Goal: Task Accomplishment & Management: Manage account settings

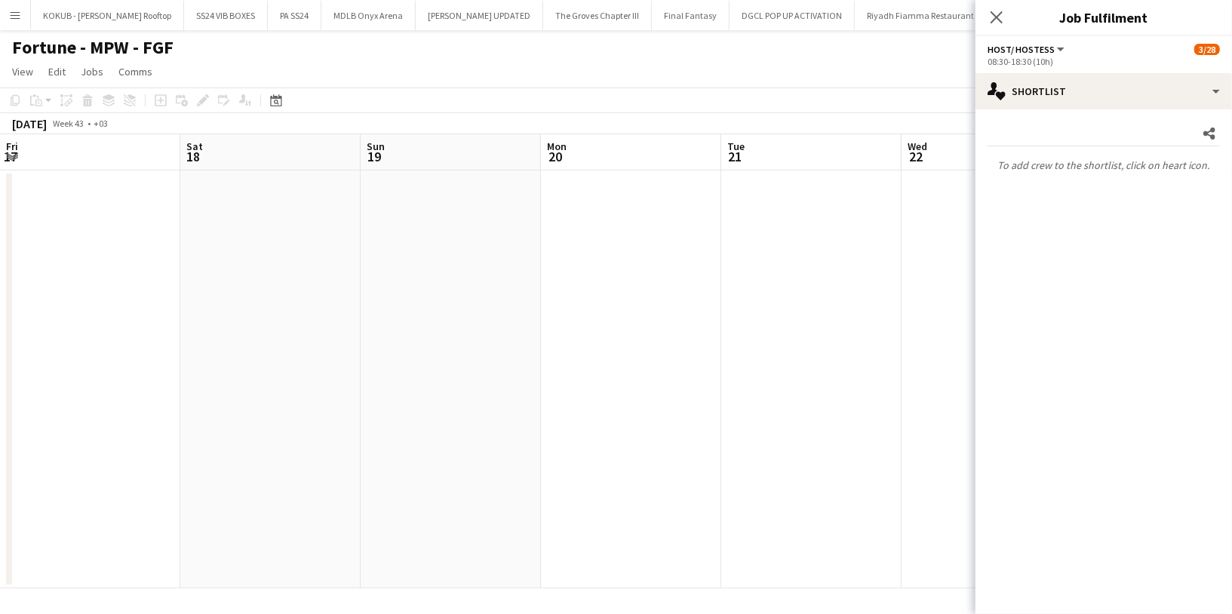
scroll to position [598, 0]
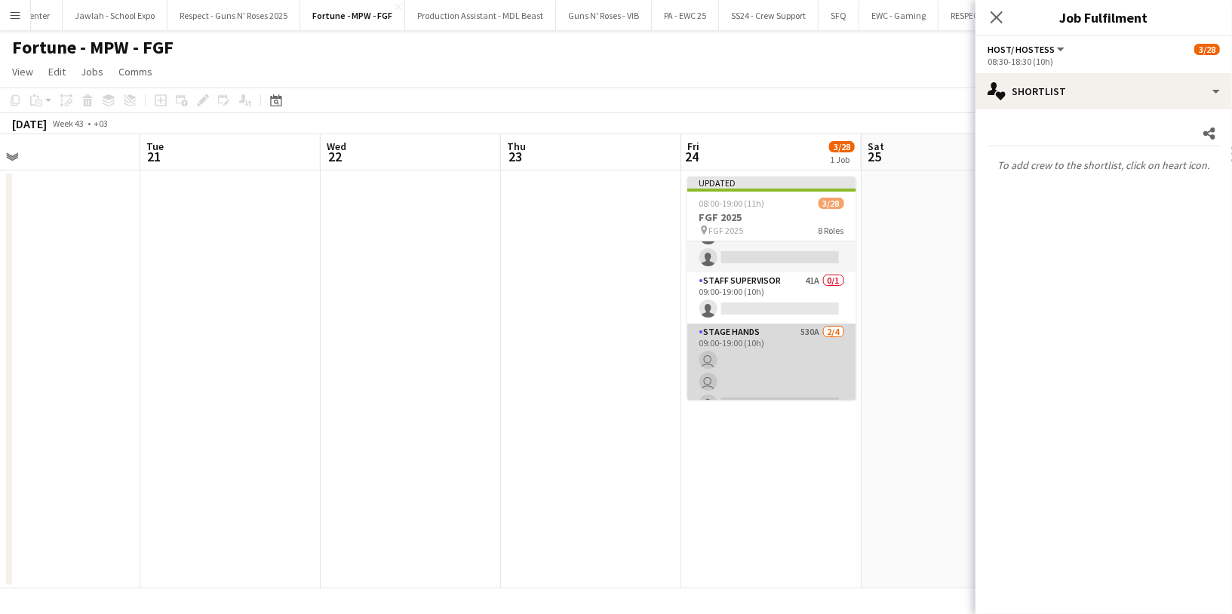
click at [771, 358] on app-card-role "Stage Hands 530A [DATE] 09:00-19:00 (10h) user user single-neutral-actions sing…" at bounding box center [771, 382] width 169 height 117
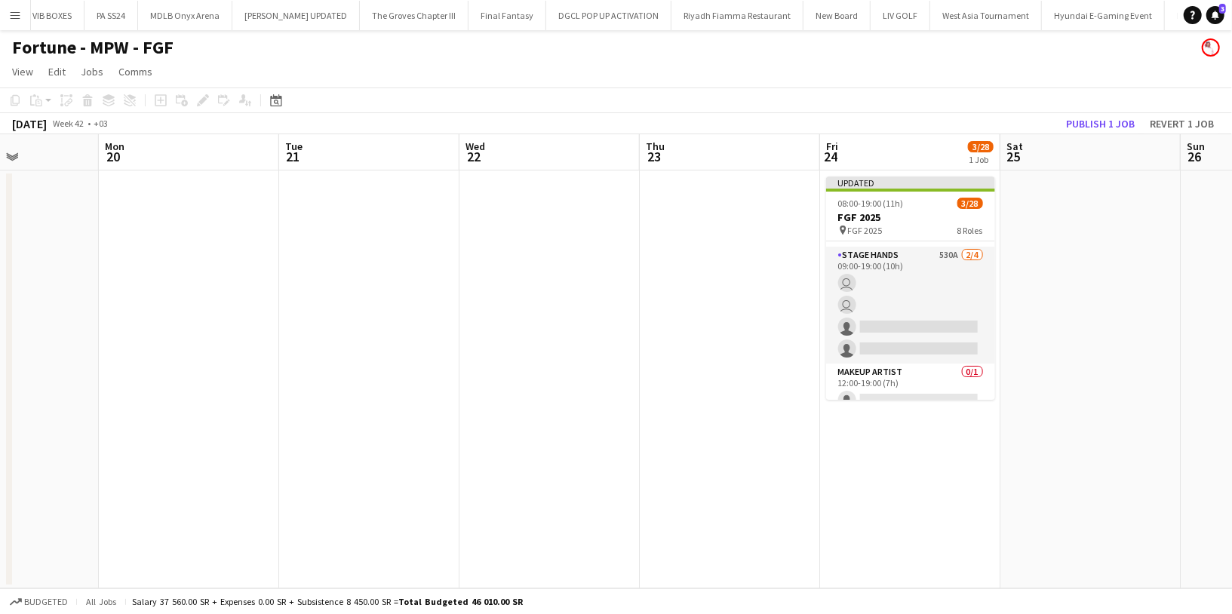
scroll to position [678, 0]
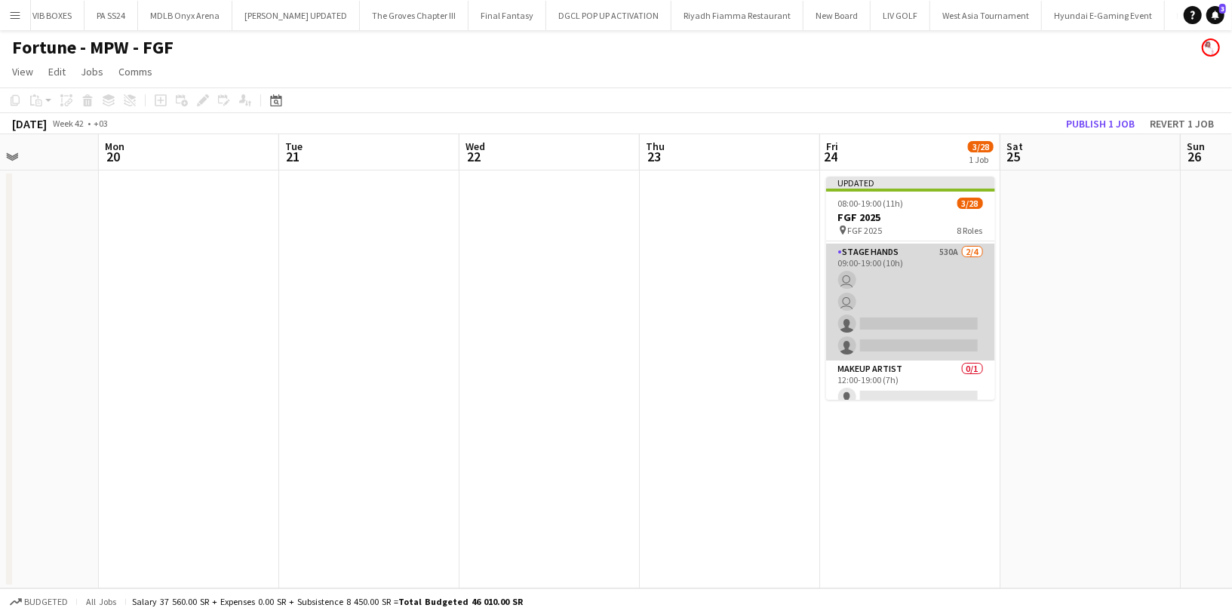
click at [911, 296] on app-card-role "Stage Hands 530A 2/4 09:00-19:00 (10h) user user single-neutral-actions single-…" at bounding box center [910, 302] width 169 height 117
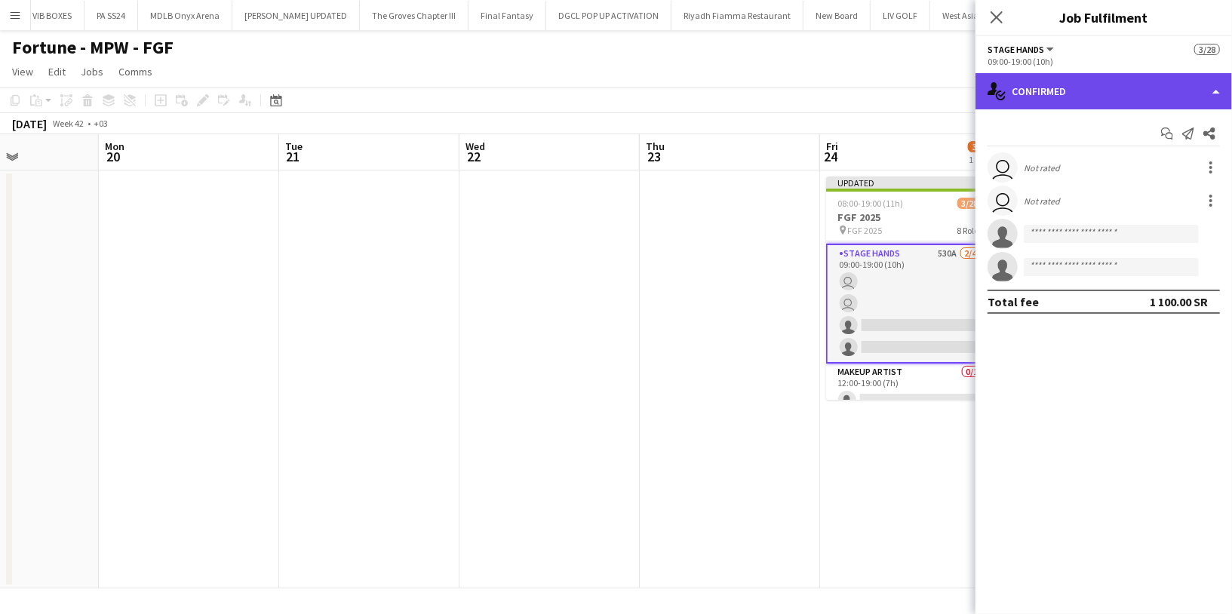
click at [1065, 82] on div "single-neutral-actions-check-2 Confirmed" at bounding box center [1104, 91] width 257 height 36
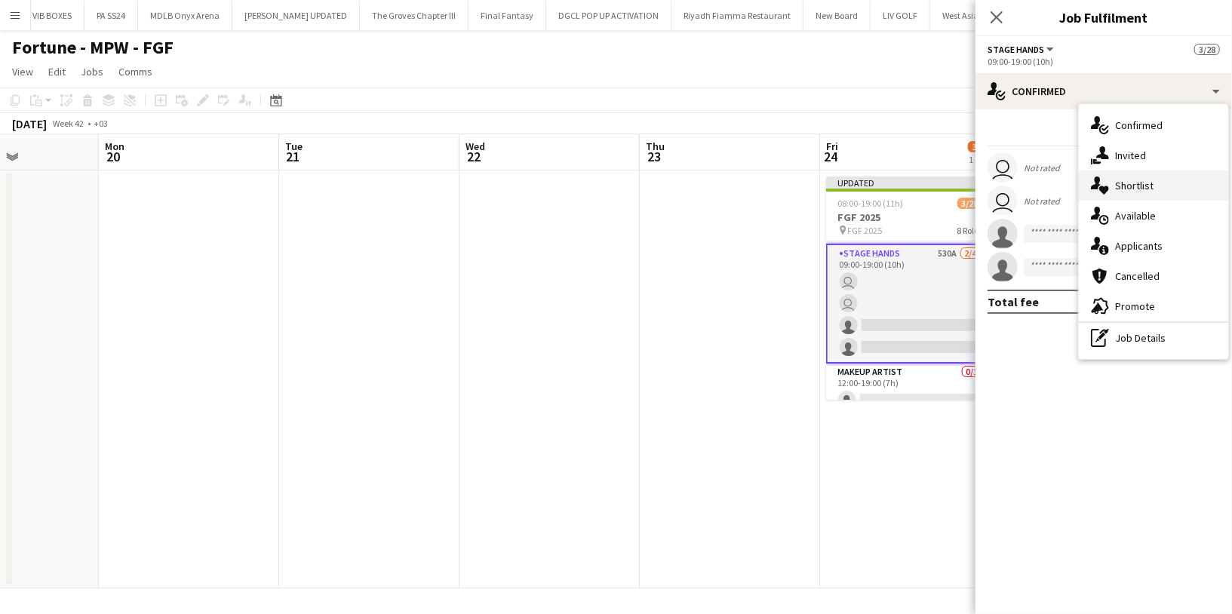
click at [1135, 189] on span "Shortlist" at bounding box center [1134, 186] width 38 height 14
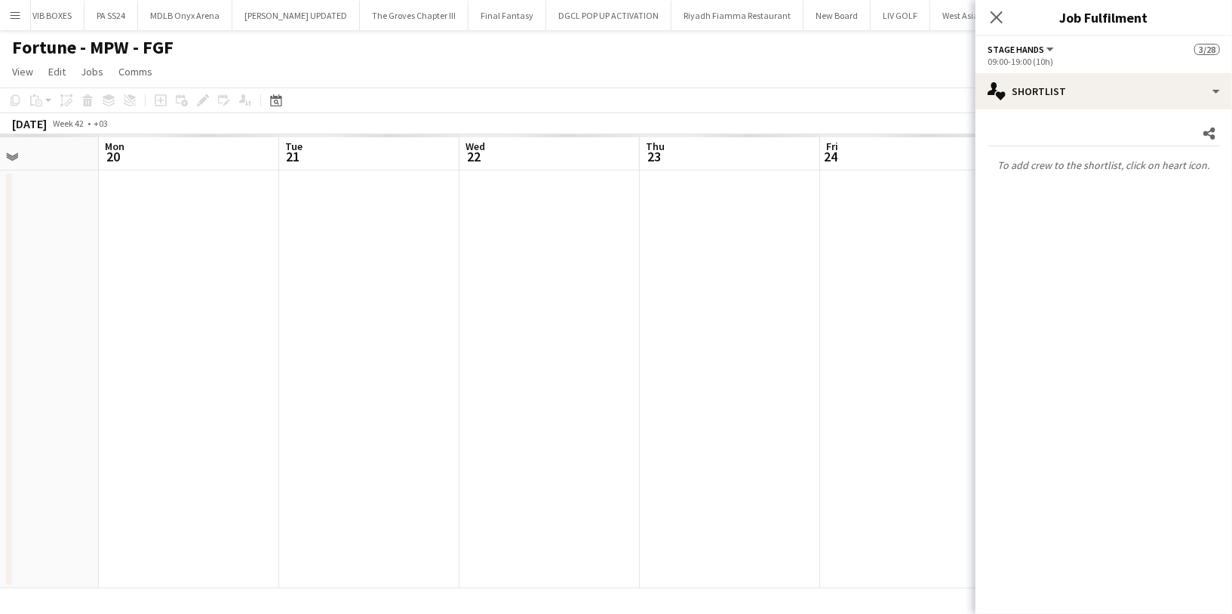
click at [555, 44] on div "Fortune - MPW - FGF" at bounding box center [616, 44] width 1232 height 29
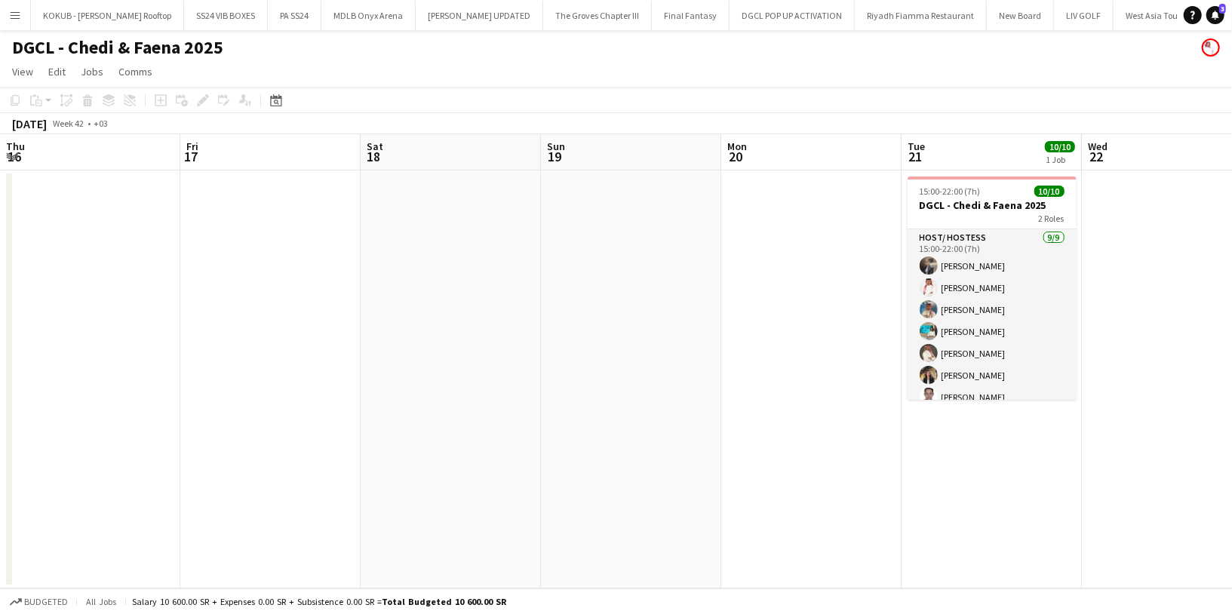
scroll to position [0, 538]
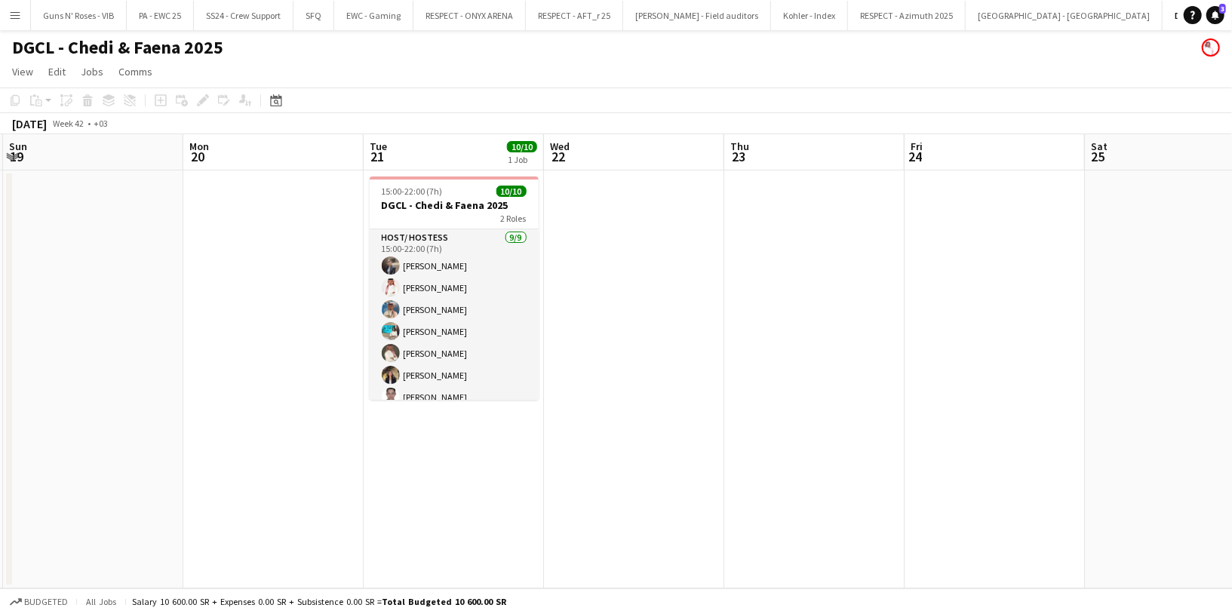
click at [7, 19] on button "Menu" at bounding box center [15, 15] width 30 height 30
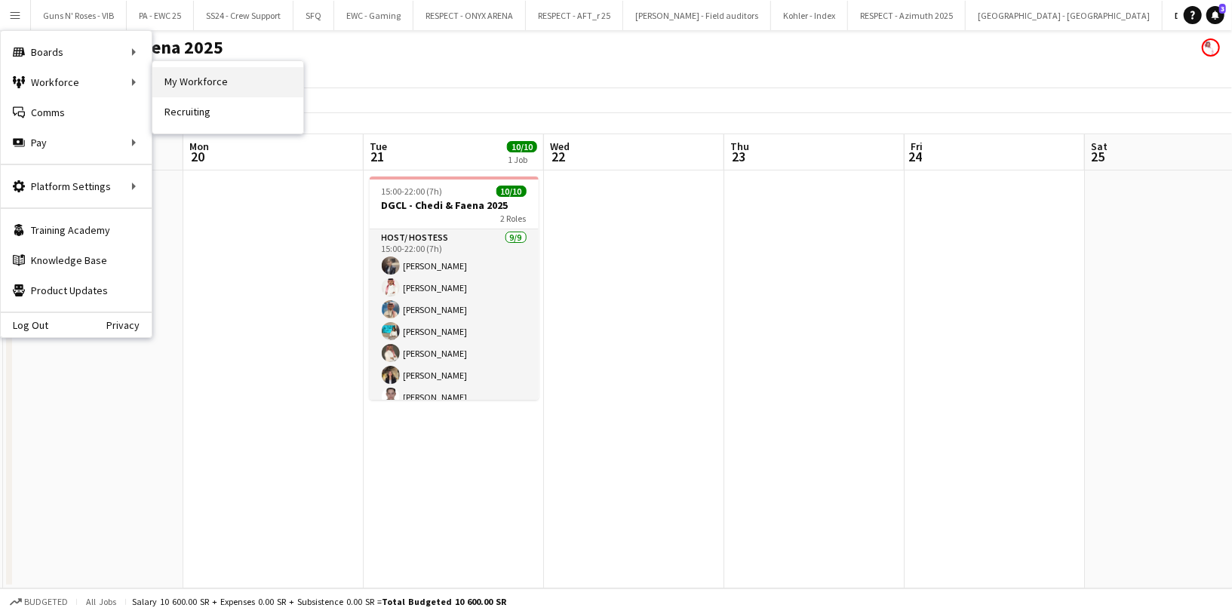
click at [189, 91] on link "My Workforce" at bounding box center [227, 82] width 151 height 30
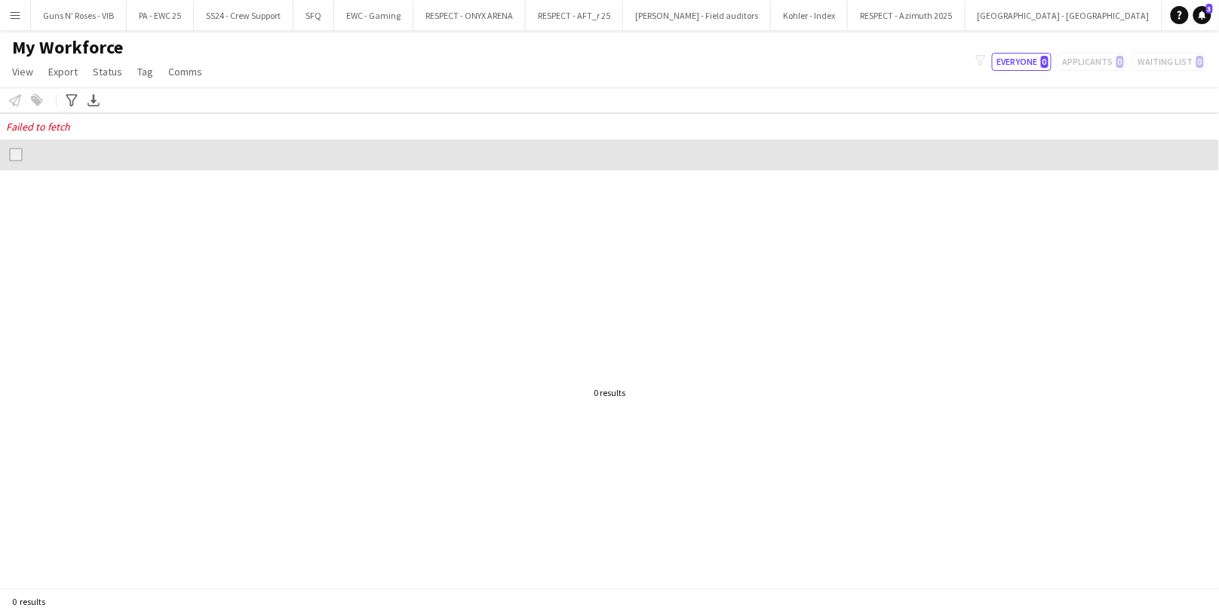
click at [8, 13] on button "Menu" at bounding box center [15, 15] width 30 height 30
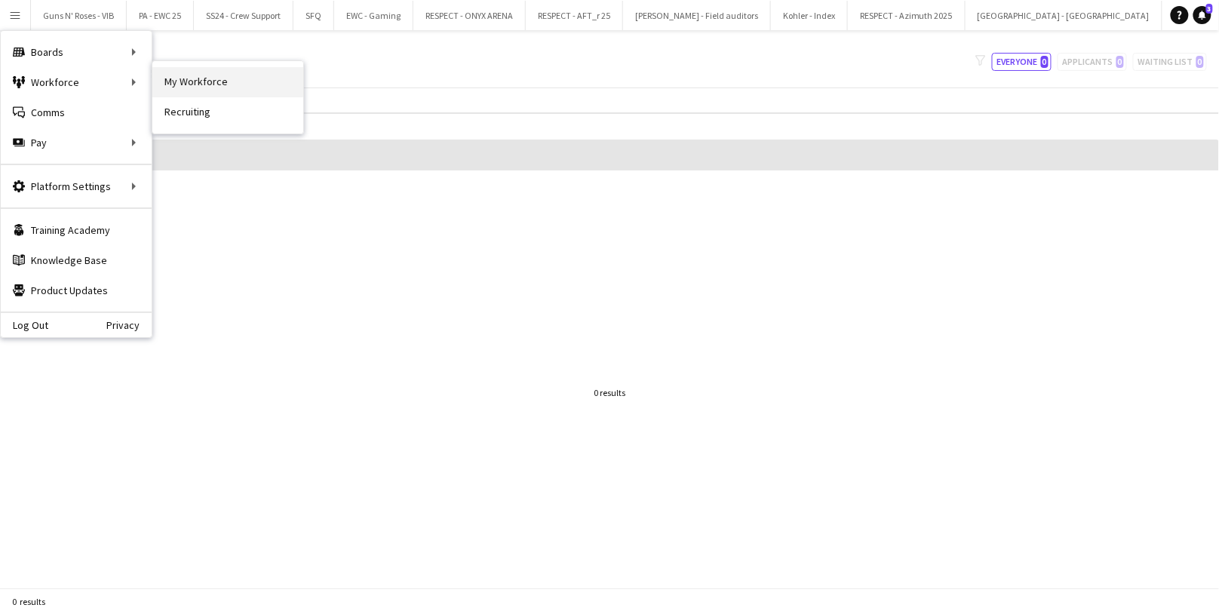
click at [195, 79] on link "My Workforce" at bounding box center [227, 82] width 151 height 30
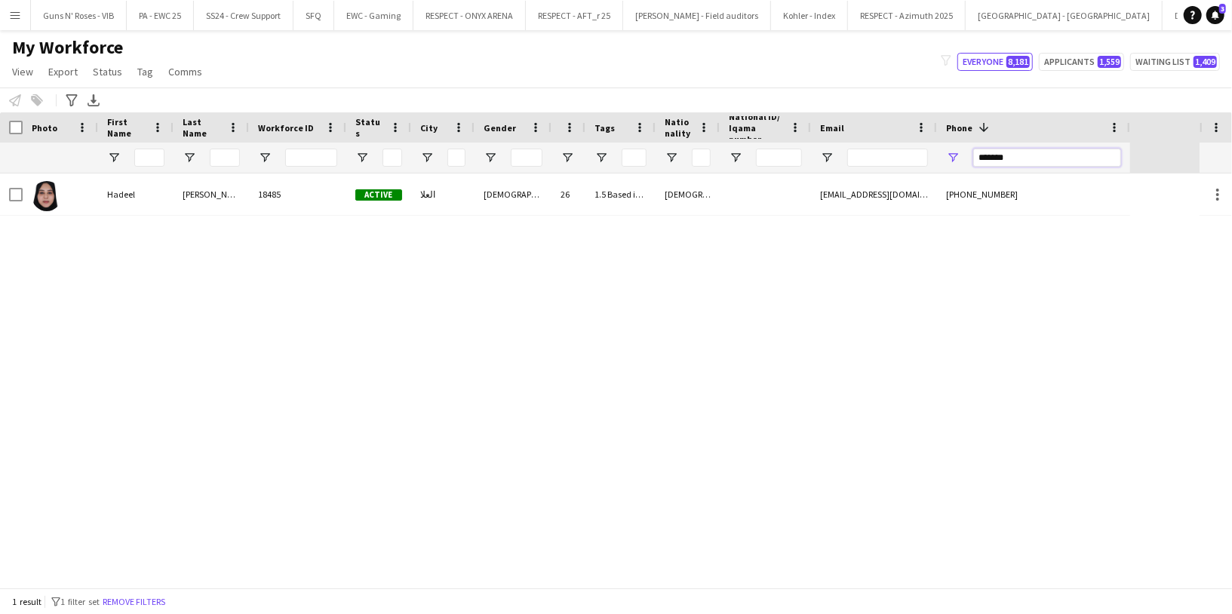
click at [1018, 157] on input "*******" at bounding box center [1047, 158] width 148 height 18
paste input "*"
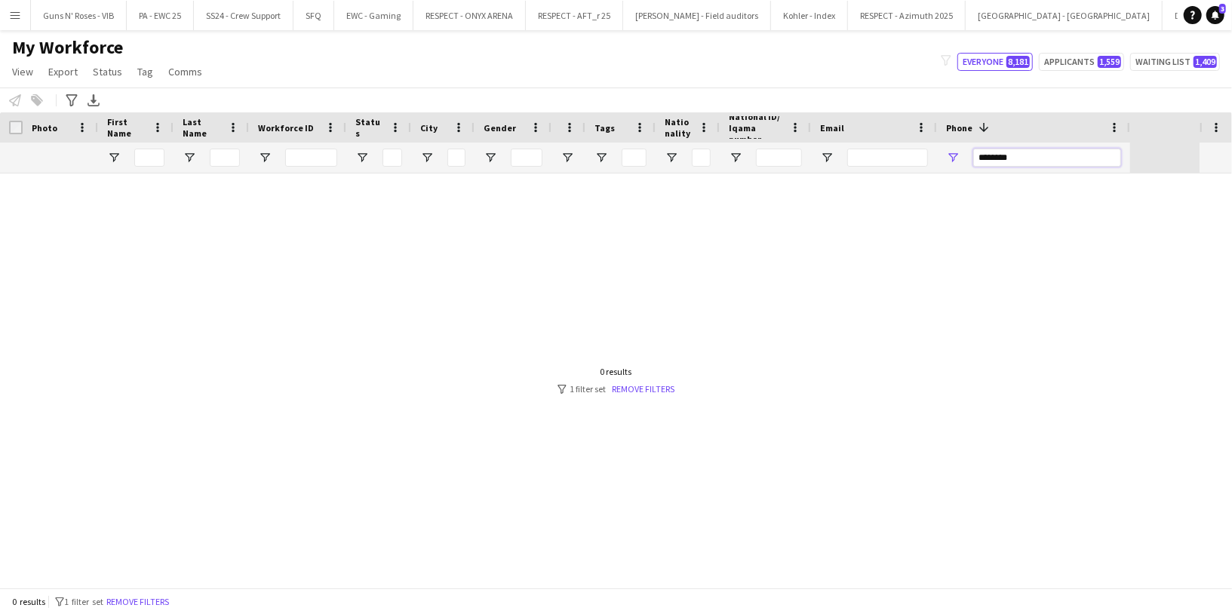
click at [997, 157] on input "********" at bounding box center [1047, 158] width 148 height 18
click at [1035, 152] on input "*******" at bounding box center [1047, 158] width 148 height 18
type input "*******"
click at [1025, 150] on input "*******" at bounding box center [1047, 158] width 148 height 18
click at [1021, 154] on input "*******" at bounding box center [1047, 158] width 148 height 18
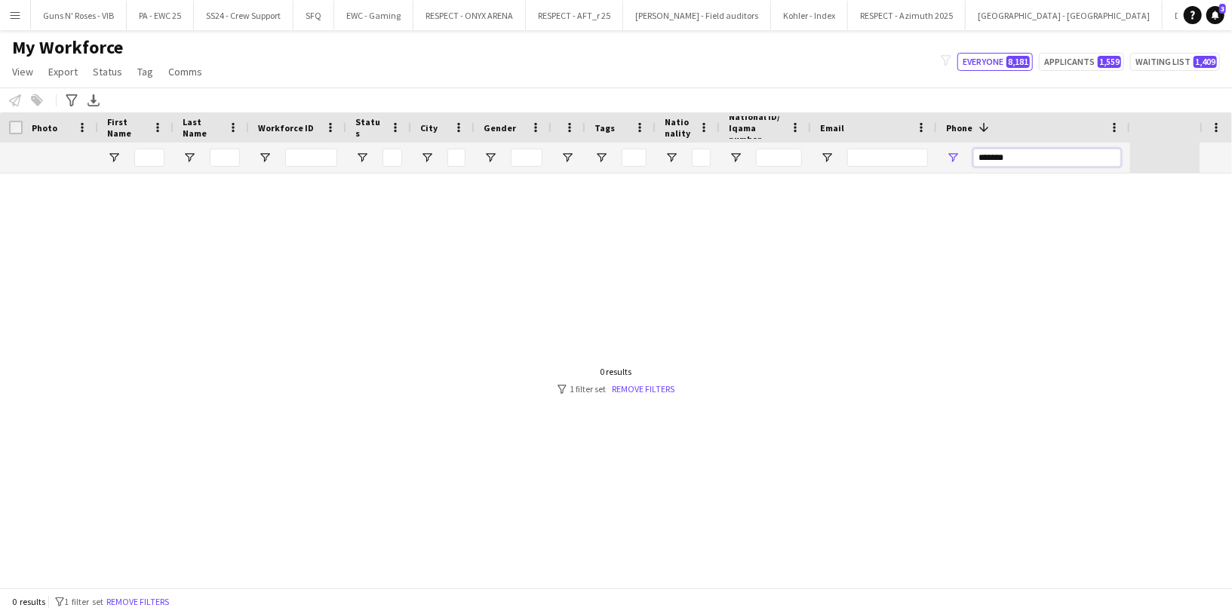
drag, startPoint x: 979, startPoint y: 155, endPoint x: 966, endPoint y: 155, distance: 12.8
click at [966, 155] on div "*******" at bounding box center [1033, 158] width 193 height 30
click at [1005, 150] on input "*******" at bounding box center [1047, 158] width 148 height 18
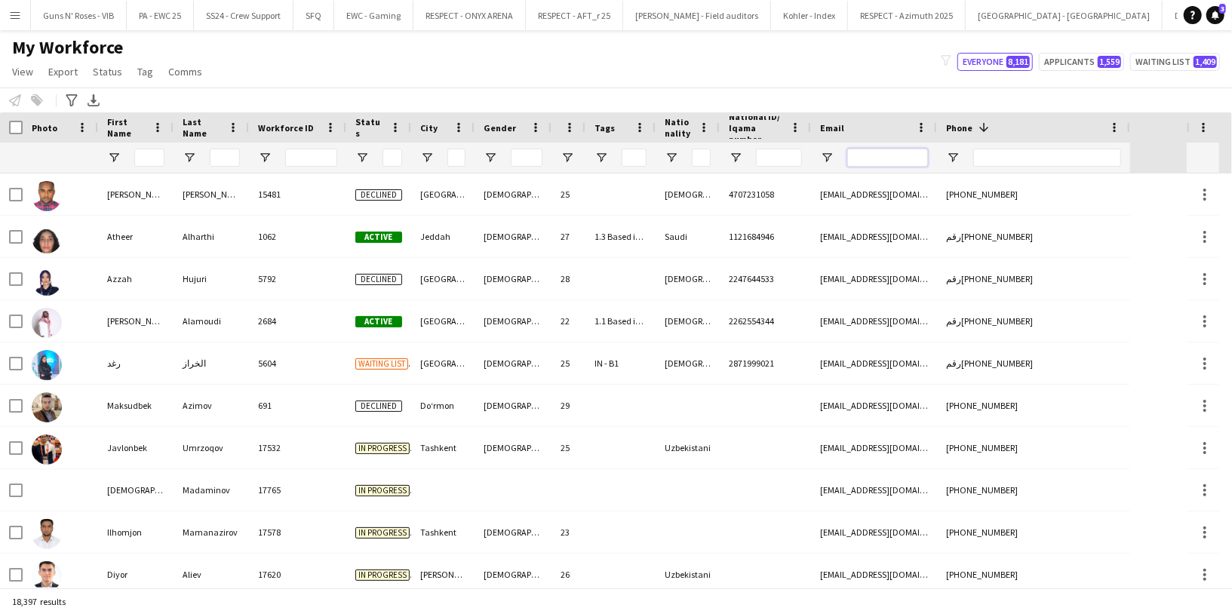
click at [890, 161] on input "Email Filter Input" at bounding box center [887, 158] width 81 height 18
paste input "**********"
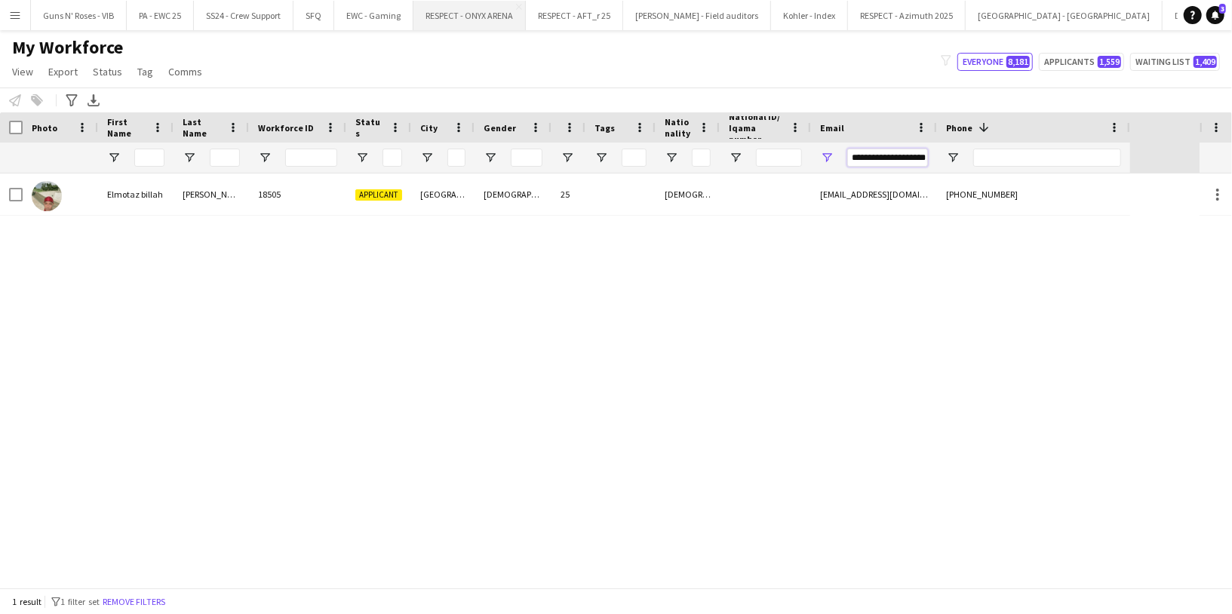
type input "**********"
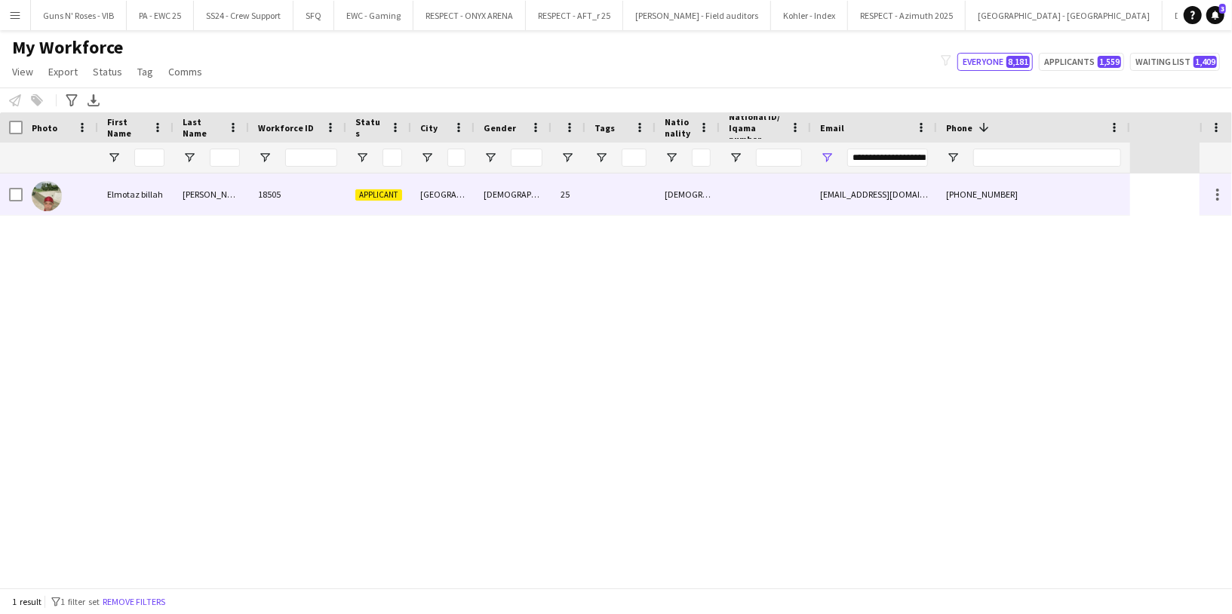
click at [244, 198] on div "Abbas" at bounding box center [211, 194] width 75 height 41
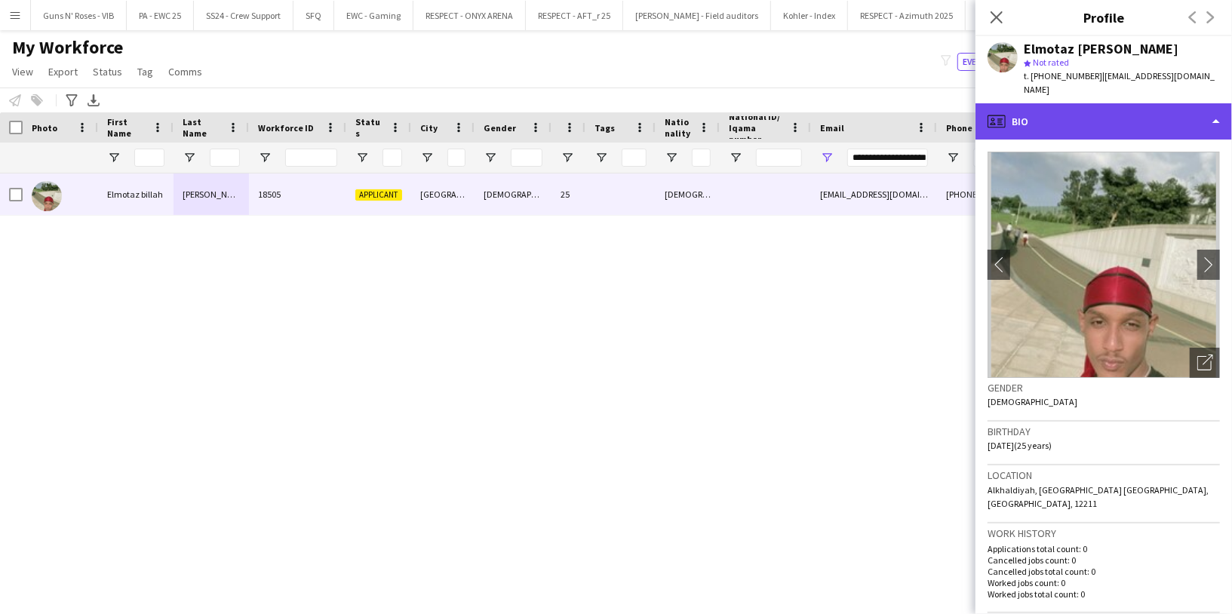
click at [1119, 106] on div "profile Bio" at bounding box center [1104, 121] width 257 height 36
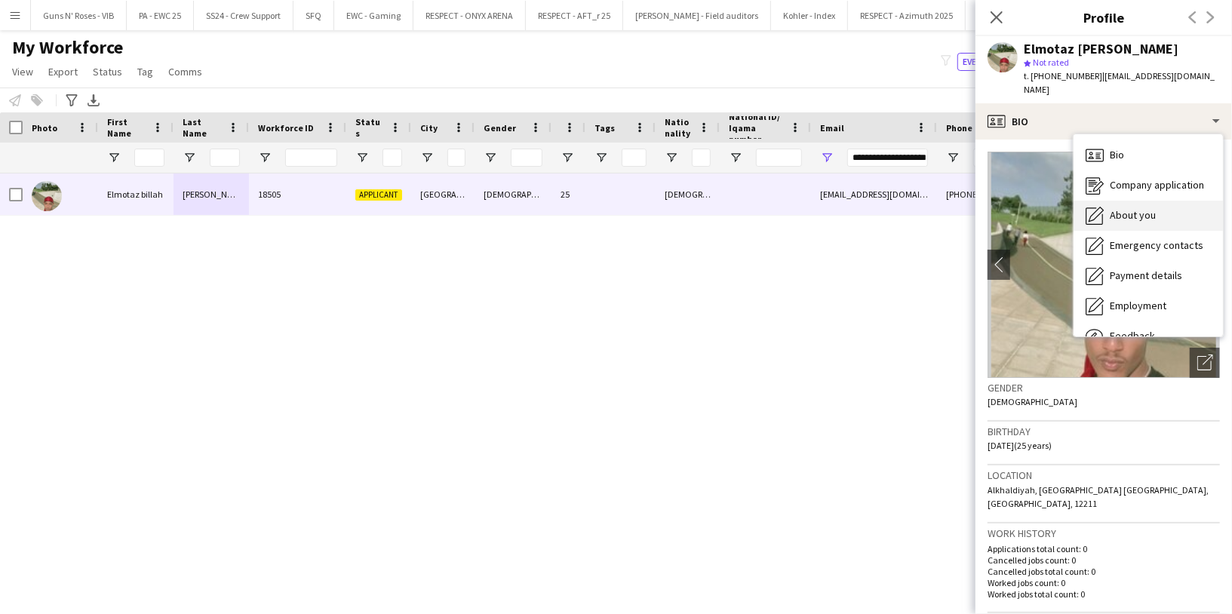
click at [1126, 213] on div "About you About you" at bounding box center [1148, 216] width 149 height 30
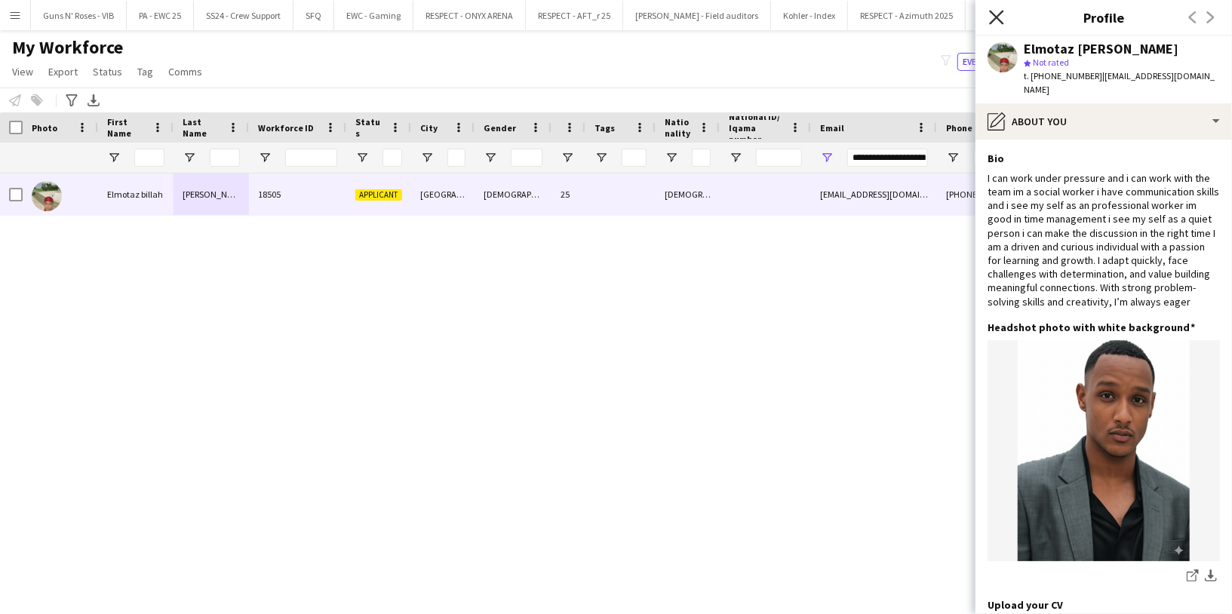
click at [994, 19] on icon at bounding box center [996, 17] width 14 height 14
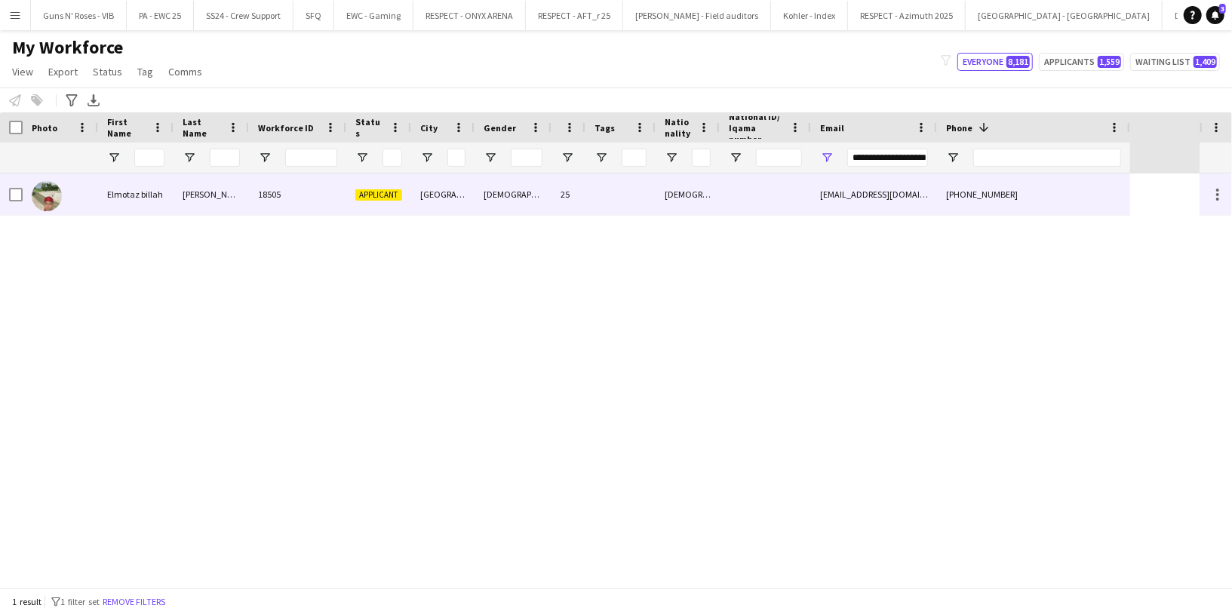
click at [381, 207] on div "Applicant" at bounding box center [378, 194] width 65 height 41
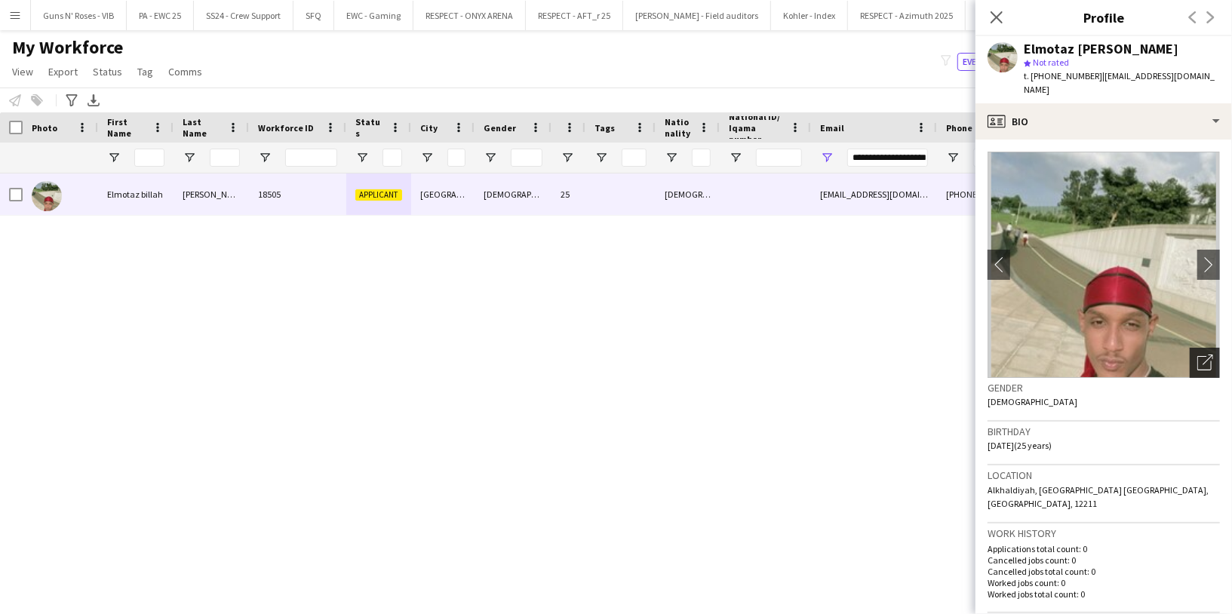
click at [1197, 355] on icon "Open photos pop-in" at bounding box center [1205, 363] width 16 height 16
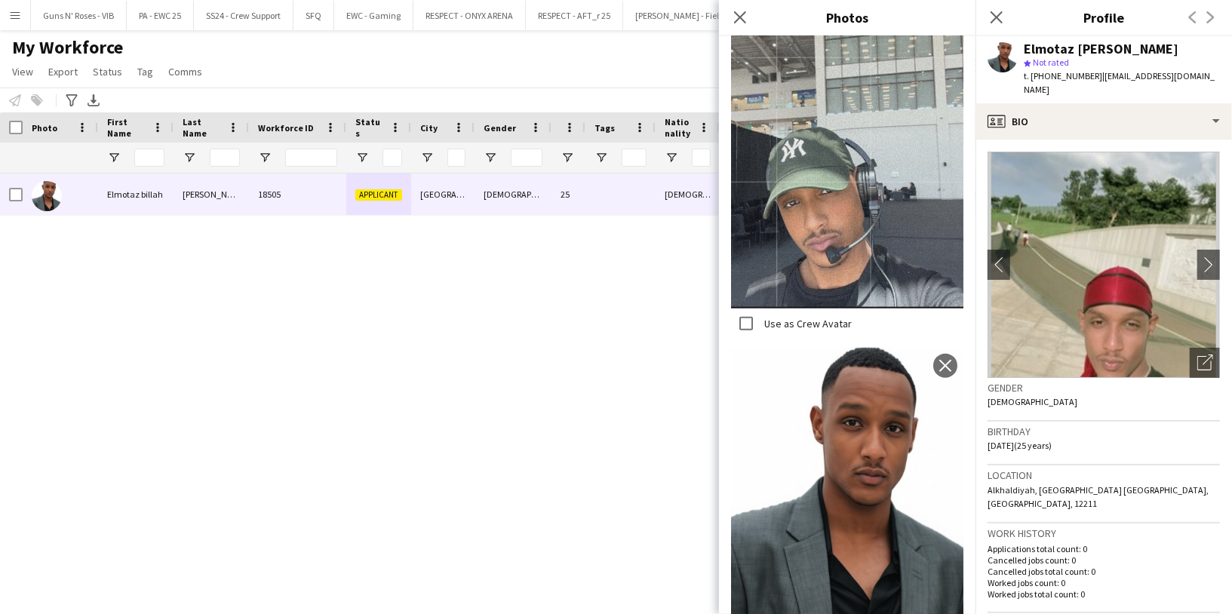
scroll to position [878, 0]
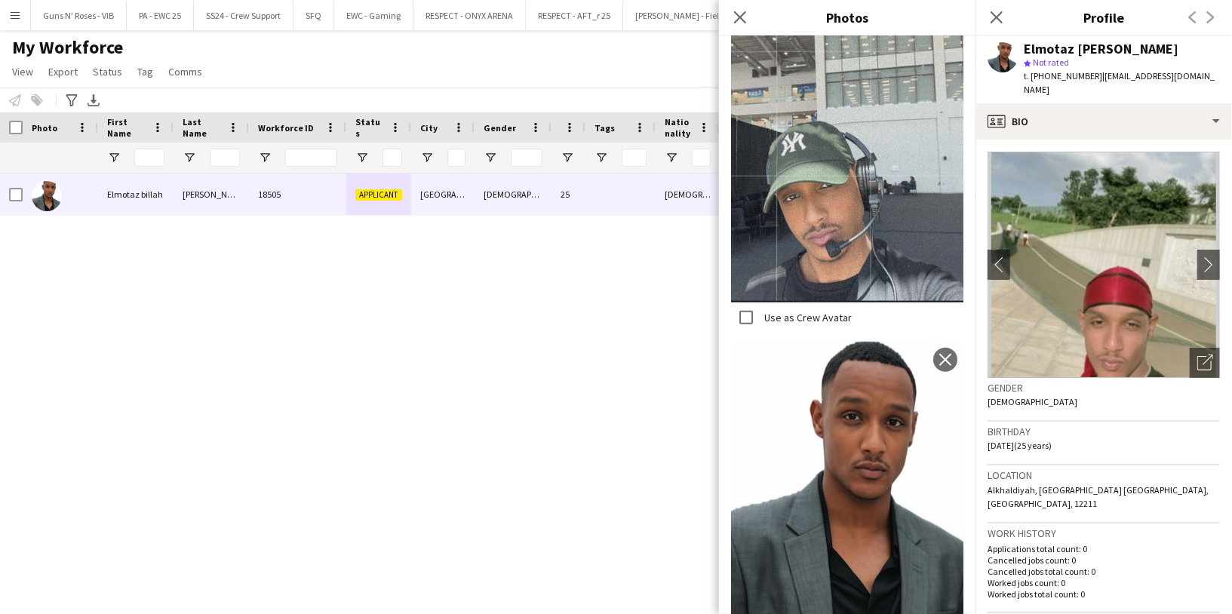
click at [1057, 406] on div "Gender Male" at bounding box center [1104, 400] width 232 height 44
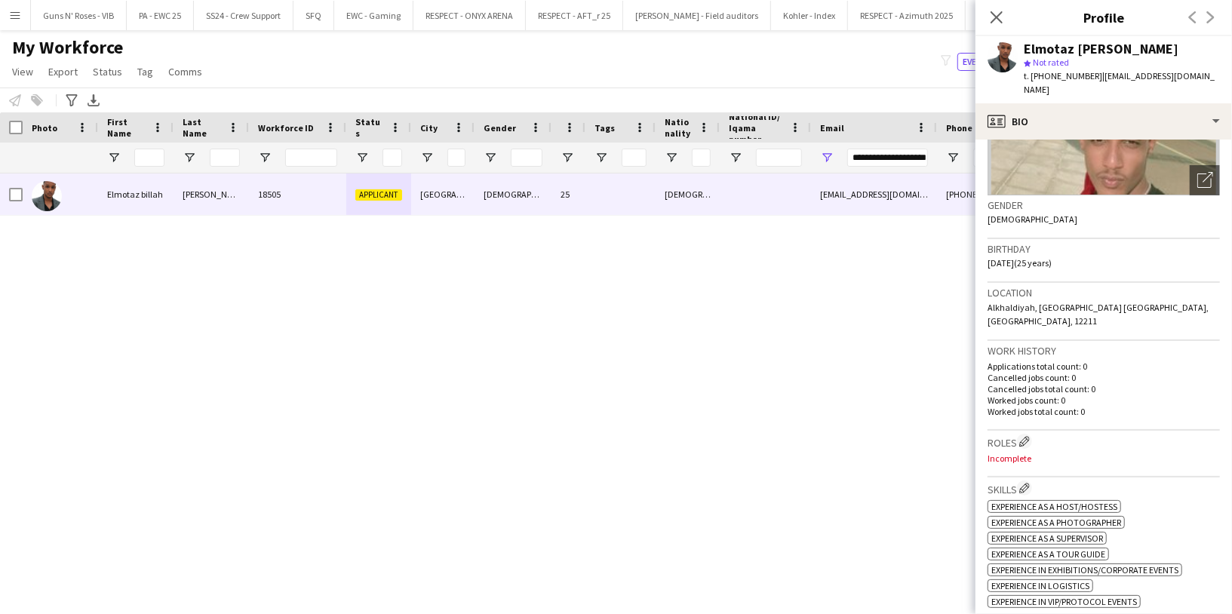
scroll to position [185, 0]
click at [1026, 434] on app-icon "Edit crew company roles" at bounding box center [1024, 439] width 11 height 11
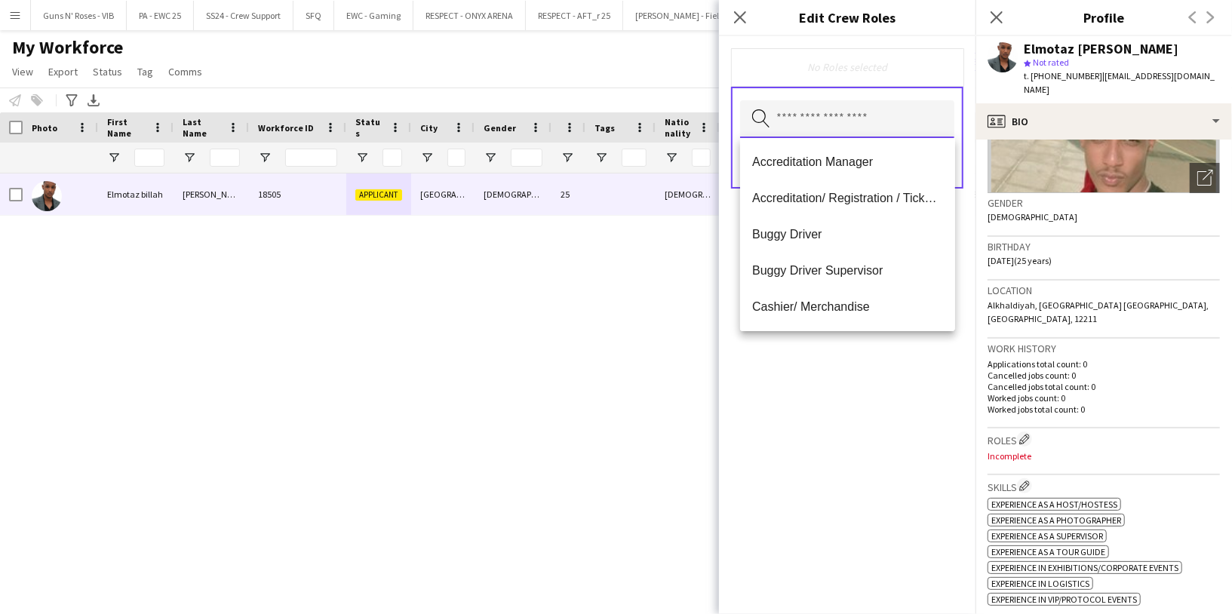
click at [840, 123] on input "text" at bounding box center [847, 119] width 214 height 38
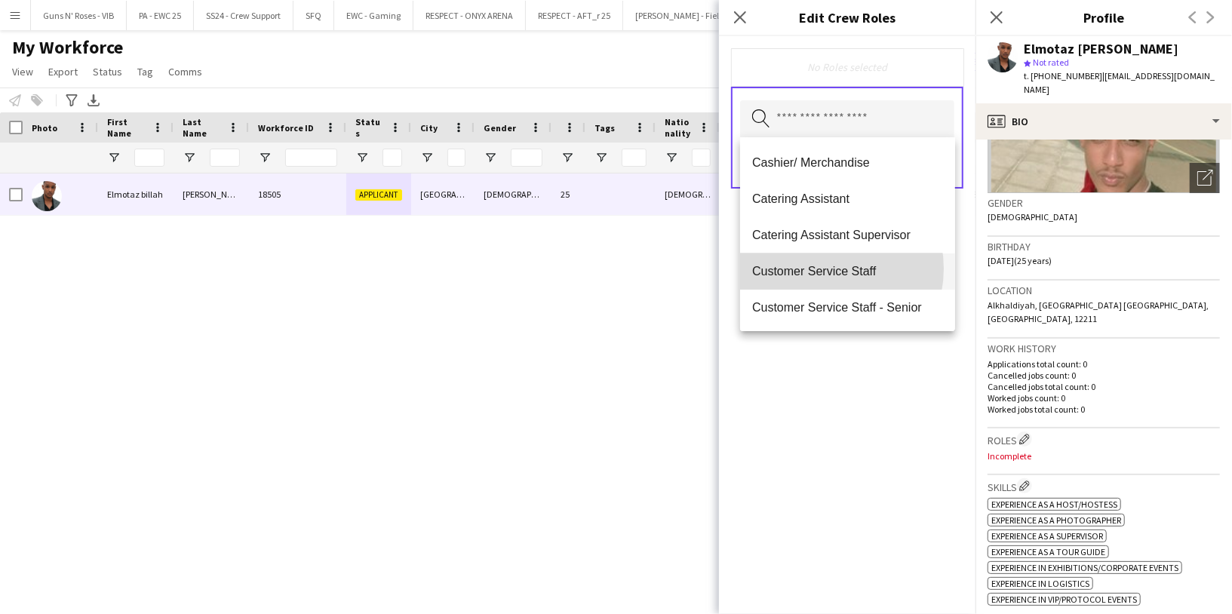
click at [818, 269] on span "Customer Service Staff" at bounding box center [847, 271] width 191 height 14
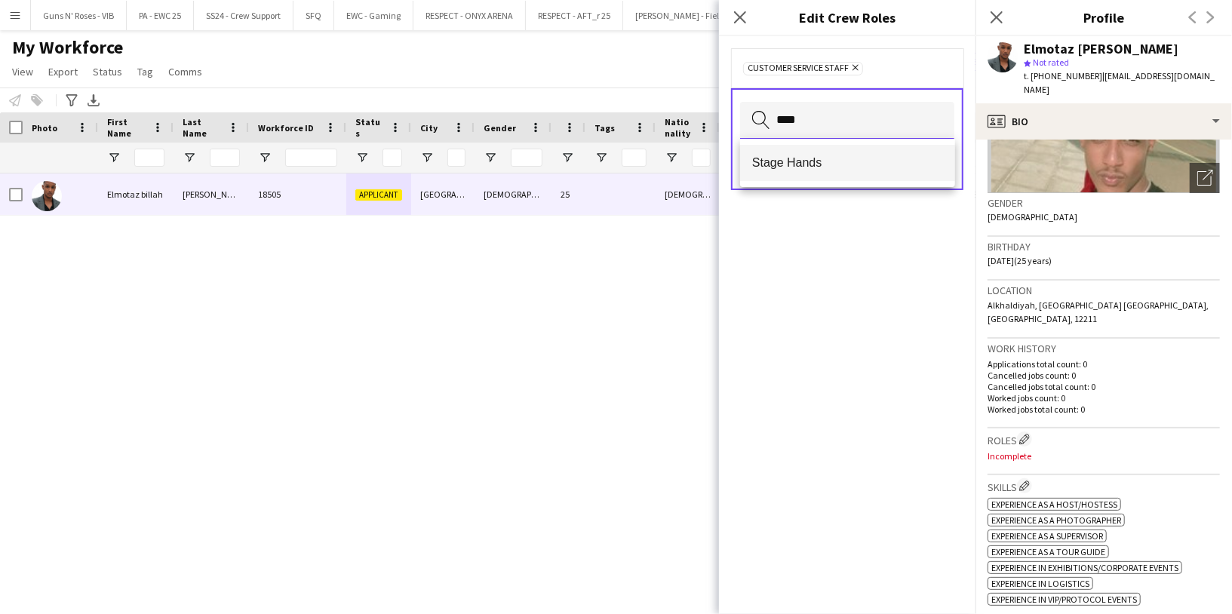
type input "****"
click at [818, 172] on mat-option "Stage Hands" at bounding box center [847, 163] width 215 height 36
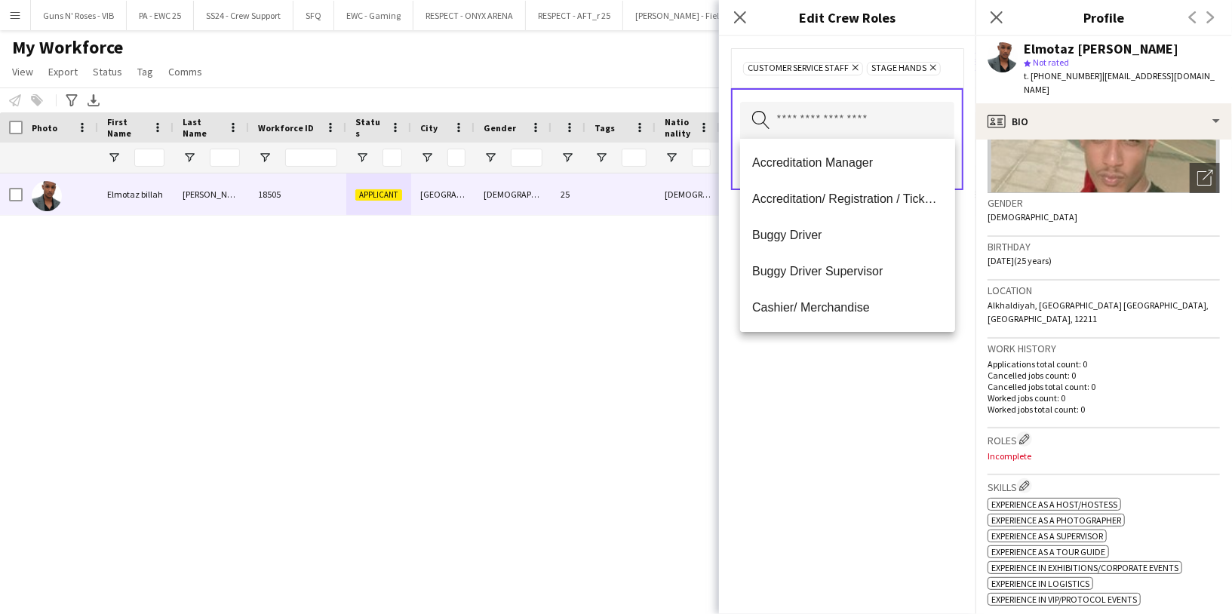
click at [886, 388] on div "Customer Service Staff Remove Stage Hands Remove Search by role type Save" at bounding box center [847, 325] width 257 height 578
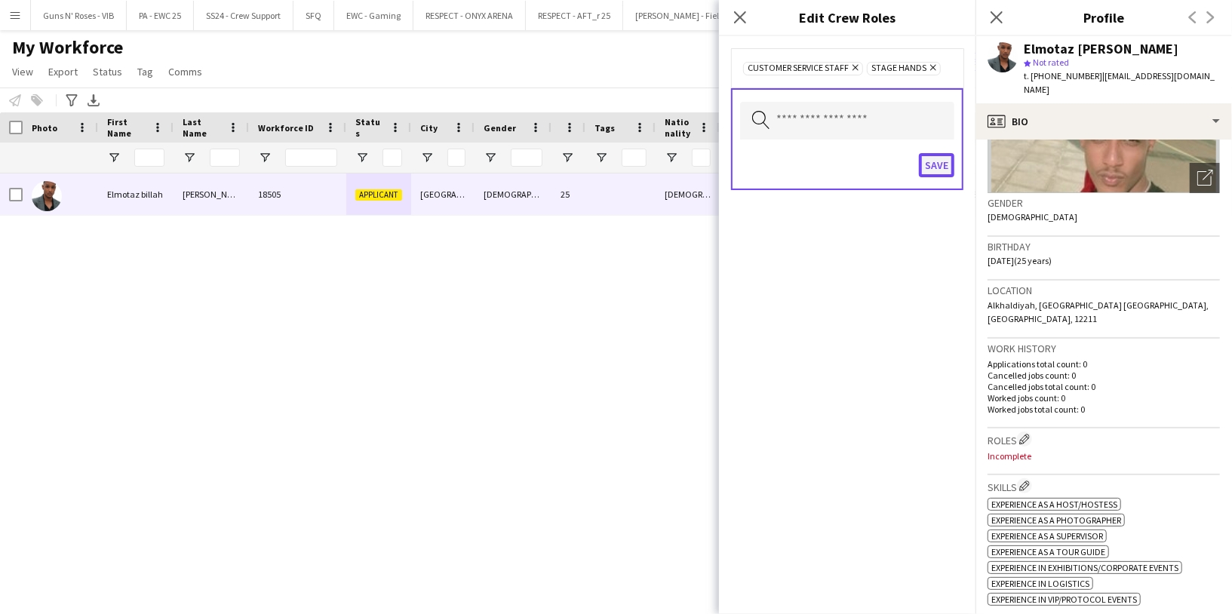
click at [936, 162] on button "Save" at bounding box center [936, 165] width 35 height 24
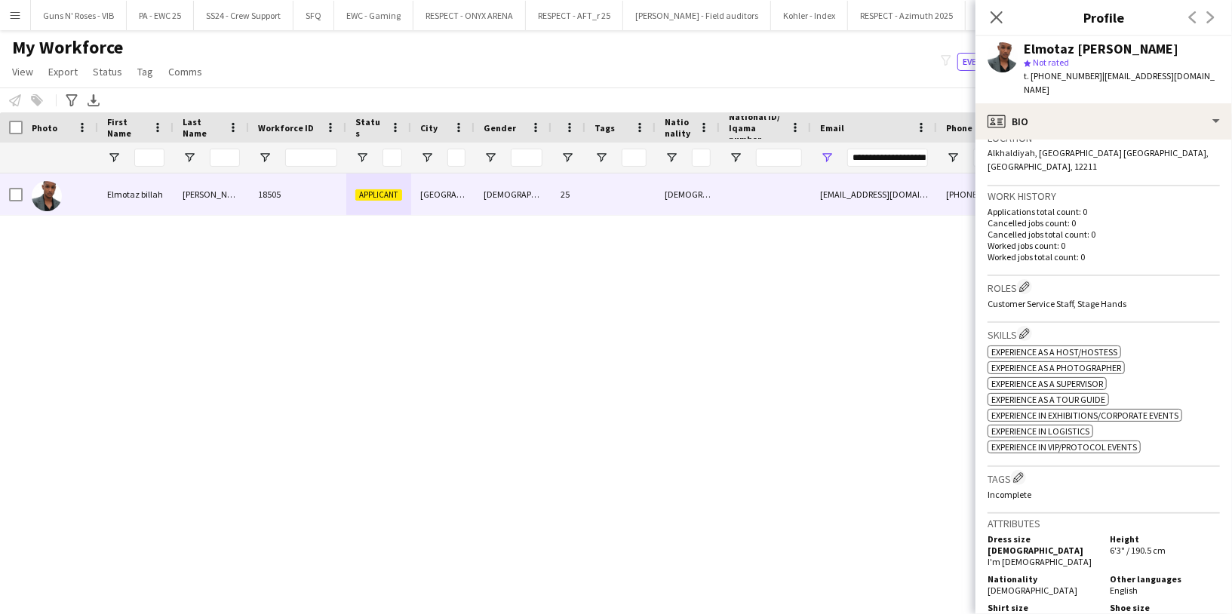
scroll to position [345, 0]
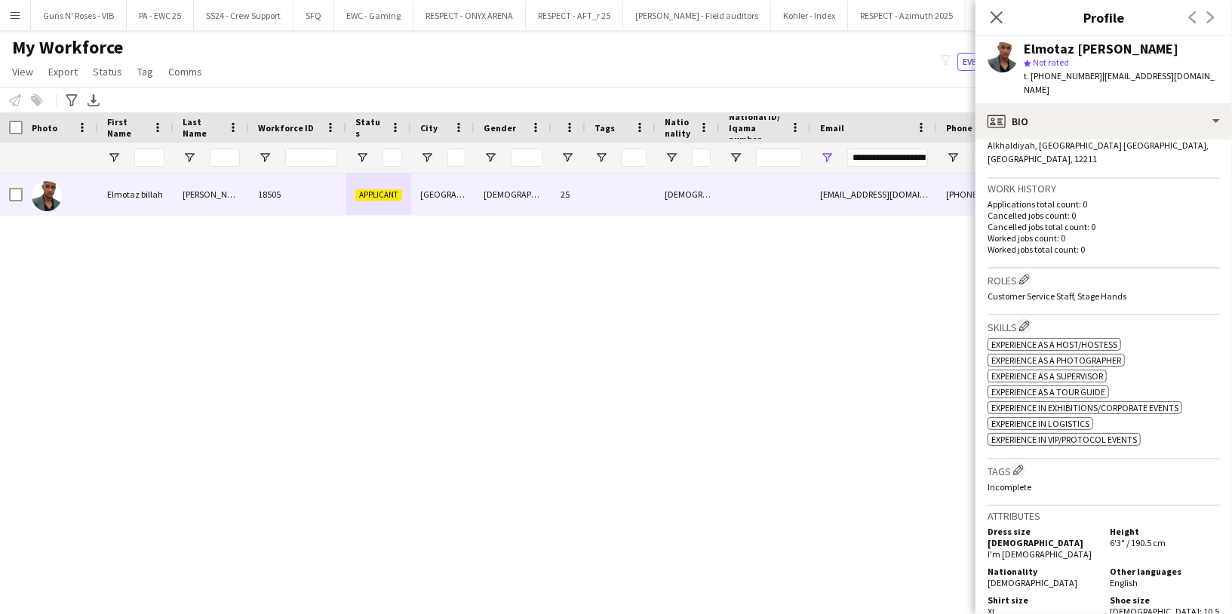
click at [1014, 462] on h3 "Tags Edit crew company tags" at bounding box center [1104, 470] width 232 height 16
click at [1023, 462] on button "Edit crew company tags" at bounding box center [1018, 469] width 15 height 15
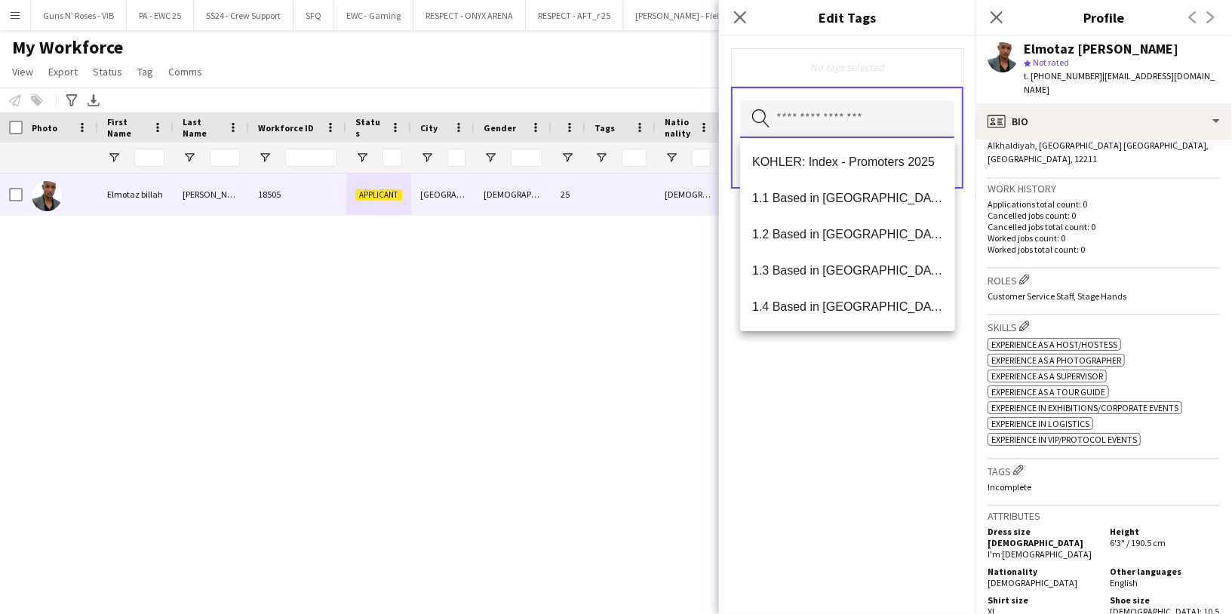
click at [810, 137] on input "text" at bounding box center [847, 119] width 214 height 38
click at [834, 200] on span "1.1 Based in Riyadh" at bounding box center [847, 198] width 191 height 14
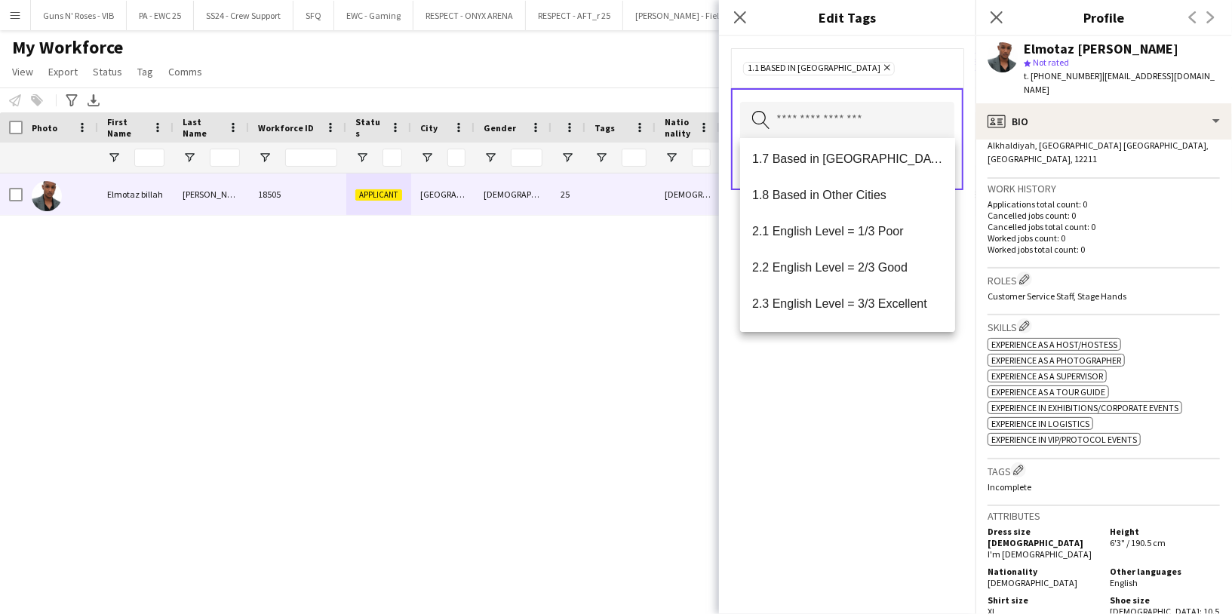
scroll to position [224, 0]
click at [845, 258] on span "2.2 English Level = 2/3 Good" at bounding box center [847, 264] width 191 height 14
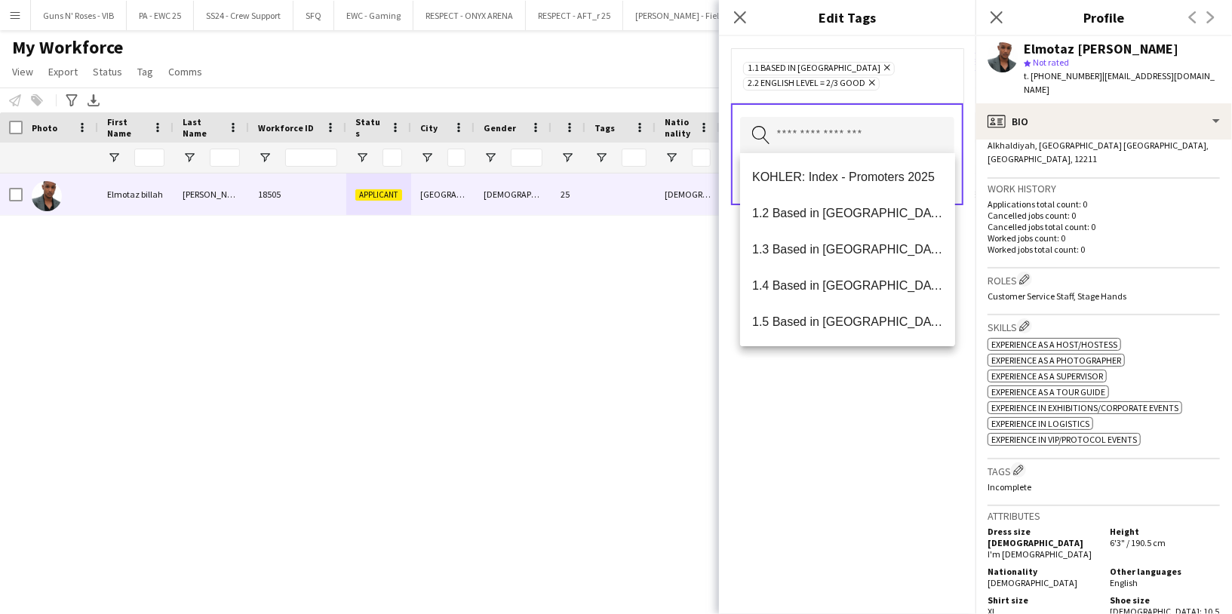
click at [851, 383] on div "1.1 Based in Riyadh Remove 2.2 English Level = 2/3 Good Remove Search by tag na…" at bounding box center [847, 325] width 257 height 578
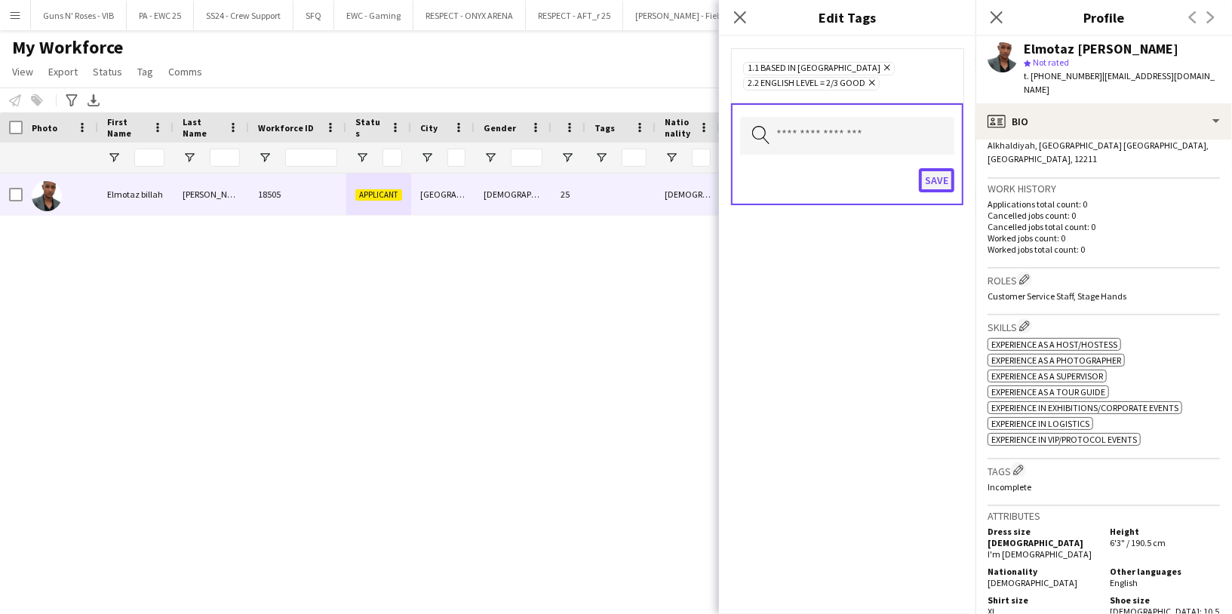
click at [932, 177] on button "Save" at bounding box center [936, 180] width 35 height 24
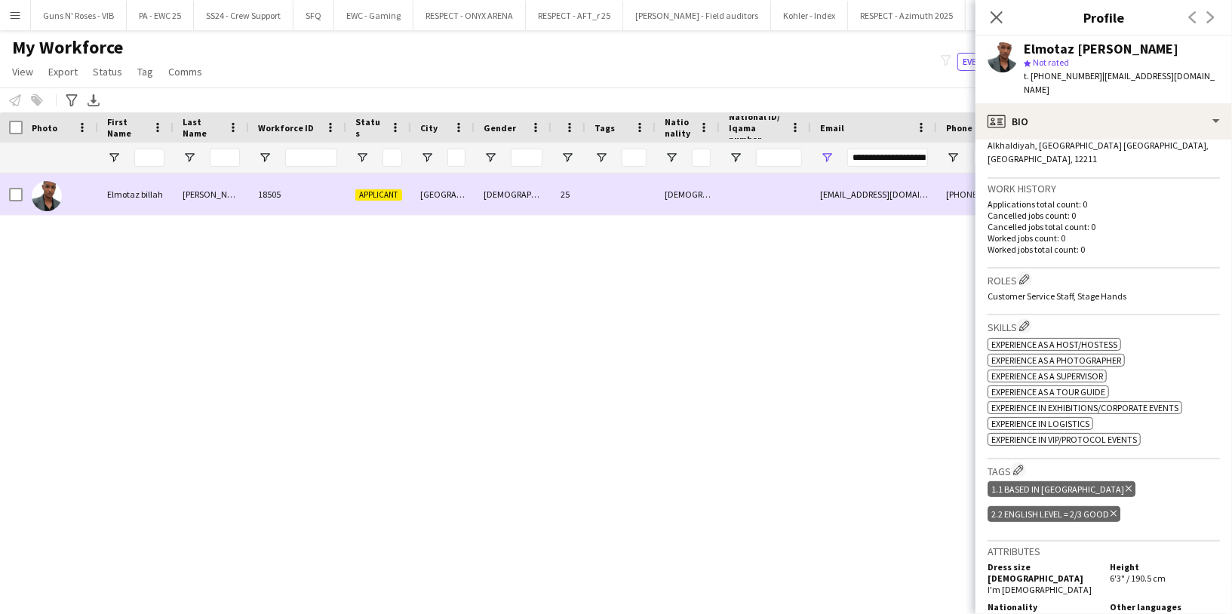
click at [8, 193] on div at bounding box center [11, 194] width 23 height 41
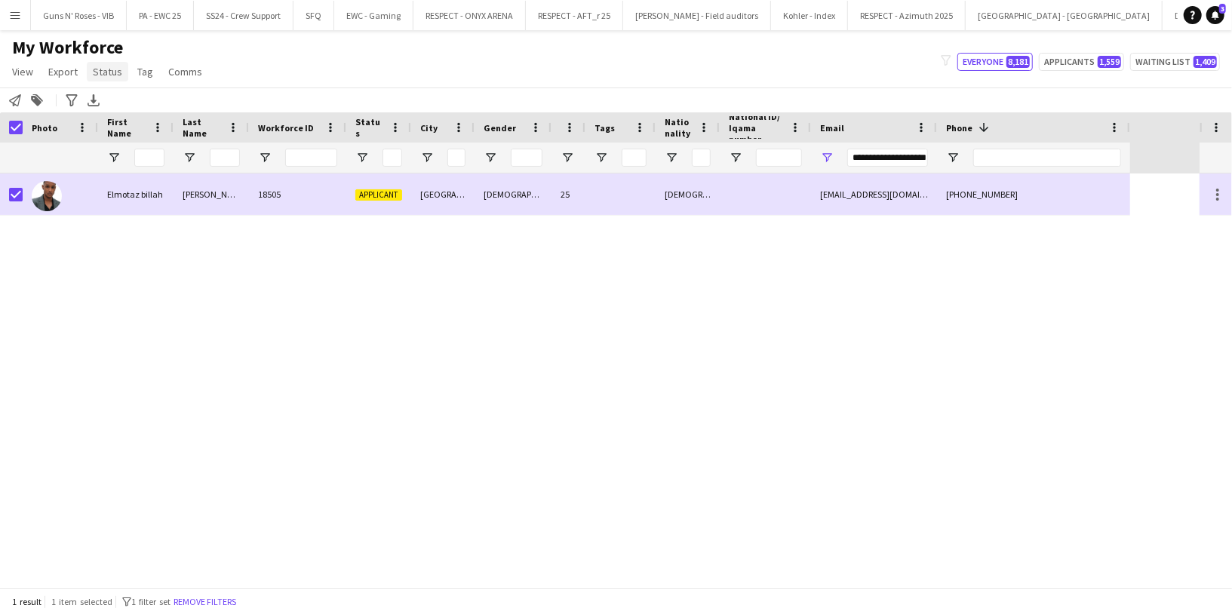
click at [93, 69] on span "Status" at bounding box center [107, 72] width 29 height 14
click at [143, 107] on link "Edit" at bounding box center [140, 104] width 106 height 32
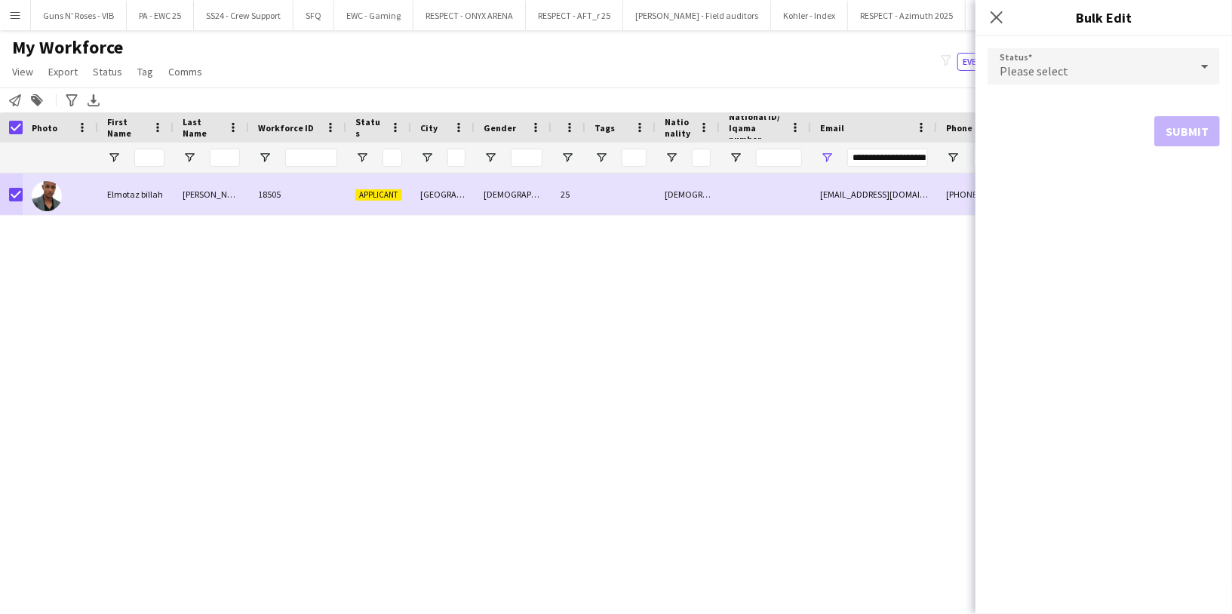
click at [1046, 68] on span "Please select" at bounding box center [1034, 70] width 69 height 15
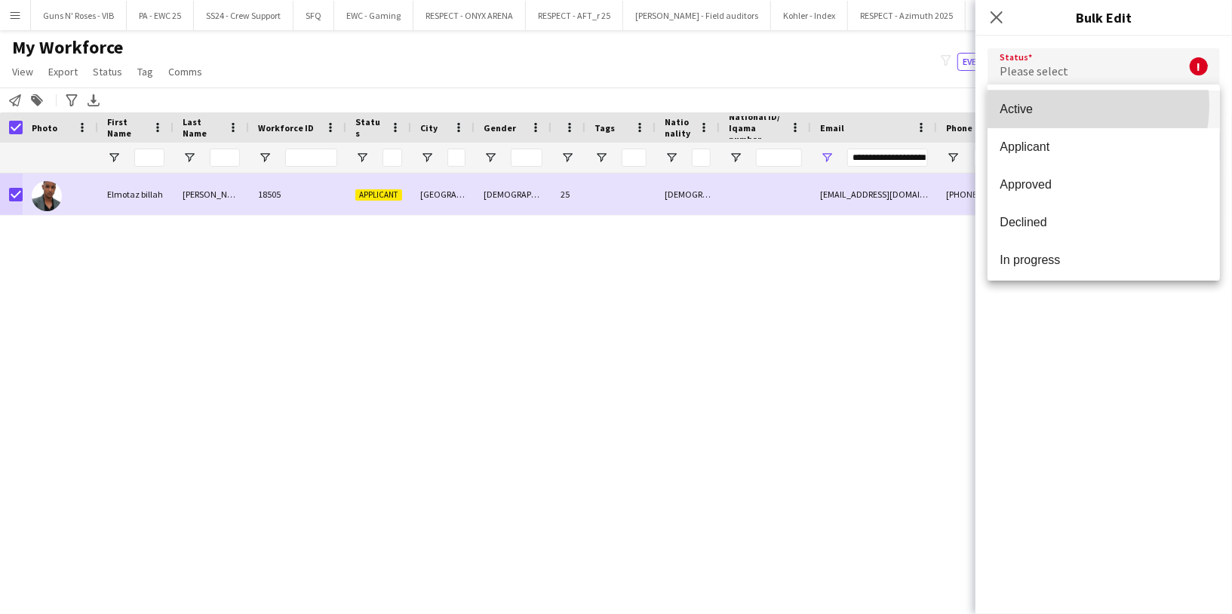
click at [1065, 106] on span "Active" at bounding box center [1104, 109] width 208 height 14
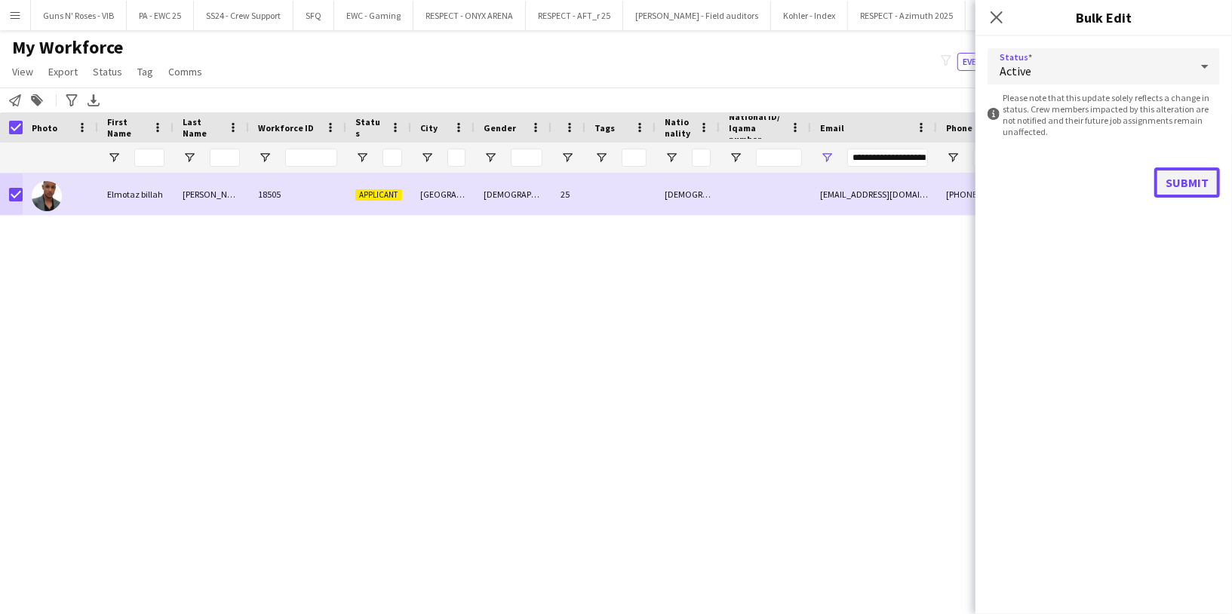
click at [1181, 183] on button "Submit" at bounding box center [1187, 182] width 66 height 30
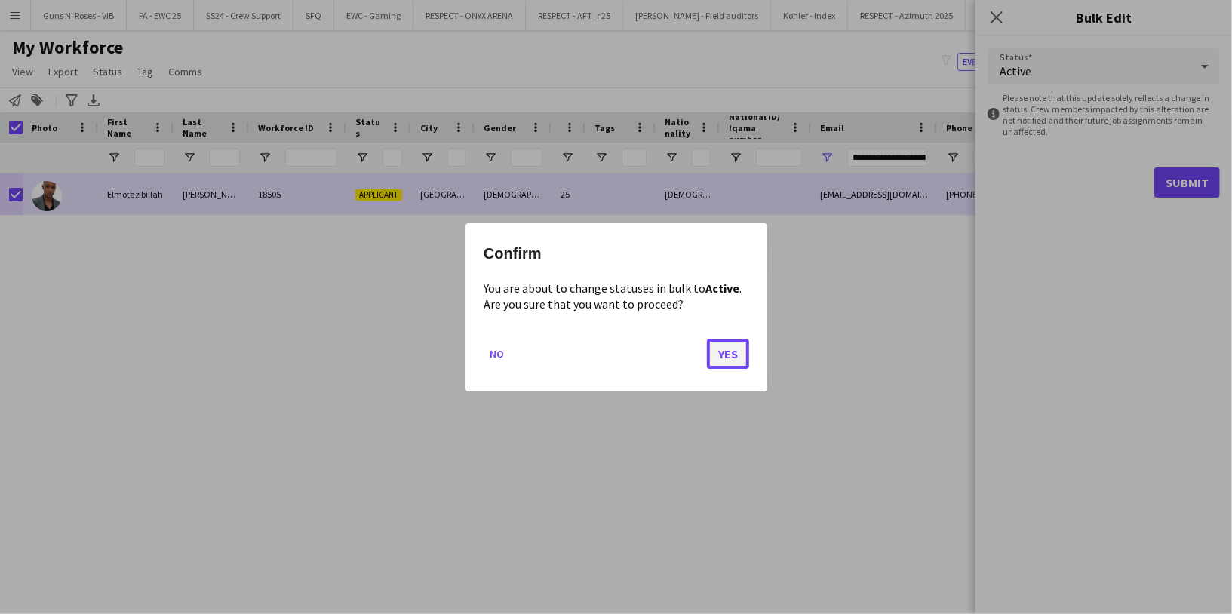
click at [742, 359] on button "Yes" at bounding box center [728, 353] width 42 height 30
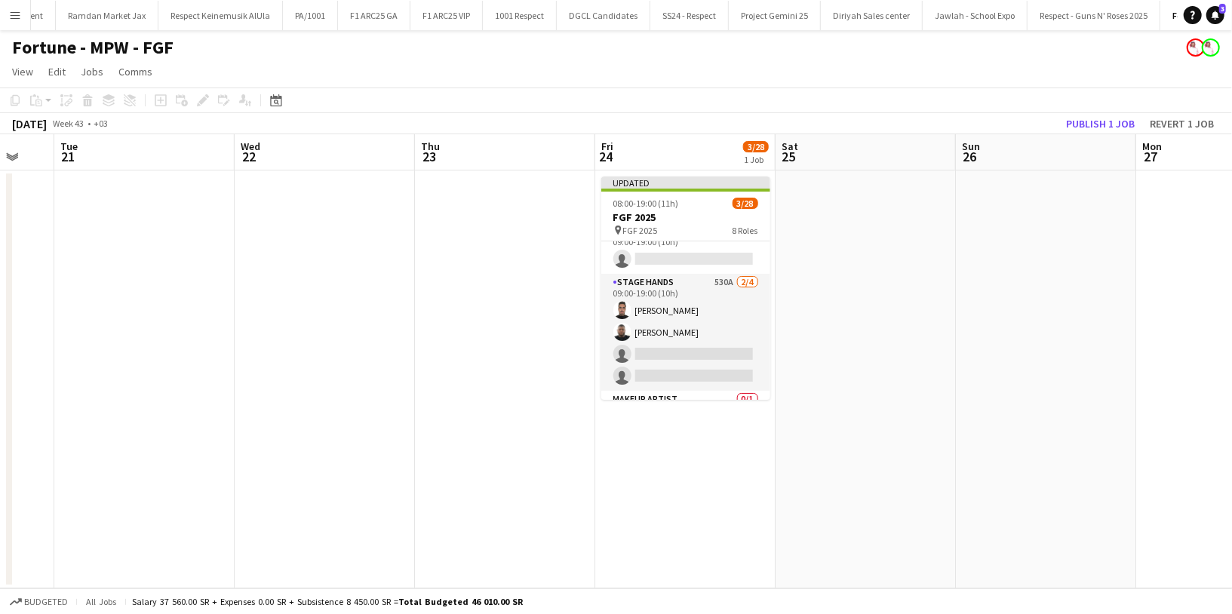
scroll to position [645, 0]
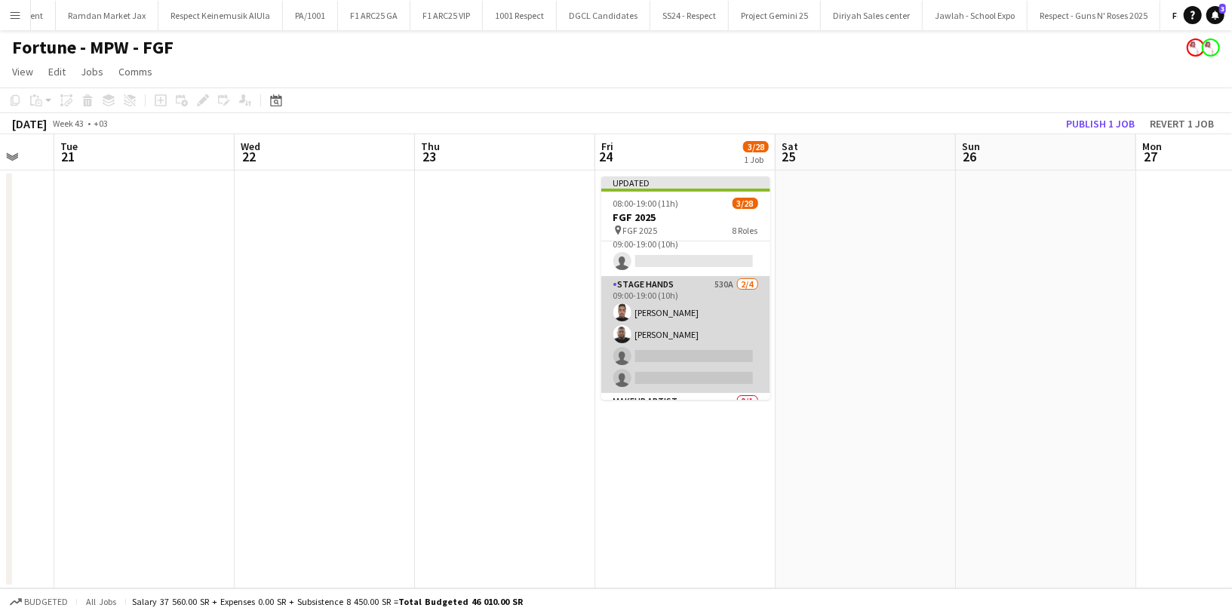
click at [700, 302] on app-card-role "Stage Hands 530A 2/4 09:00-19:00 (10h) Abdulrahman Hassan Ahmed Ramzi single-ne…" at bounding box center [685, 334] width 169 height 117
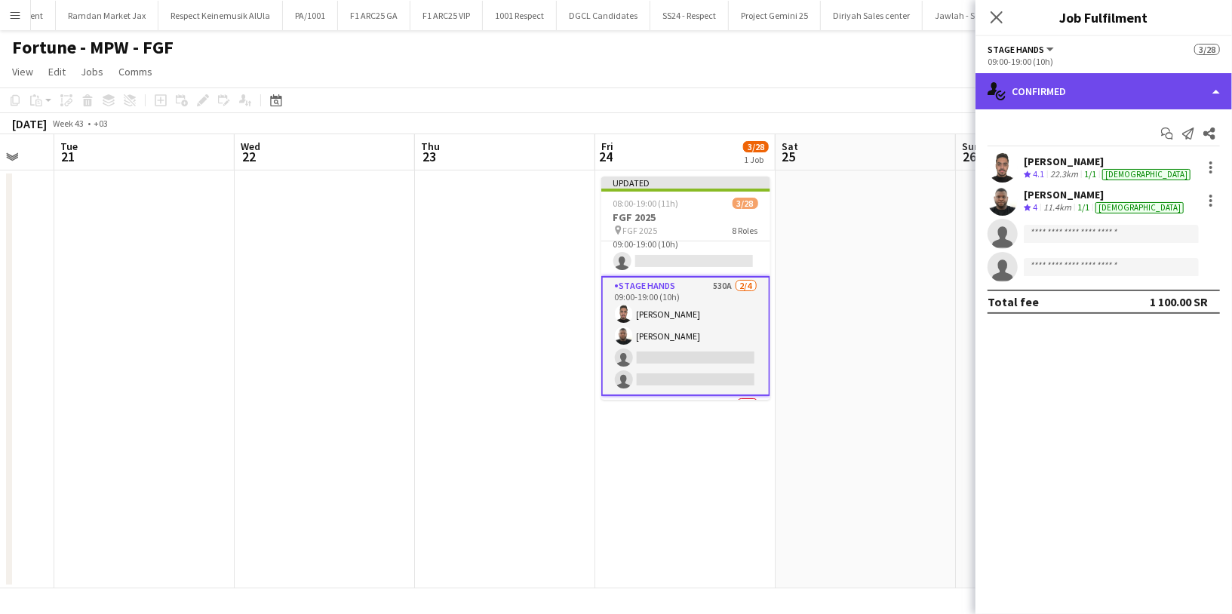
click at [1040, 95] on div "single-neutral-actions-check-2 Confirmed" at bounding box center [1104, 91] width 257 height 36
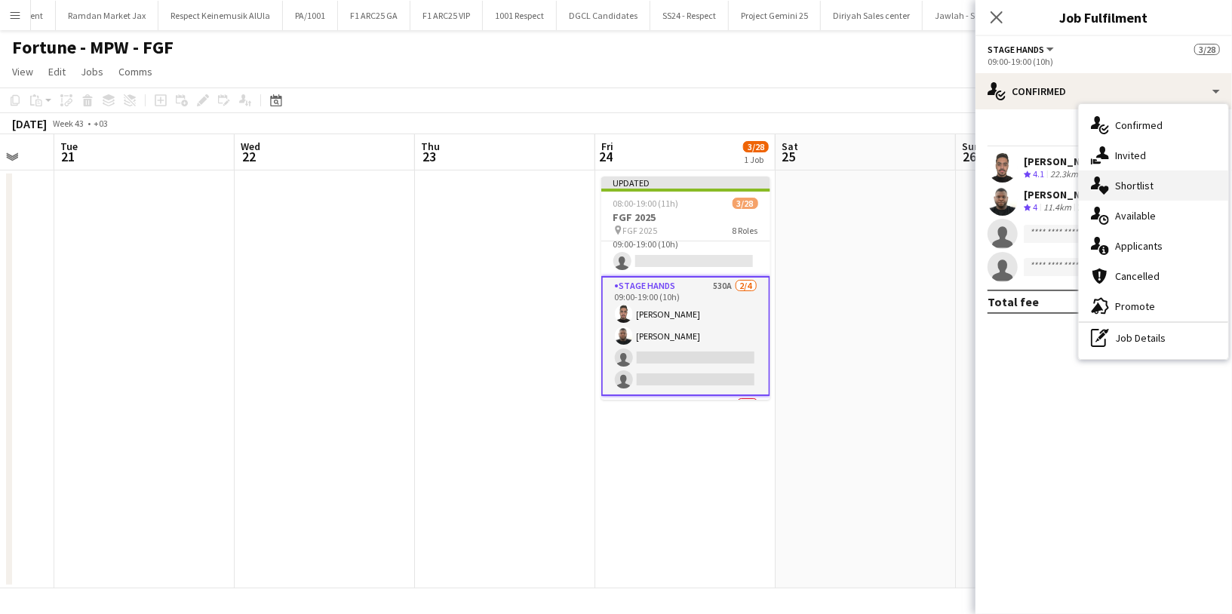
click at [1142, 180] on span "Shortlist" at bounding box center [1134, 186] width 38 height 14
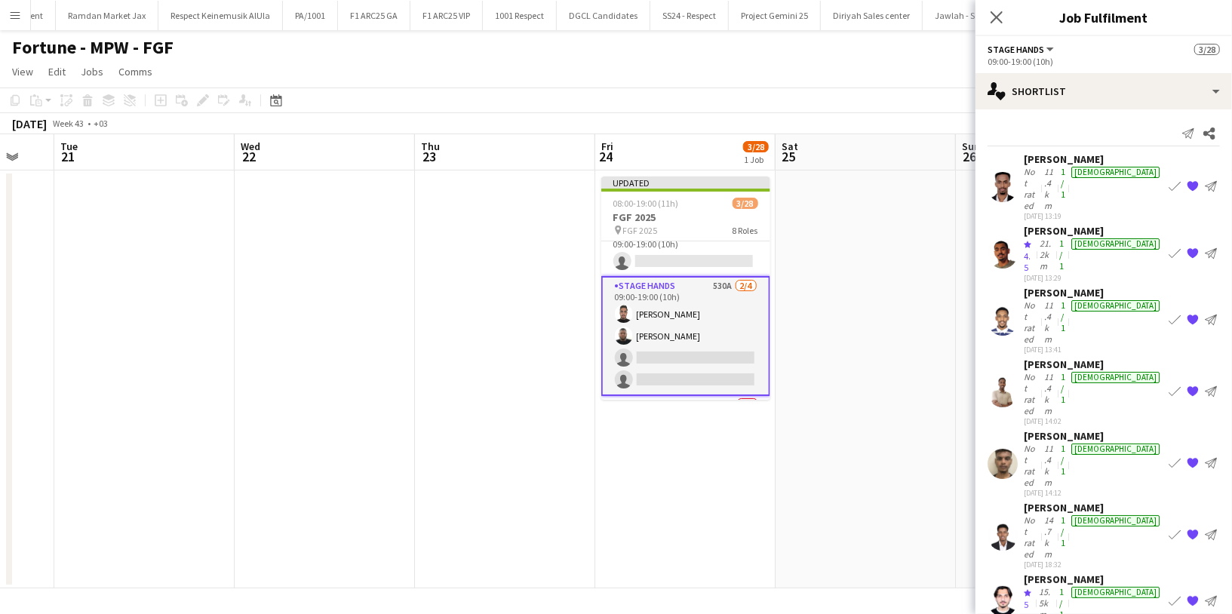
click at [1036, 300] on div "Not rated" at bounding box center [1032, 322] width 17 height 45
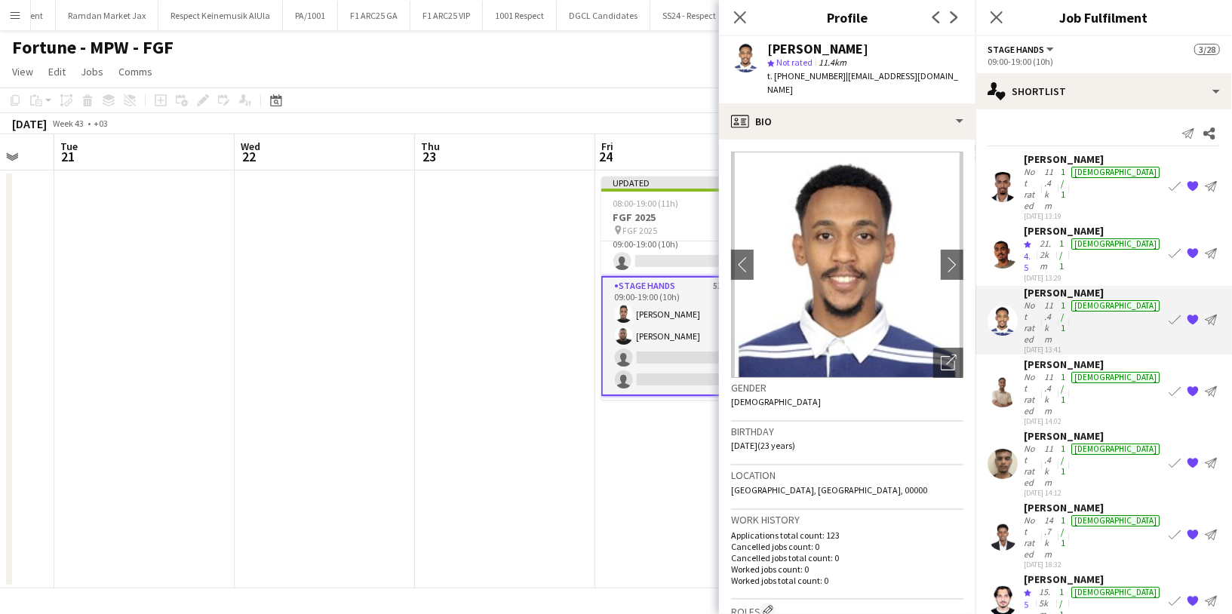
click at [844, 49] on div "[PERSON_NAME]" at bounding box center [817, 49] width 101 height 14
click at [844, 49] on div "Abdurehman Mohammed" at bounding box center [817, 49] width 101 height 14
copy div "Abdurehman Mohammed"
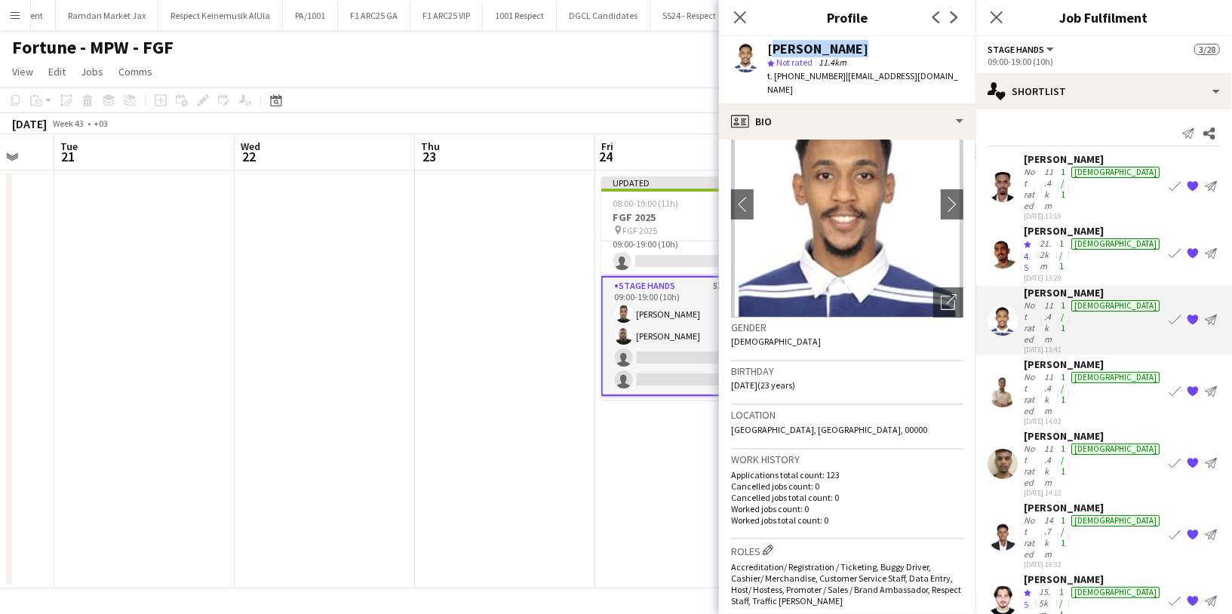
scroll to position [58, 0]
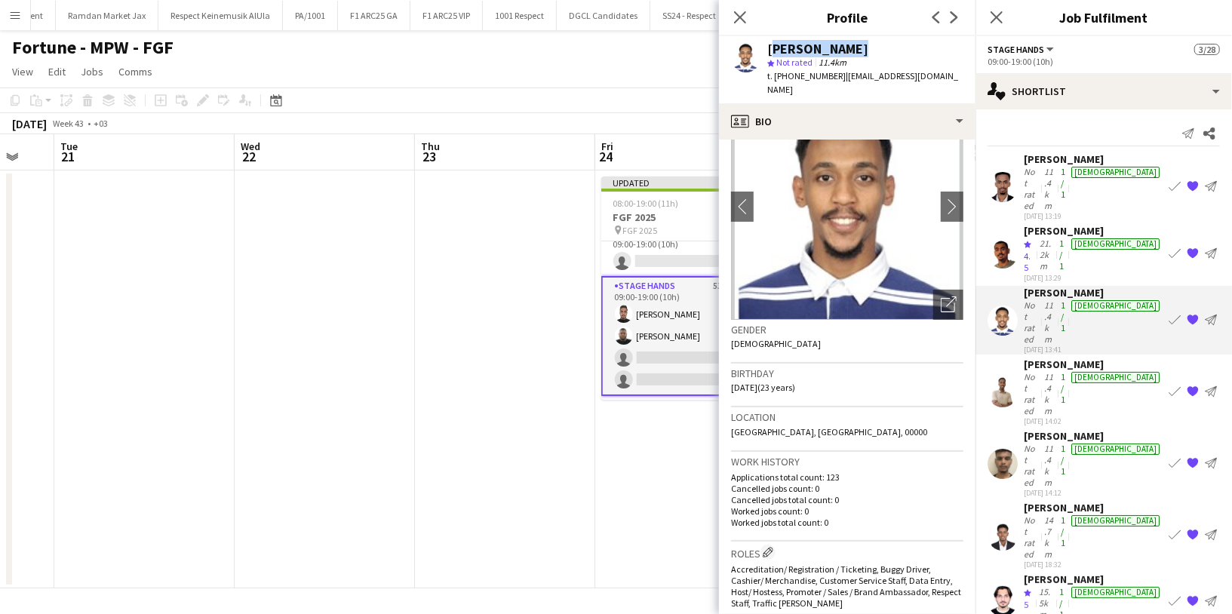
click at [834, 53] on div "Abdurehman Mohammed" at bounding box center [817, 49] width 101 height 14
click at [1053, 573] on div "Zeeshan Khan" at bounding box center [1093, 580] width 139 height 14
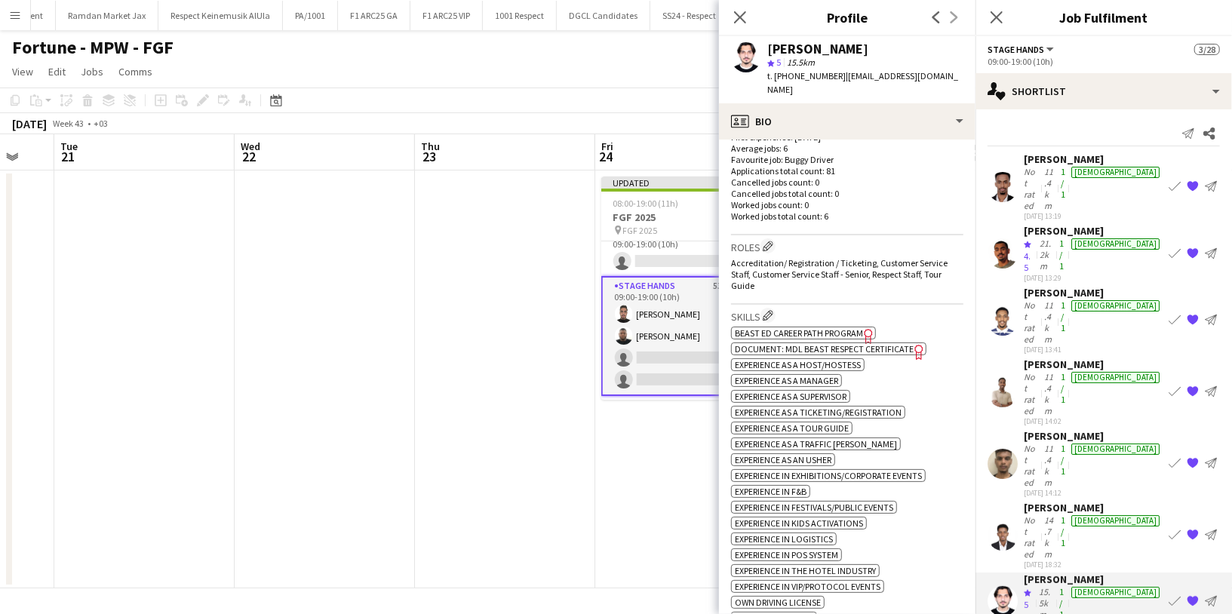
scroll to position [427, 0]
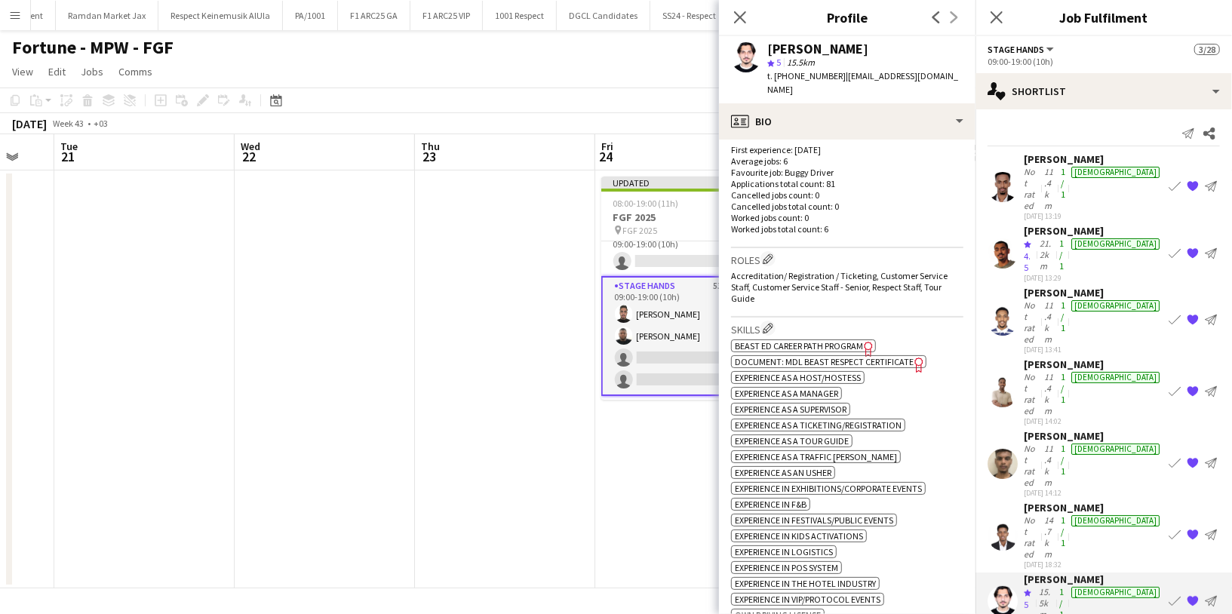
click at [803, 54] on div "Zeeshan Khan" at bounding box center [817, 49] width 101 height 14
copy div "Zeeshan Khan"
click at [1033, 501] on div "Salem Nasser" at bounding box center [1093, 508] width 139 height 14
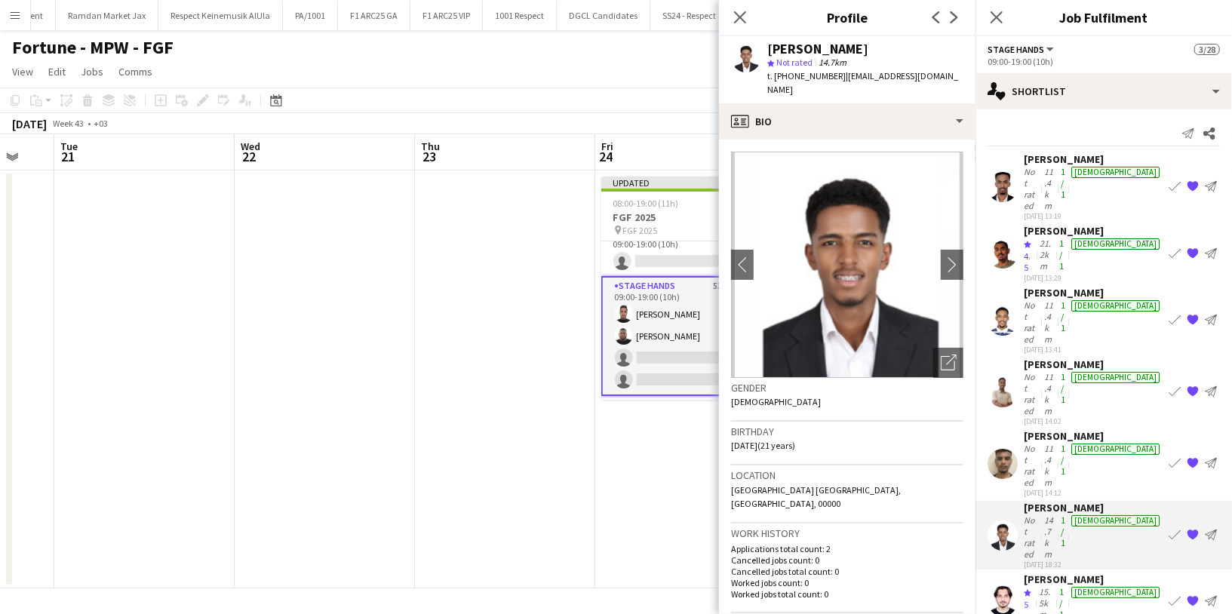
click at [810, 46] on div "Salem Nasser" at bounding box center [817, 49] width 101 height 14
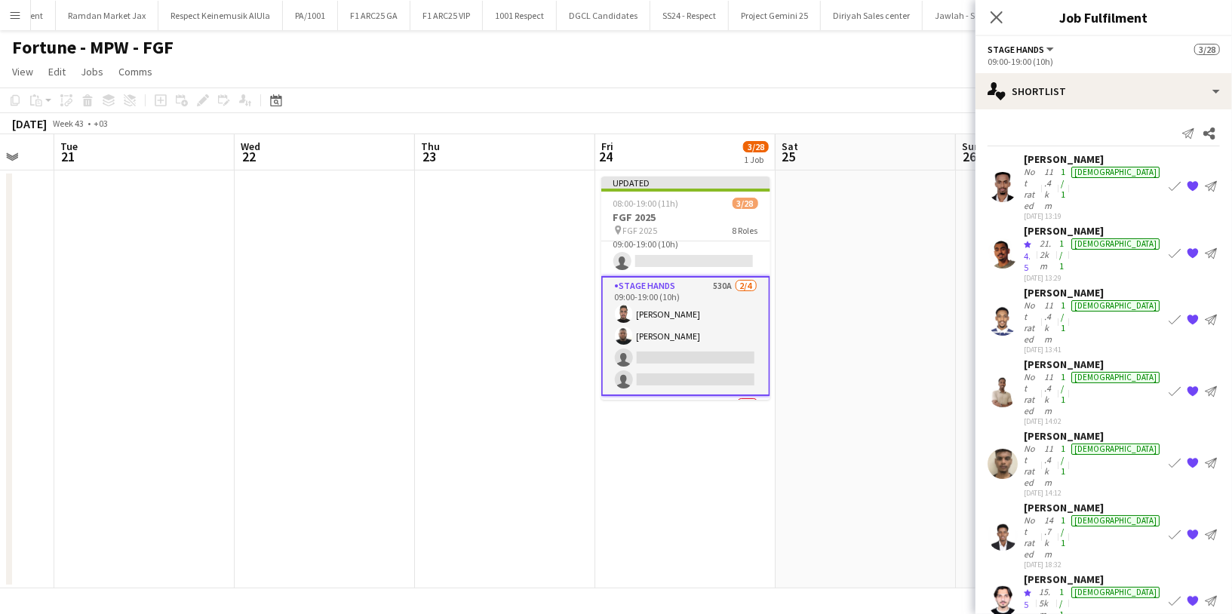
click at [1041, 515] on div "Not rated" at bounding box center [1032, 537] width 17 height 45
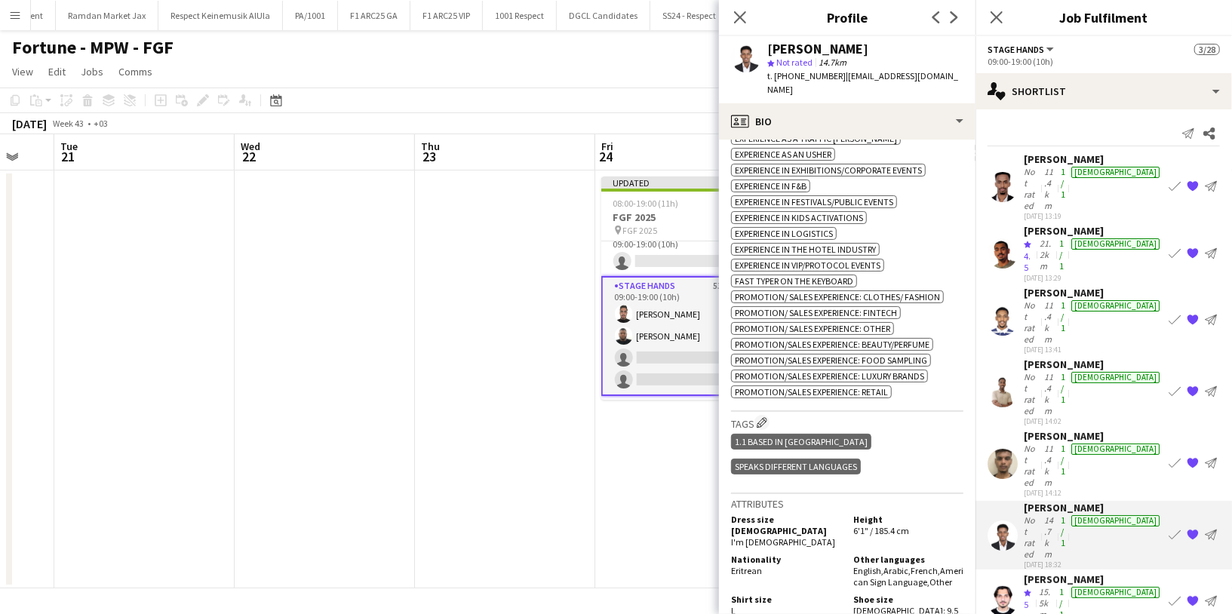
scroll to position [693, 0]
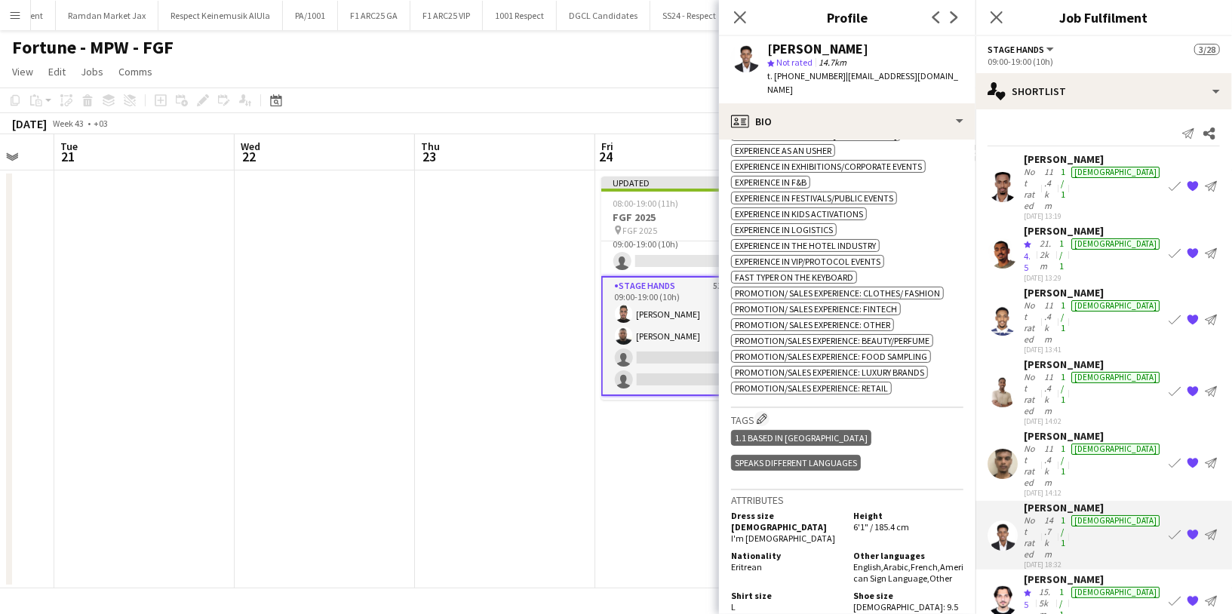
click at [823, 48] on div "Salem Nasser" at bounding box center [817, 49] width 101 height 14
copy div "Salem Nasser"
click at [1041, 443] on div "Not rated" at bounding box center [1032, 465] width 17 height 45
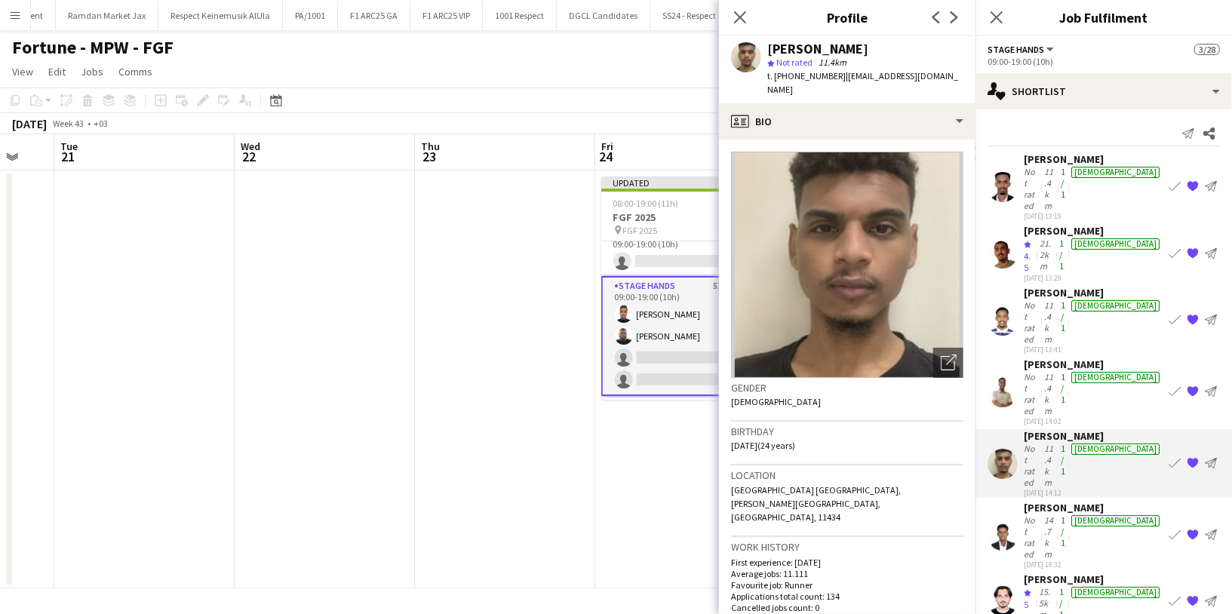
click at [1039, 224] on div "Abdelrahman El Shabrawy" at bounding box center [1093, 231] width 139 height 14
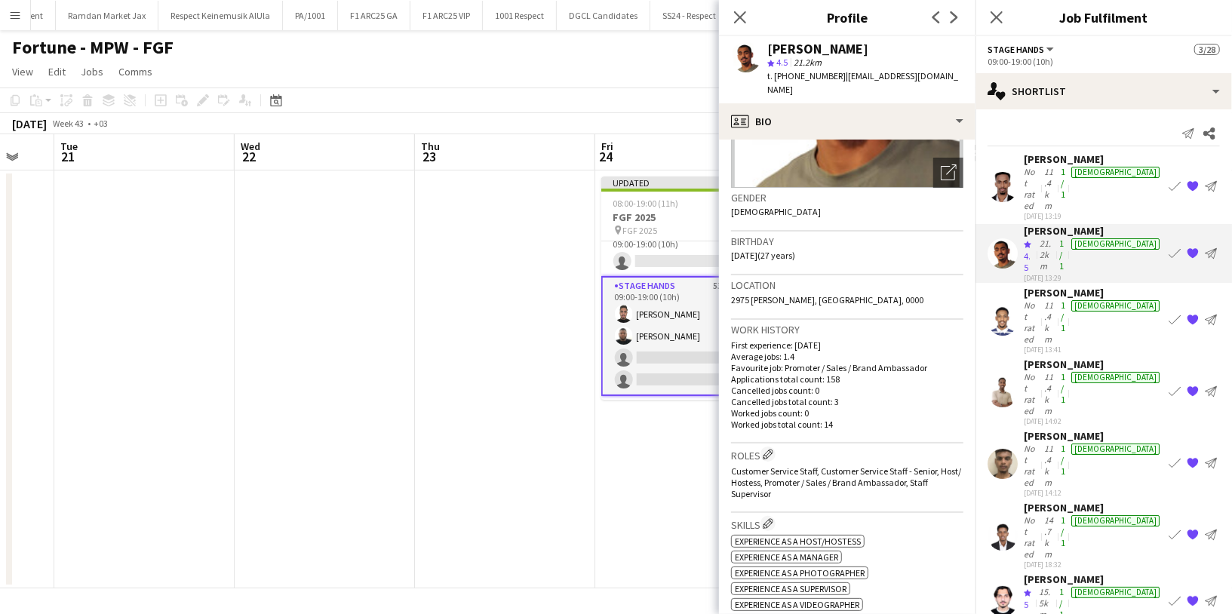
scroll to position [0, 0]
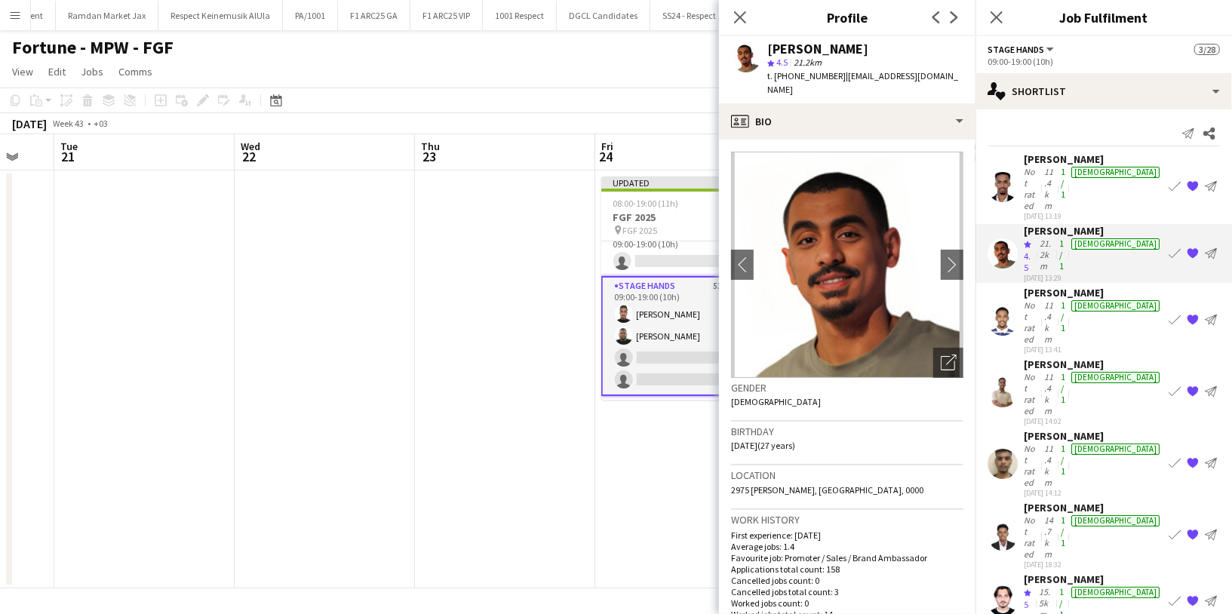
click at [1041, 166] on div "Not rated" at bounding box center [1032, 188] width 17 height 45
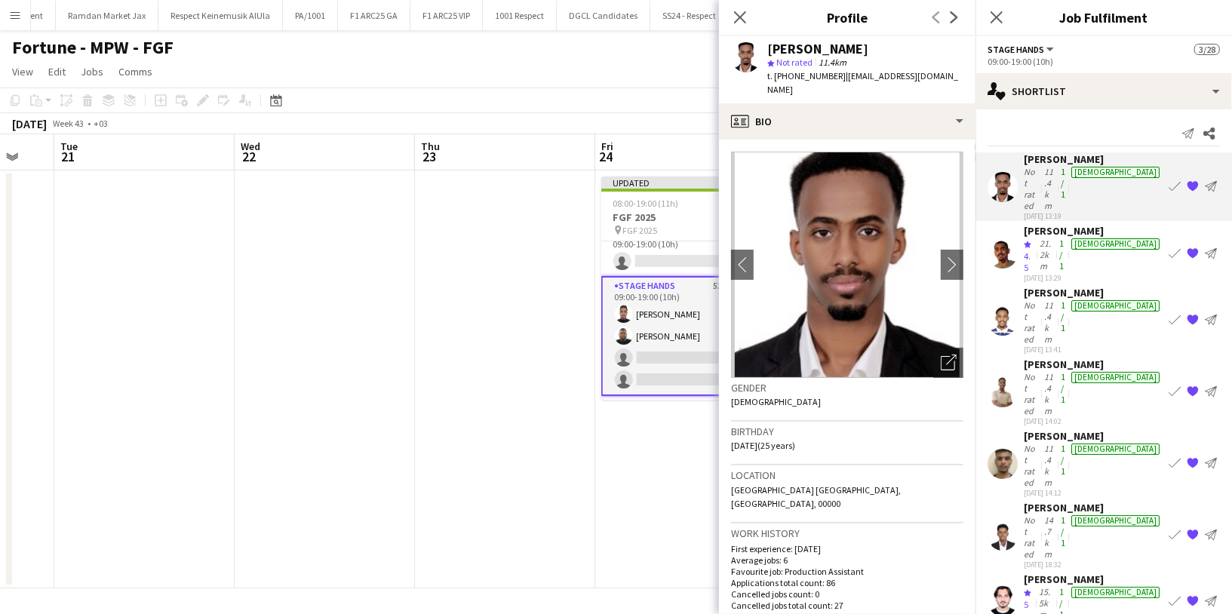
click at [839, 51] on div "Ayimen Mohammed" at bounding box center [817, 49] width 101 height 14
copy div "Ayimen Mohammed"
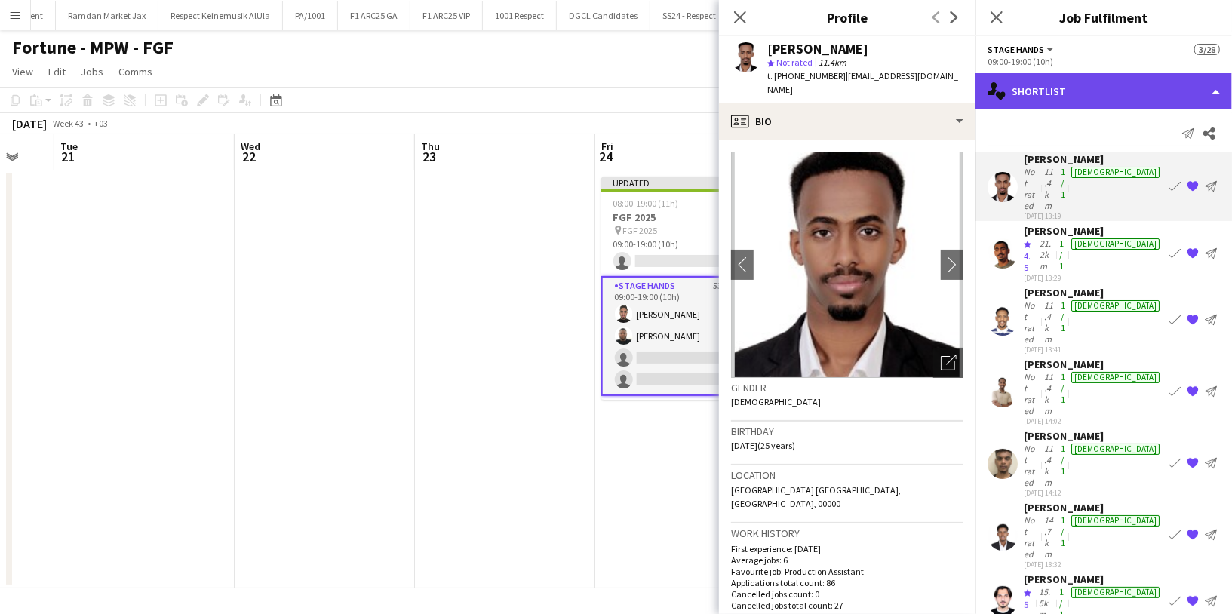
click at [1058, 88] on div "single-neutral-actions-heart Shortlist" at bounding box center [1104, 91] width 257 height 36
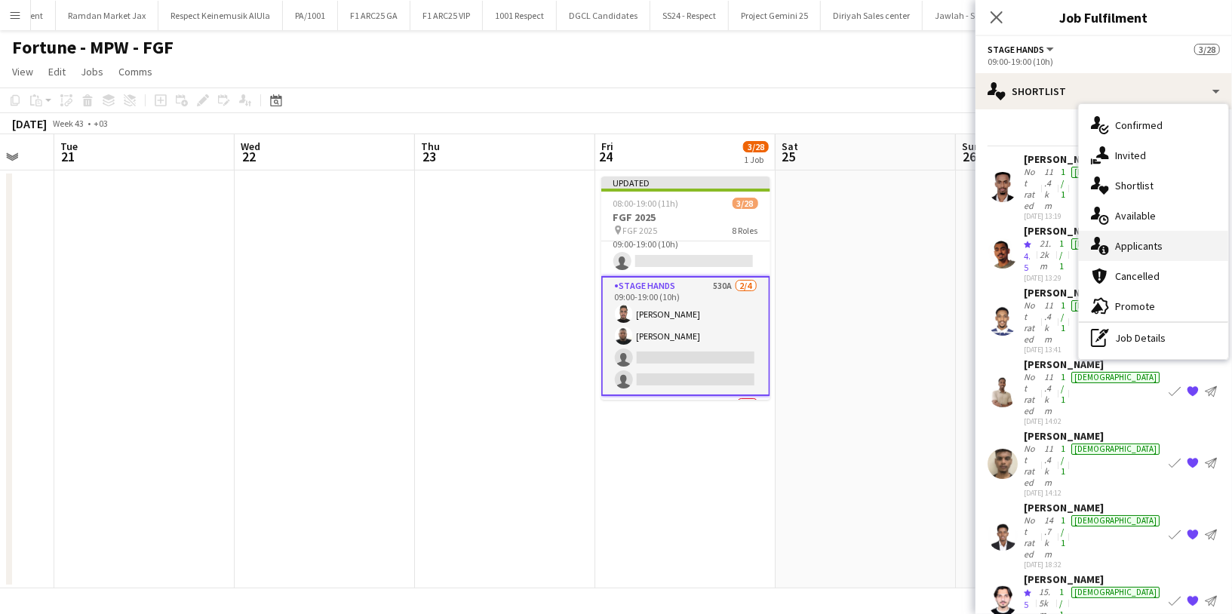
click at [1161, 239] on span "Applicants" at bounding box center [1139, 246] width 48 height 14
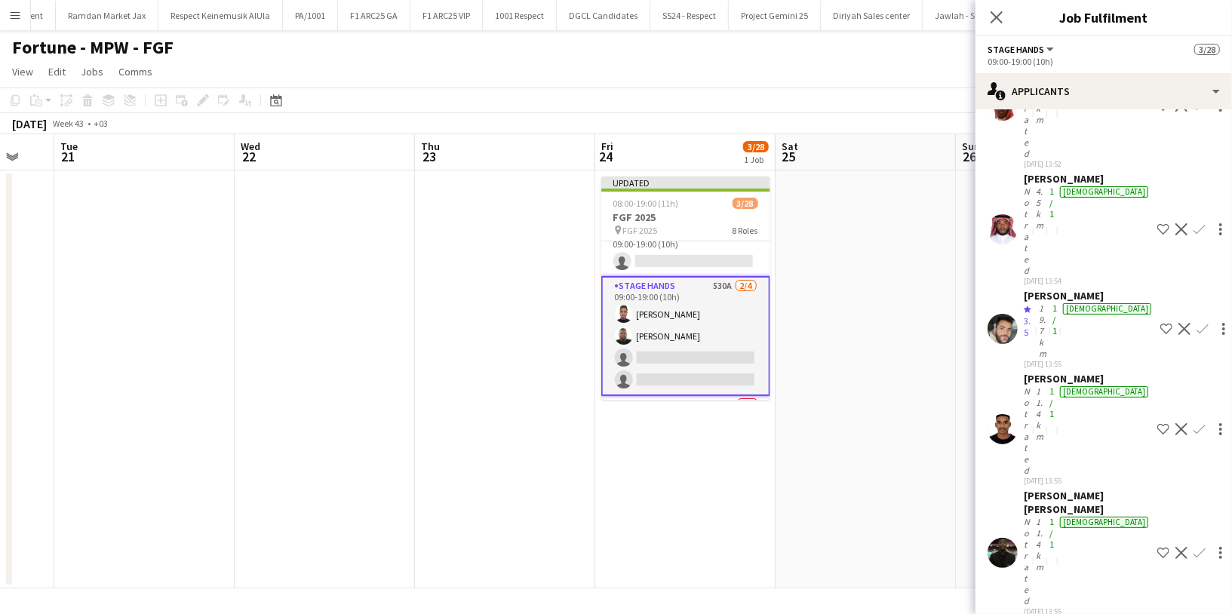
scroll to position [6829, 0]
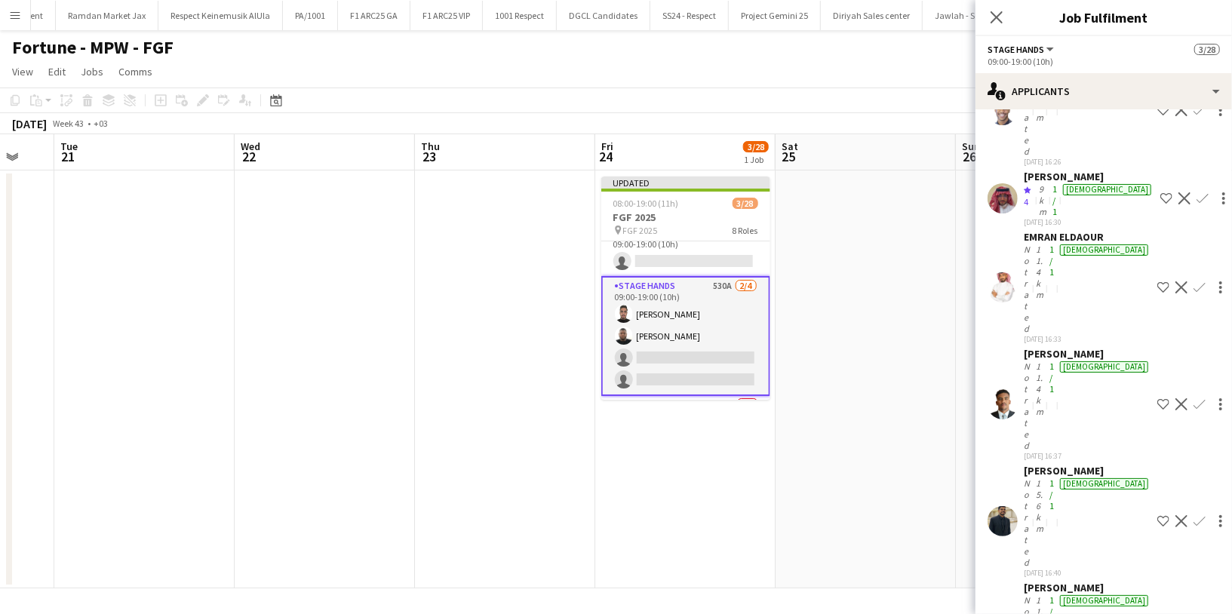
scroll to position [25678, 0]
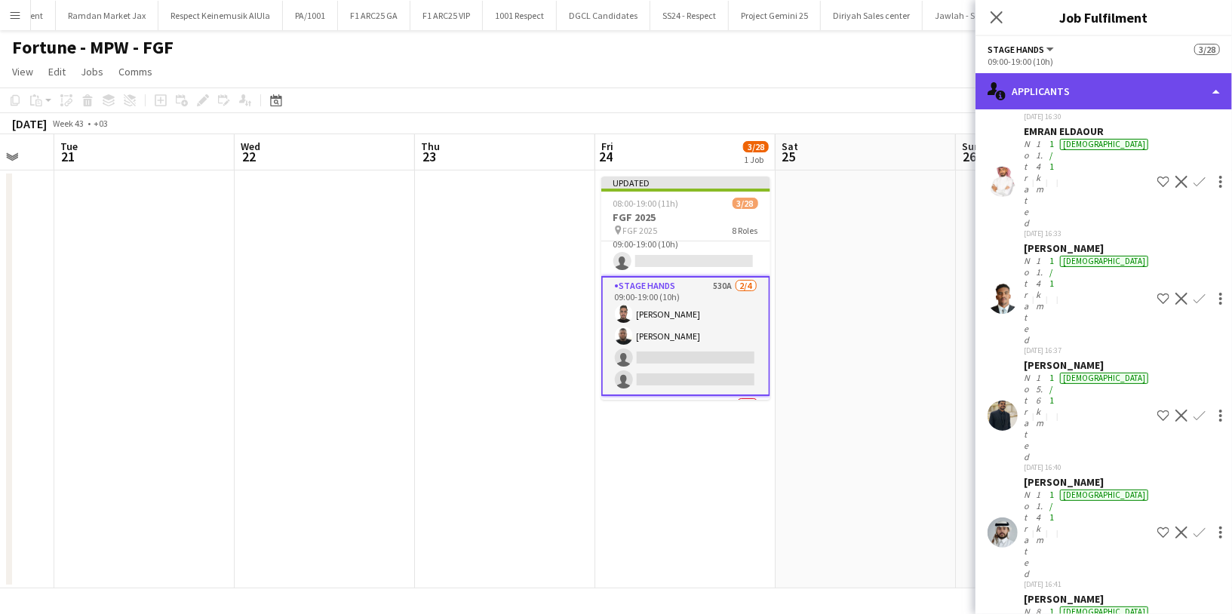
click at [1102, 96] on div "single-neutral-actions-information Applicants" at bounding box center [1104, 91] width 257 height 36
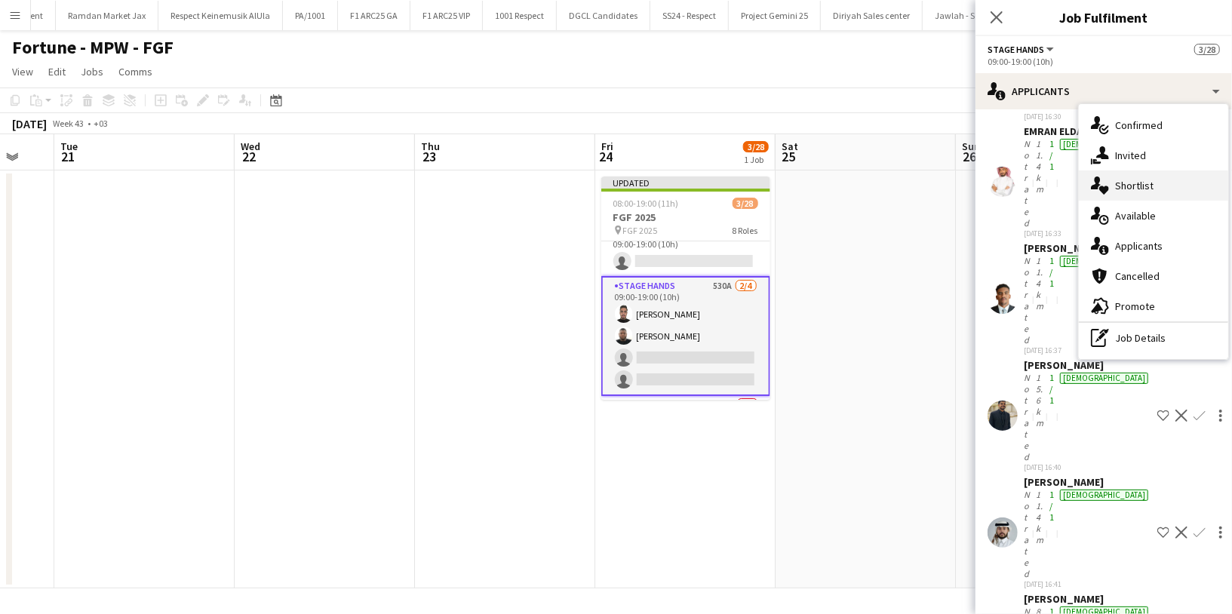
click at [1133, 189] on span "Shortlist" at bounding box center [1134, 186] width 38 height 14
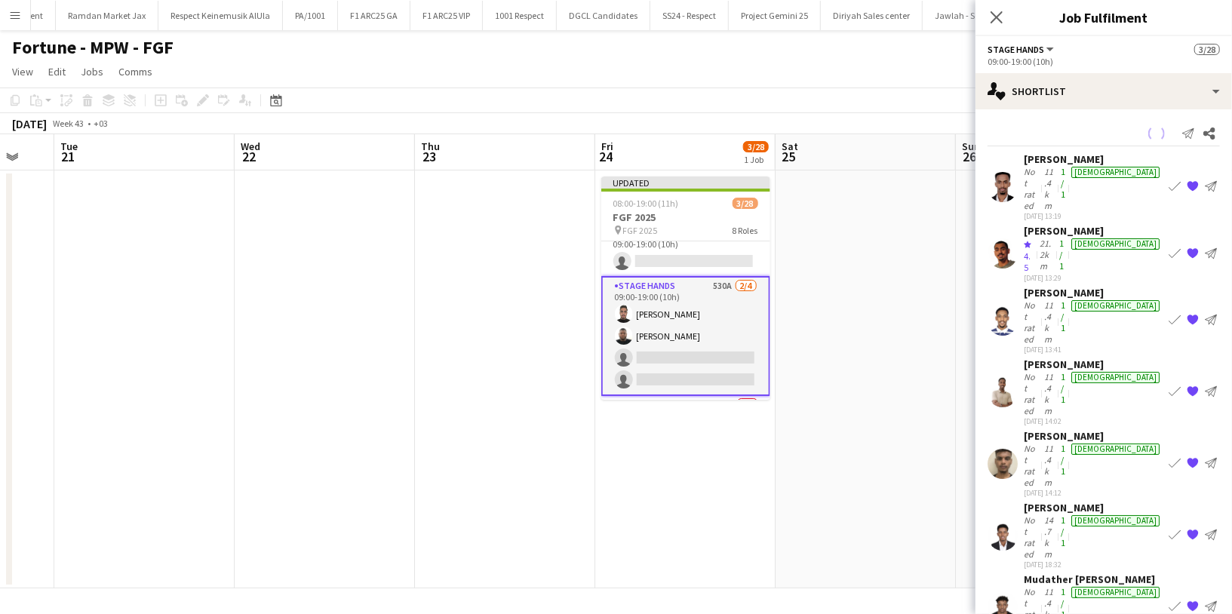
scroll to position [0, 0]
click at [1041, 586] on div "Not rated" at bounding box center [1032, 608] width 17 height 45
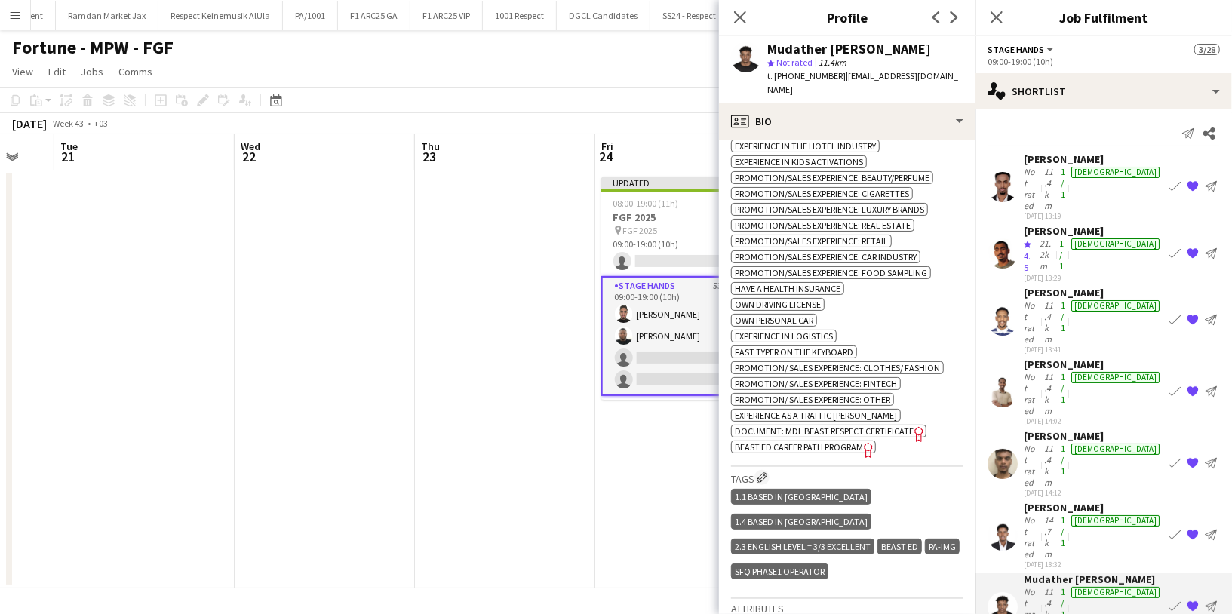
scroll to position [726, 0]
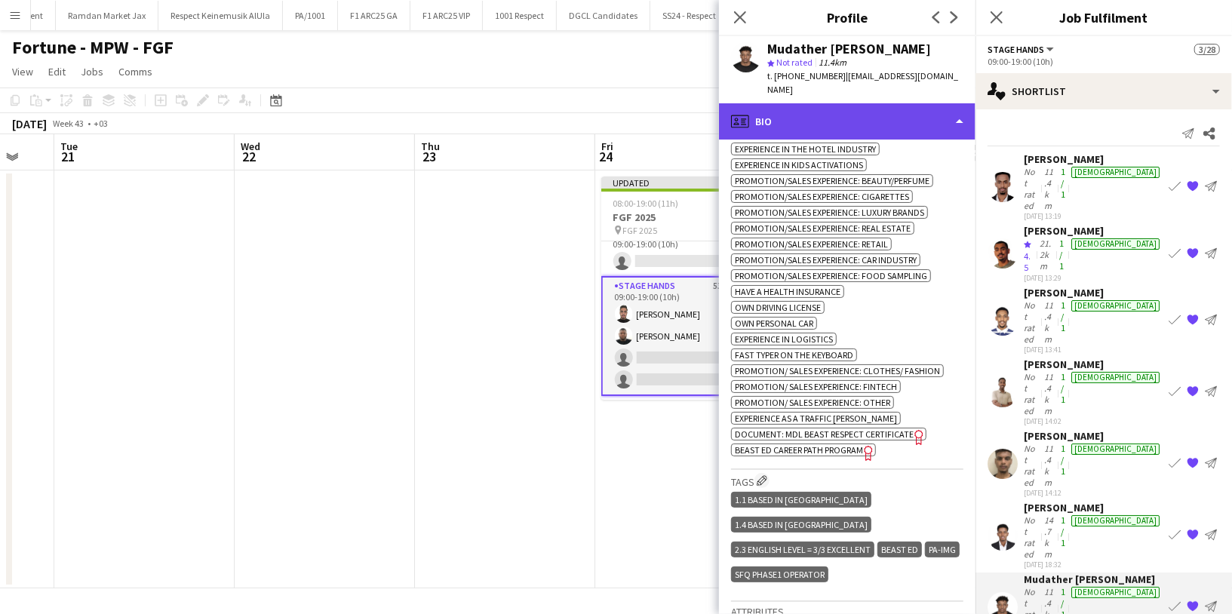
click at [853, 118] on div "profile Bio" at bounding box center [847, 121] width 257 height 36
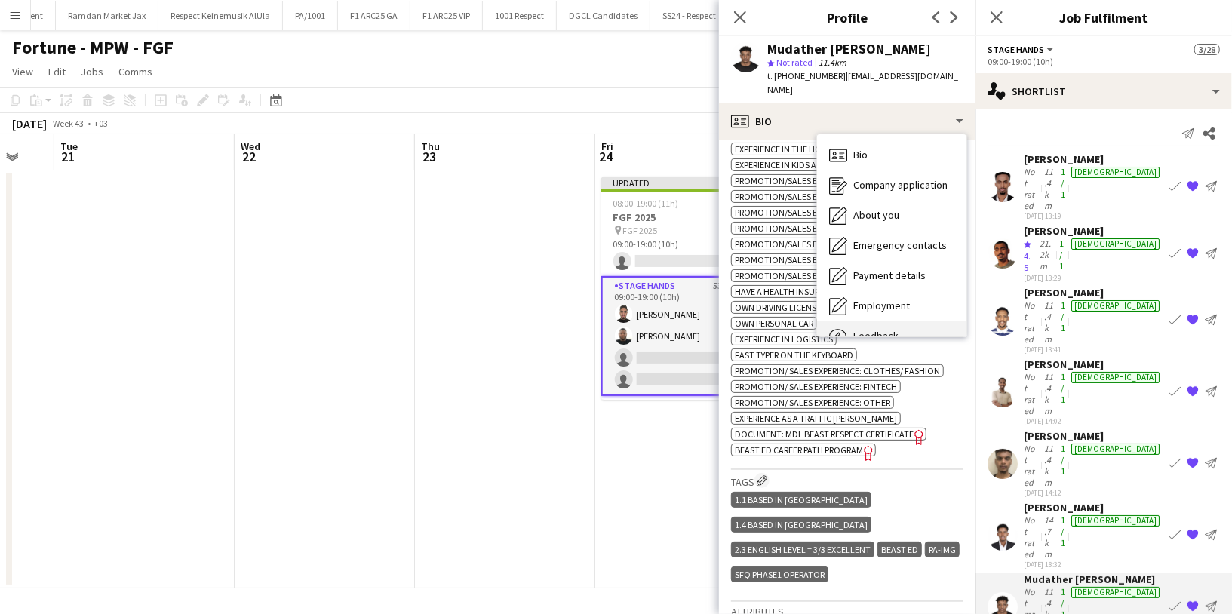
click at [883, 327] on div "Feedback Feedback" at bounding box center [891, 336] width 149 height 30
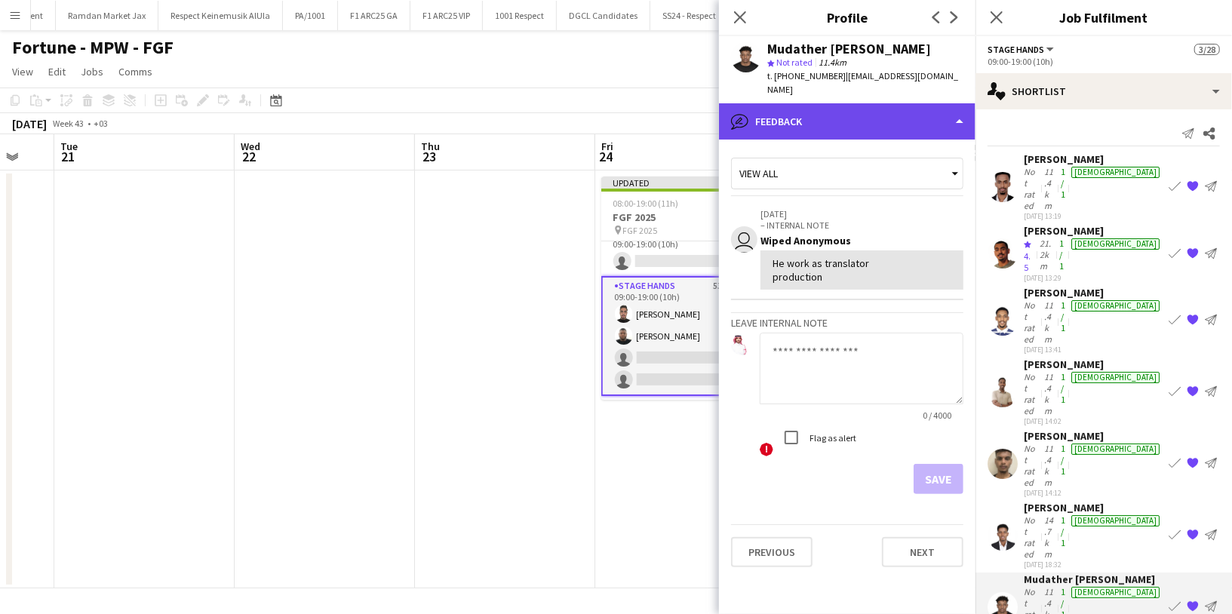
click at [843, 131] on div "bubble-pencil Feedback" at bounding box center [847, 121] width 257 height 36
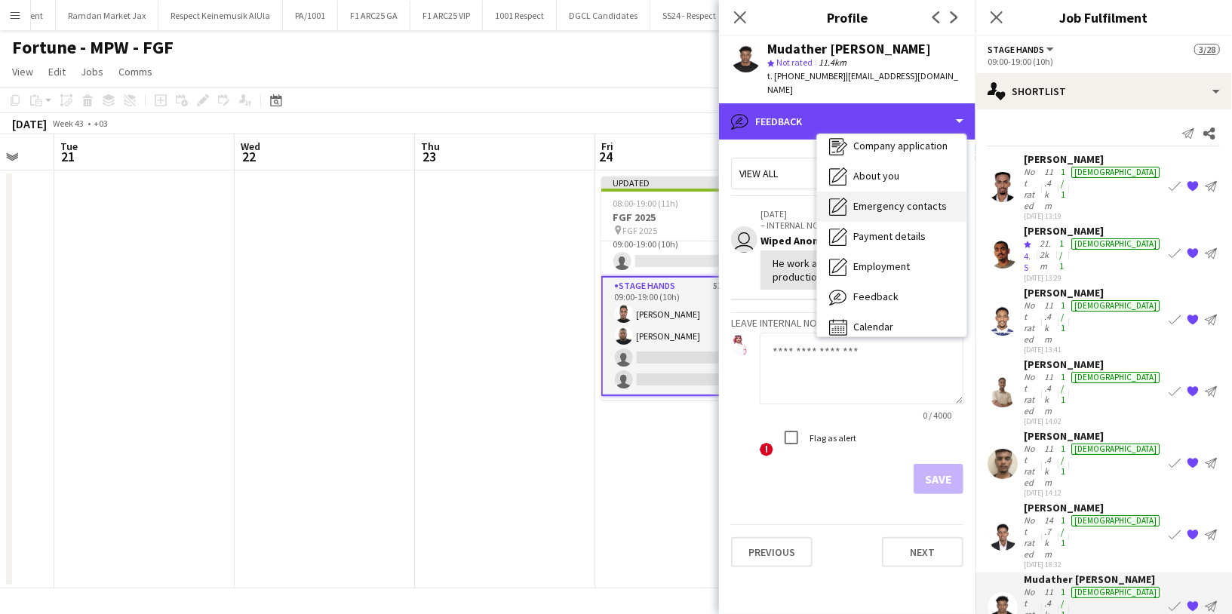
scroll to position [51, 0]
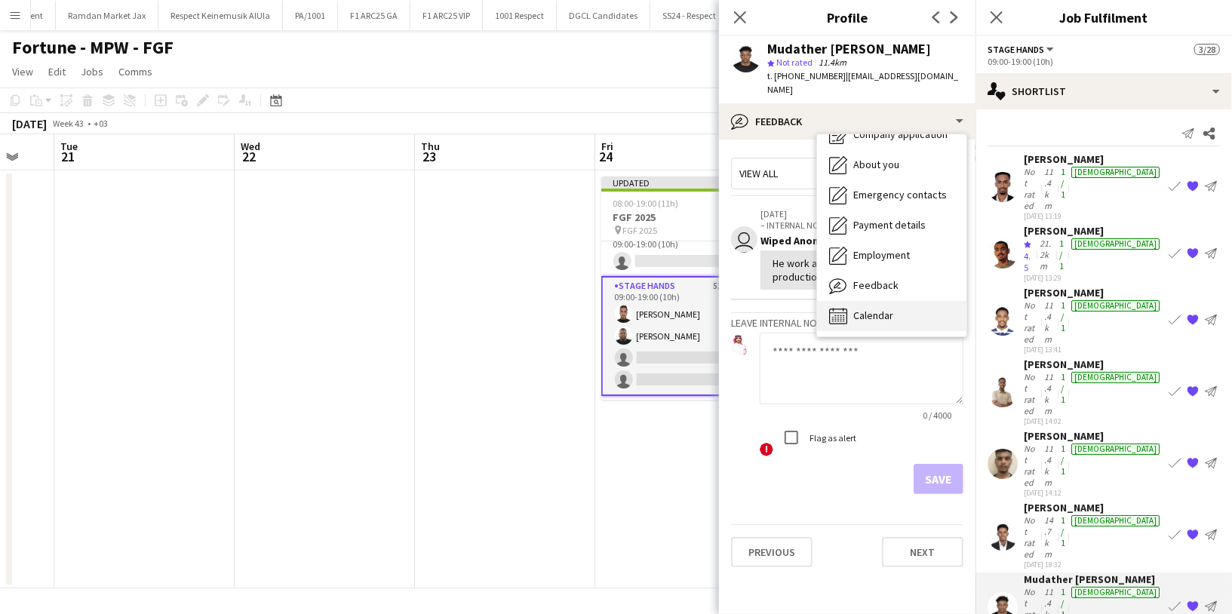
click at [888, 303] on div "Calendar Calendar" at bounding box center [891, 316] width 149 height 30
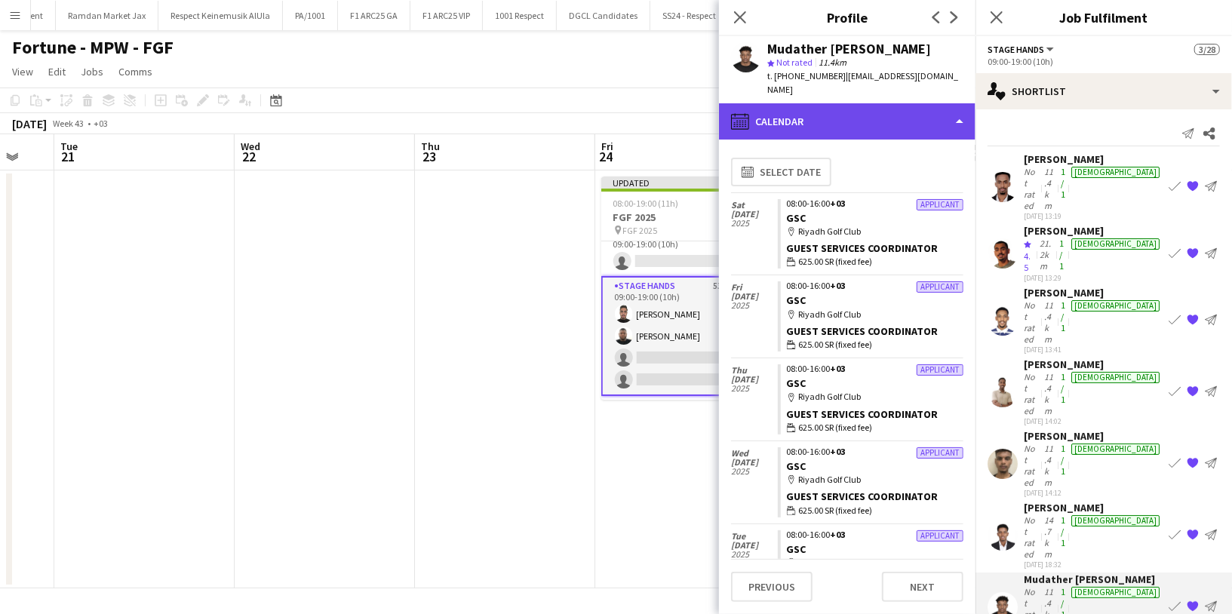
click at [845, 121] on div "calendar-full Calendar" at bounding box center [847, 121] width 257 height 36
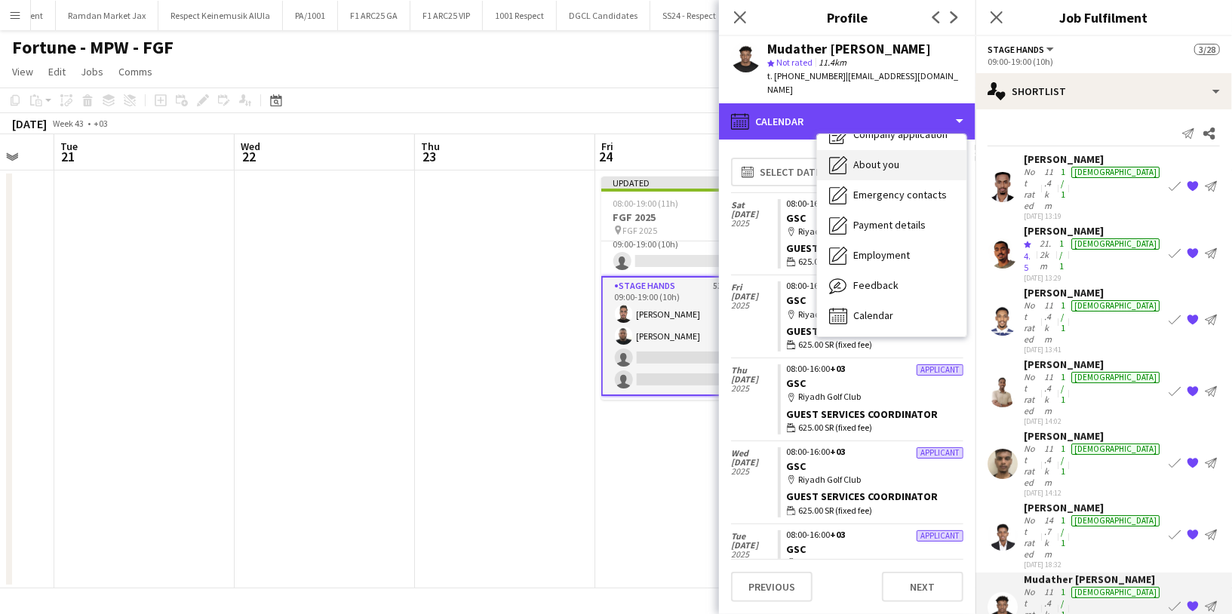
scroll to position [0, 0]
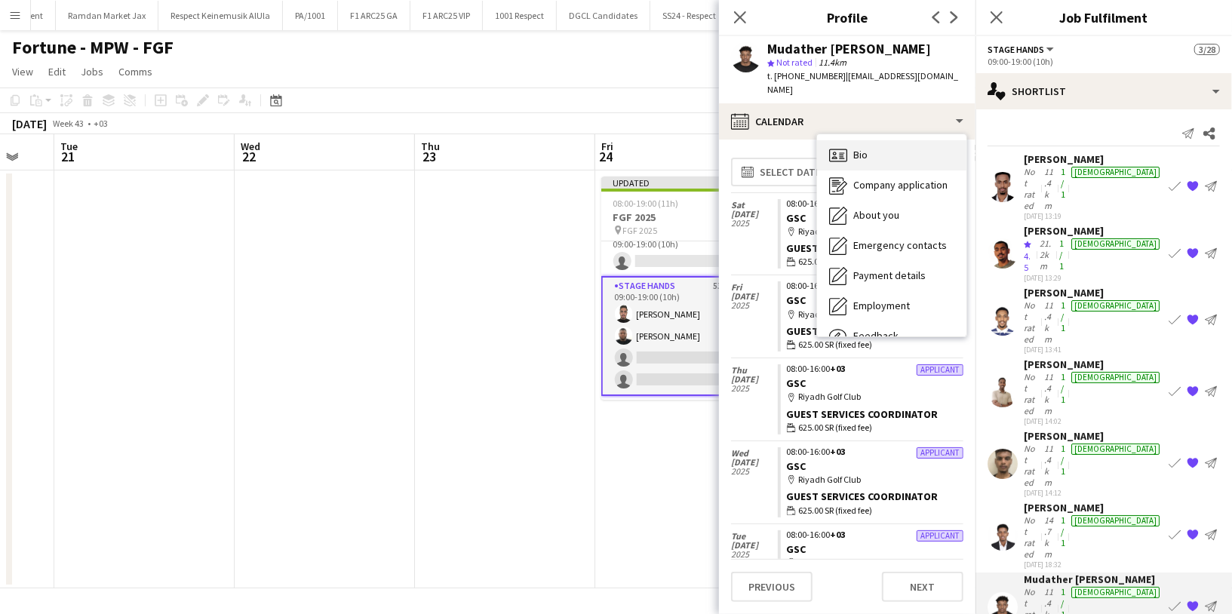
click at [874, 145] on div "Bio Bio" at bounding box center [891, 155] width 149 height 30
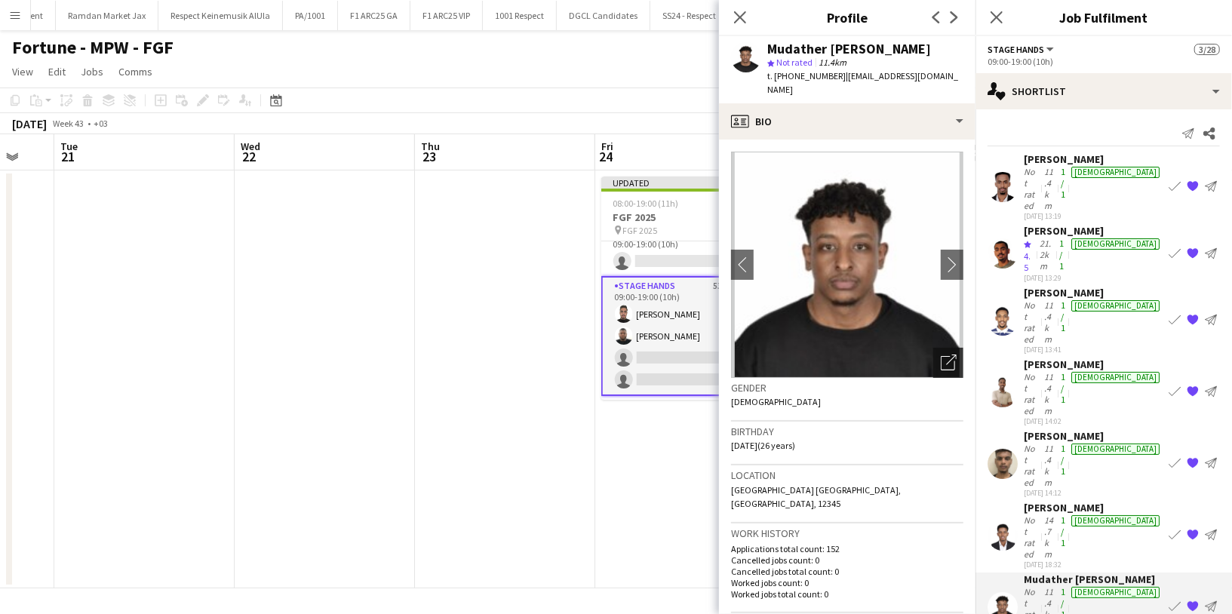
click at [933, 369] on div "Open photos pop-in" at bounding box center [948, 363] width 30 height 30
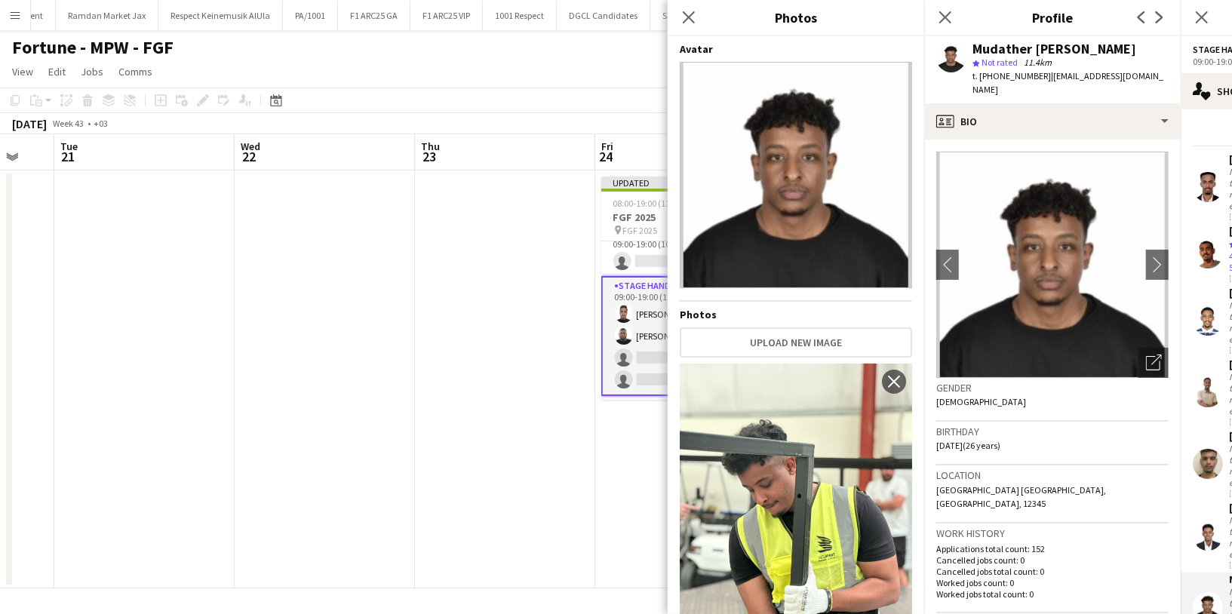
click at [1028, 407] on div "Gender Male" at bounding box center [1052, 400] width 232 height 44
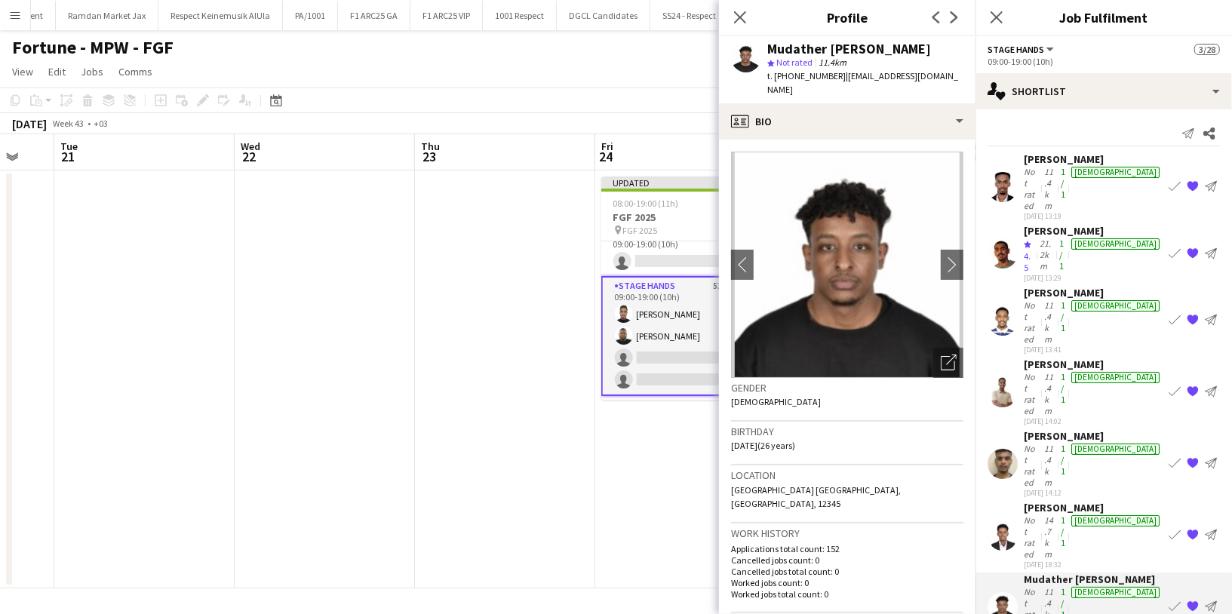
click at [1191, 457] on app-icon "{{ spriteTitle }}" at bounding box center [1193, 463] width 12 height 12
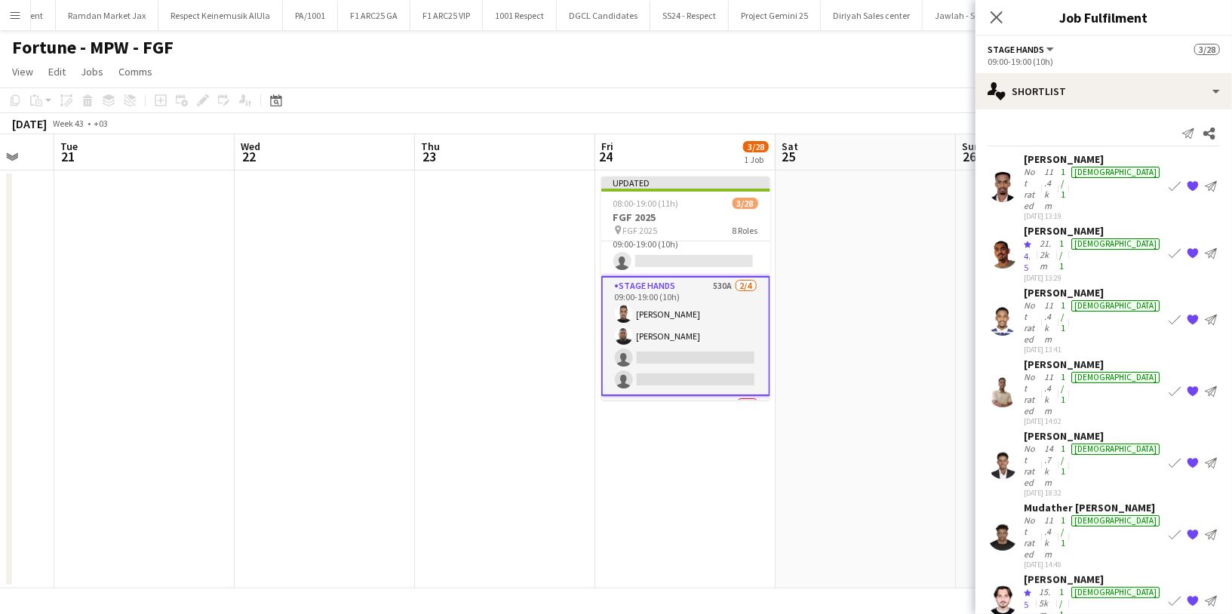
click at [1193, 386] on app-icon "{{ spriteTitle }}" at bounding box center [1193, 392] width 12 height 12
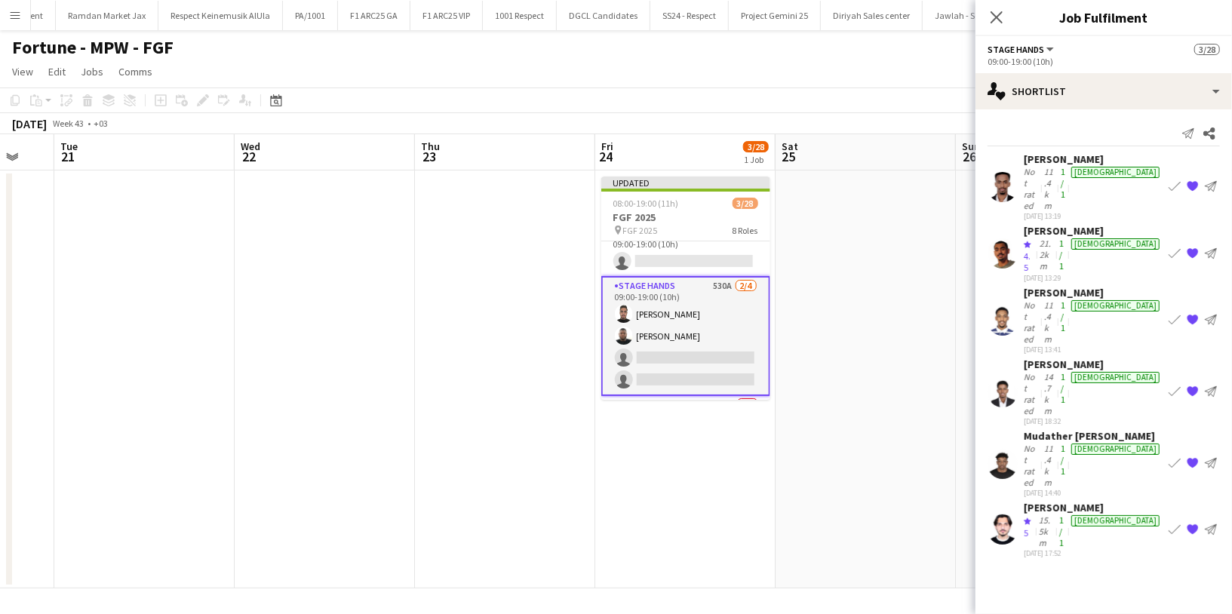
click at [1191, 247] on app-icon "{{ spriteTitle }}" at bounding box center [1193, 253] width 12 height 12
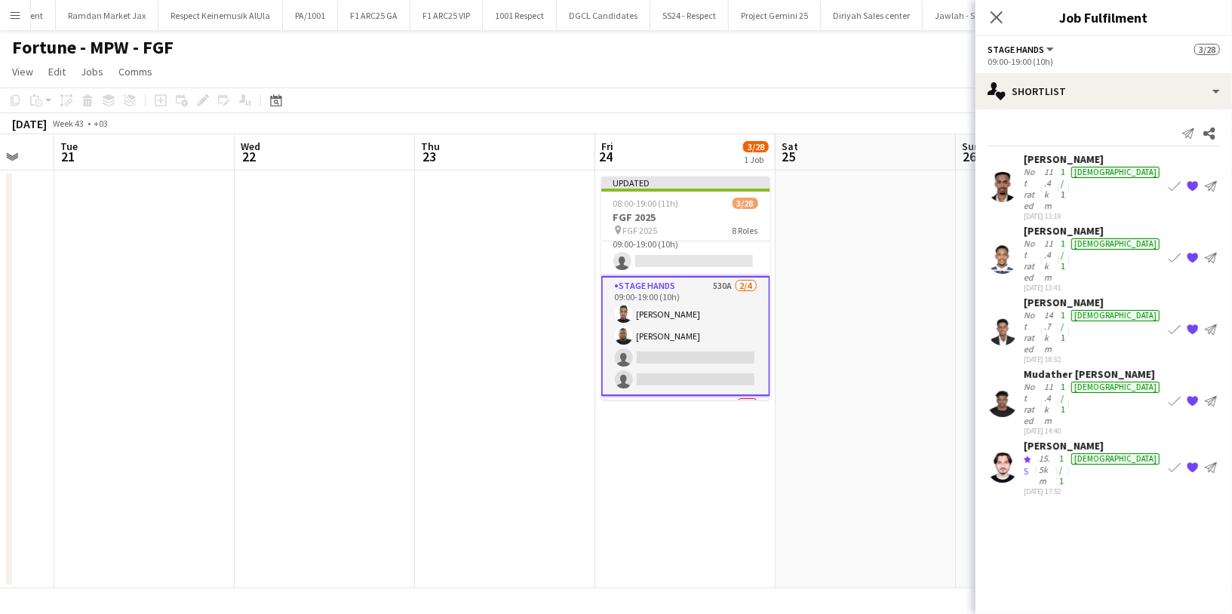
click at [937, 55] on div "Fortune - MPW - FGF" at bounding box center [616, 44] width 1232 height 29
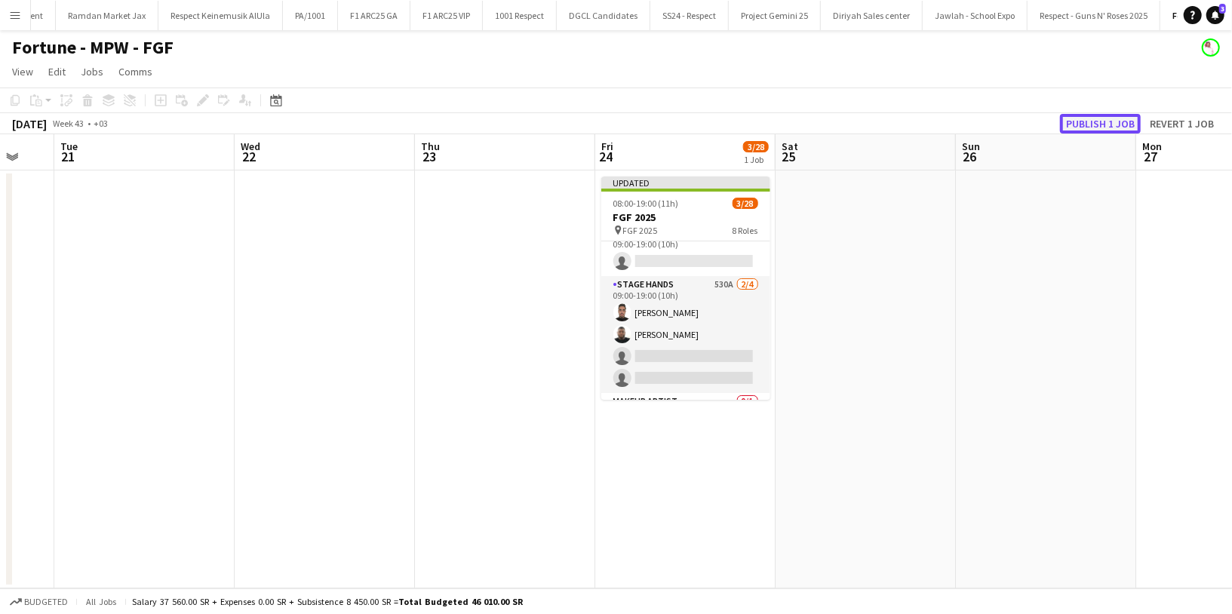
click at [1077, 124] on button "Publish 1 job" at bounding box center [1100, 124] width 81 height 20
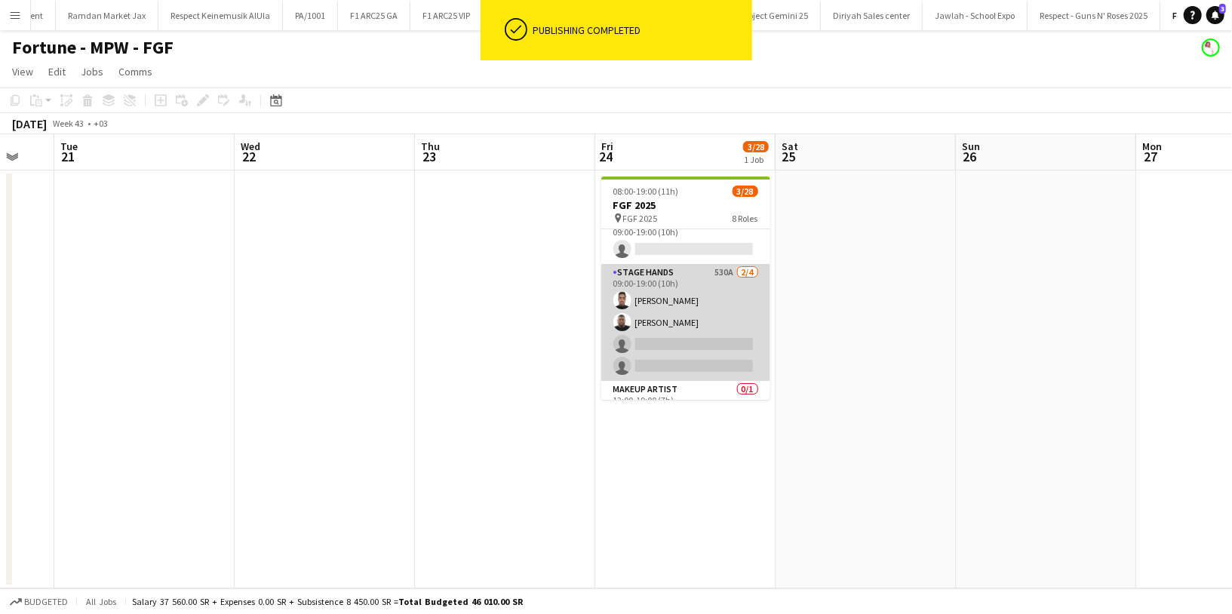
click at [690, 297] on app-card-role "Stage Hands 530A 2/4 09:00-19:00 (10h) Abdulrahman Hassan Ahmed Ramzi single-ne…" at bounding box center [685, 322] width 169 height 117
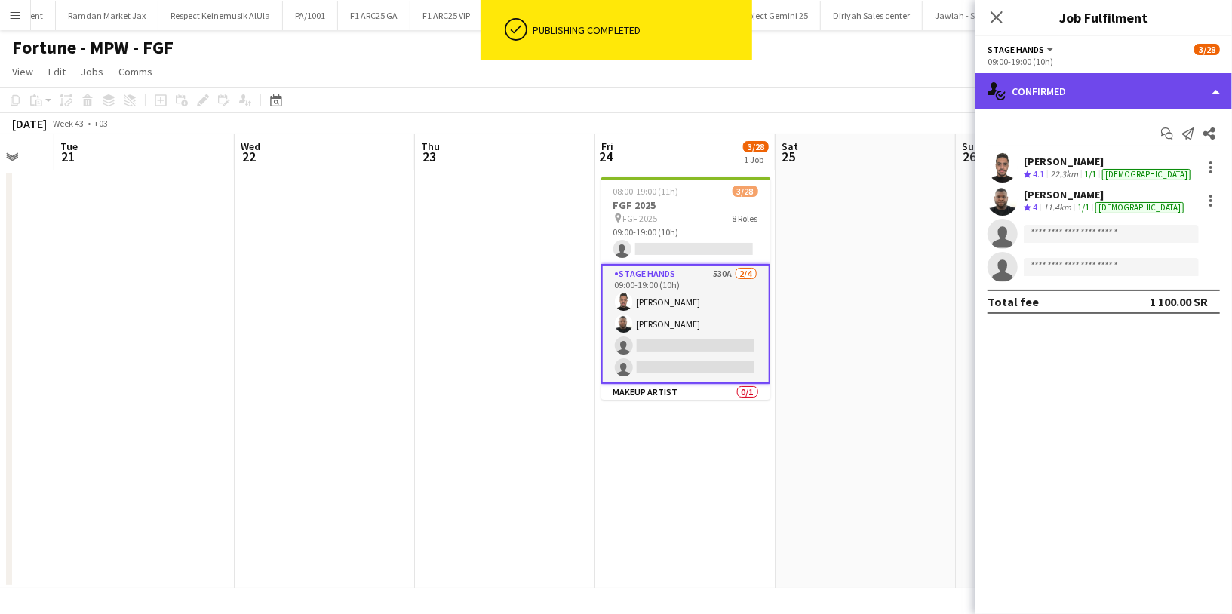
click at [1067, 88] on div "single-neutral-actions-check-2 Confirmed" at bounding box center [1104, 91] width 257 height 36
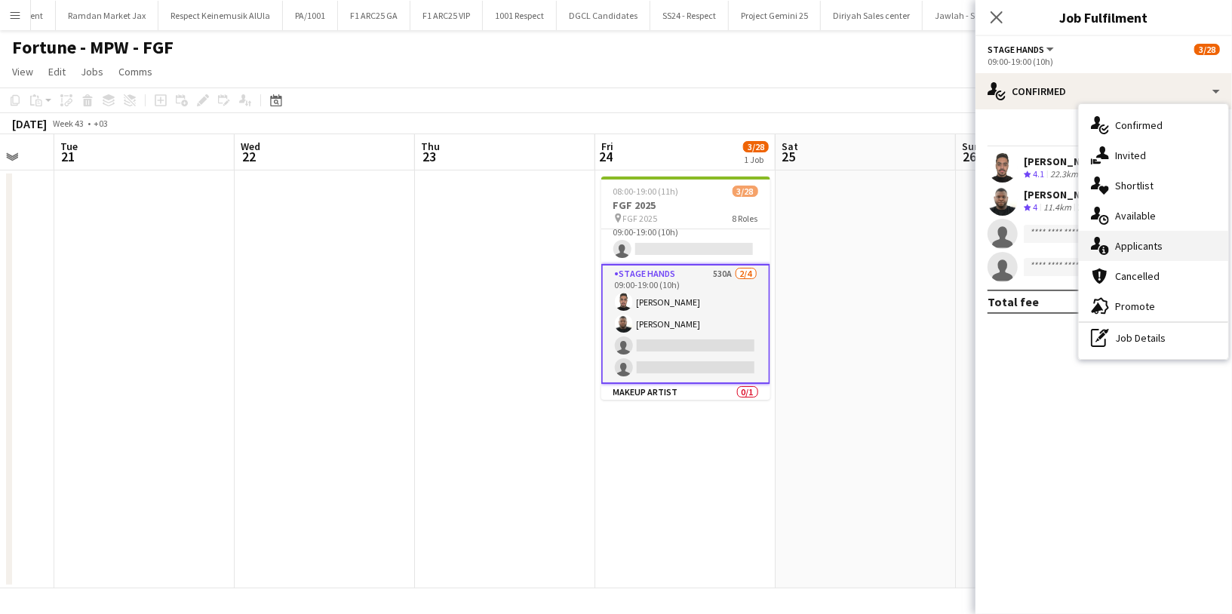
click at [1178, 253] on div "single-neutral-actions-information Applicants" at bounding box center [1153, 246] width 149 height 30
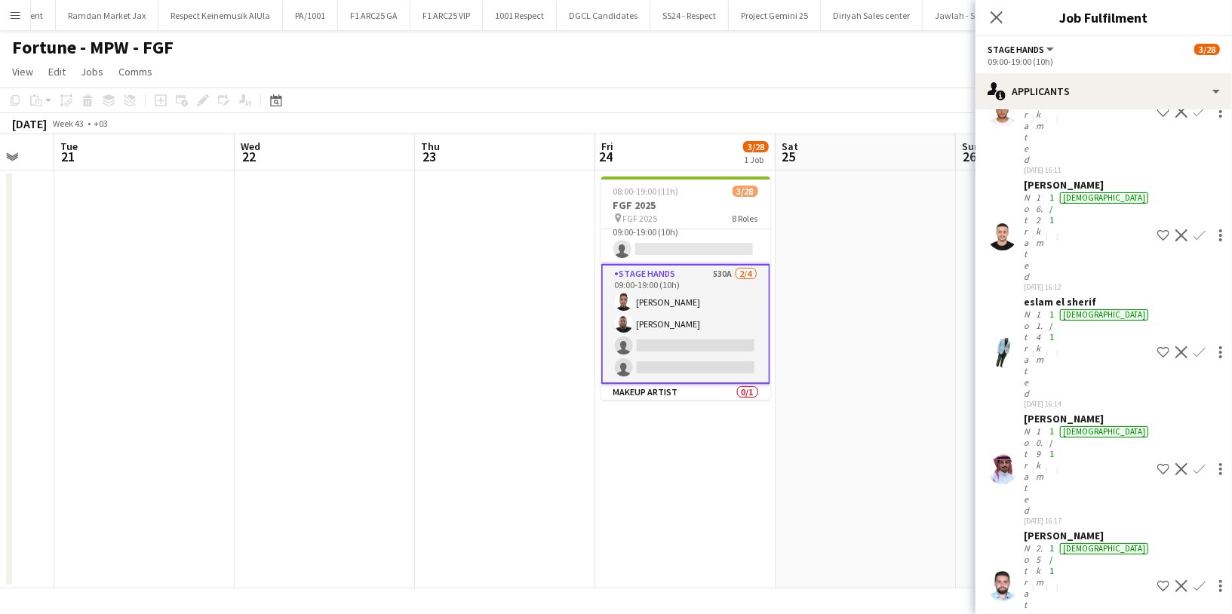
scroll to position [24307, 0]
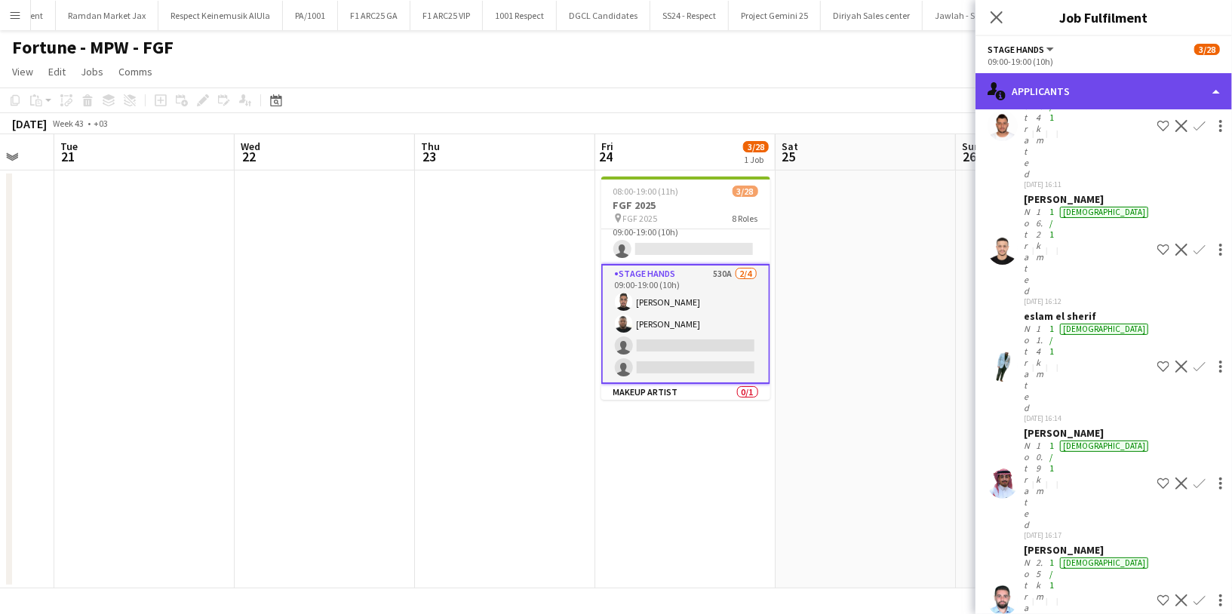
click at [1049, 90] on div "single-neutral-actions-information Applicants" at bounding box center [1104, 91] width 257 height 36
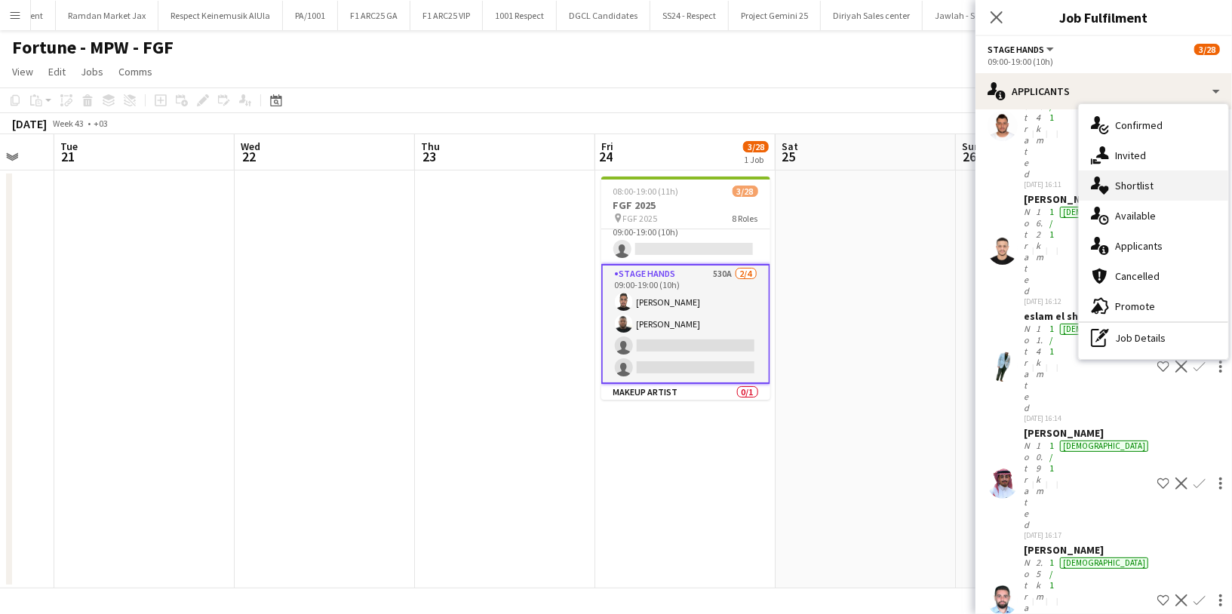
click at [1148, 191] on span "Shortlist" at bounding box center [1134, 186] width 38 height 14
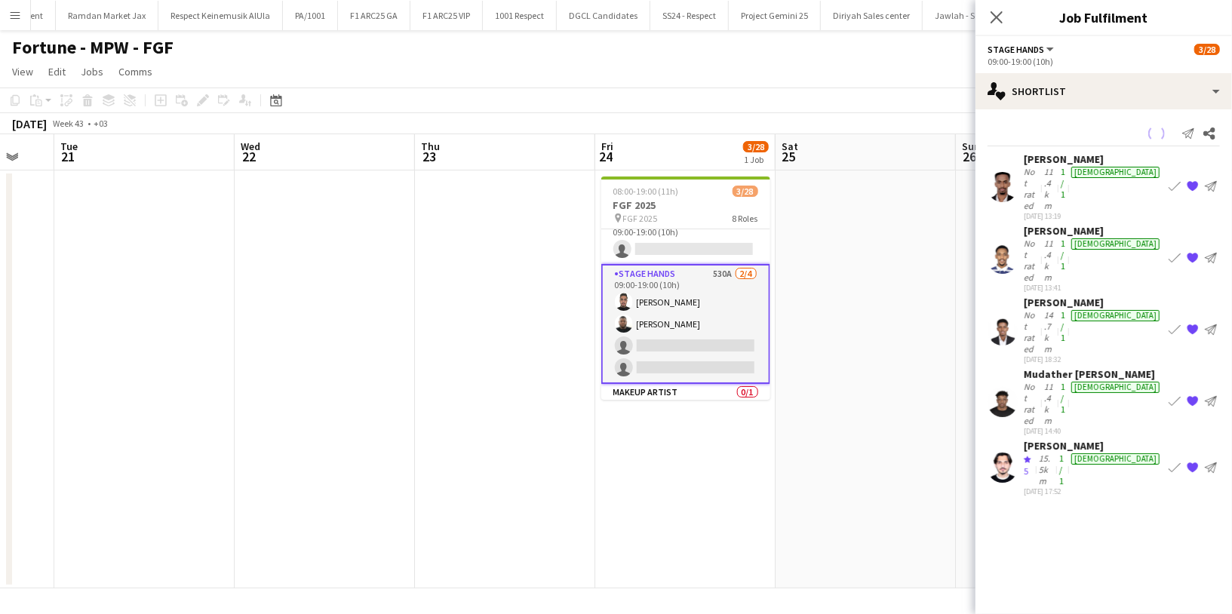
scroll to position [0, 0]
click at [1044, 367] on div "Mudather Yasser Satti" at bounding box center [1093, 374] width 139 height 14
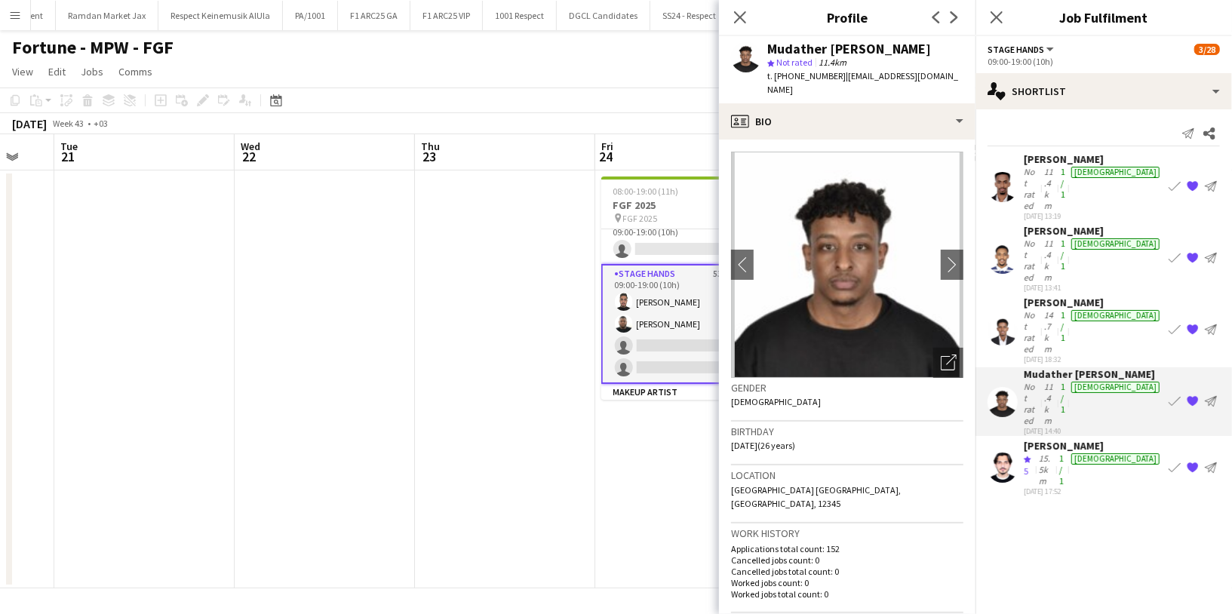
click at [818, 46] on div "Mudather Yasser Satti" at bounding box center [849, 49] width 164 height 14
drag, startPoint x: 866, startPoint y: 45, endPoint x: 772, endPoint y: 53, distance: 94.6
click at [770, 53] on div "Mudather Yasser Satti" at bounding box center [849, 49] width 164 height 14
copy div "[PERSON_NAME]"
click at [1215, 135] on app-icon "Share" at bounding box center [1209, 133] width 21 height 21
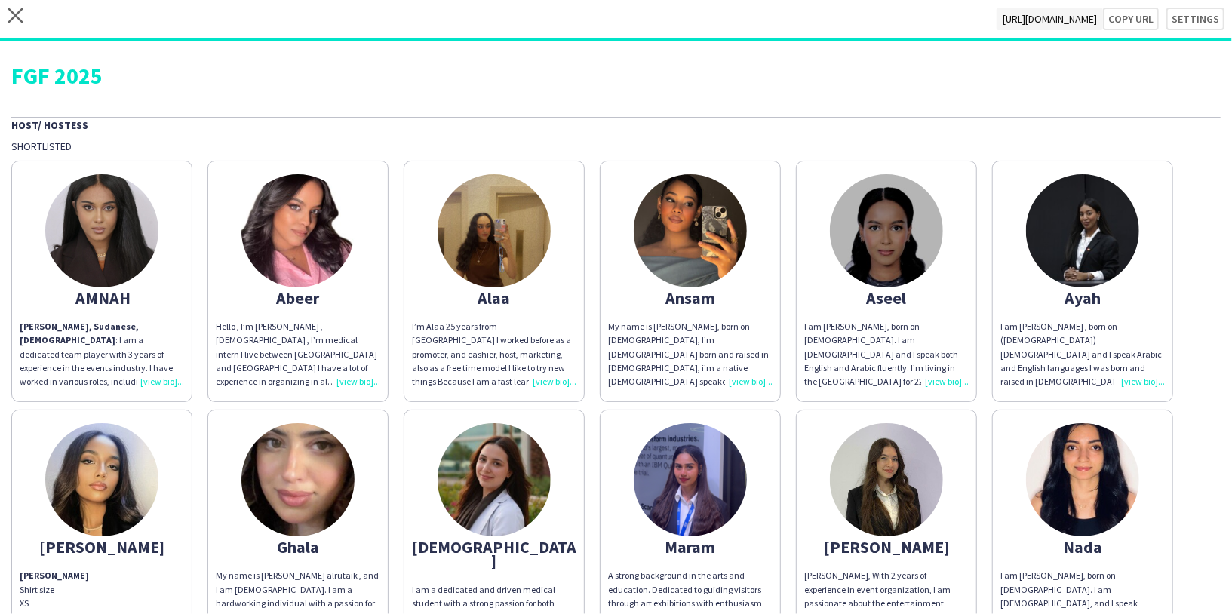
click at [6, 11] on div "close https://admin.liveforce.co/v2/s/ead5340b-a102-4331-8a6d-48659ce5713b Copy…" at bounding box center [616, 20] width 1232 height 41
click at [11, 11] on icon at bounding box center [16, 16] width 16 height 16
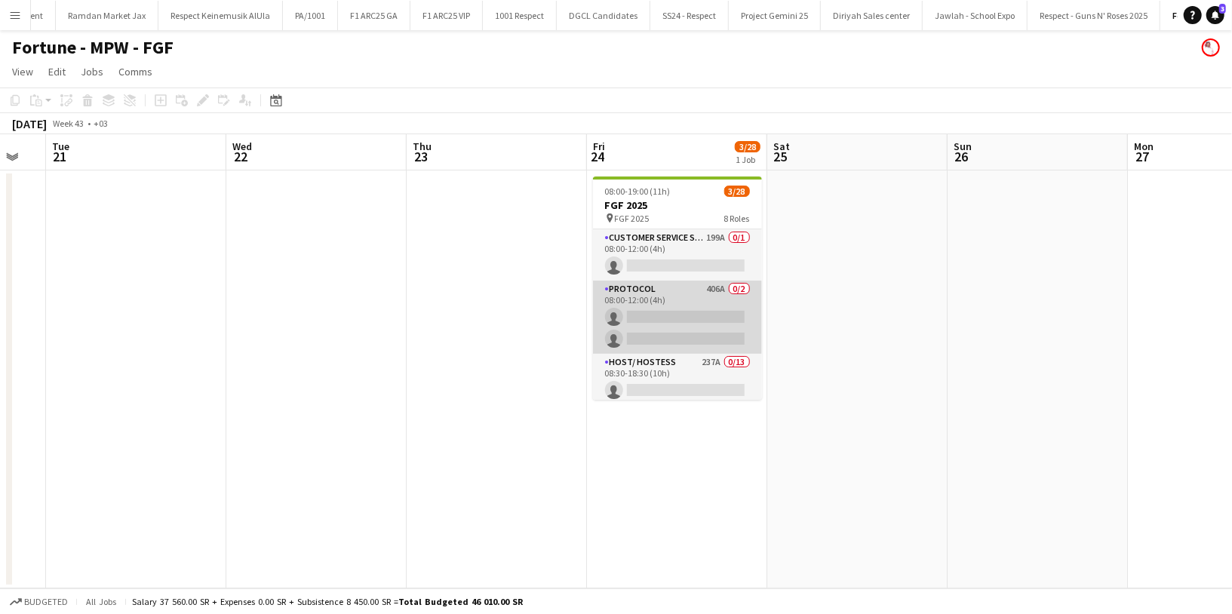
click at [671, 303] on app-card-role "Protocol 406A 0/2 08:00-12:00 (4h) single-neutral-actions single-neutral-actions" at bounding box center [677, 317] width 169 height 73
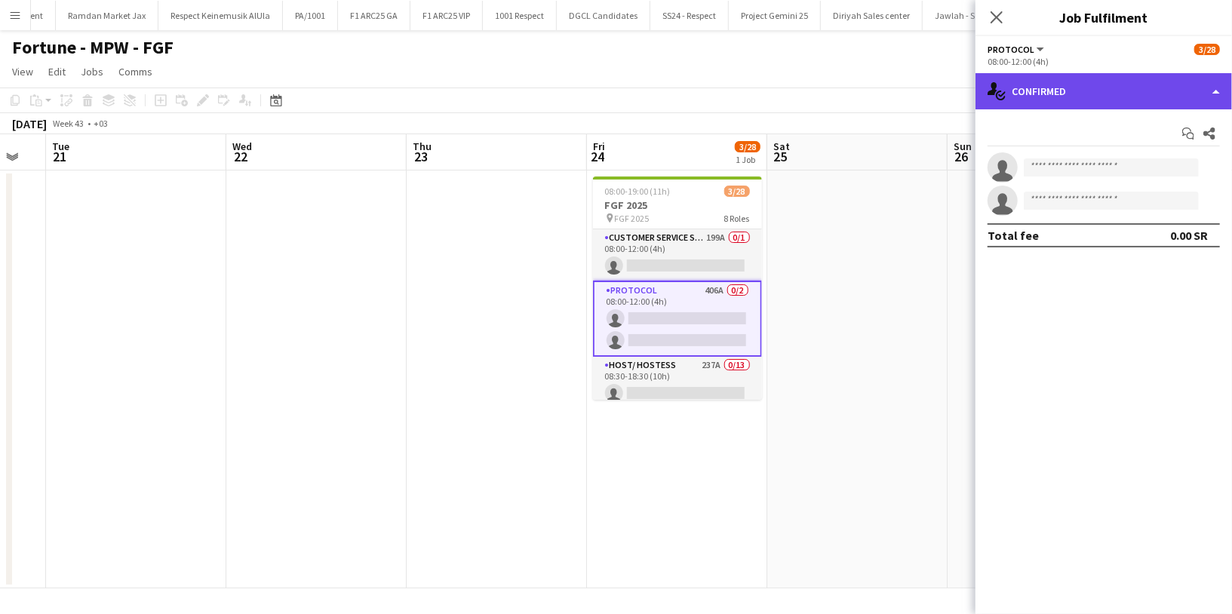
click at [1116, 100] on div "single-neutral-actions-check-2 Confirmed" at bounding box center [1104, 91] width 257 height 36
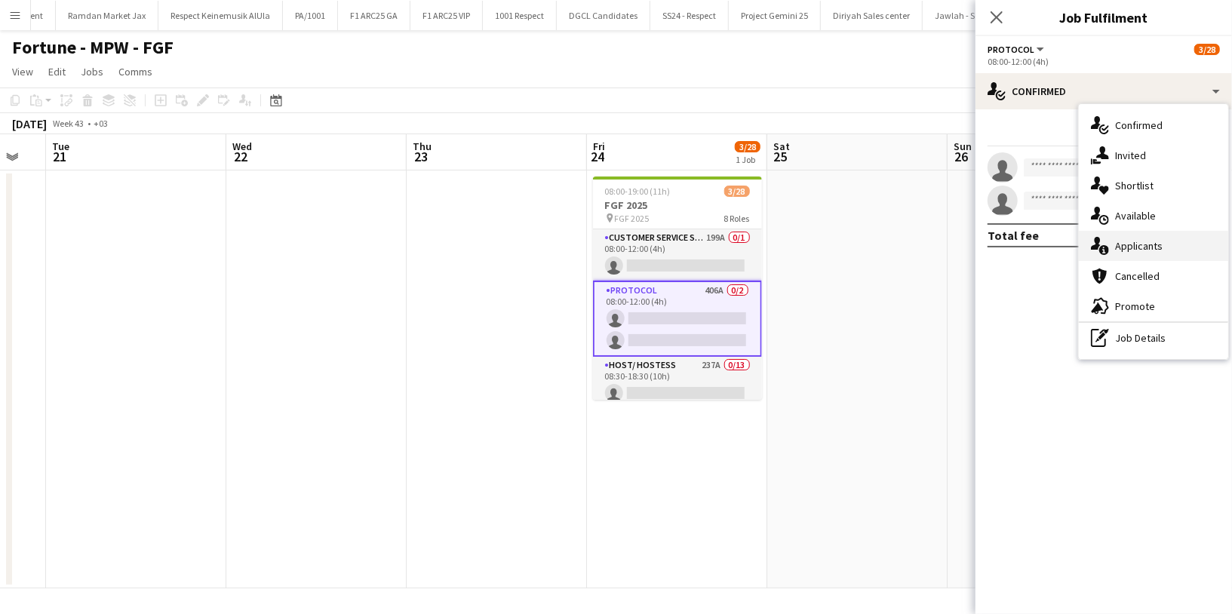
click at [1154, 240] on span "Applicants" at bounding box center [1139, 246] width 48 height 14
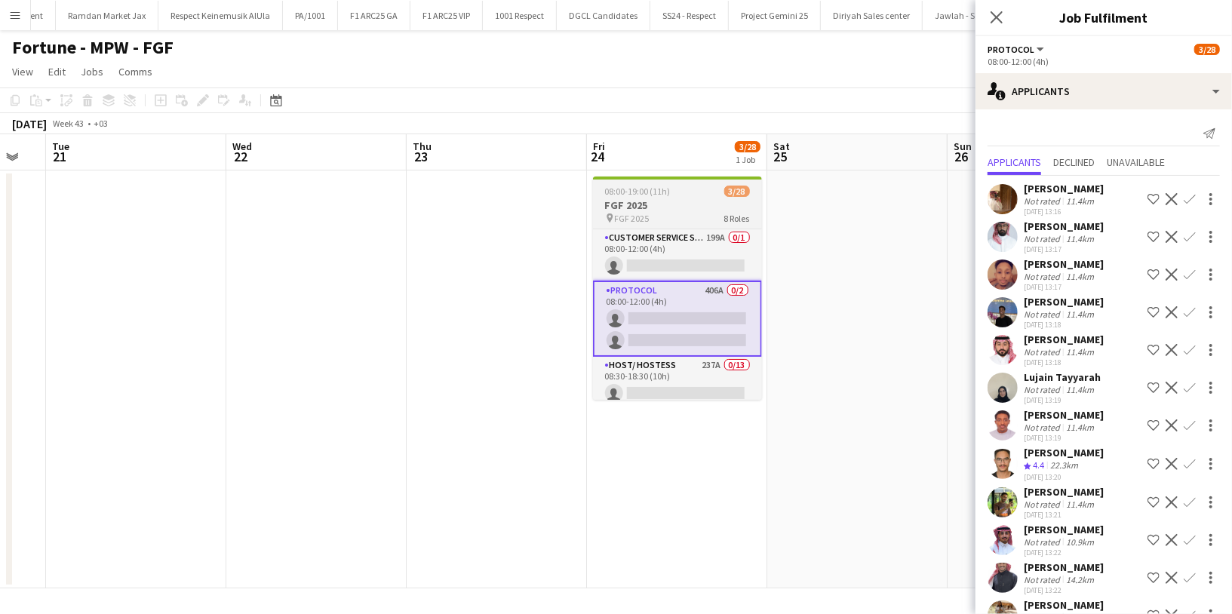
click at [647, 191] on span "08:00-19:00 (11h)" at bounding box center [638, 191] width 66 height 11
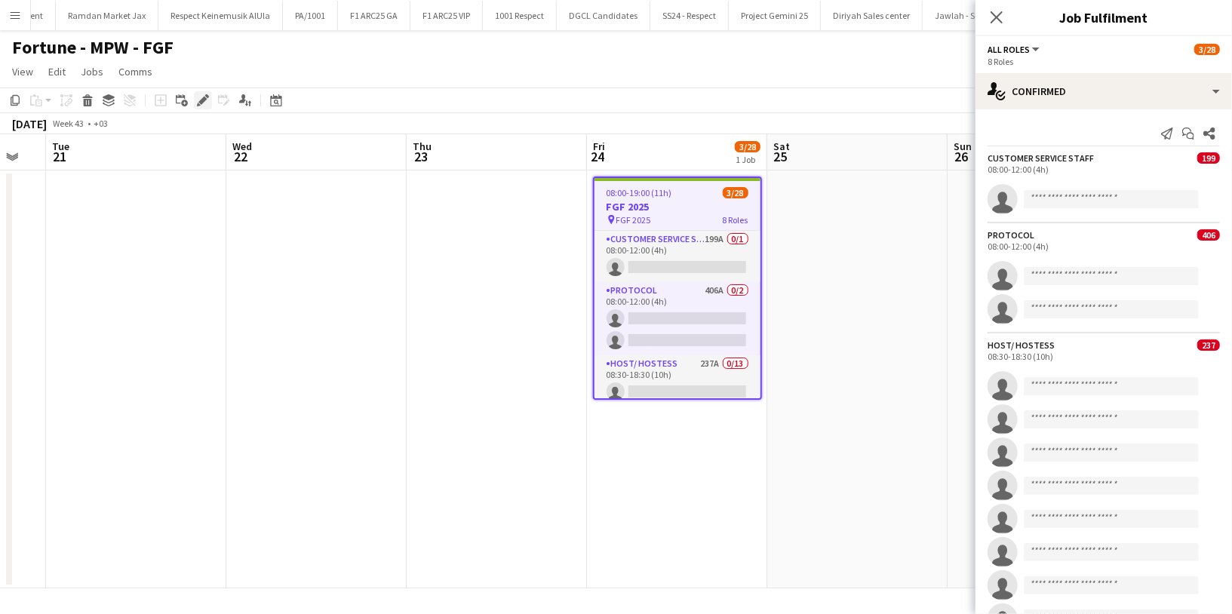
click at [202, 97] on icon "Edit" at bounding box center [203, 100] width 12 height 12
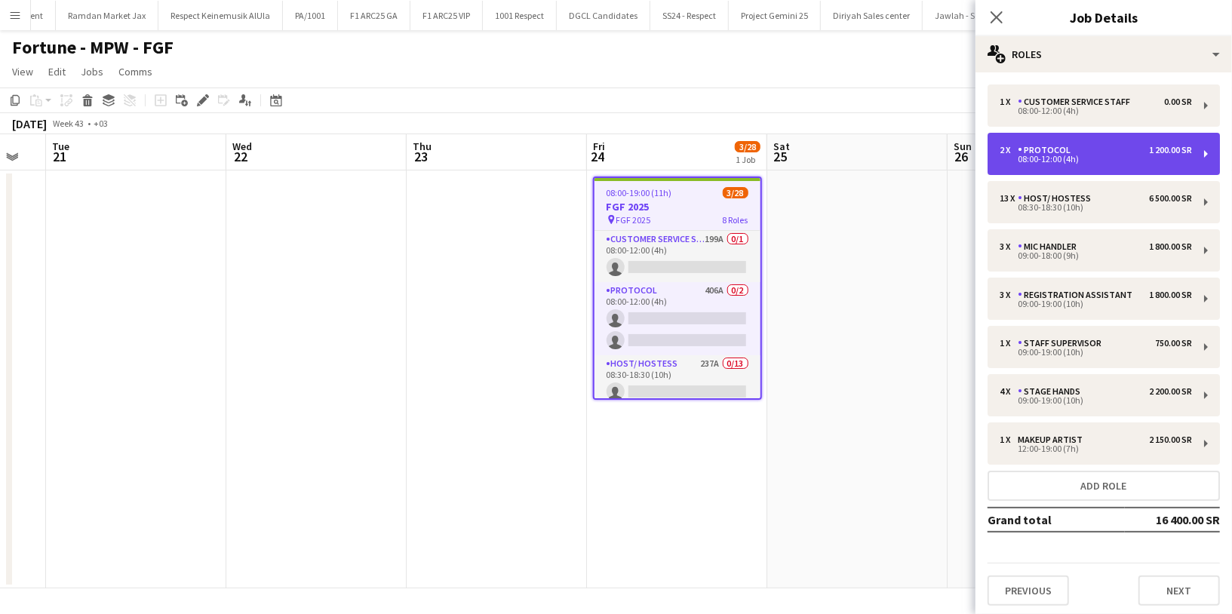
click at [1120, 158] on div "08:00-12:00 (4h)" at bounding box center [1096, 159] width 192 height 8
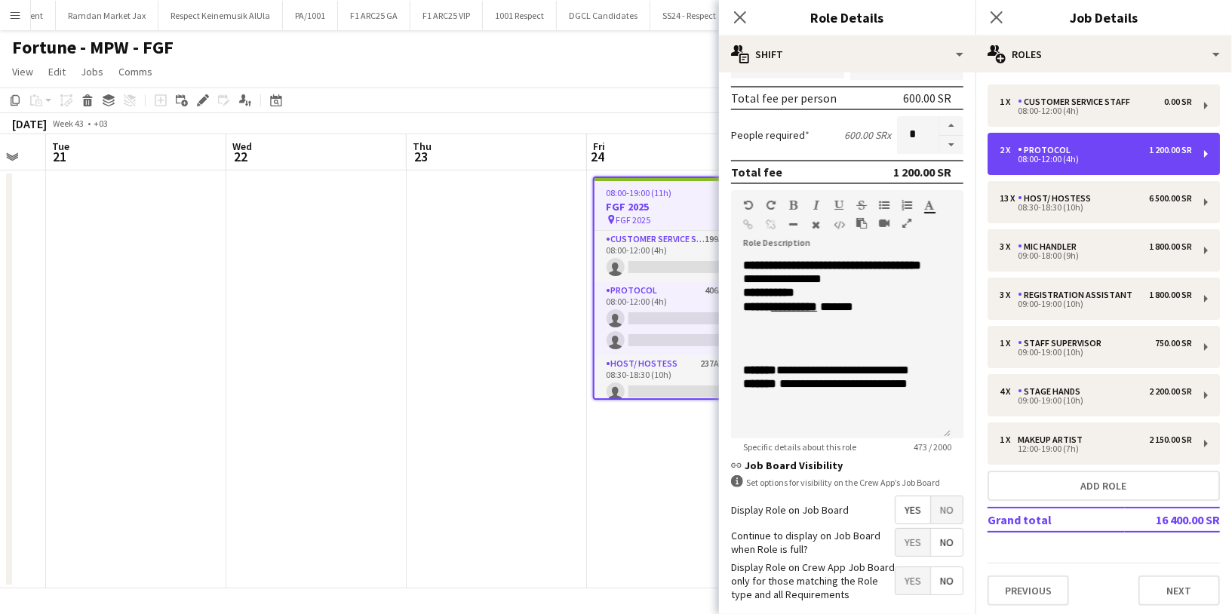
scroll to position [285, 0]
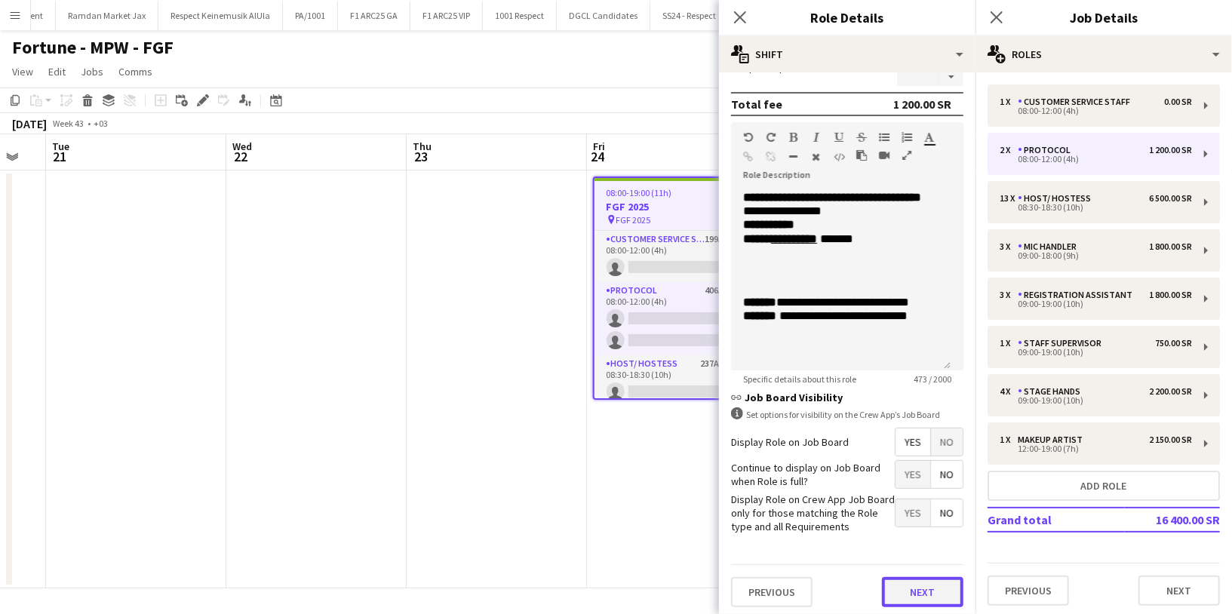
click at [908, 588] on button "Next" at bounding box center [922, 592] width 81 height 30
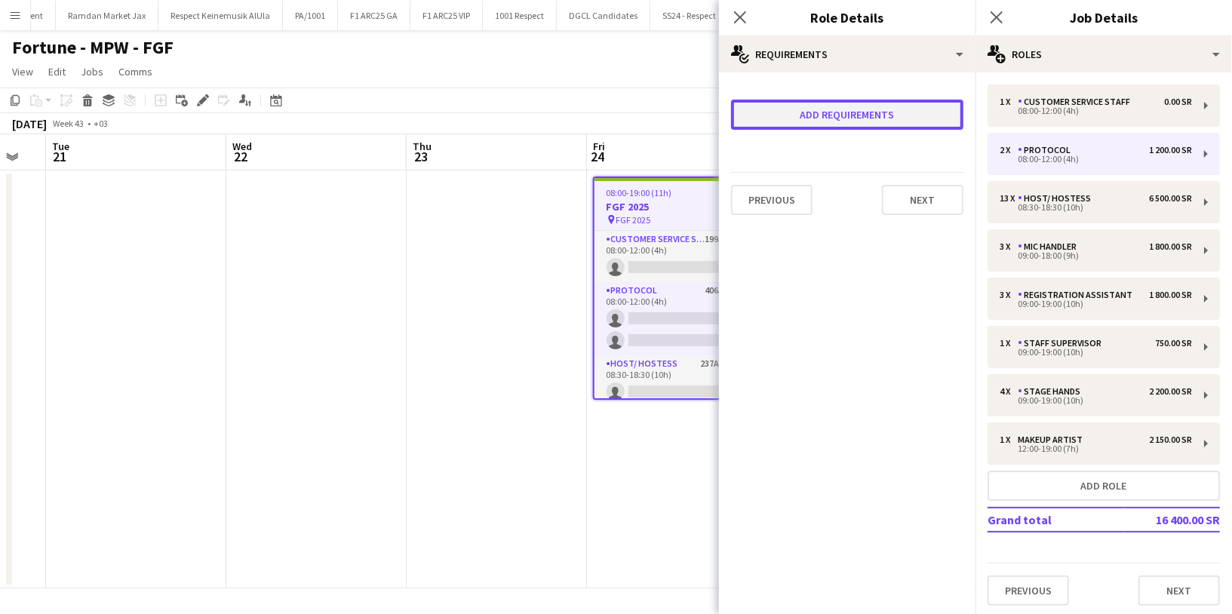
click at [862, 106] on button "Add requirements" at bounding box center [847, 115] width 232 height 30
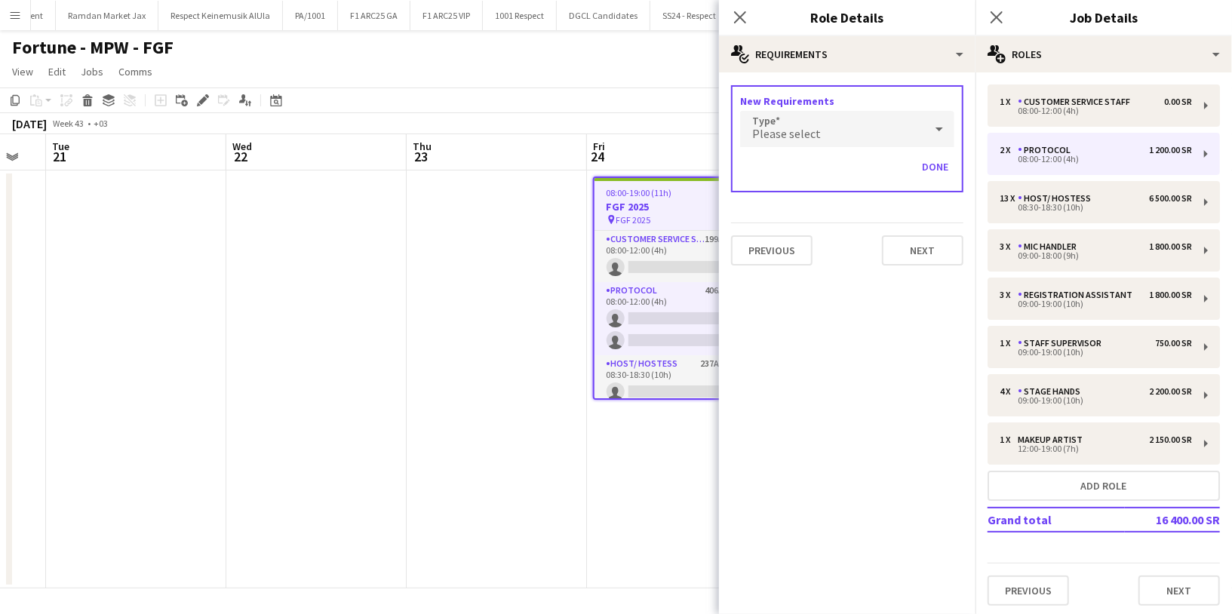
click at [829, 125] on div "Please select" at bounding box center [832, 129] width 184 height 36
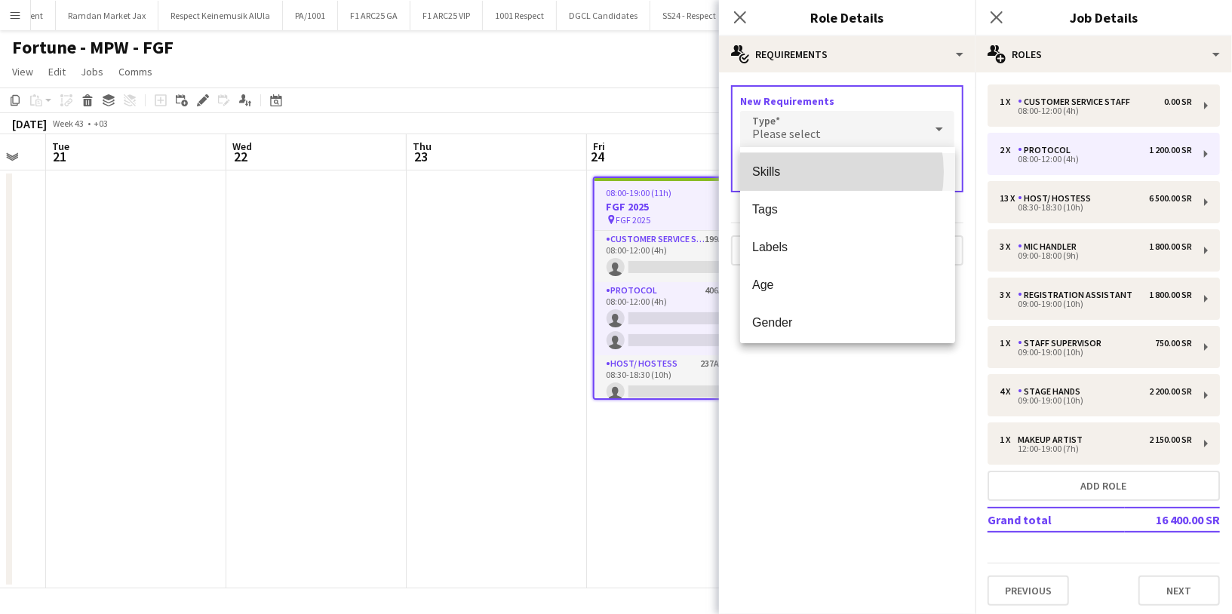
click at [808, 173] on span "Skills" at bounding box center [847, 171] width 191 height 14
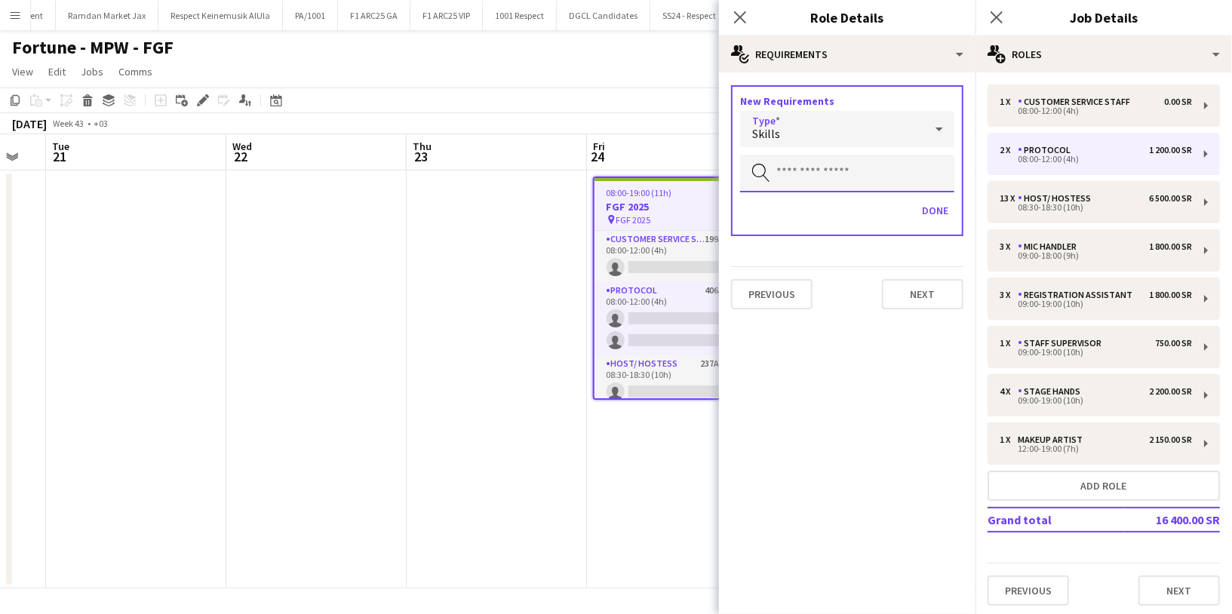
click at [814, 177] on input "text" at bounding box center [847, 174] width 214 height 38
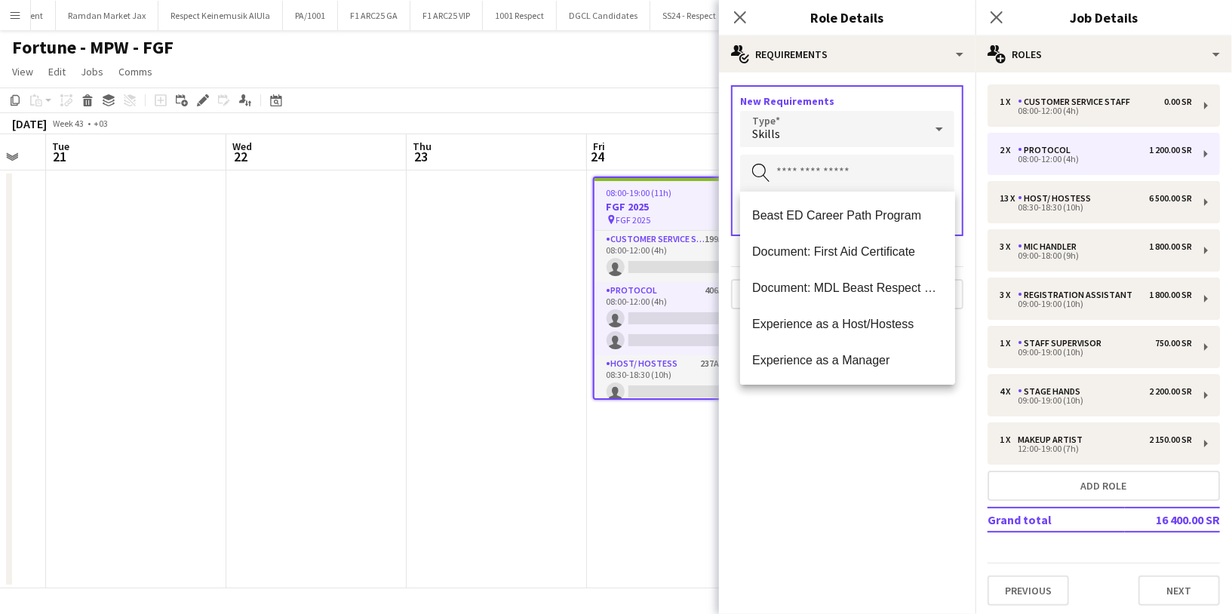
click at [817, 129] on div "Skills" at bounding box center [832, 129] width 184 height 36
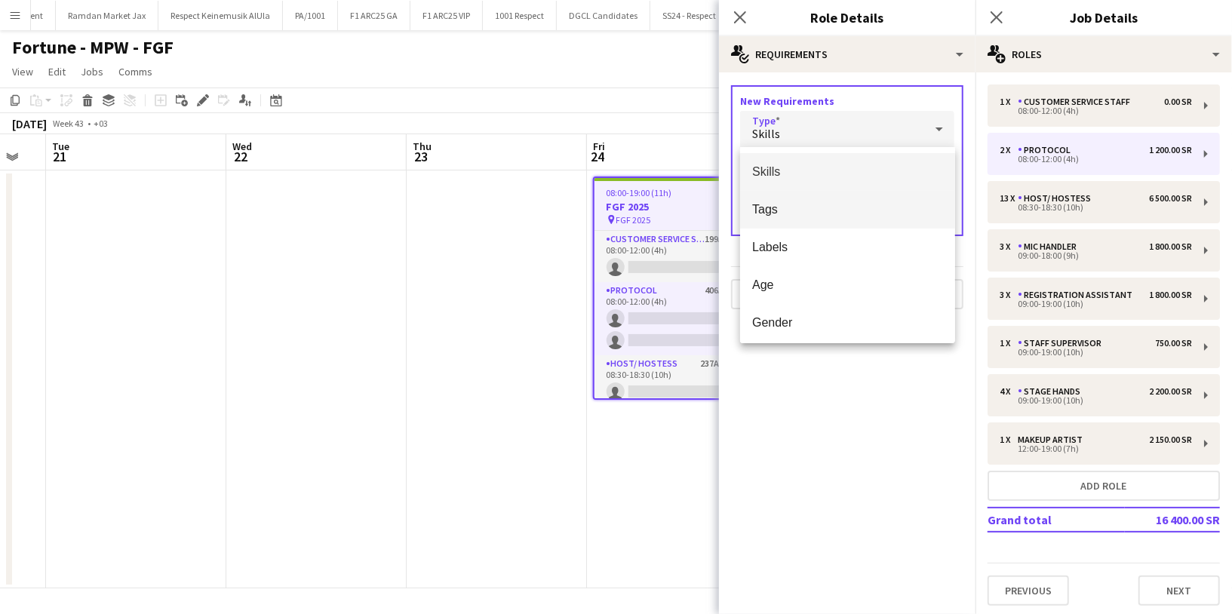
click at [802, 220] on mat-option "Tags" at bounding box center [847, 210] width 215 height 38
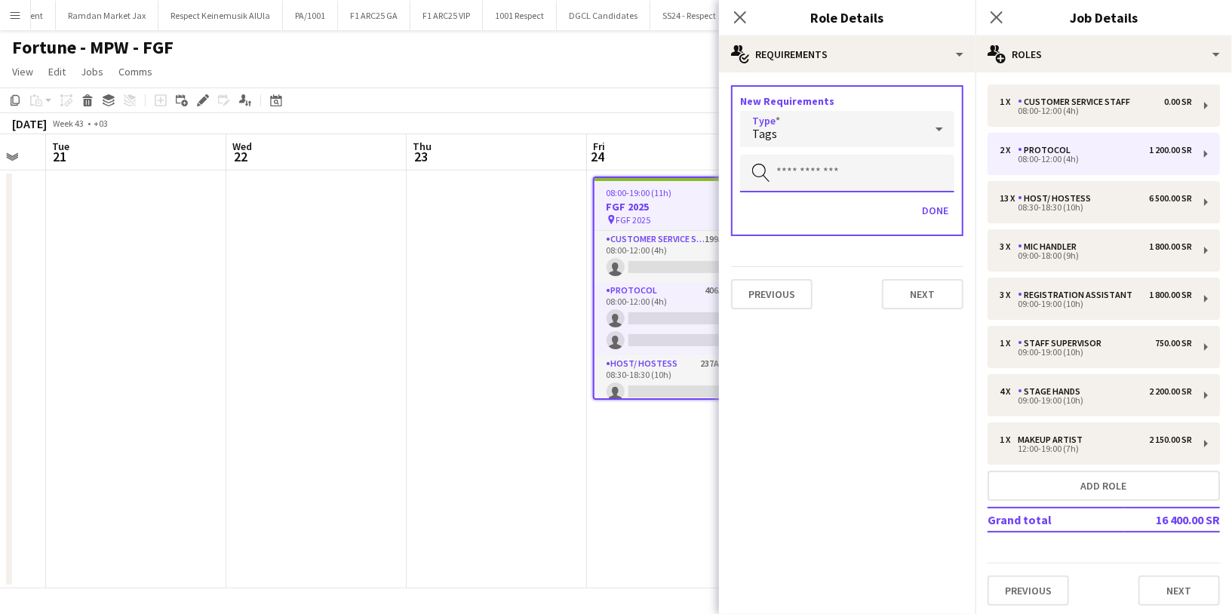
click at [835, 179] on input "text" at bounding box center [847, 174] width 214 height 38
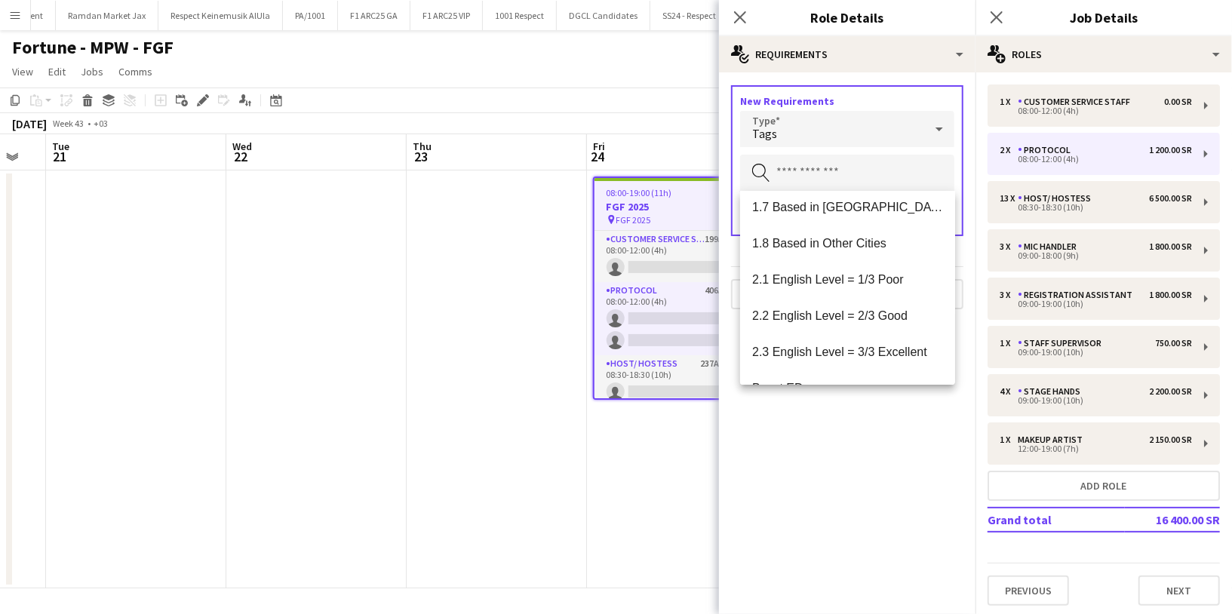
scroll to position [263, 0]
click at [838, 335] on mat-option "2.3 English Level = 3/3 Excellent" at bounding box center [847, 351] width 215 height 36
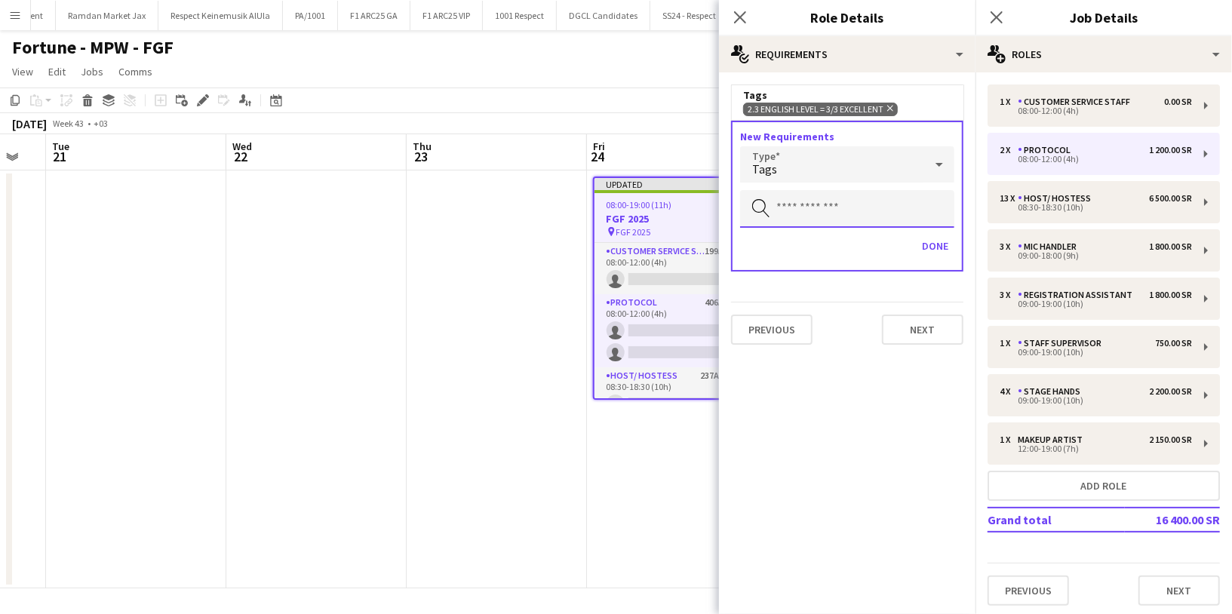
click at [840, 209] on input "text" at bounding box center [847, 209] width 214 height 38
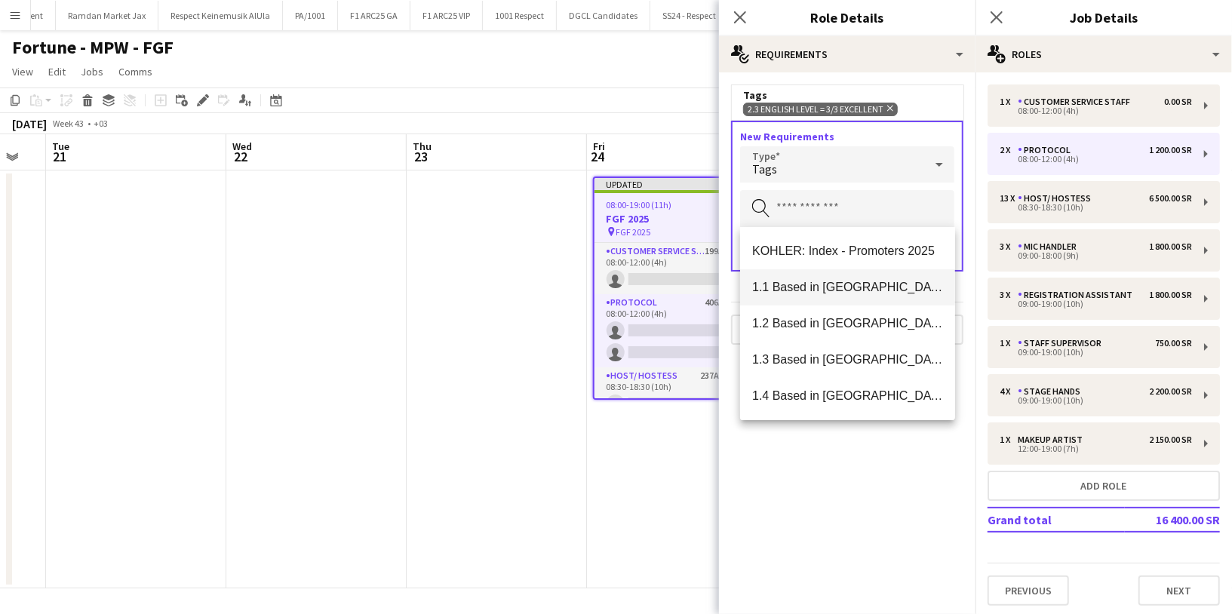
click at [850, 288] on span "1.1 Based in Riyadh" at bounding box center [847, 287] width 191 height 14
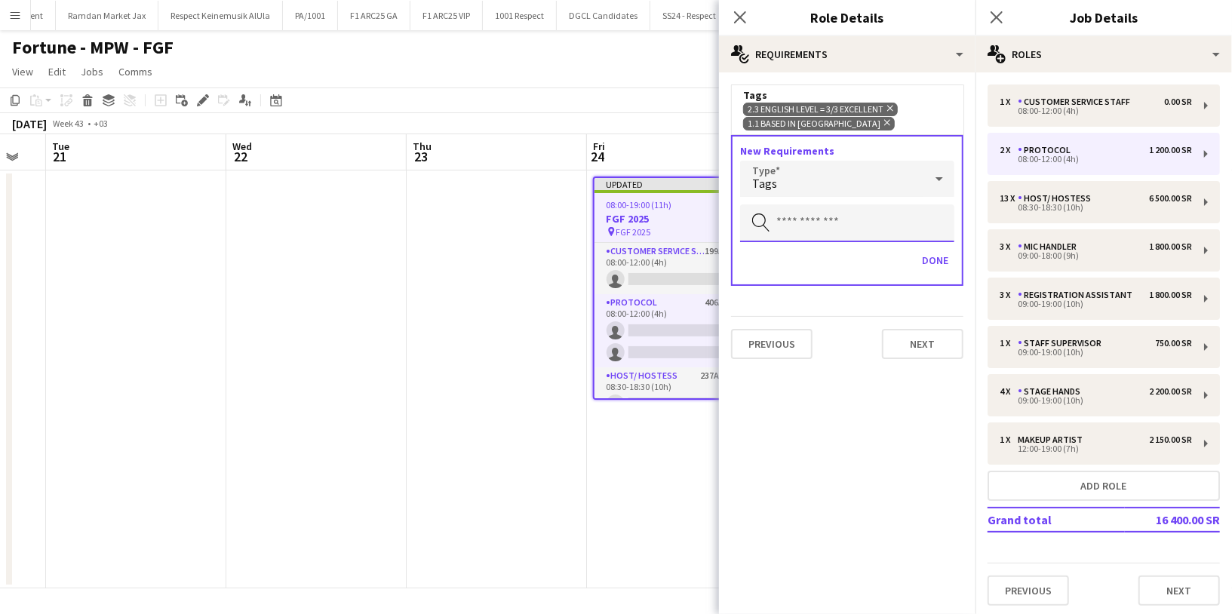
click at [847, 216] on input "text" at bounding box center [847, 223] width 214 height 38
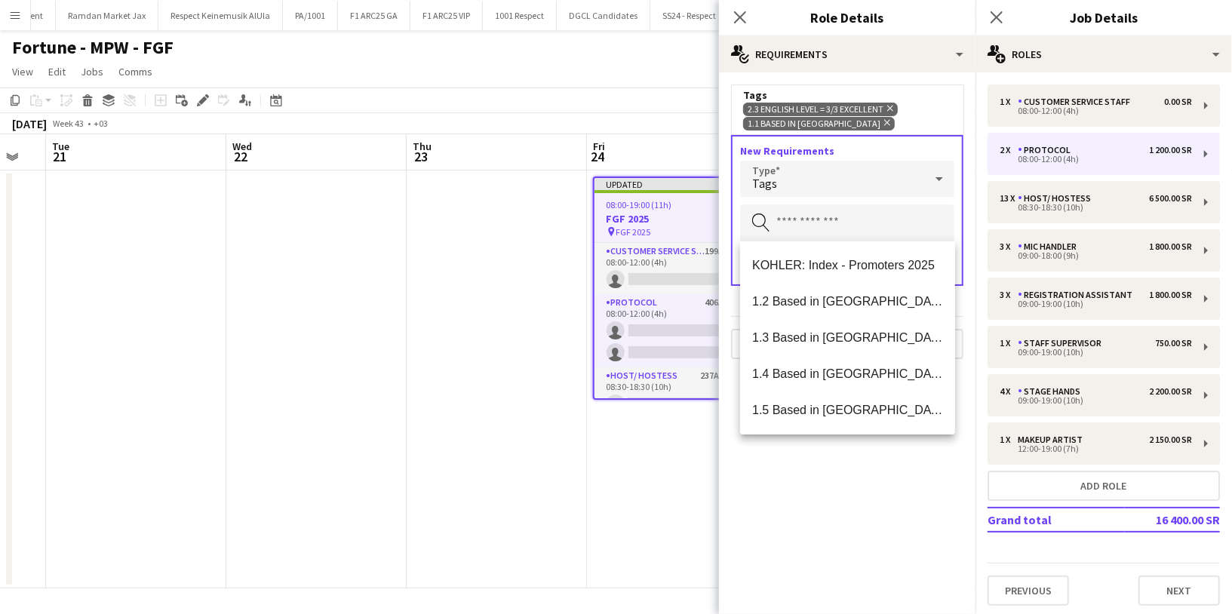
click at [925, 125] on div "2.3 English Level = 3/3 Excellent Remove 1.1 Based in Riyadh Remove" at bounding box center [847, 116] width 208 height 29
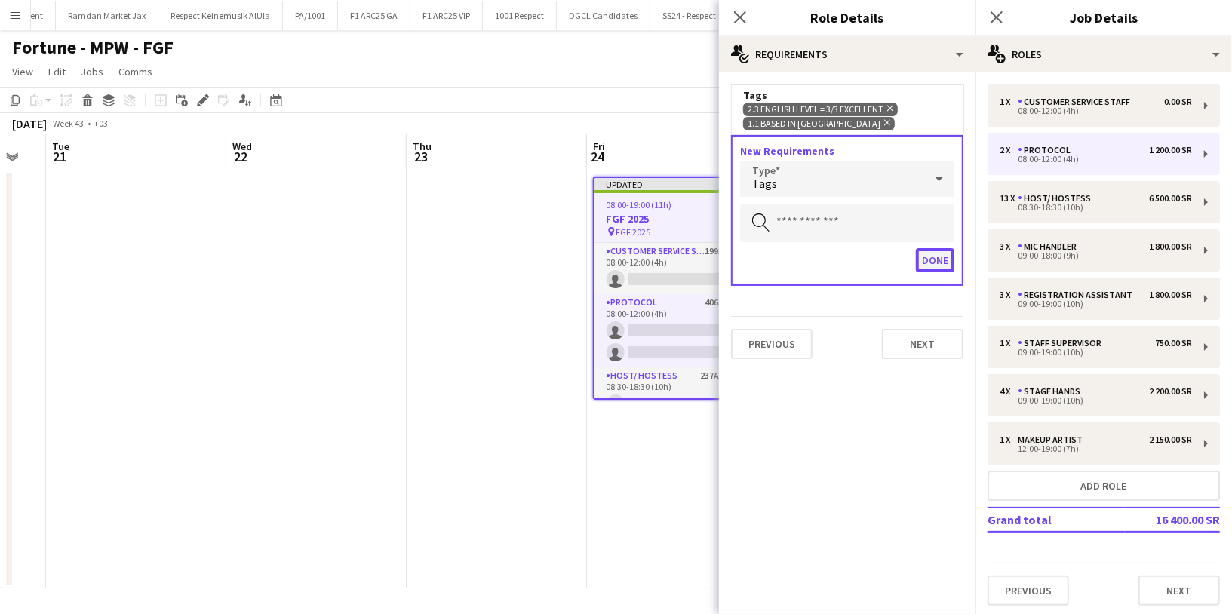
click at [937, 258] on button "Done" at bounding box center [935, 260] width 38 height 24
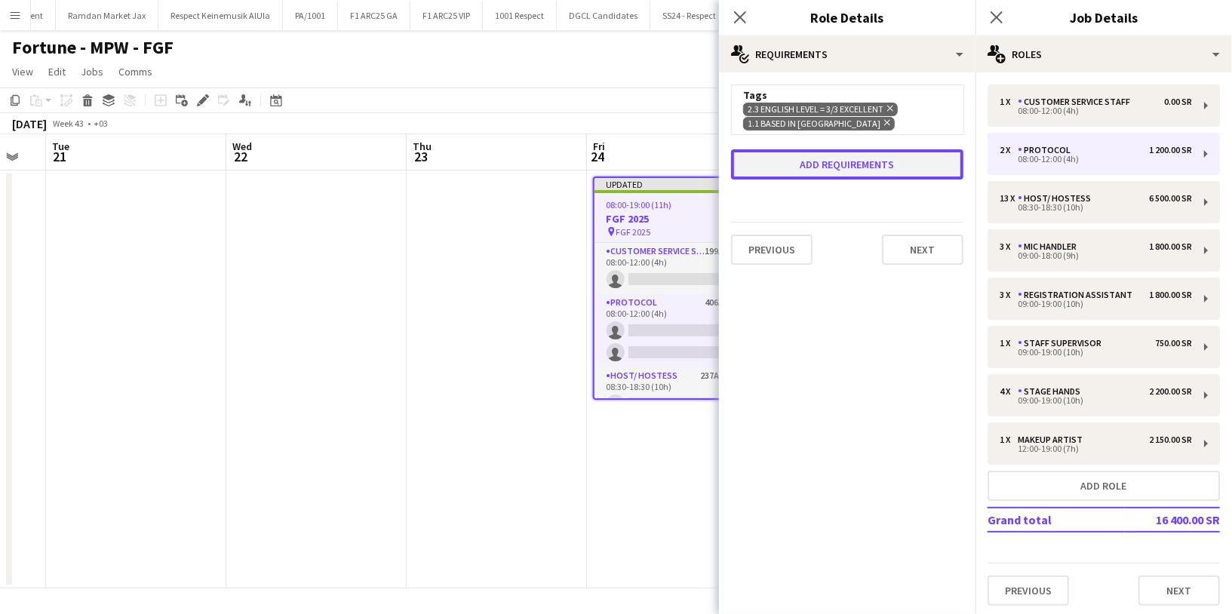
click at [841, 167] on button "Add requirements" at bounding box center [847, 164] width 232 height 30
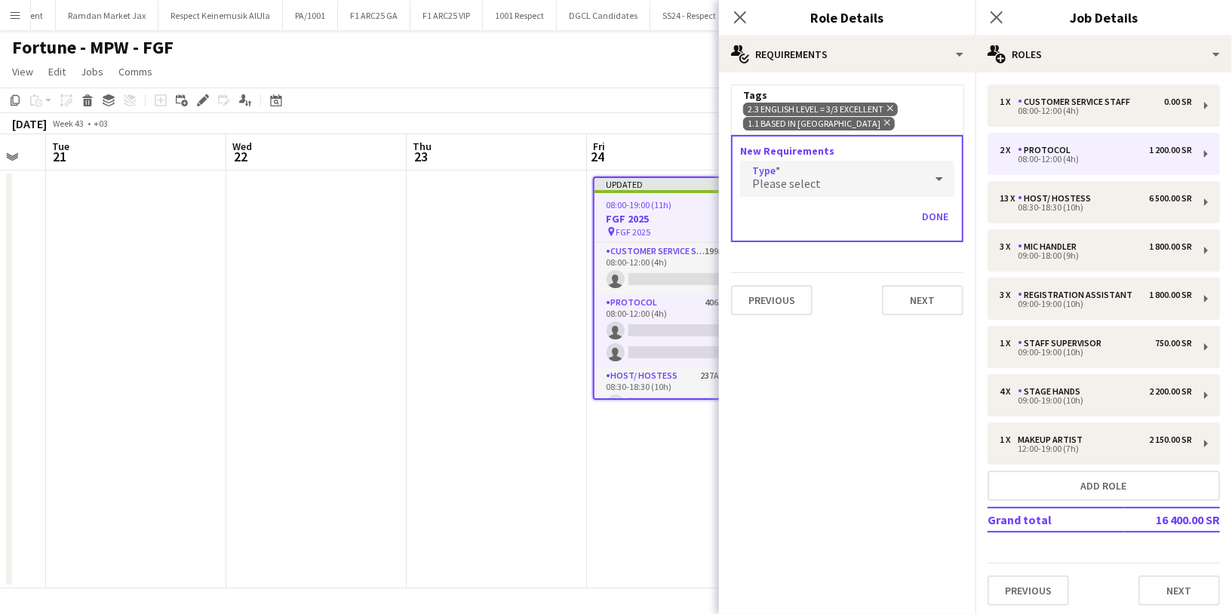
click at [838, 176] on div "Please select" at bounding box center [832, 179] width 184 height 36
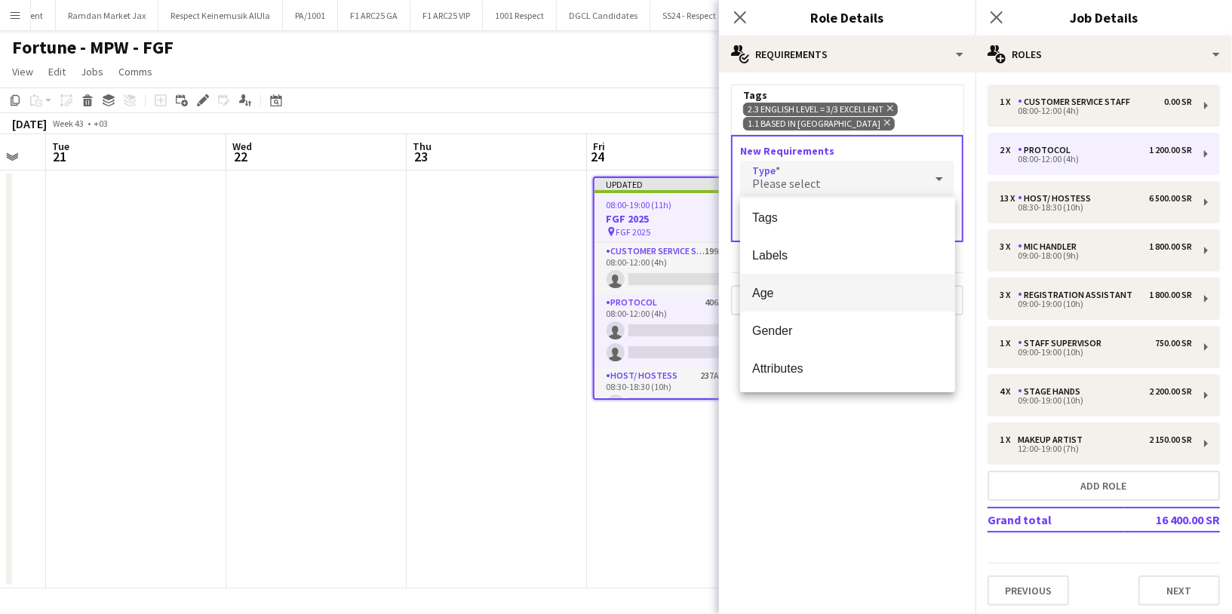
scroll to position [0, 0]
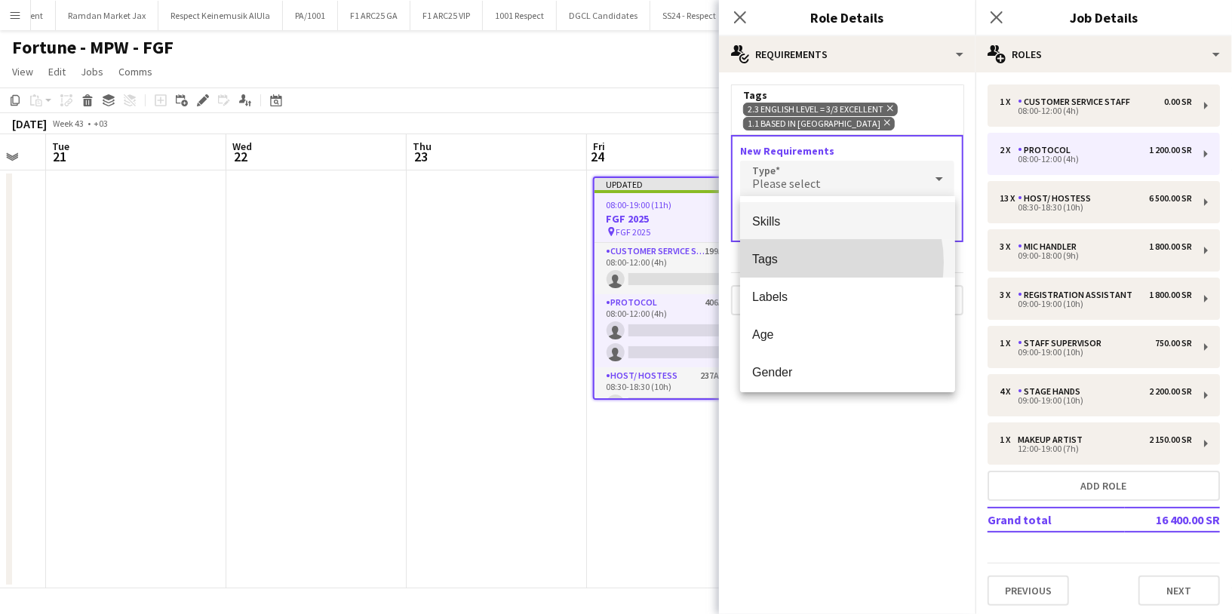
click at [809, 263] on span "Tags" at bounding box center [847, 259] width 191 height 14
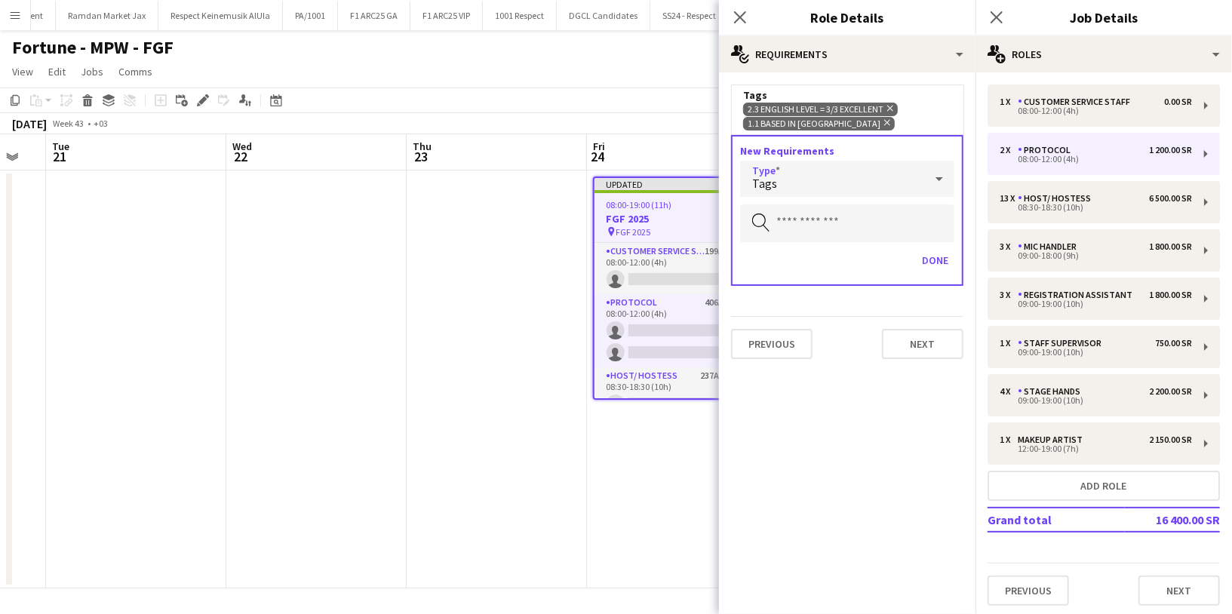
click at [825, 182] on div "Tags" at bounding box center [832, 179] width 184 height 36
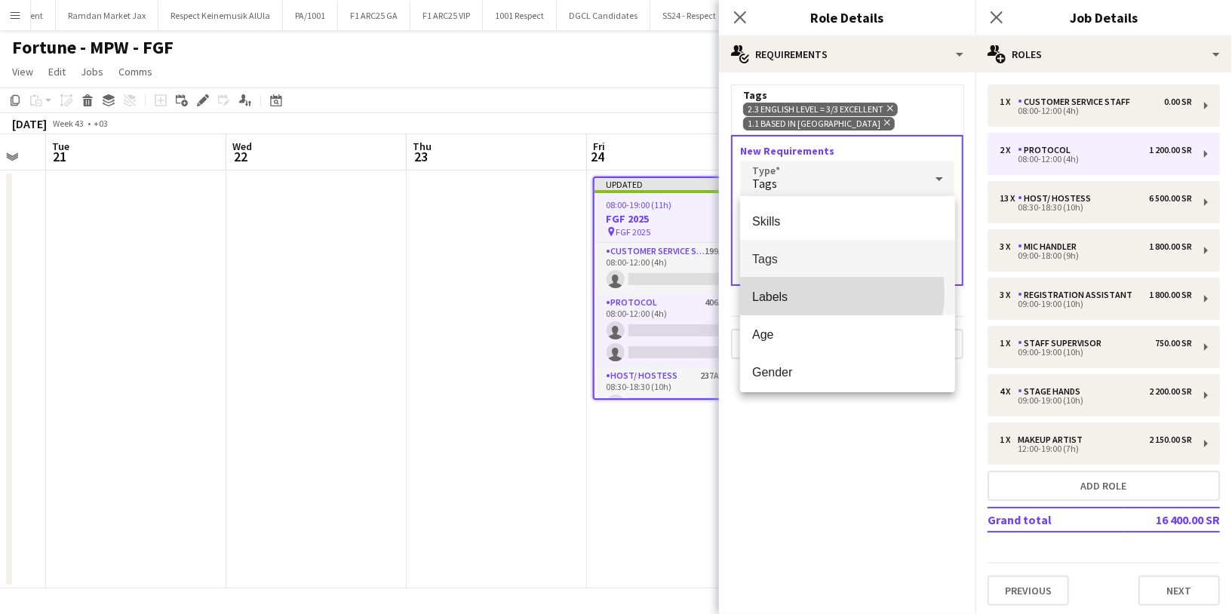
click at [819, 293] on span "Labels" at bounding box center [847, 297] width 191 height 14
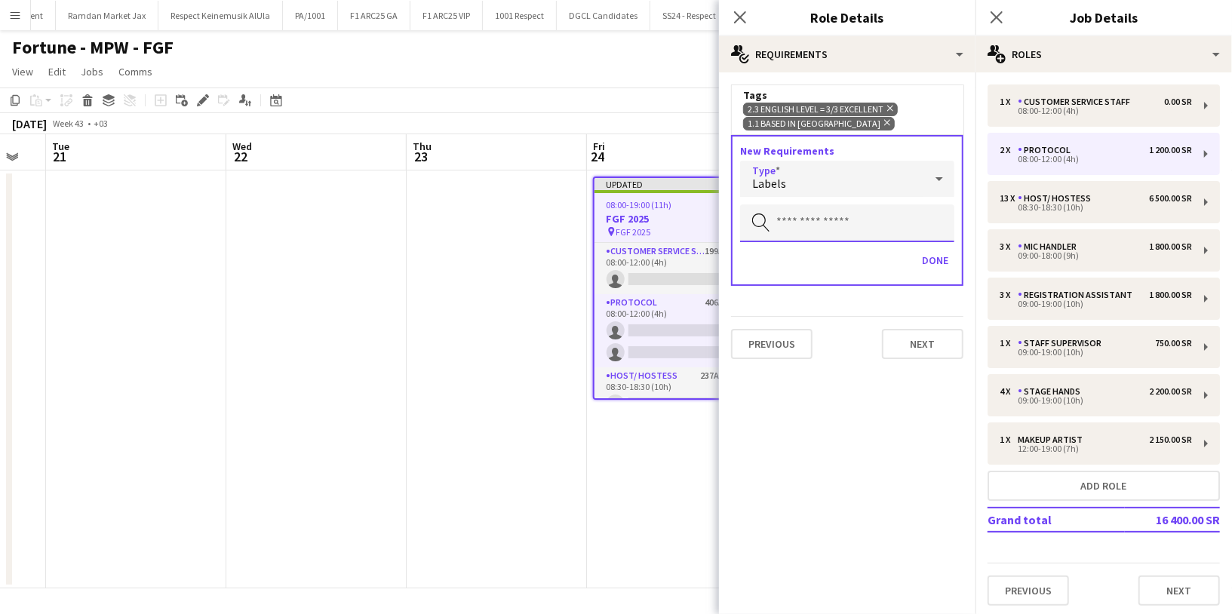
click at [824, 214] on input "text" at bounding box center [847, 223] width 214 height 38
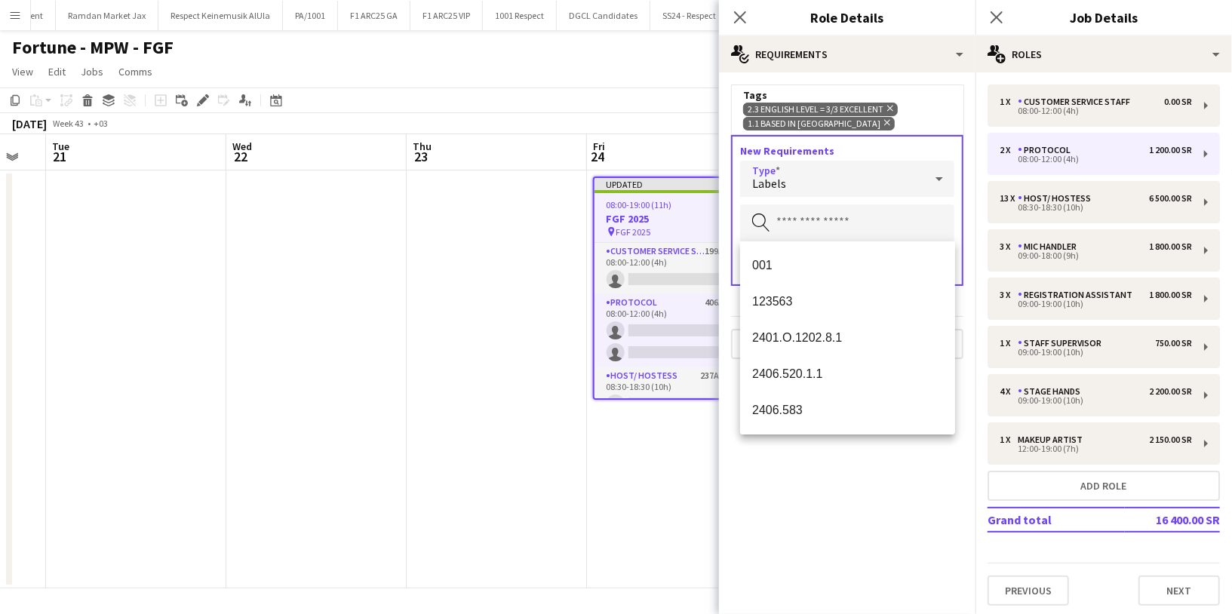
click at [833, 183] on div "Labels" at bounding box center [832, 179] width 184 height 36
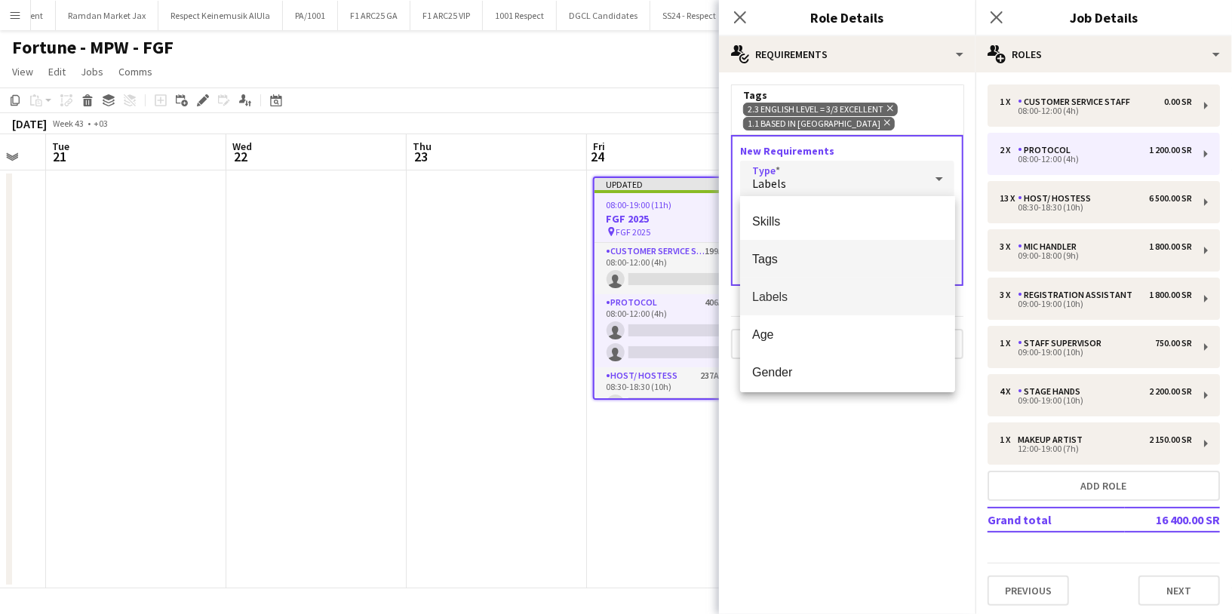
scroll to position [41, 0]
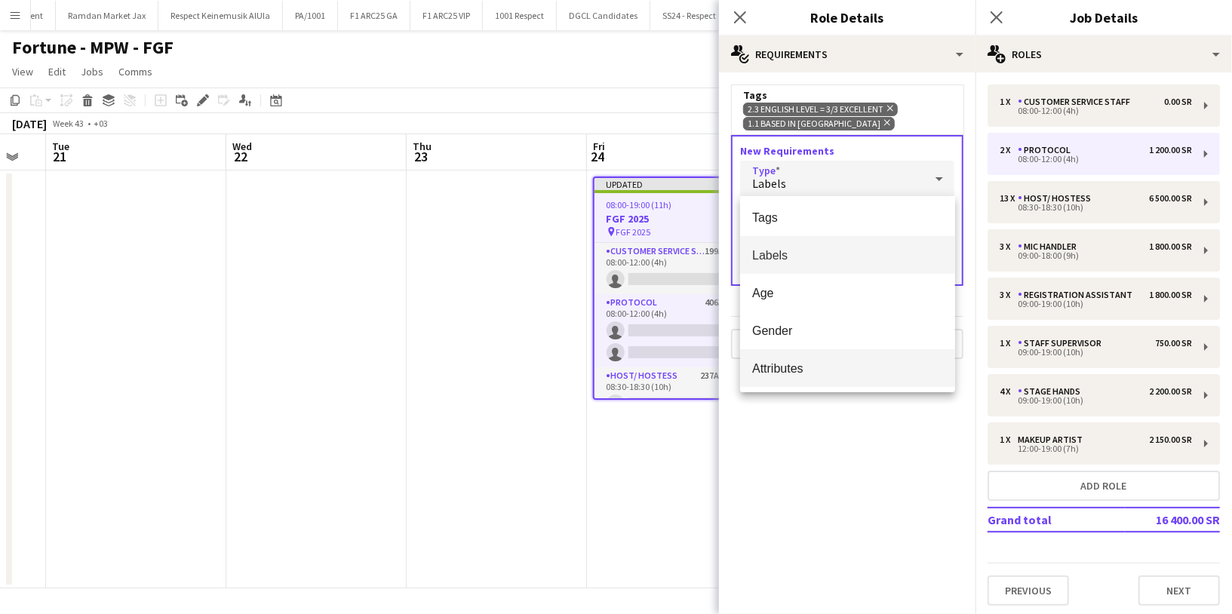
click at [807, 358] on mat-option "Attributes" at bounding box center [847, 368] width 215 height 38
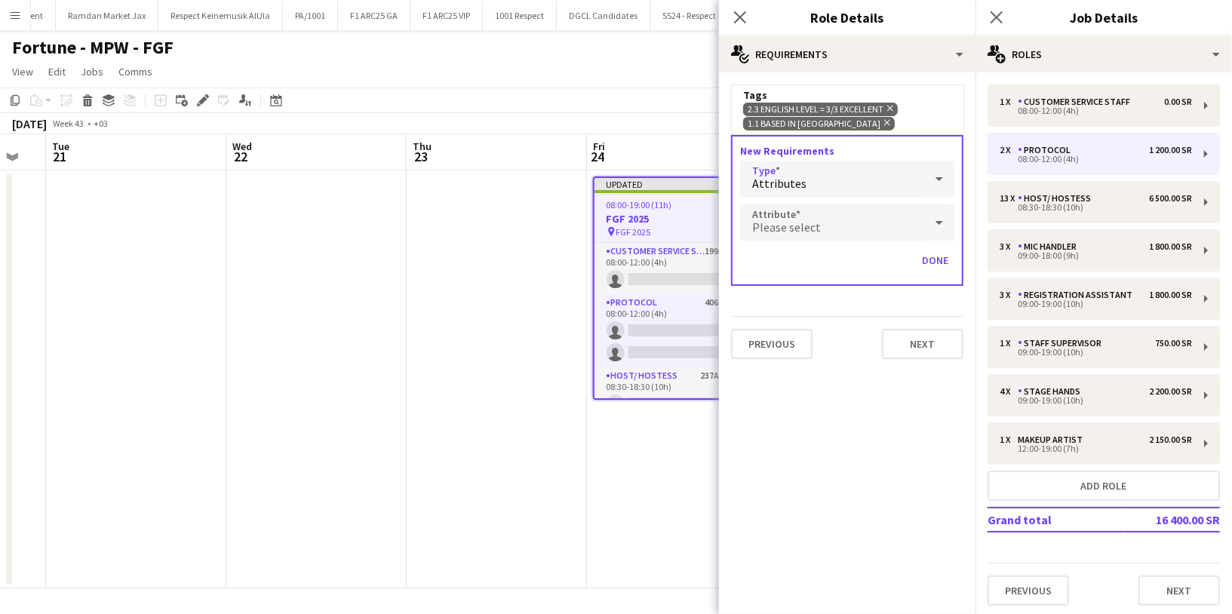
click at [823, 217] on div "Please select" at bounding box center [832, 222] width 184 height 36
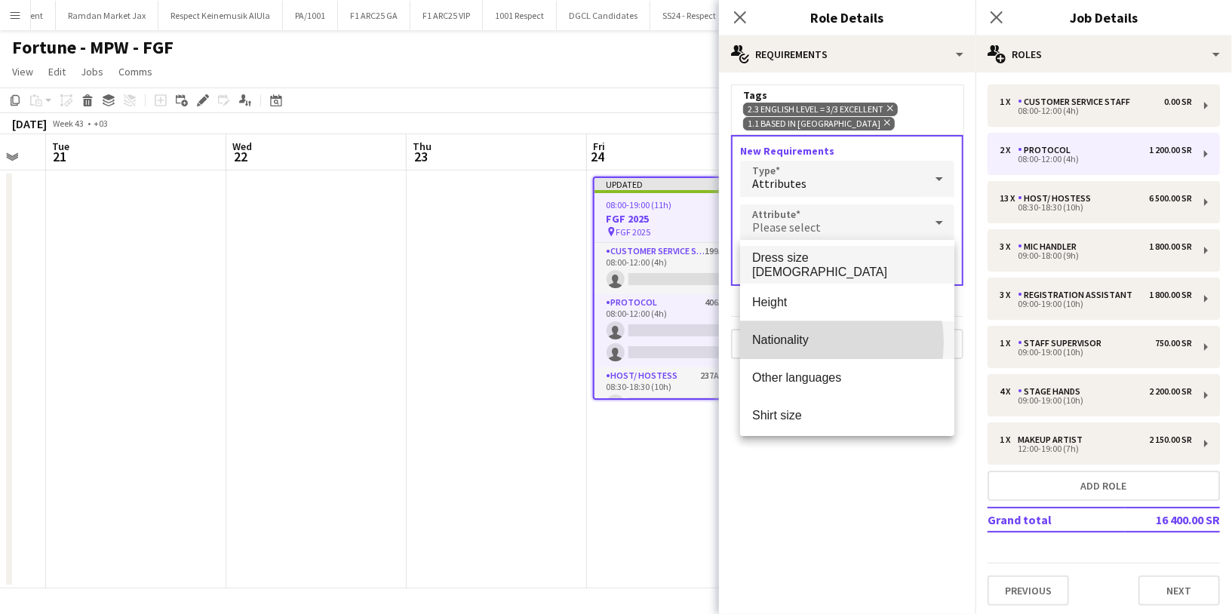
click at [822, 342] on span "Nationality" at bounding box center [847, 340] width 190 height 14
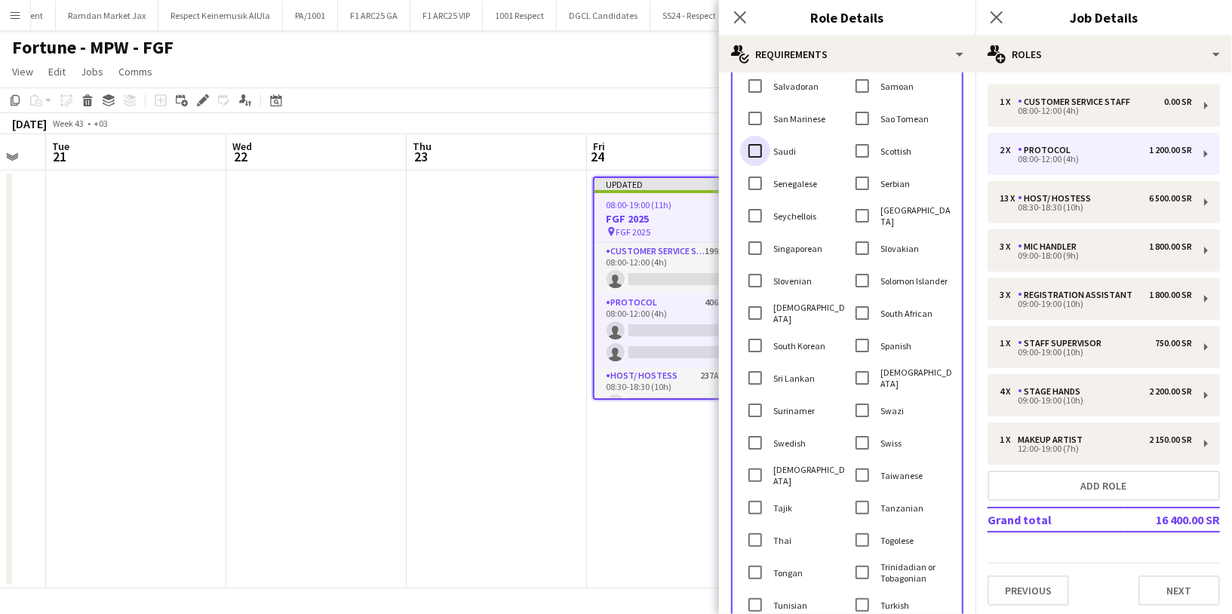
scroll to position [3015, 0]
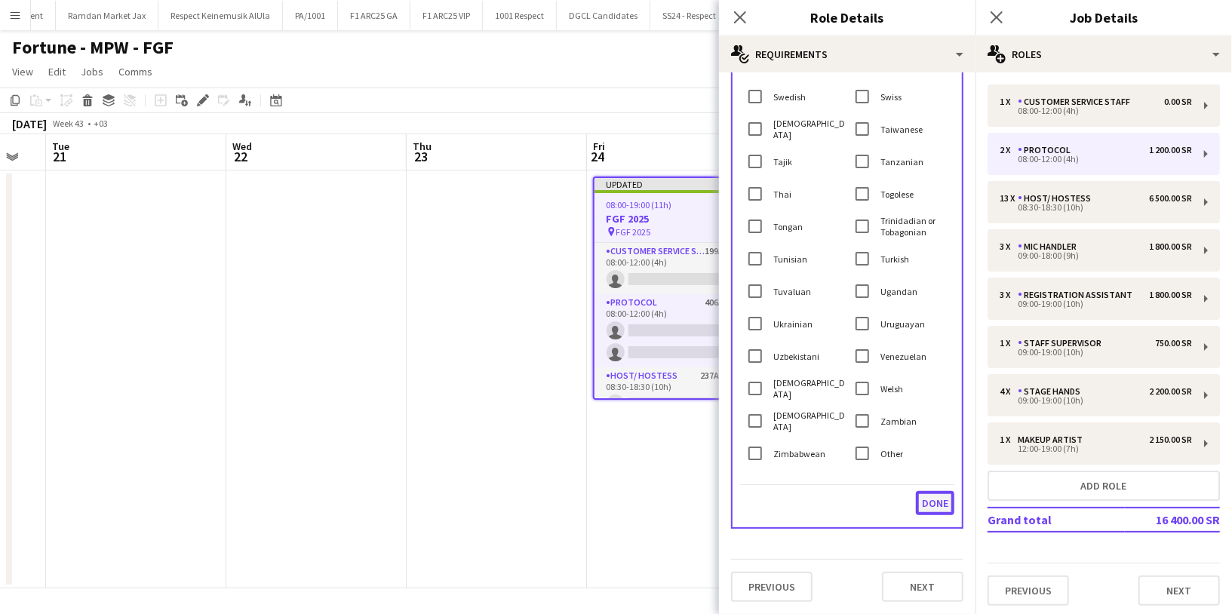
click at [916, 505] on button "Done" at bounding box center [935, 503] width 38 height 24
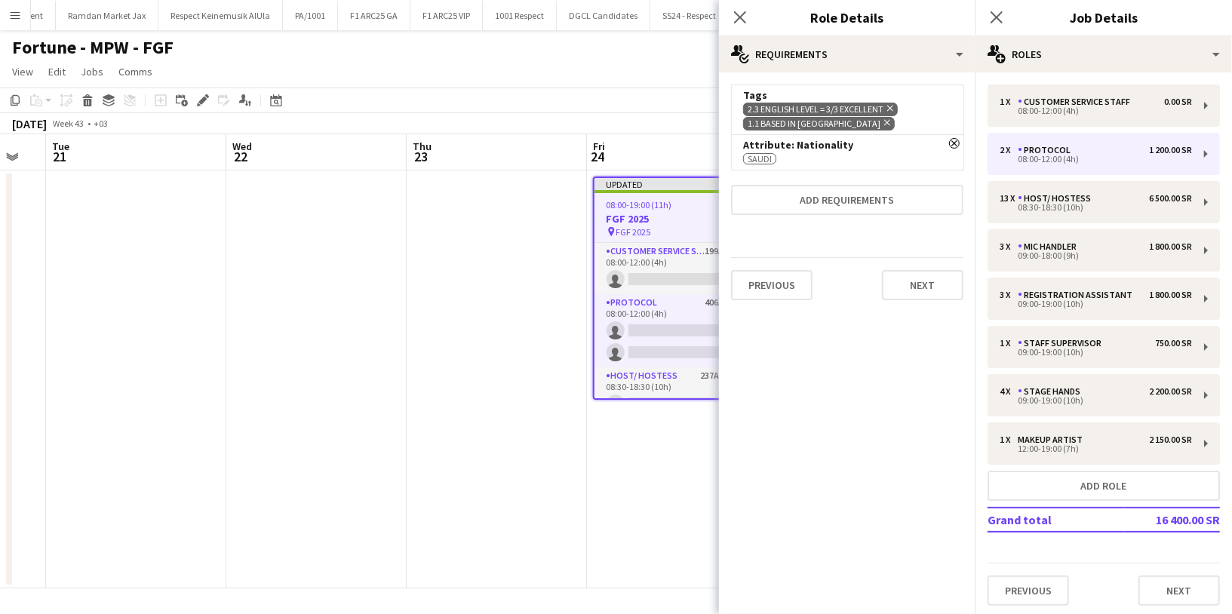
scroll to position [0, 0]
click at [917, 293] on button "Next" at bounding box center [922, 285] width 81 height 30
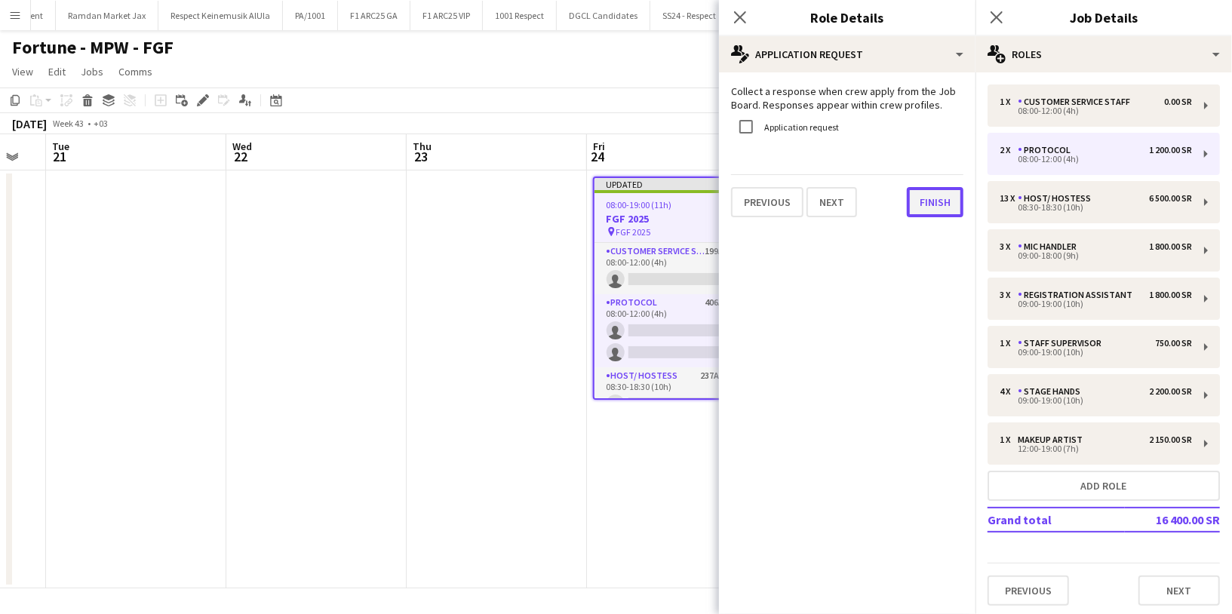
click at [951, 198] on button "Finish" at bounding box center [935, 202] width 57 height 30
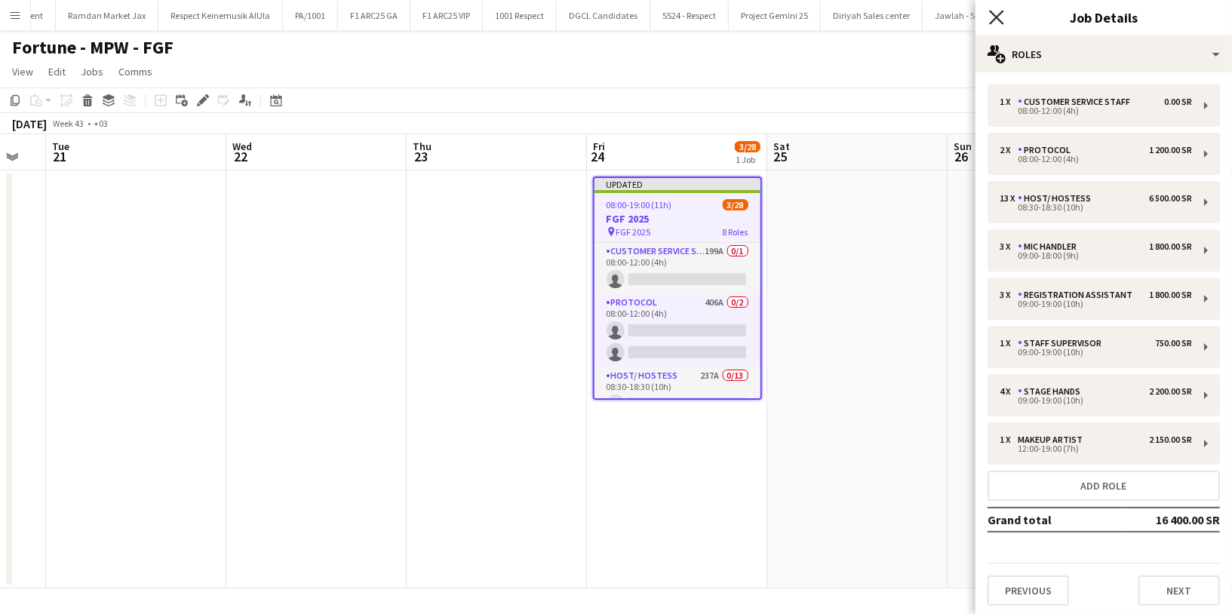
click at [1002, 14] on icon "Close pop-in" at bounding box center [996, 17] width 14 height 14
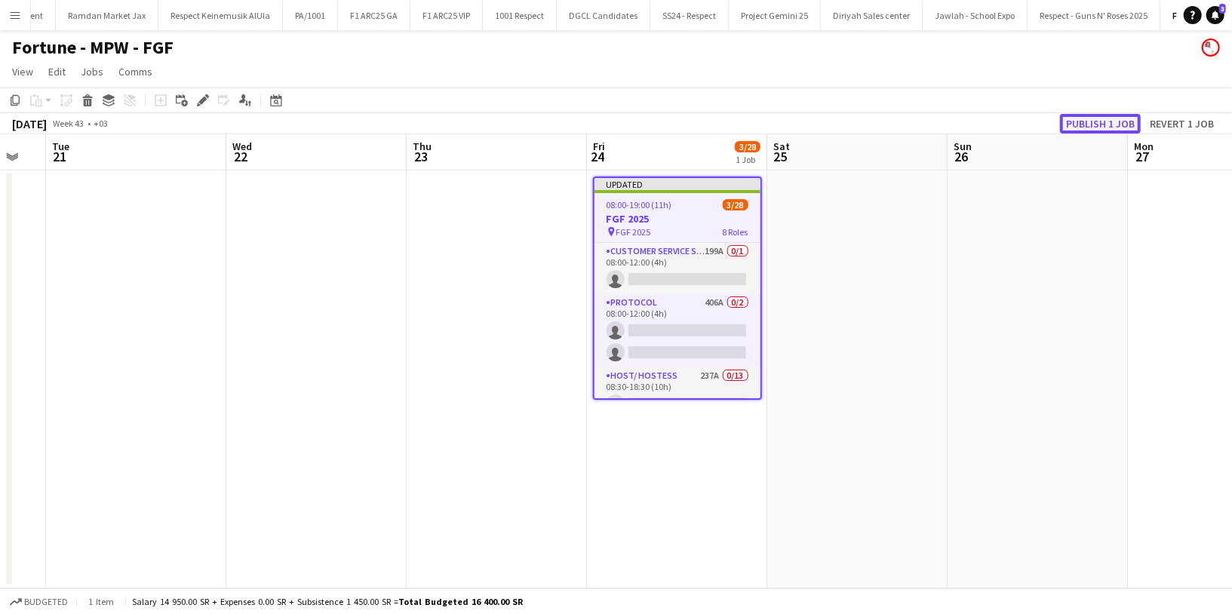
click at [1074, 121] on button "Publish 1 job" at bounding box center [1100, 124] width 81 height 20
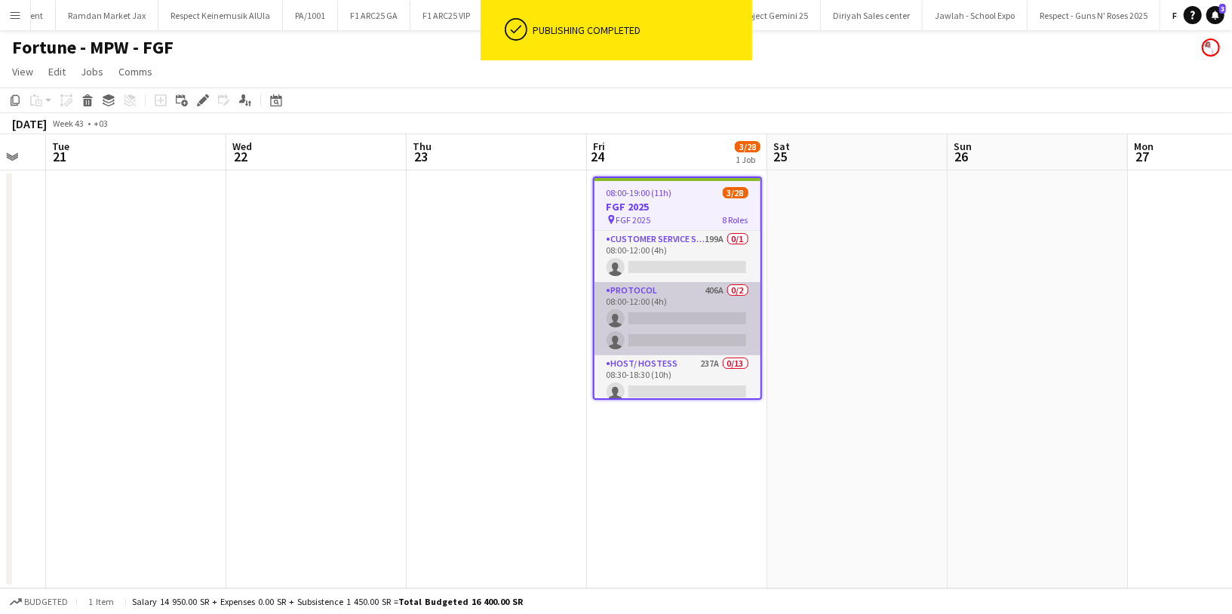
click at [653, 300] on app-card-role "Protocol 406A 0/2 08:00-12:00 (4h) single-neutral-actions single-neutral-actions" at bounding box center [678, 318] width 166 height 73
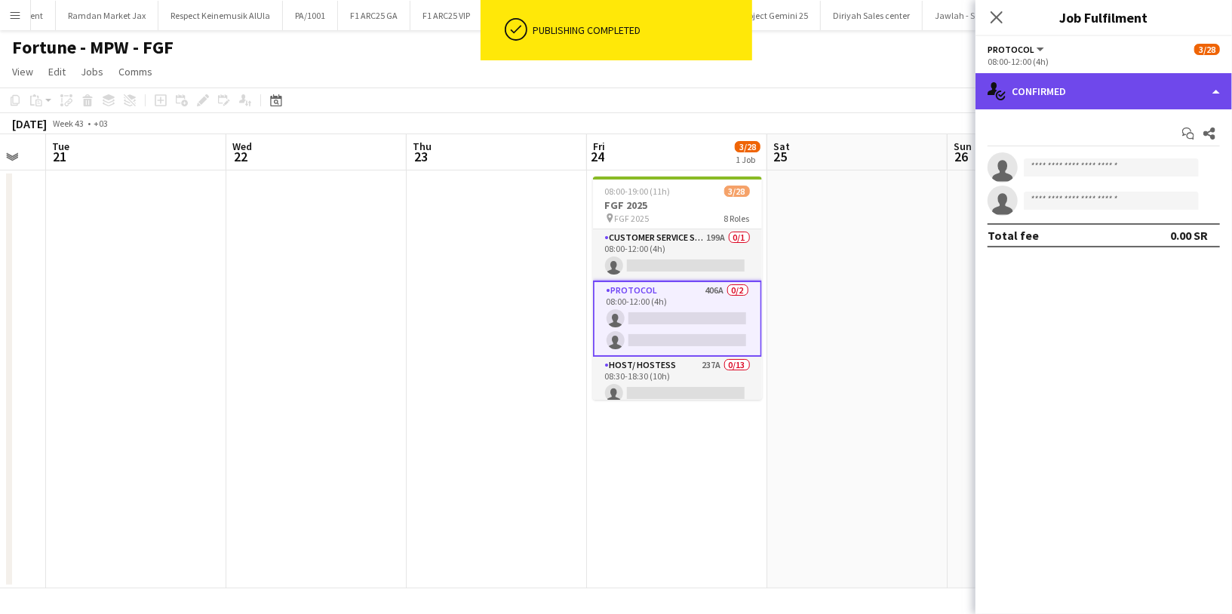
click at [1060, 87] on div "single-neutral-actions-check-2 Confirmed" at bounding box center [1104, 91] width 257 height 36
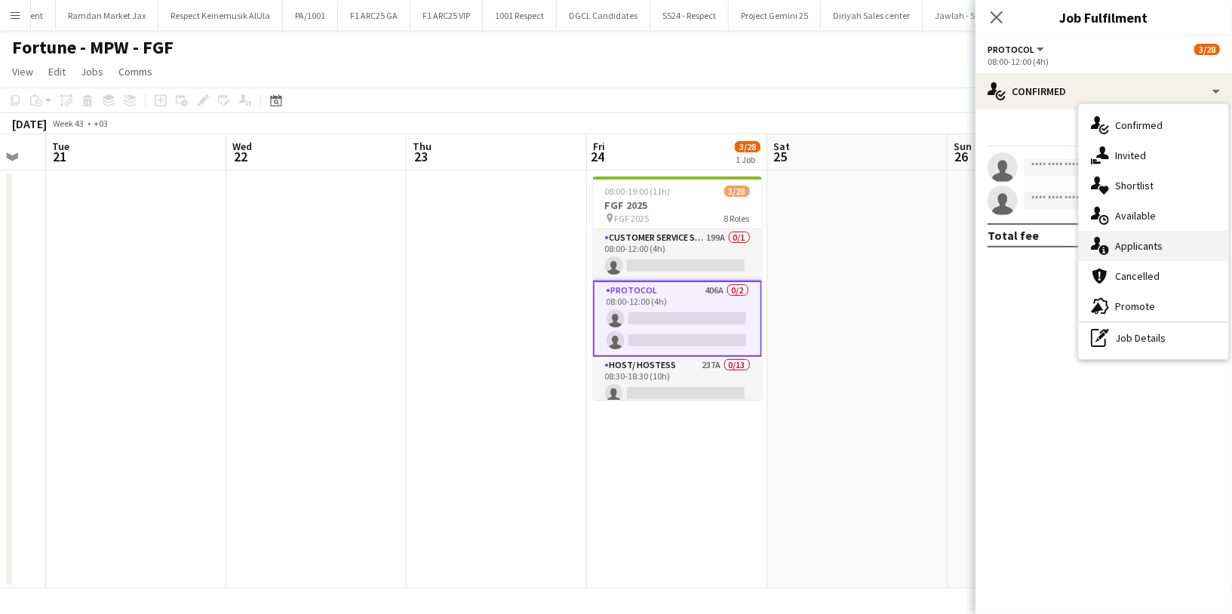
click at [1145, 244] on span "Applicants" at bounding box center [1139, 246] width 48 height 14
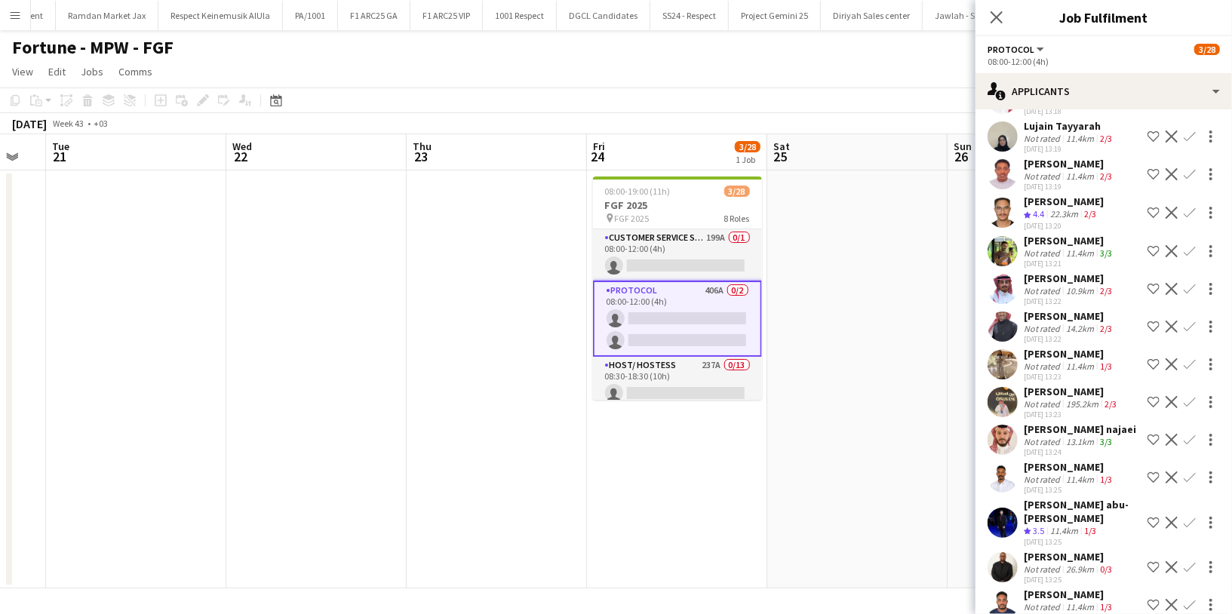
scroll to position [255, 0]
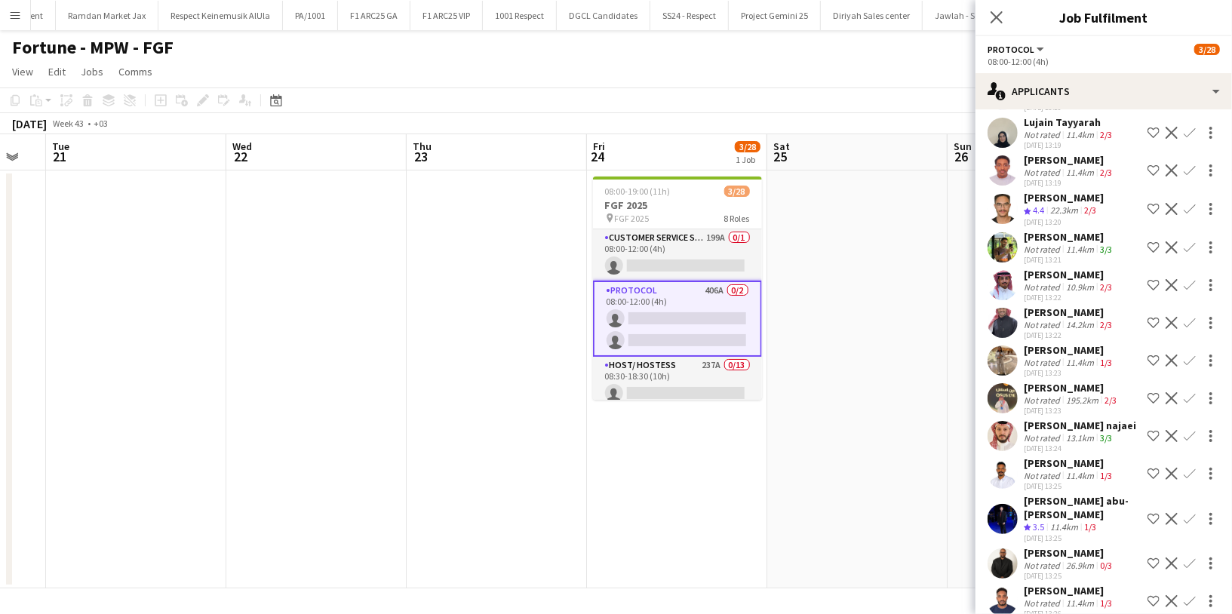
click at [1058, 244] on div "Khaled Marwan alharbi" at bounding box center [1069, 237] width 91 height 14
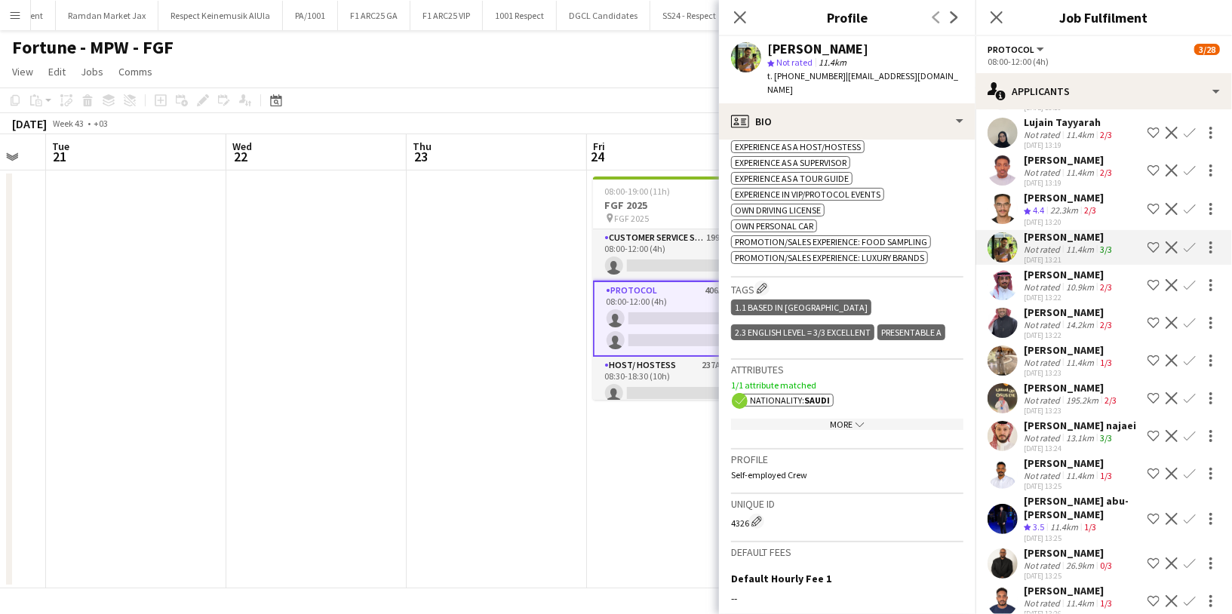
scroll to position [605, 0]
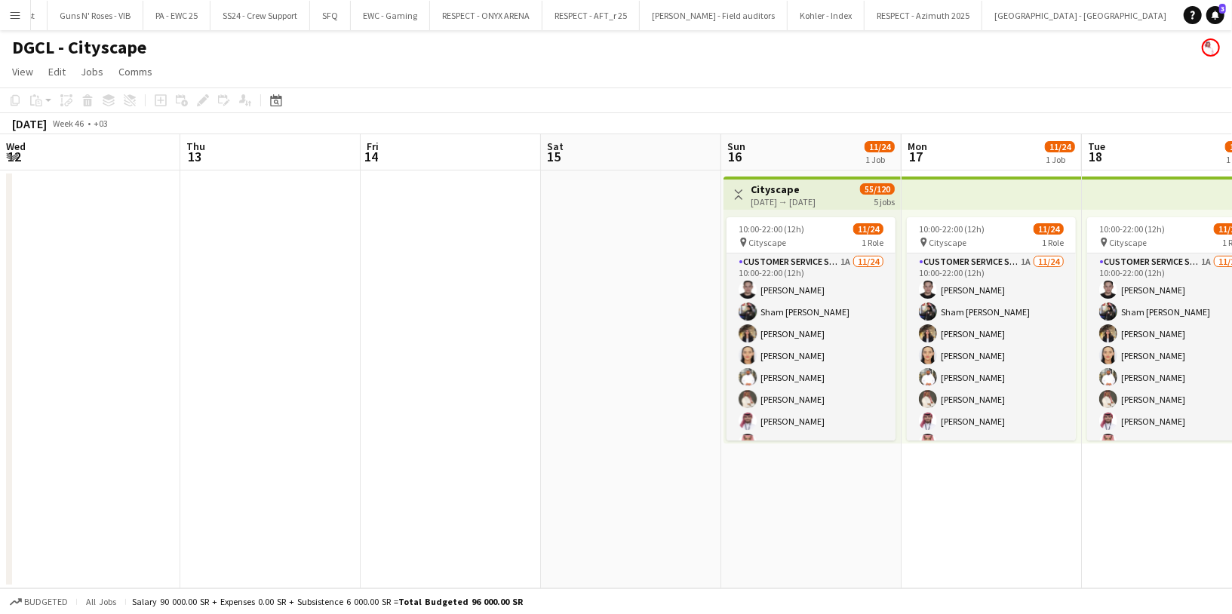
scroll to position [0, 366]
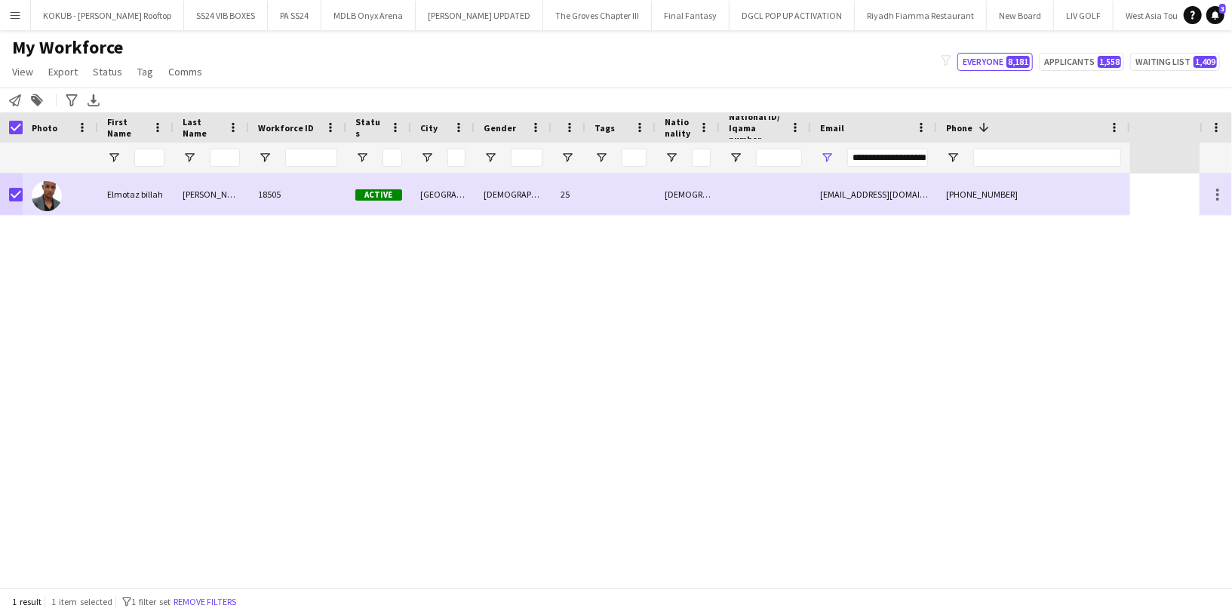
scroll to position [0, 2673]
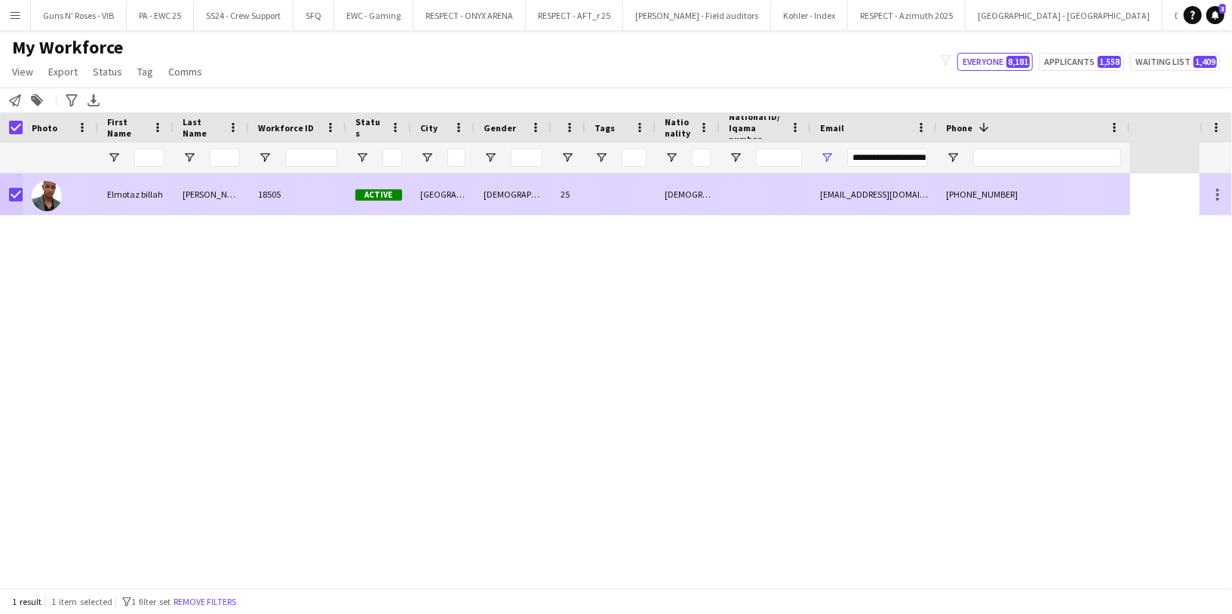
click at [157, 200] on div "Elmotaz billah" at bounding box center [135, 194] width 75 height 41
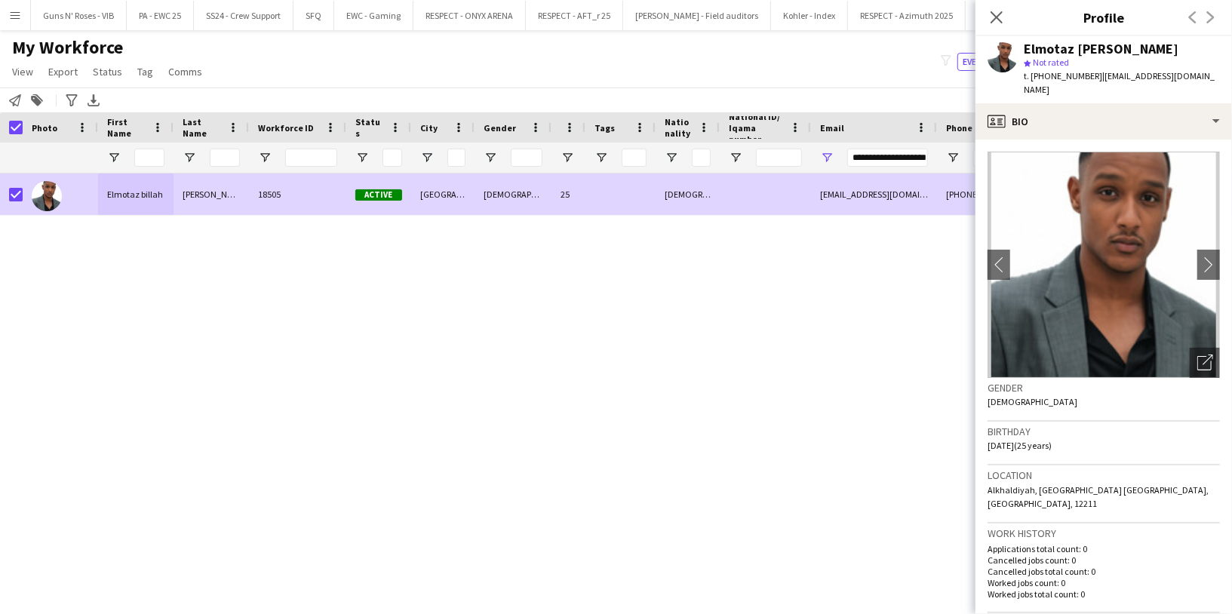
click at [1059, 48] on div "Elmotaz [PERSON_NAME]" at bounding box center [1101, 49] width 155 height 14
copy div "Elmotaz [PERSON_NAME]"
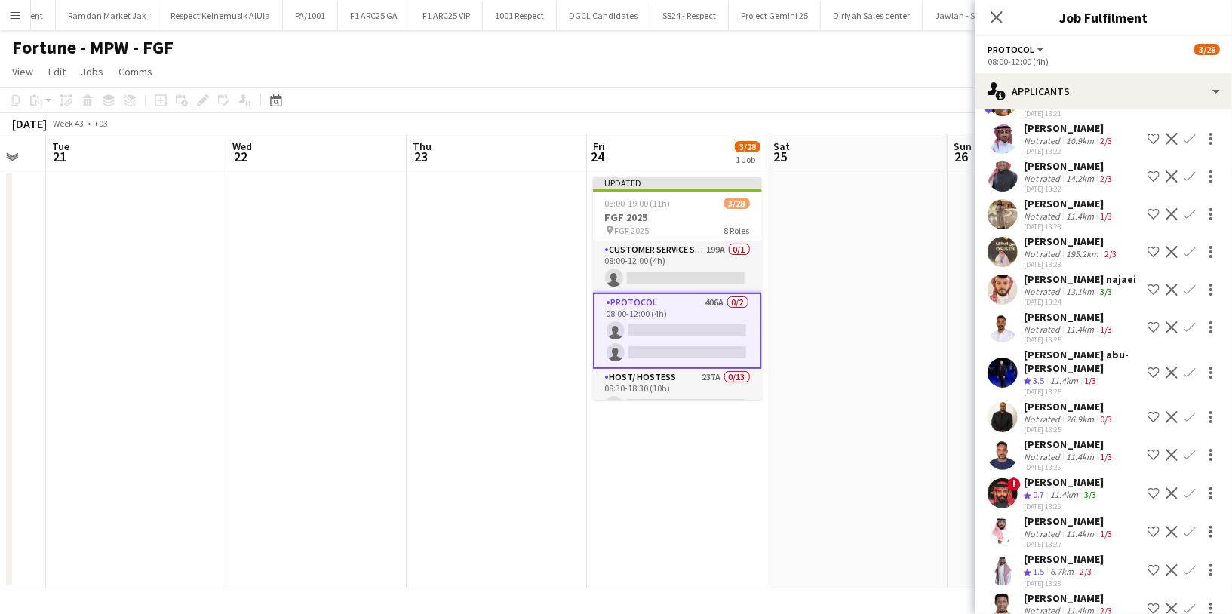
scroll to position [404, 0]
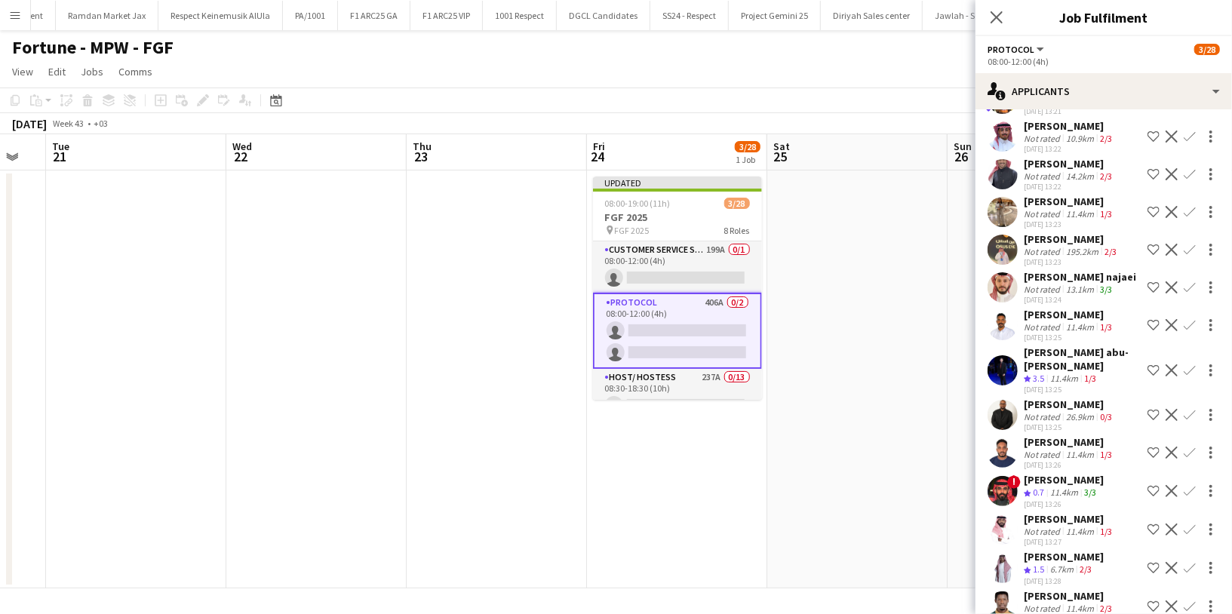
click at [1063, 295] on div "13.1km" at bounding box center [1080, 289] width 34 height 11
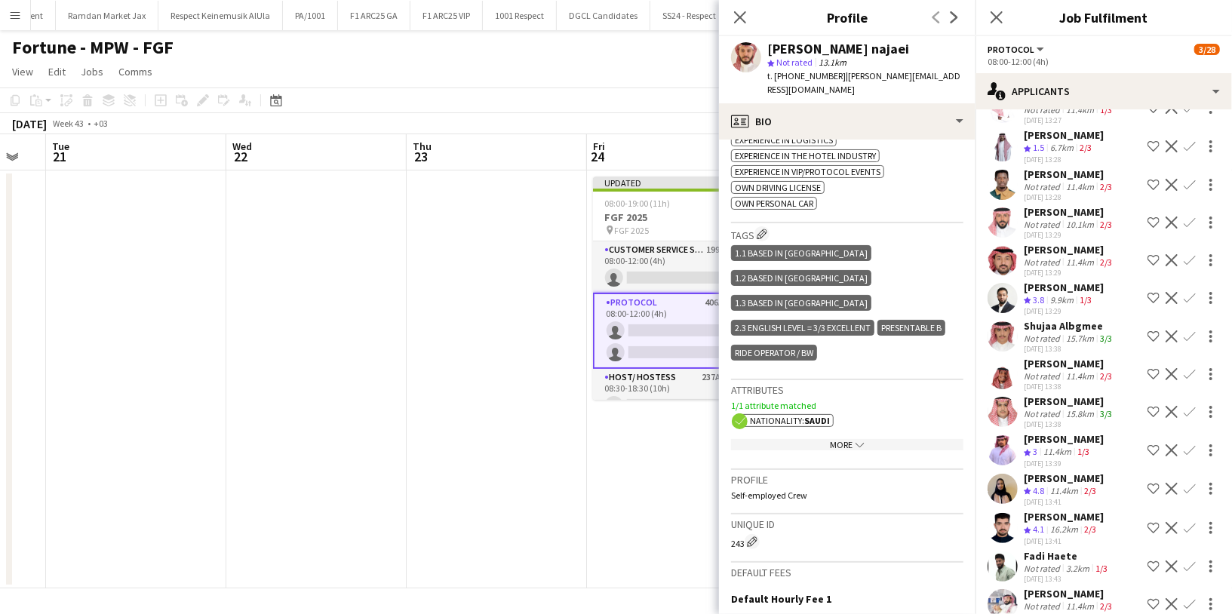
scroll to position [843, 0]
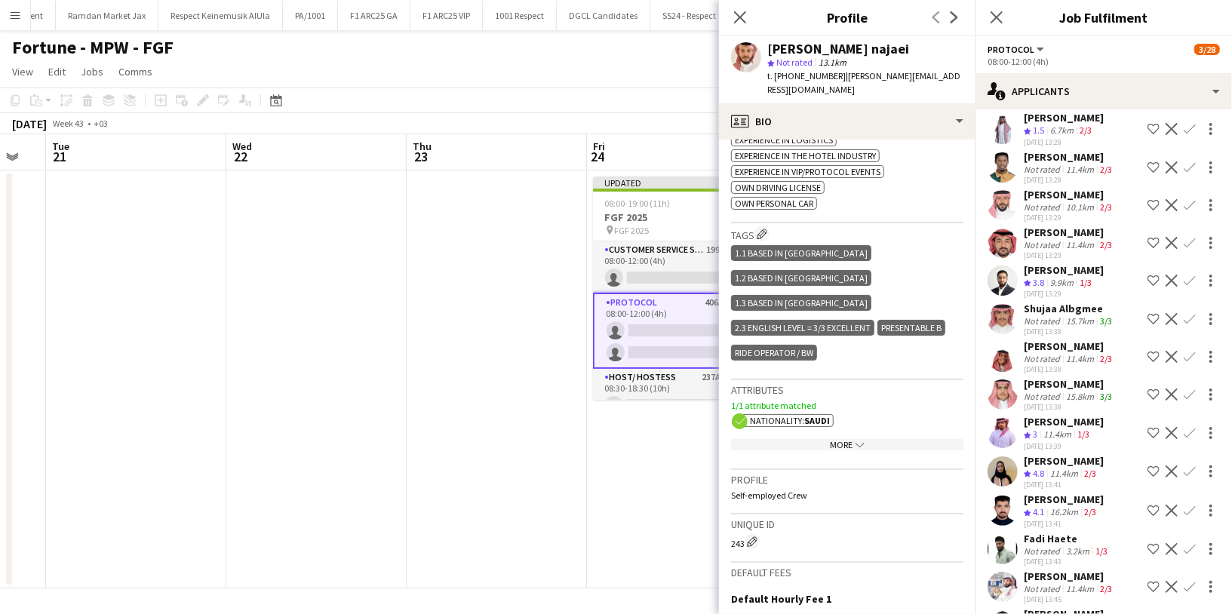
click at [1063, 327] on div "15.7km" at bounding box center [1080, 320] width 34 height 11
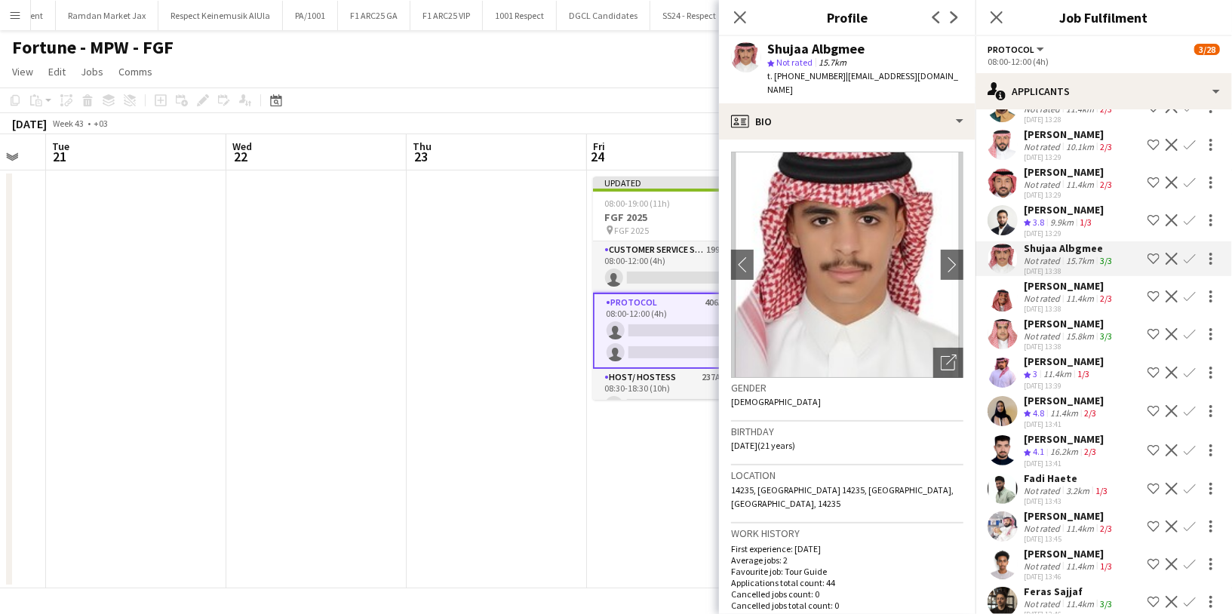
scroll to position [904, 0]
click at [1063, 341] on div "15.8km" at bounding box center [1080, 335] width 34 height 11
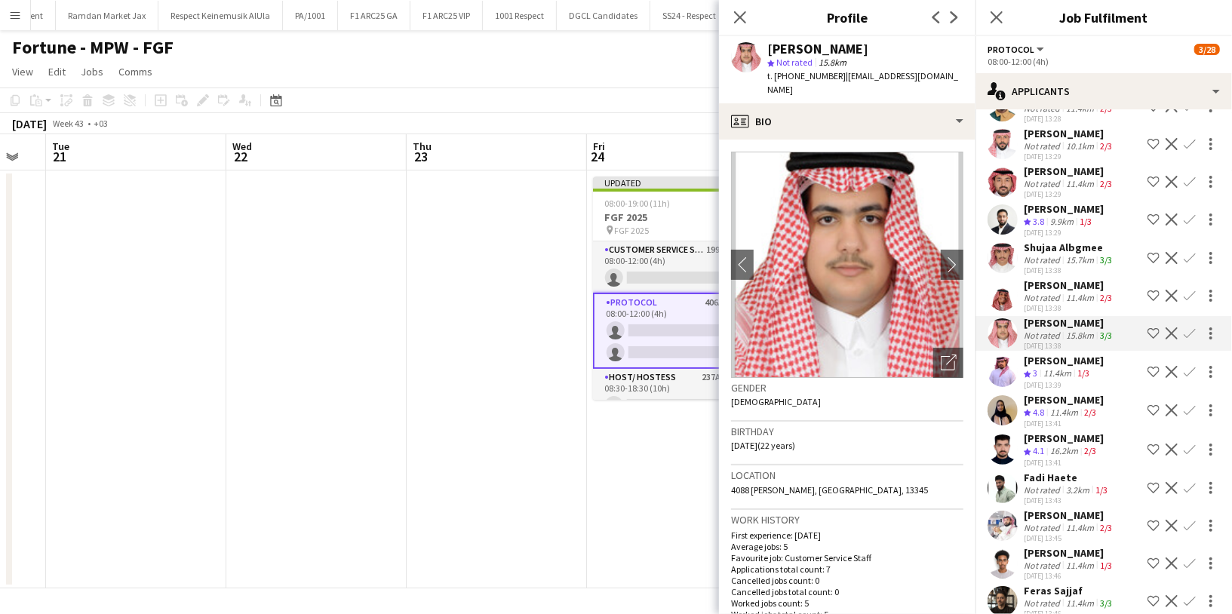
click at [1148, 340] on app-icon "Shortlist crew" at bounding box center [1154, 333] width 12 height 12
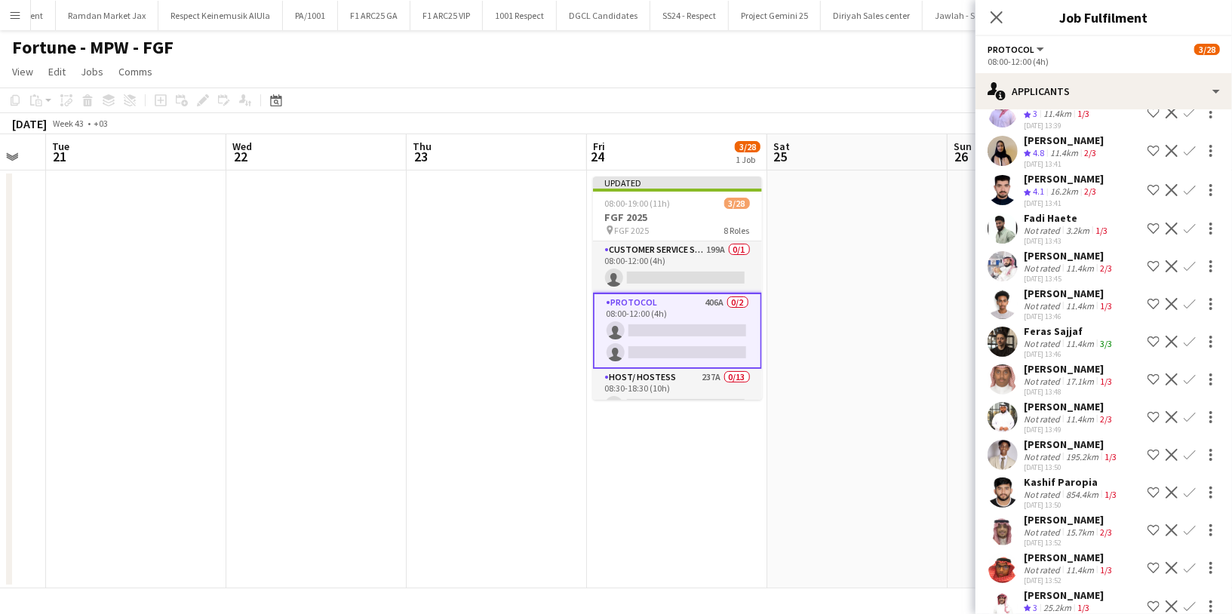
scroll to position [1165, 0]
click at [1065, 346] on div "11.4km" at bounding box center [1080, 341] width 34 height 11
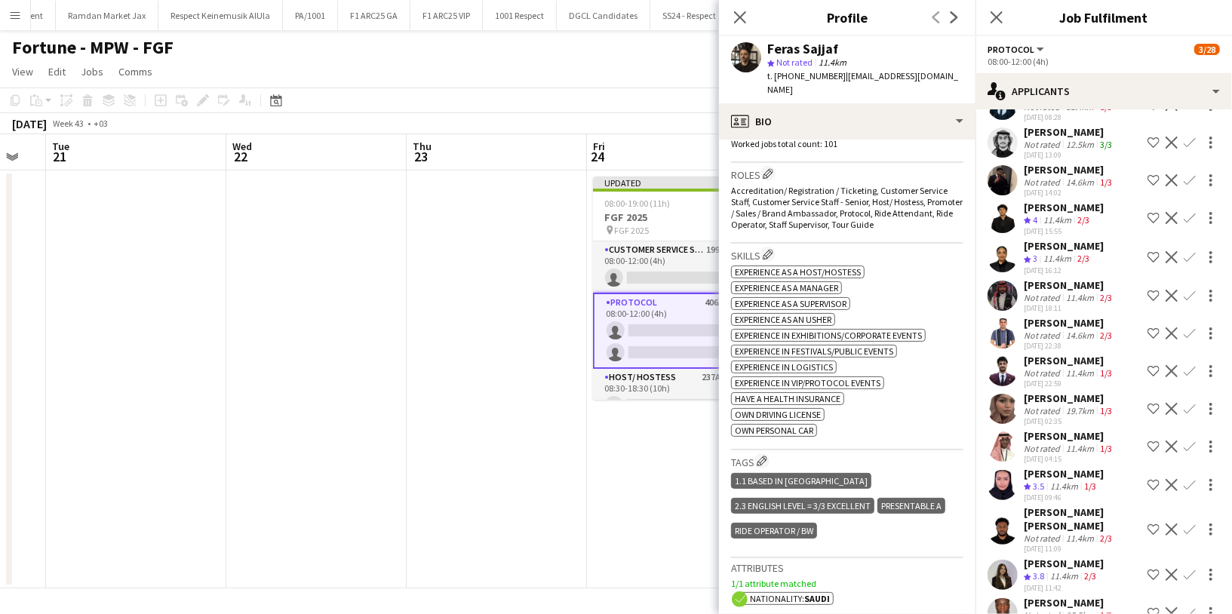
scroll to position [6356, 0]
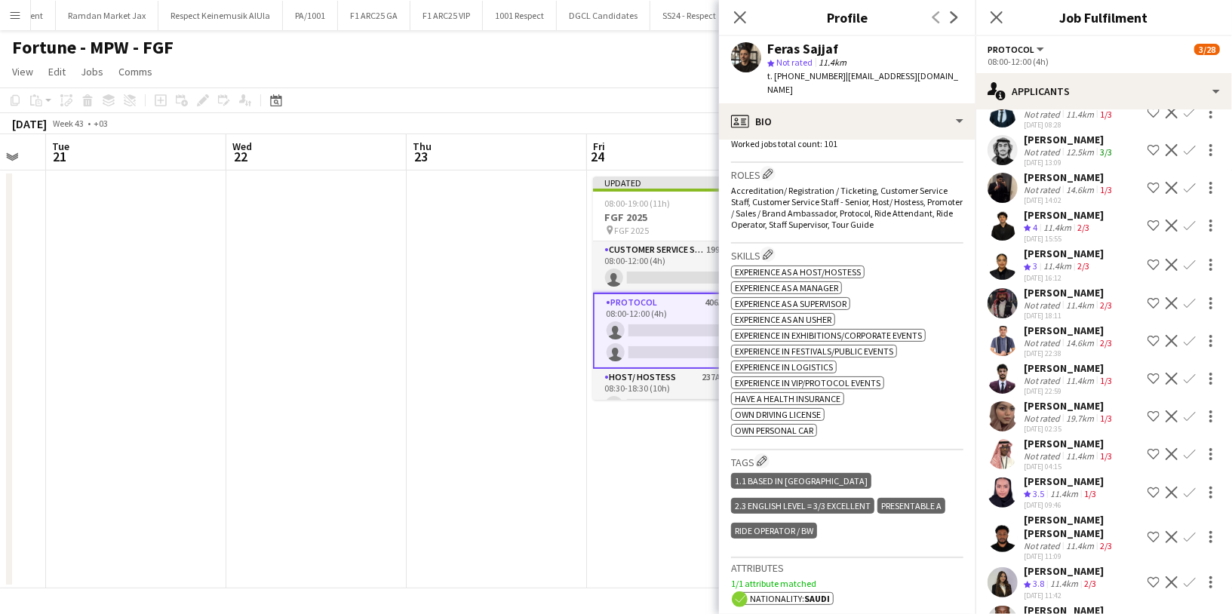
click at [1052, 158] on div "Not rated" at bounding box center [1043, 151] width 39 height 11
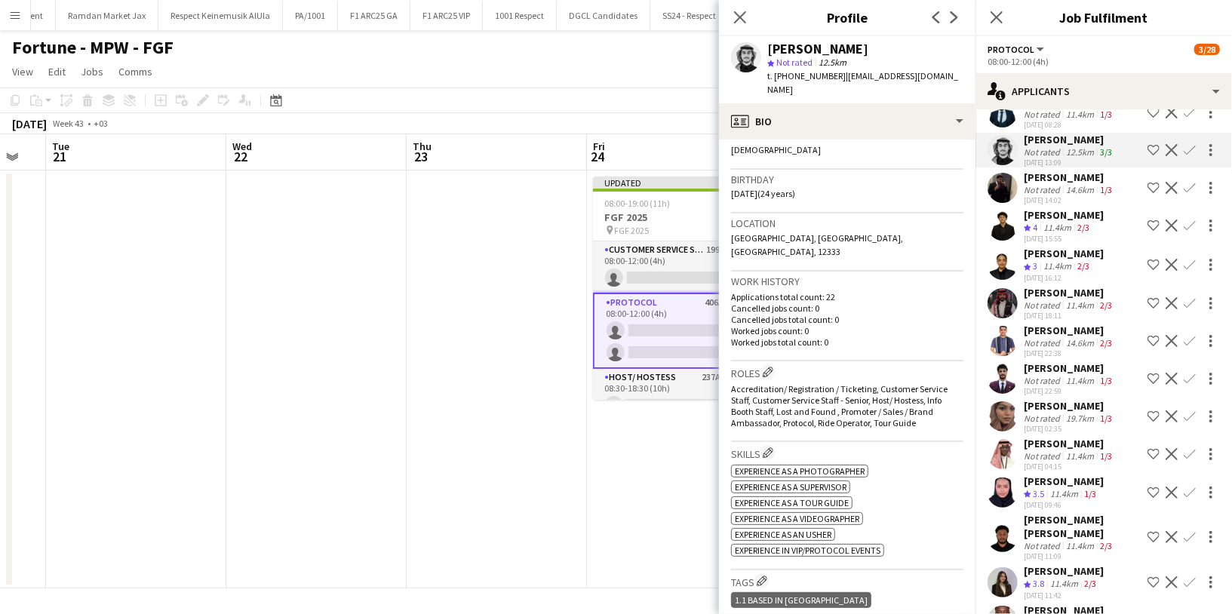
scroll to position [0, 0]
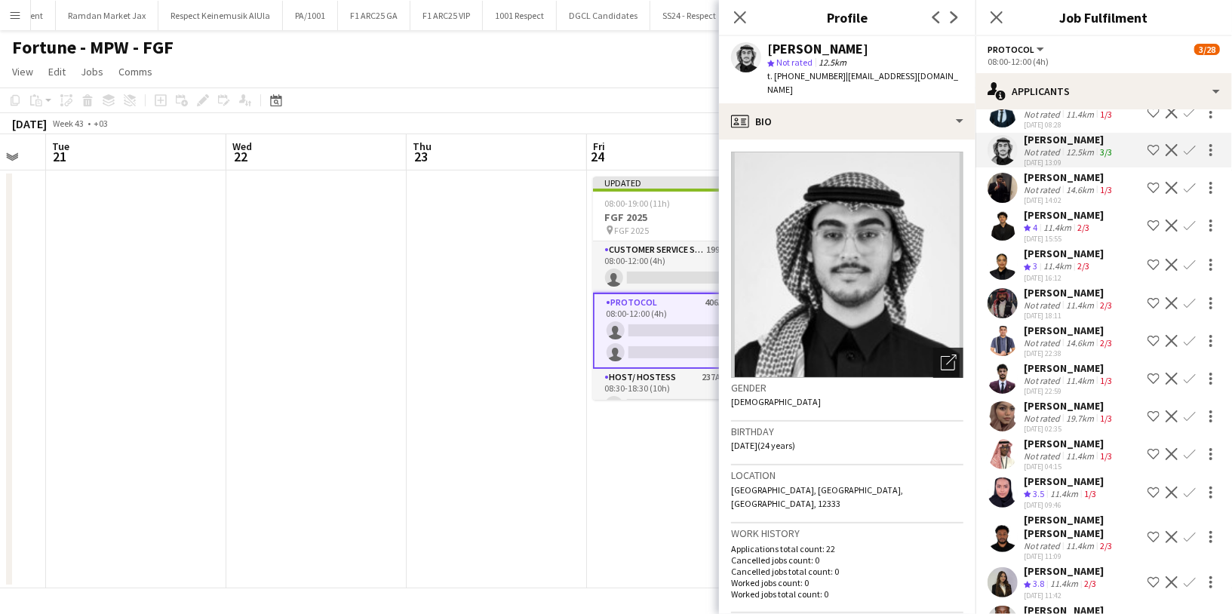
click at [946, 355] on icon at bounding box center [951, 360] width 11 height 11
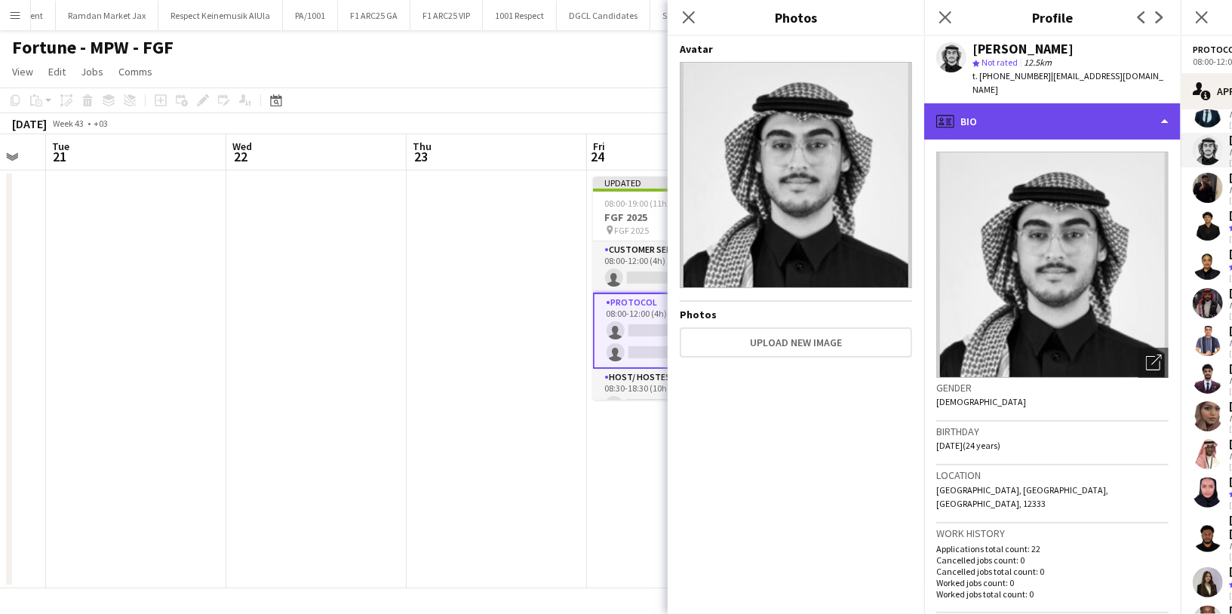
click at [997, 107] on div "profile Bio" at bounding box center [1052, 121] width 257 height 36
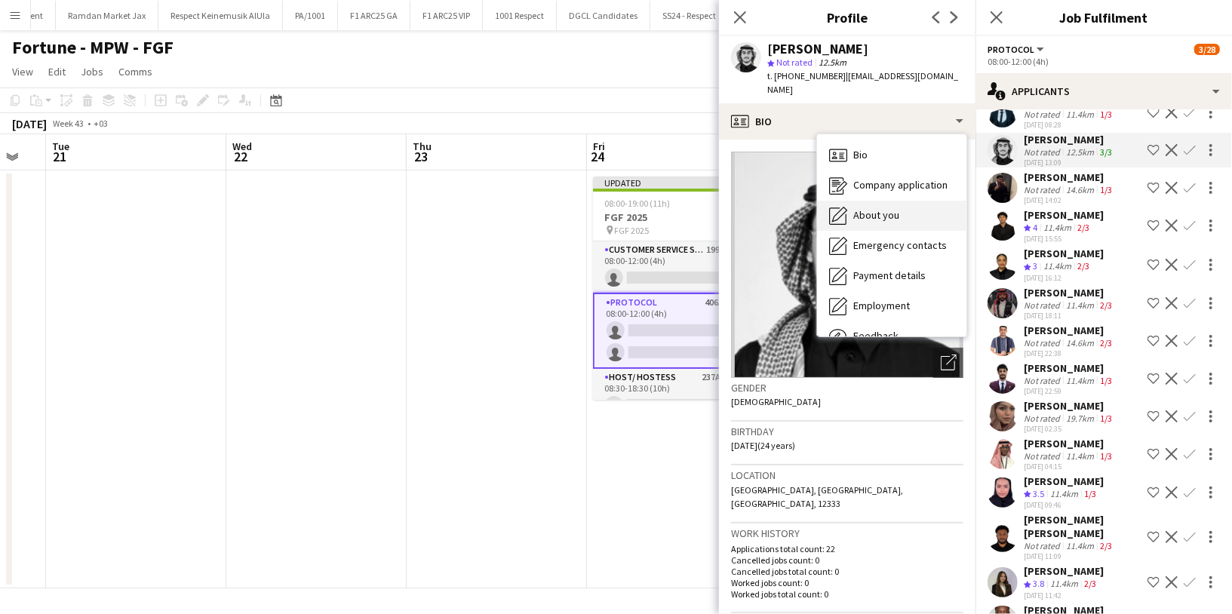
click at [901, 203] on div "About you About you" at bounding box center [891, 216] width 149 height 30
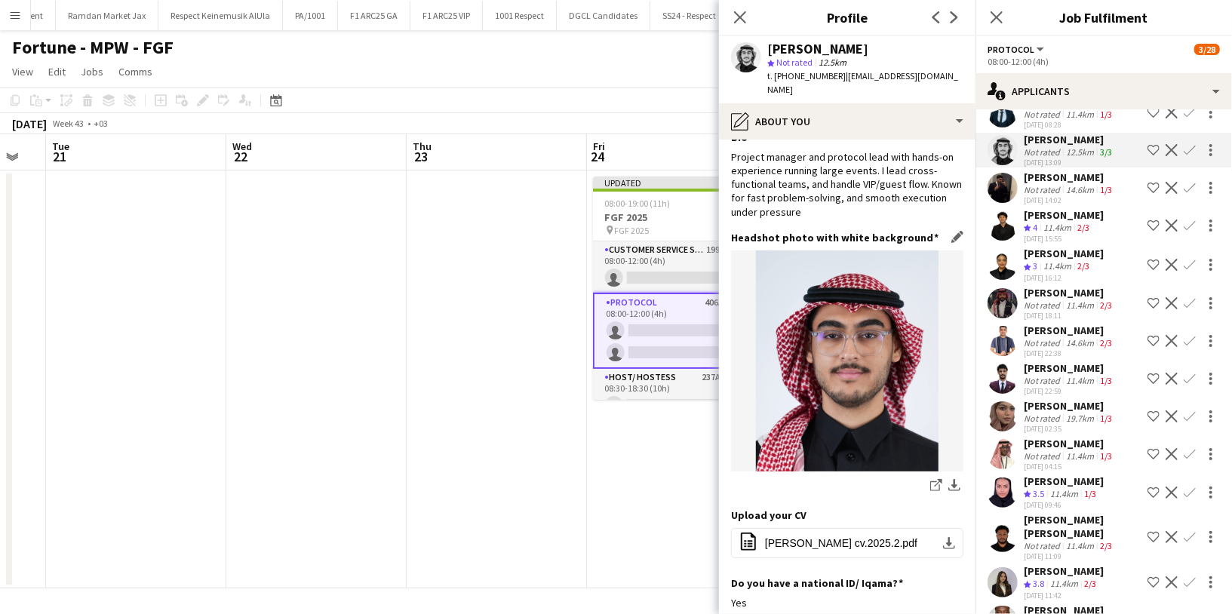
scroll to position [23, 0]
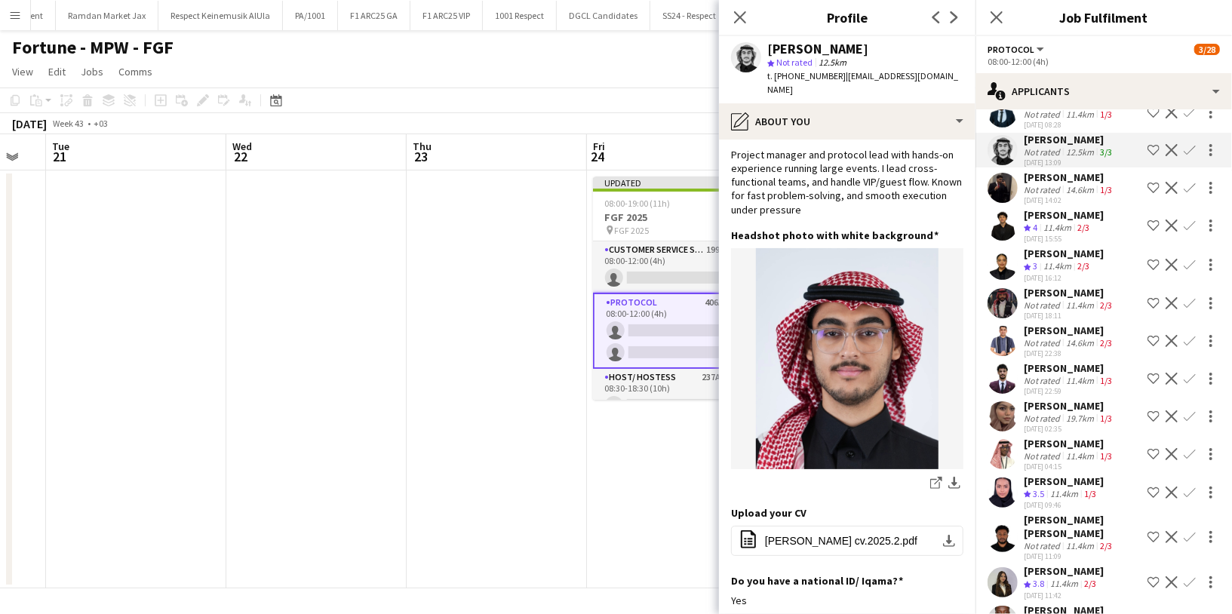
click at [1148, 156] on app-icon "Shortlist crew" at bounding box center [1154, 150] width 12 height 12
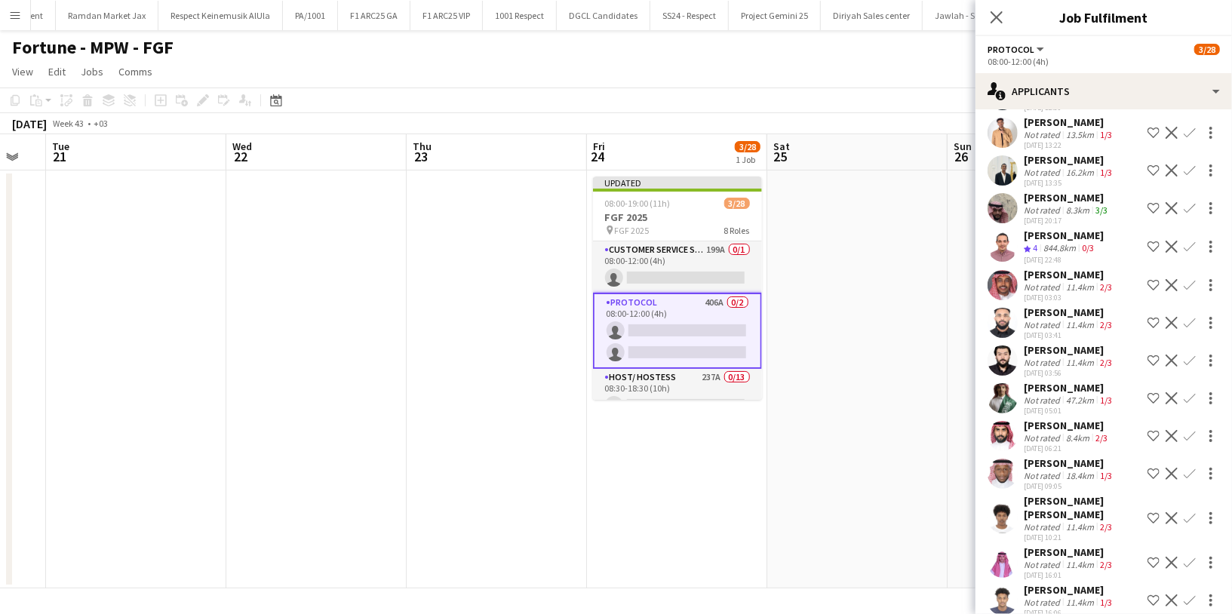
scroll to position [6891, 0]
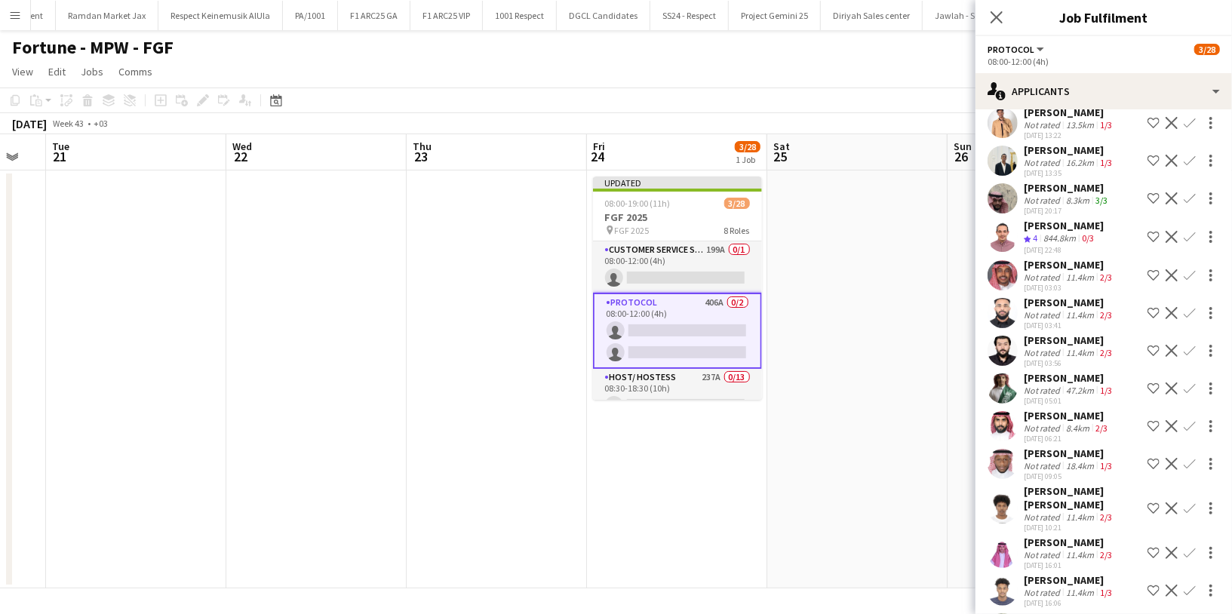
click at [1062, 195] on div "Mohammed Alshowayee" at bounding box center [1067, 188] width 87 height 14
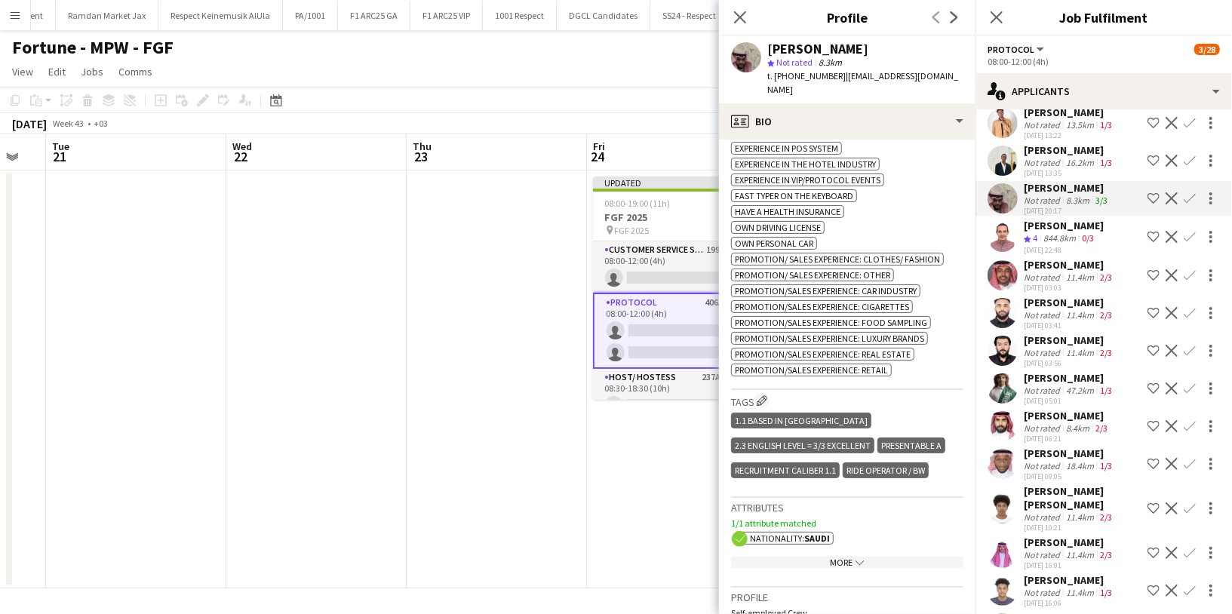
scroll to position [779, 0]
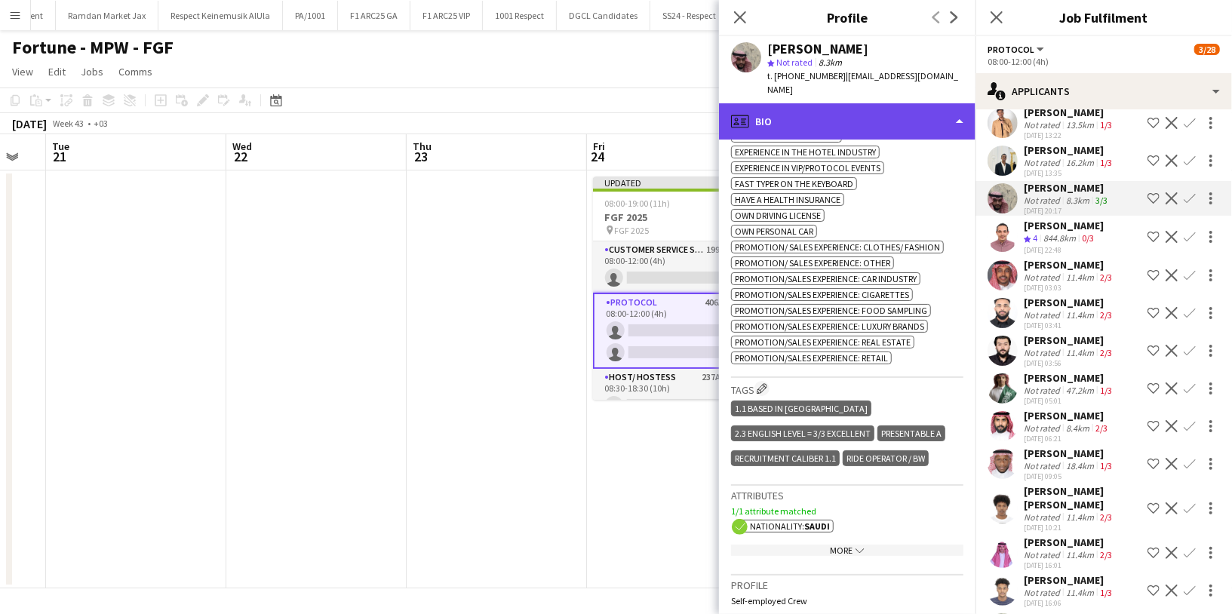
click at [864, 103] on div "profile Bio" at bounding box center [847, 121] width 257 height 36
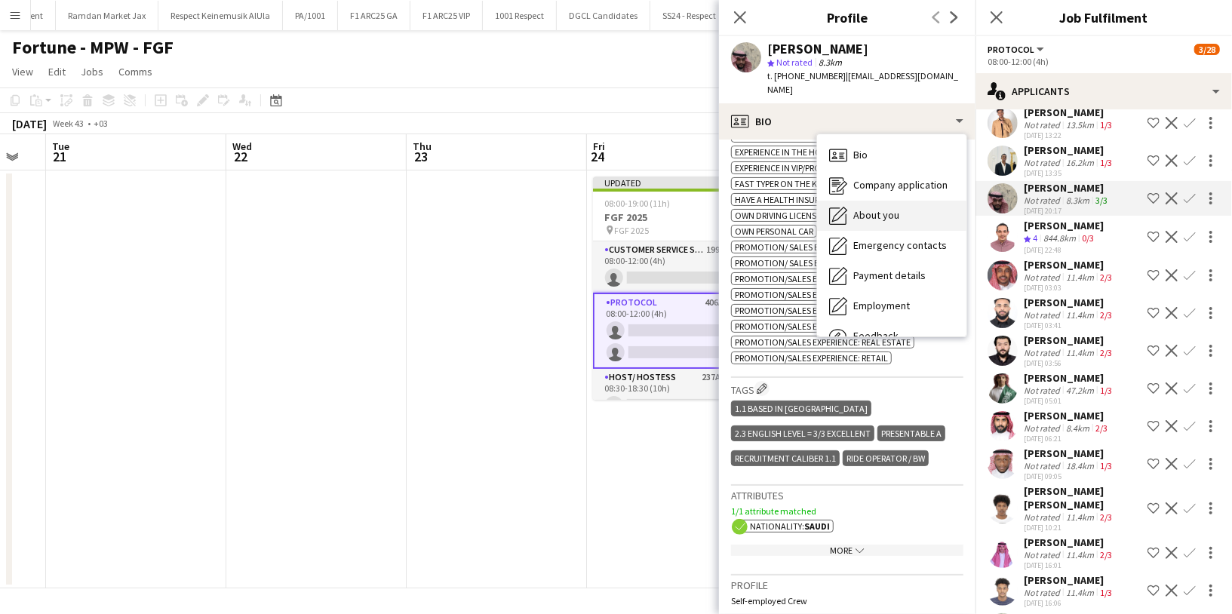
click at [875, 208] on span "About you" at bounding box center [876, 215] width 46 height 14
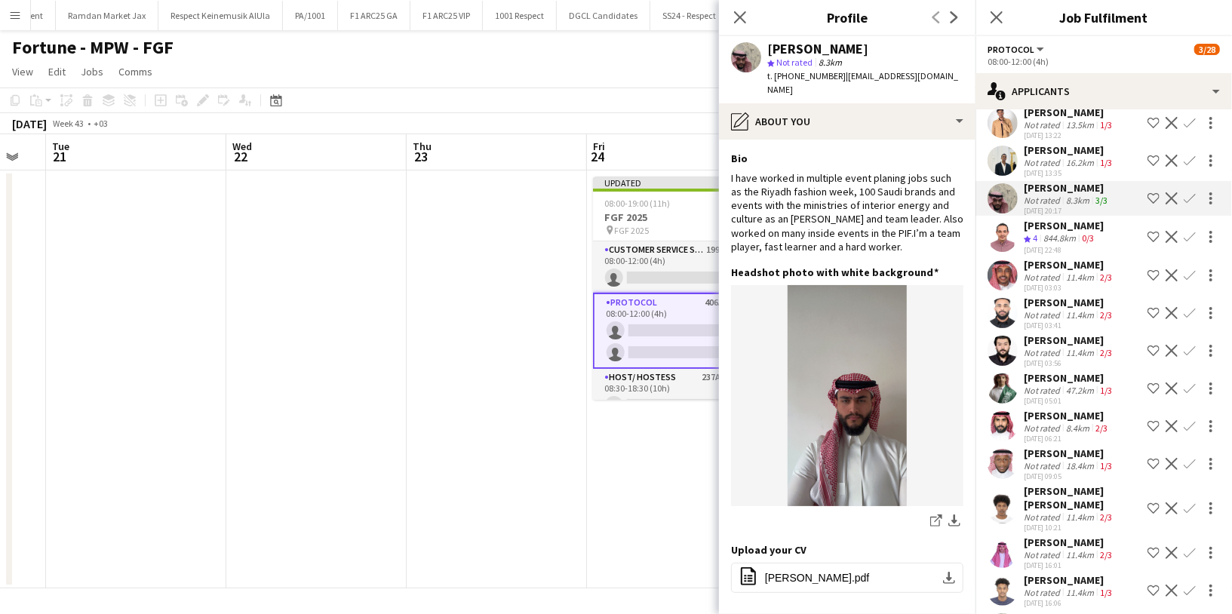
click at [1148, 204] on app-icon "Shortlist crew" at bounding box center [1154, 198] width 12 height 12
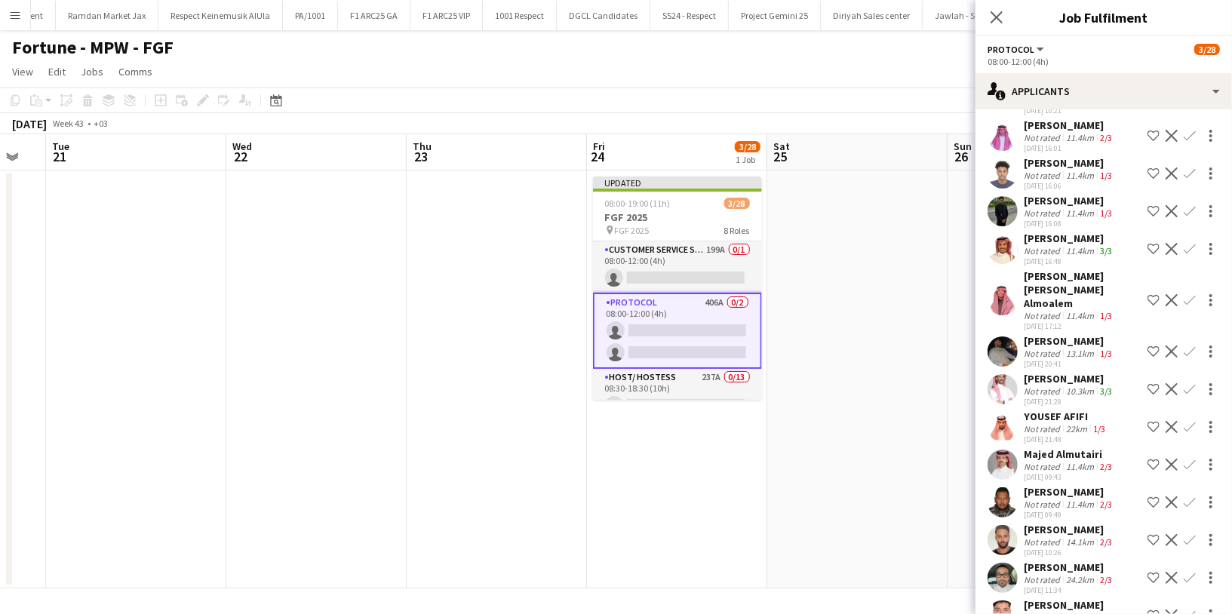
scroll to position [7311, 0]
click at [1049, 395] on div "Not rated" at bounding box center [1043, 388] width 39 height 11
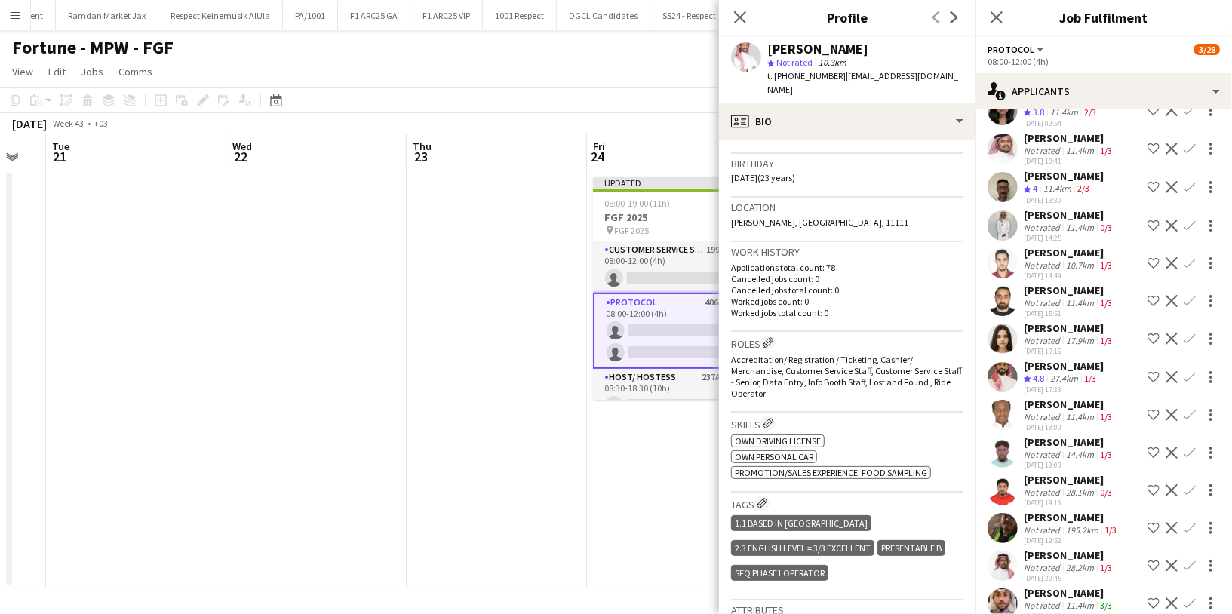
scroll to position [8624, 0]
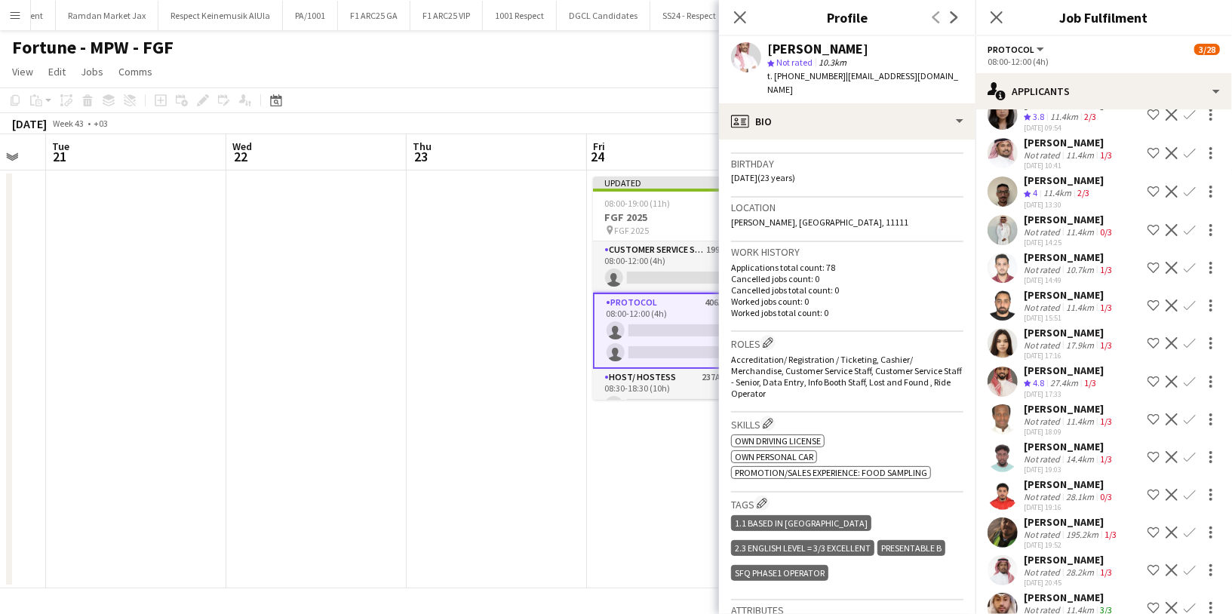
click at [1049, 390] on div "27.4km" at bounding box center [1064, 383] width 34 height 13
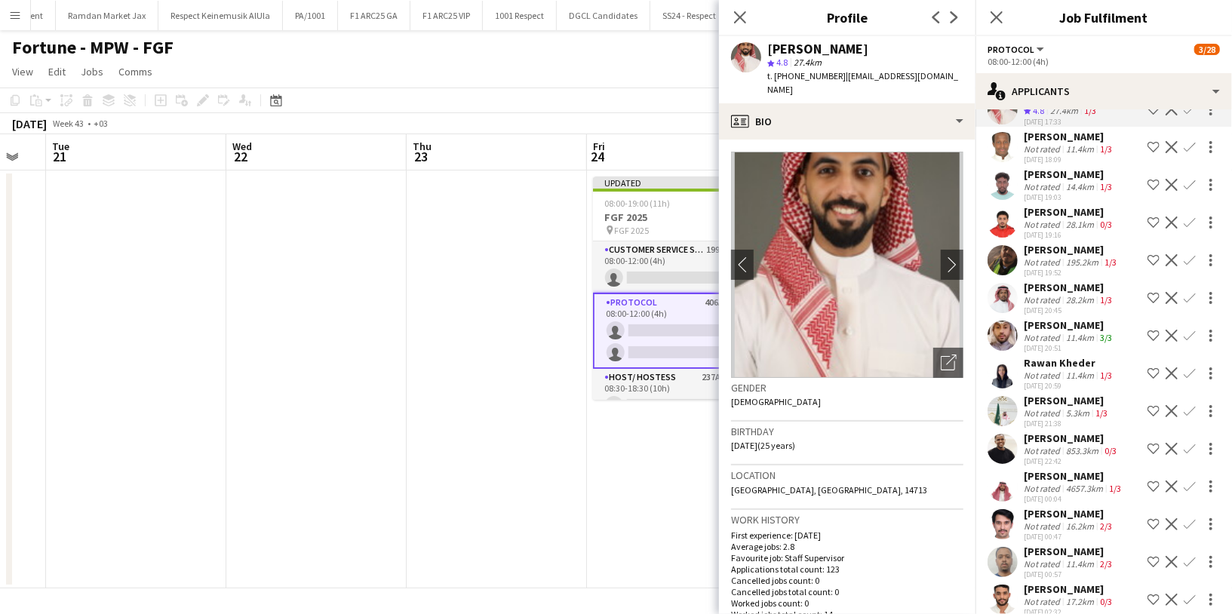
scroll to position [8907, 0]
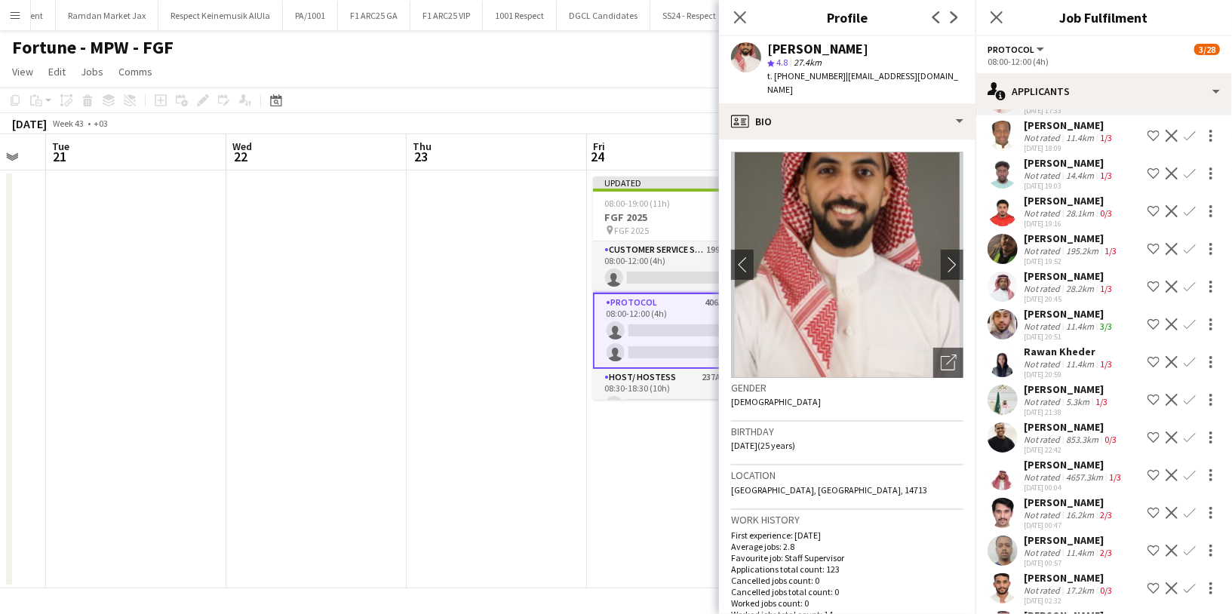
click at [1052, 321] on div "Abdullah Alshalhoub" at bounding box center [1069, 314] width 91 height 14
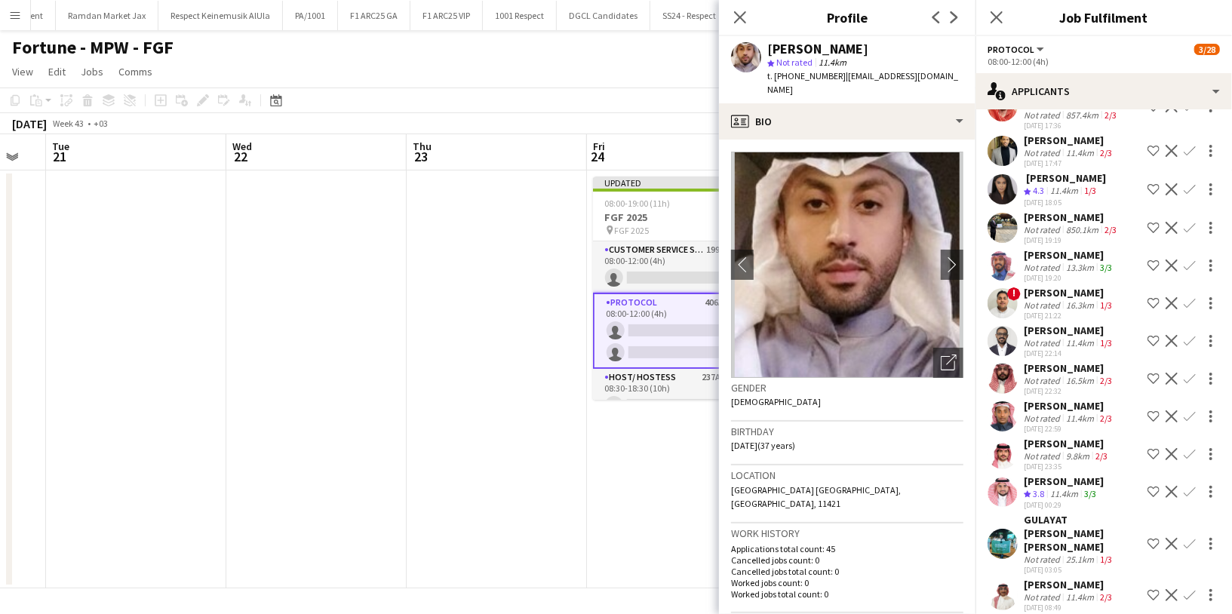
scroll to position [9758, 0]
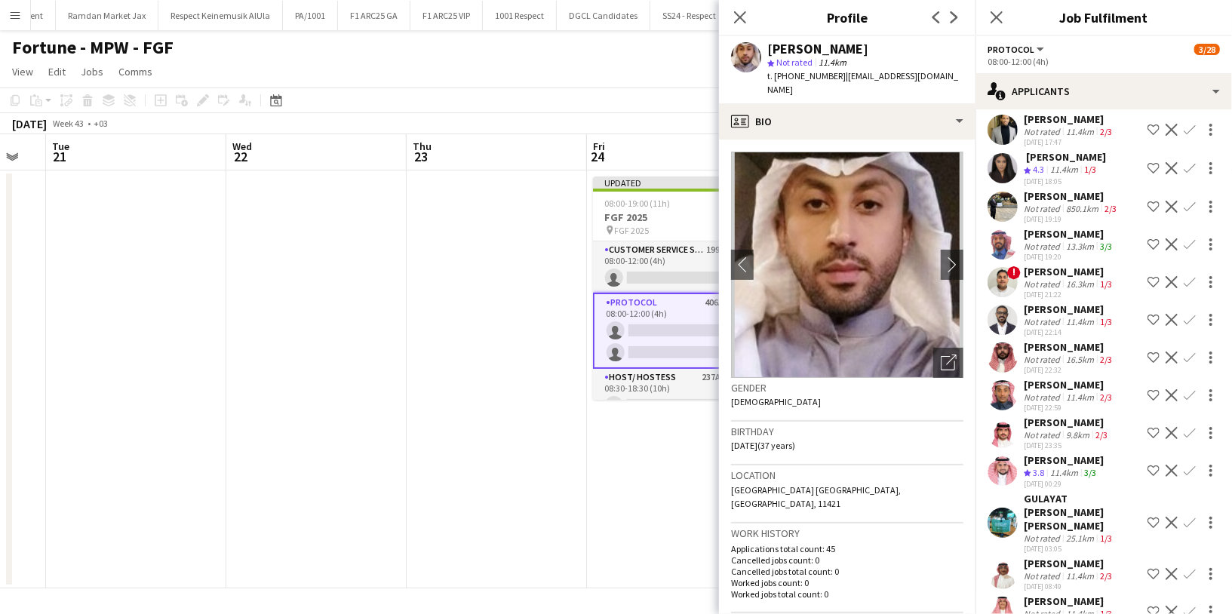
click at [1064, 252] on div "13.3km" at bounding box center [1080, 246] width 34 height 11
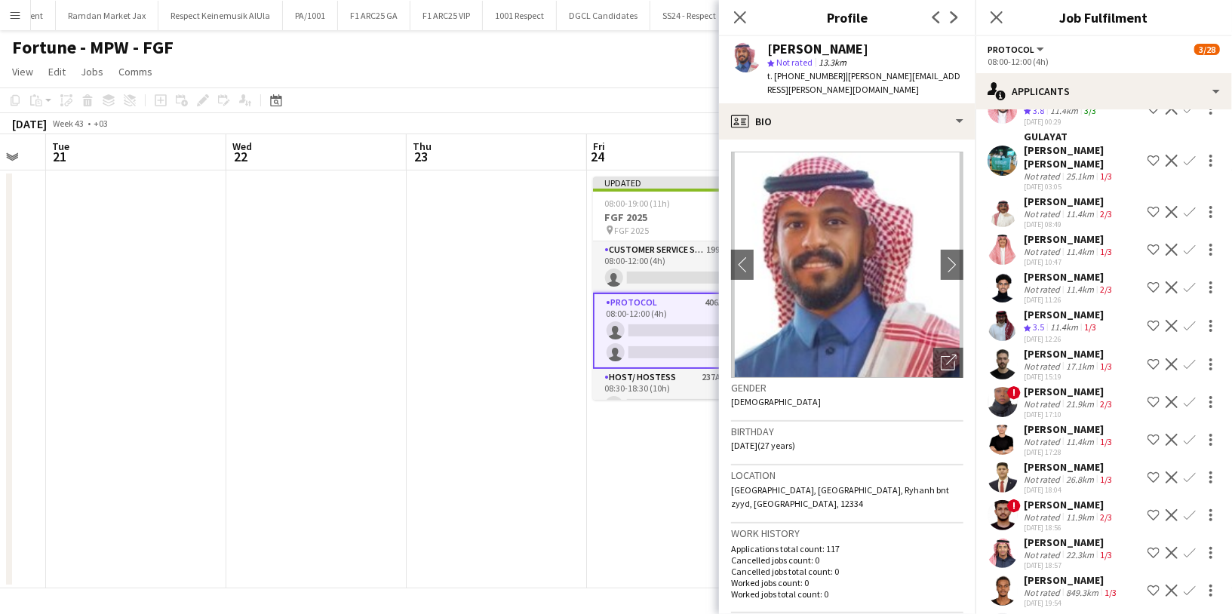
scroll to position [10125, 0]
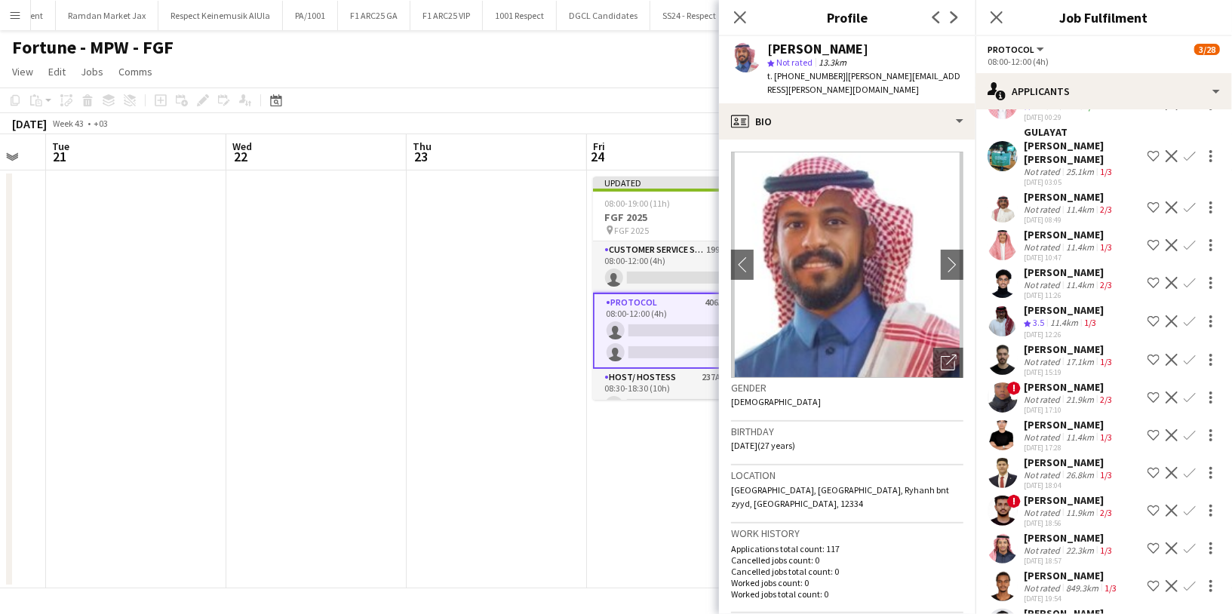
click at [1069, 113] on div "11.4km" at bounding box center [1064, 106] width 34 height 13
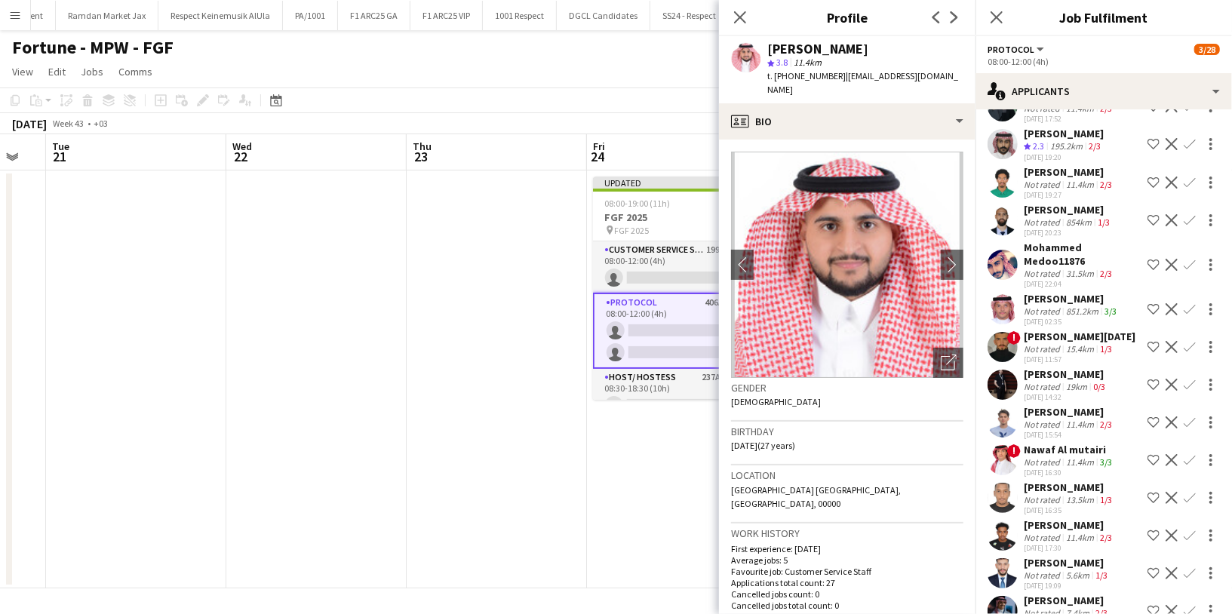
scroll to position [11305, 0]
click at [1063, 304] on div "Yousef Aynousah" at bounding box center [1072, 297] width 96 height 14
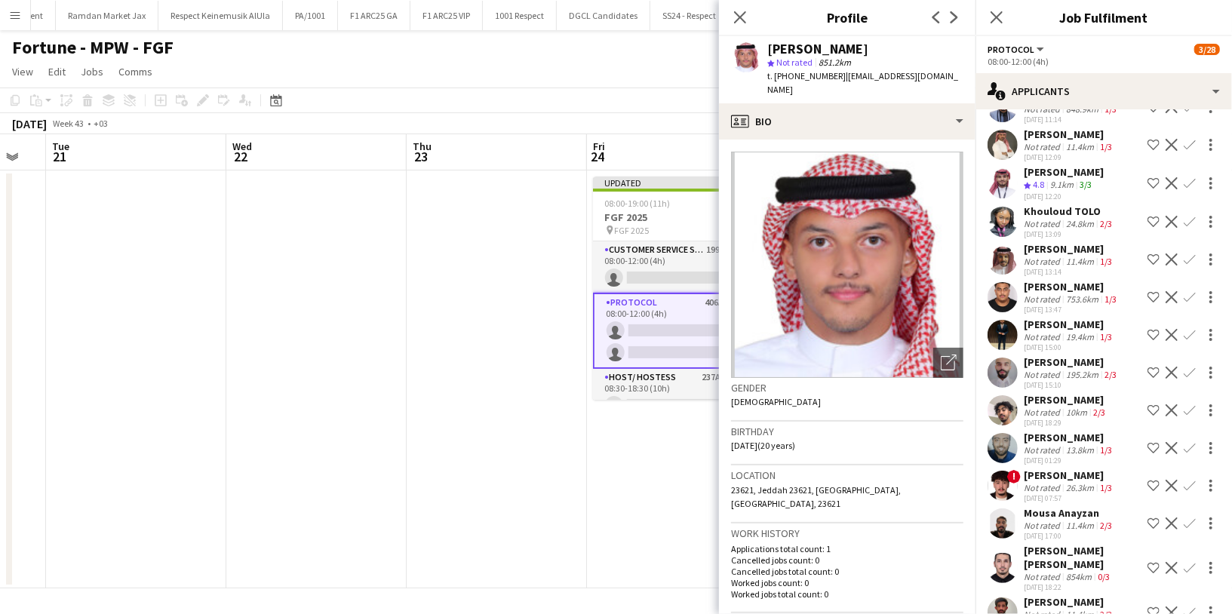
scroll to position [14155, 0]
click at [1076, 191] on div "9.1km" at bounding box center [1061, 184] width 29 height 13
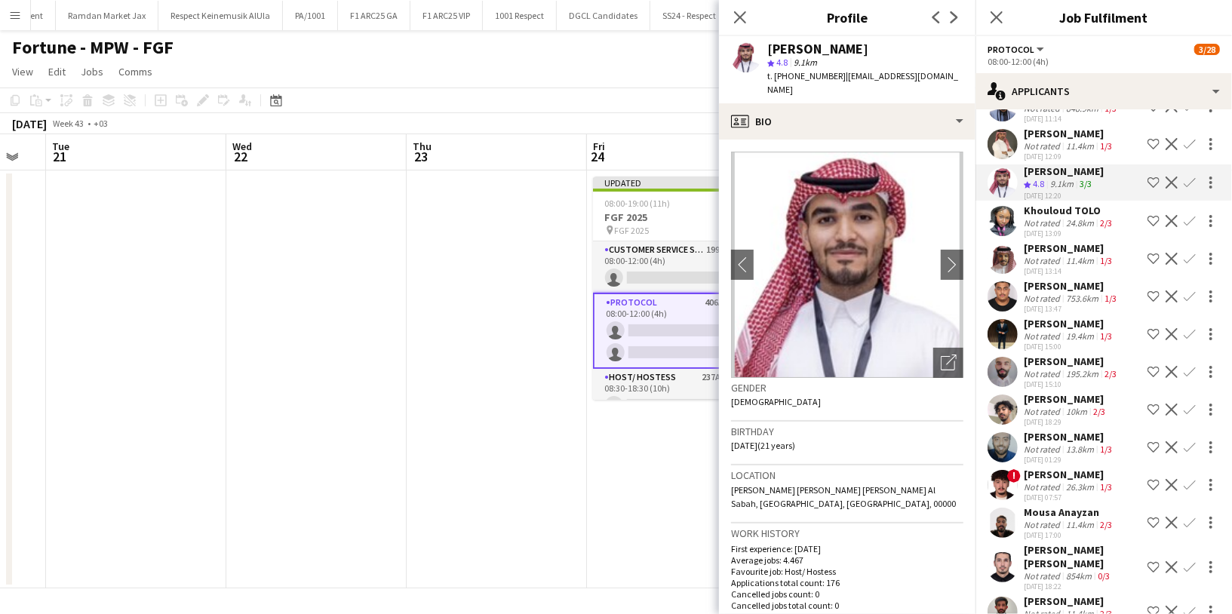
click at [1148, 189] on app-icon "Shortlist crew" at bounding box center [1154, 183] width 12 height 12
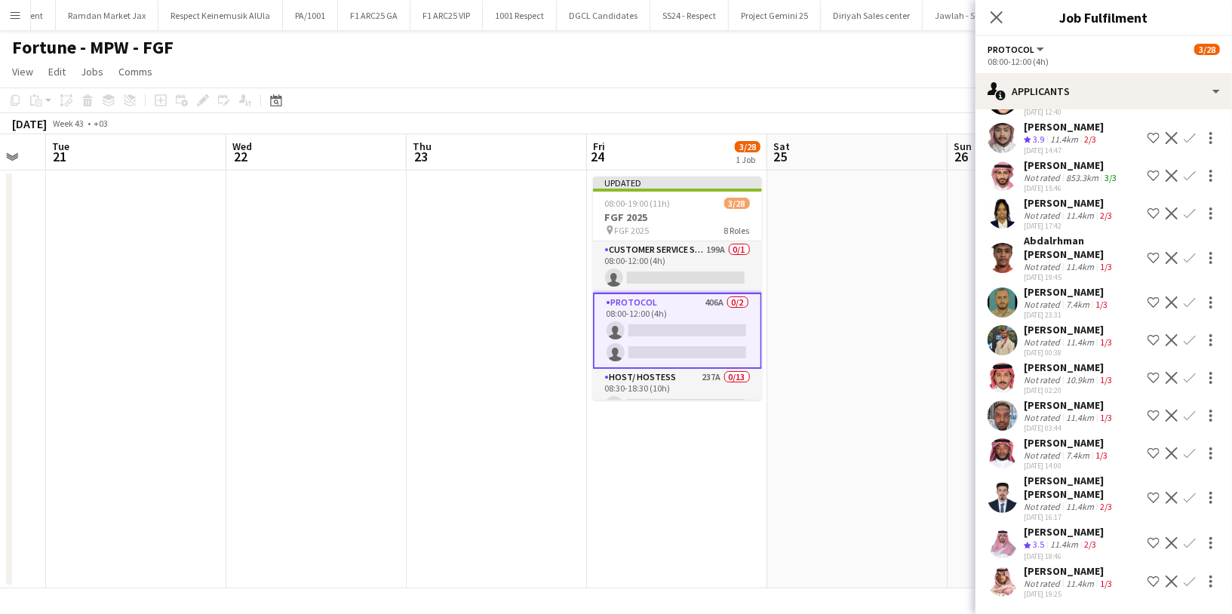
scroll to position [15352, 0]
click at [1086, 172] on div "853.3km" at bounding box center [1082, 177] width 38 height 11
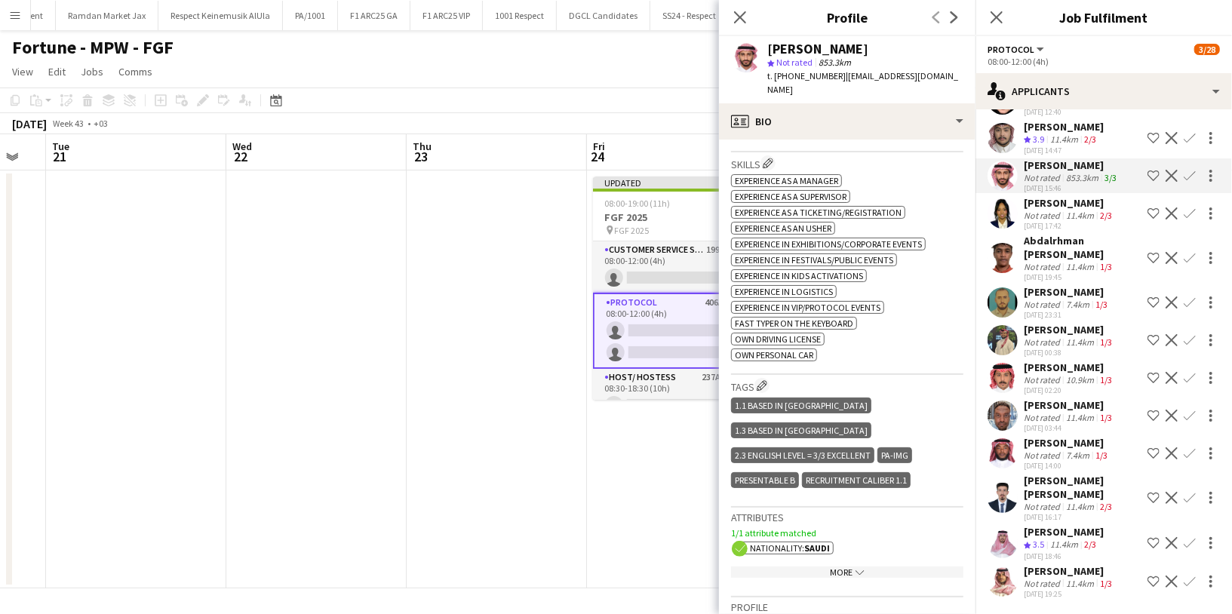
scroll to position [570, 0]
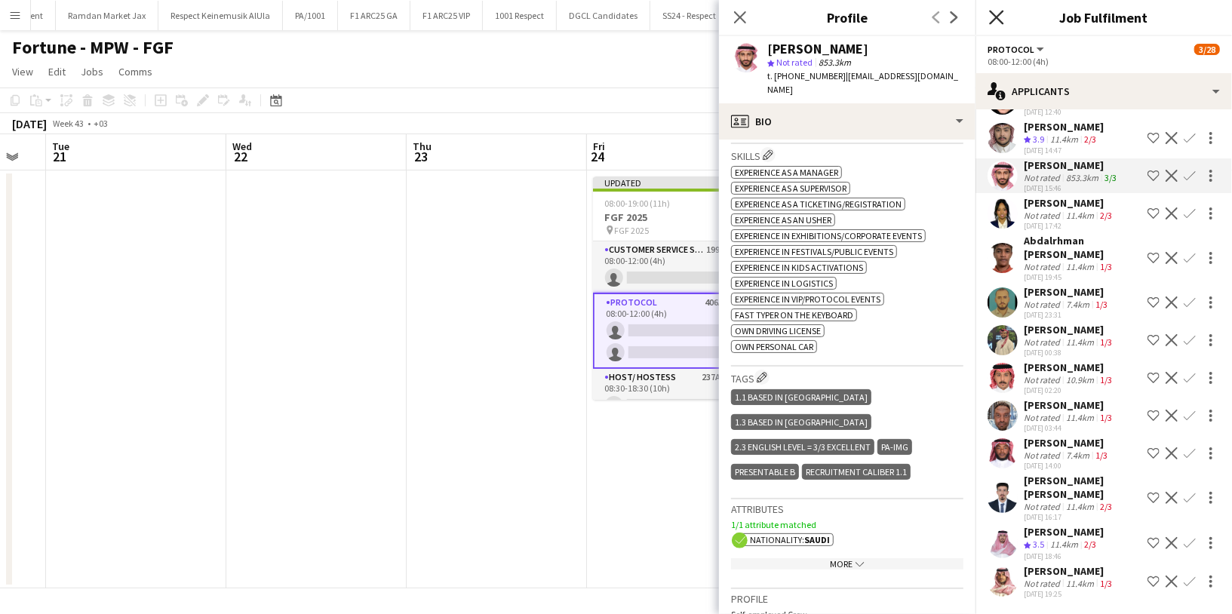
click at [997, 23] on icon "Close pop-in" at bounding box center [996, 17] width 14 height 14
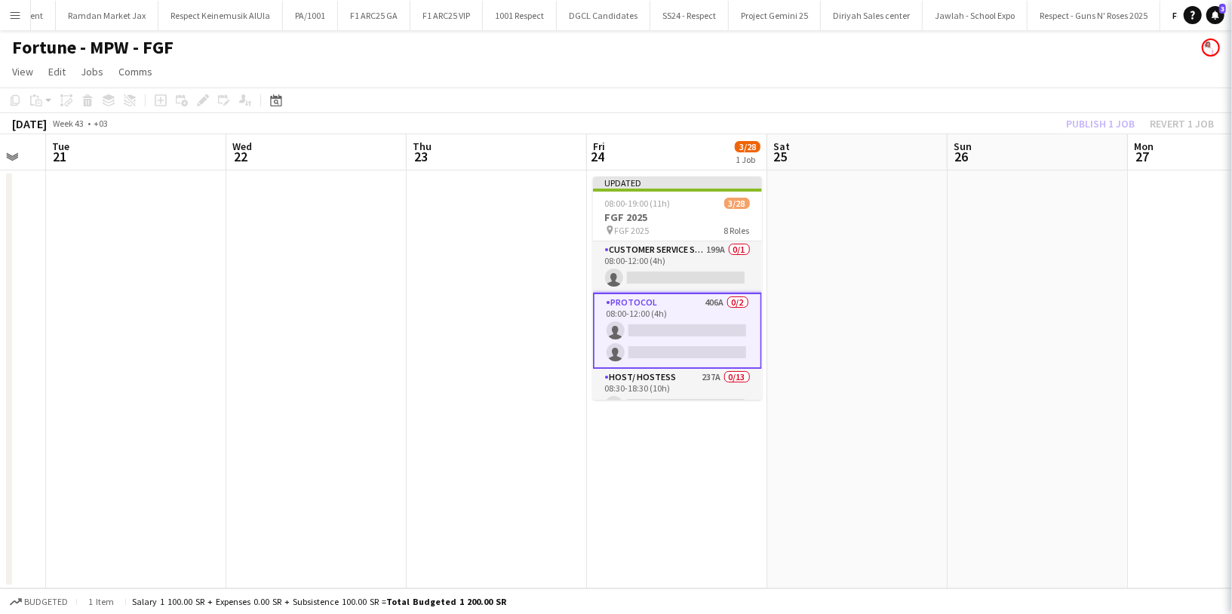
scroll to position [0, 0]
click at [1089, 124] on div "Publish 1 job Revert 1 job" at bounding box center [1140, 124] width 184 height 20
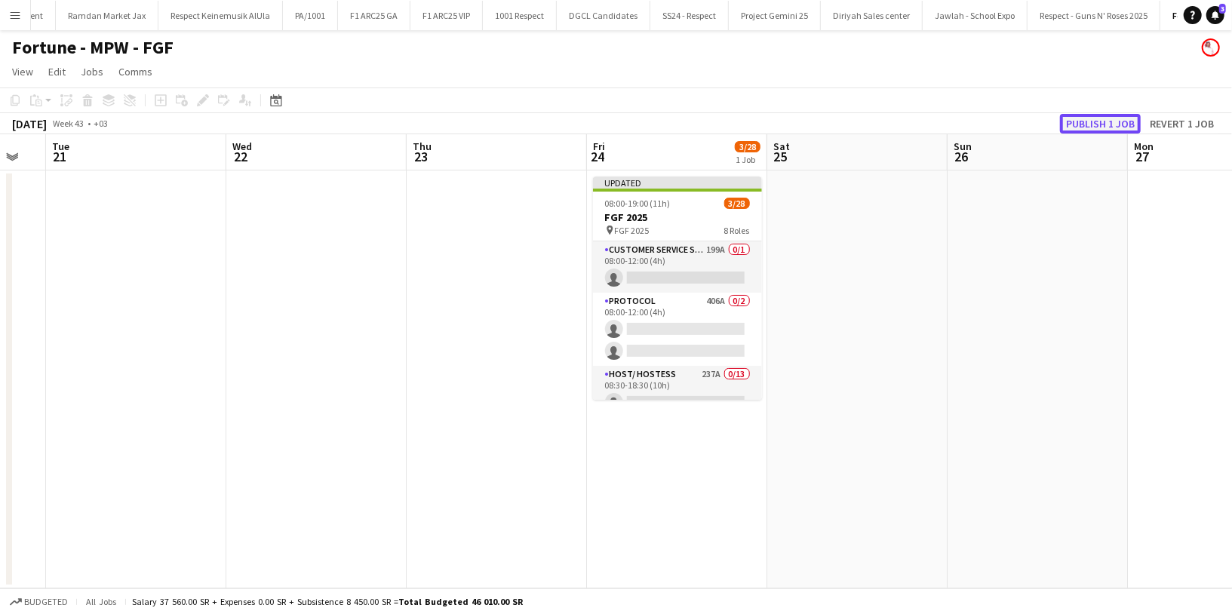
click at [1094, 124] on button "Publish 1 job" at bounding box center [1100, 124] width 81 height 20
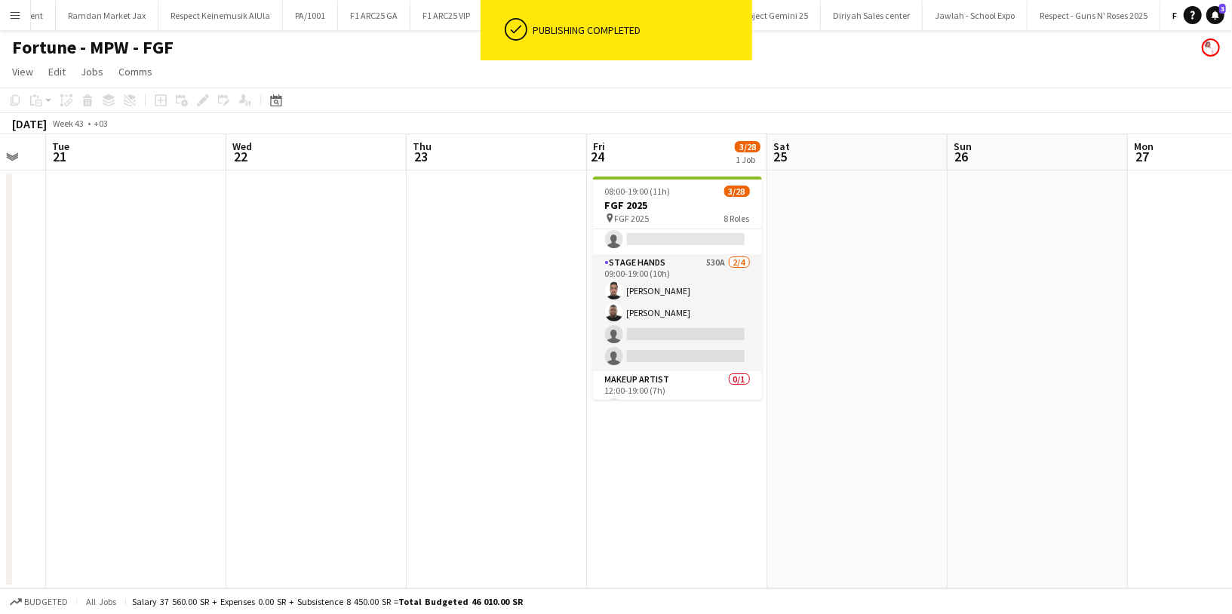
scroll to position [677, 0]
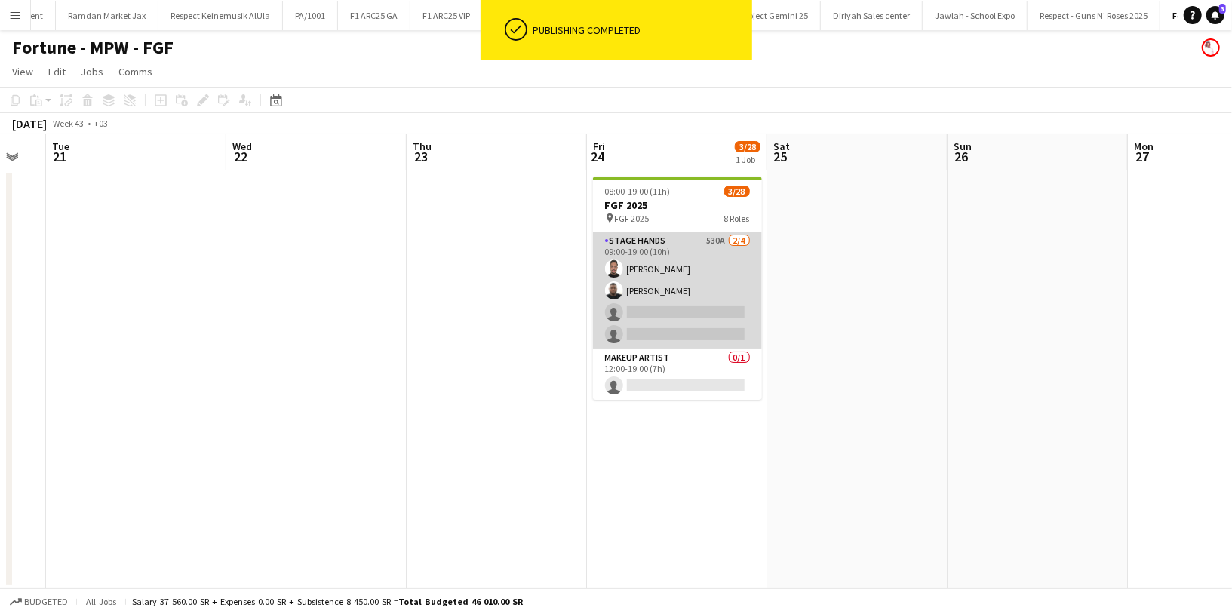
click at [699, 253] on app-card-role "Stage Hands 530A 2/4 09:00-19:00 (10h) Abdulrahman Hassan Ahmed Ramzi single-ne…" at bounding box center [677, 290] width 169 height 117
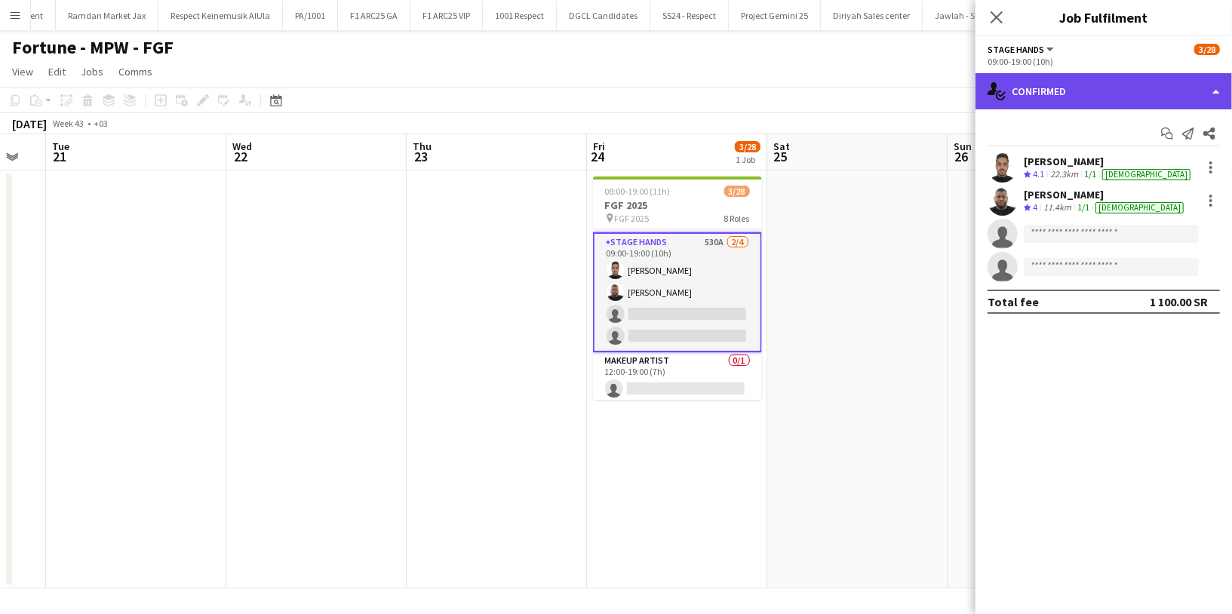
click at [1082, 108] on div "single-neutral-actions-check-2 Confirmed" at bounding box center [1104, 91] width 257 height 36
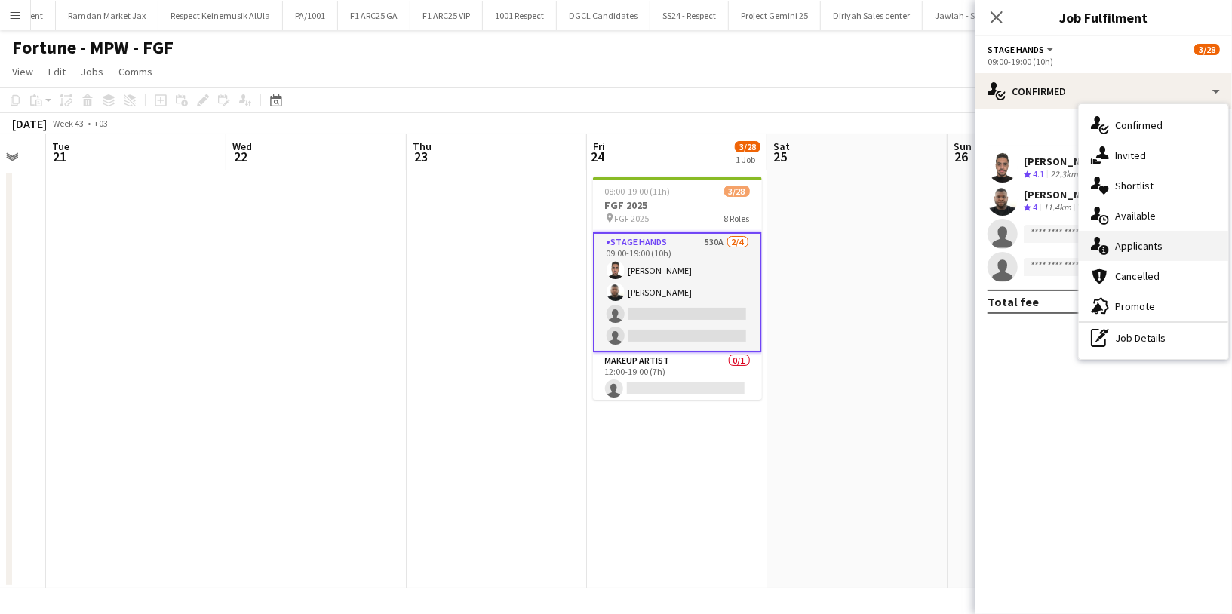
click at [1157, 244] on span "Applicants" at bounding box center [1139, 246] width 48 height 14
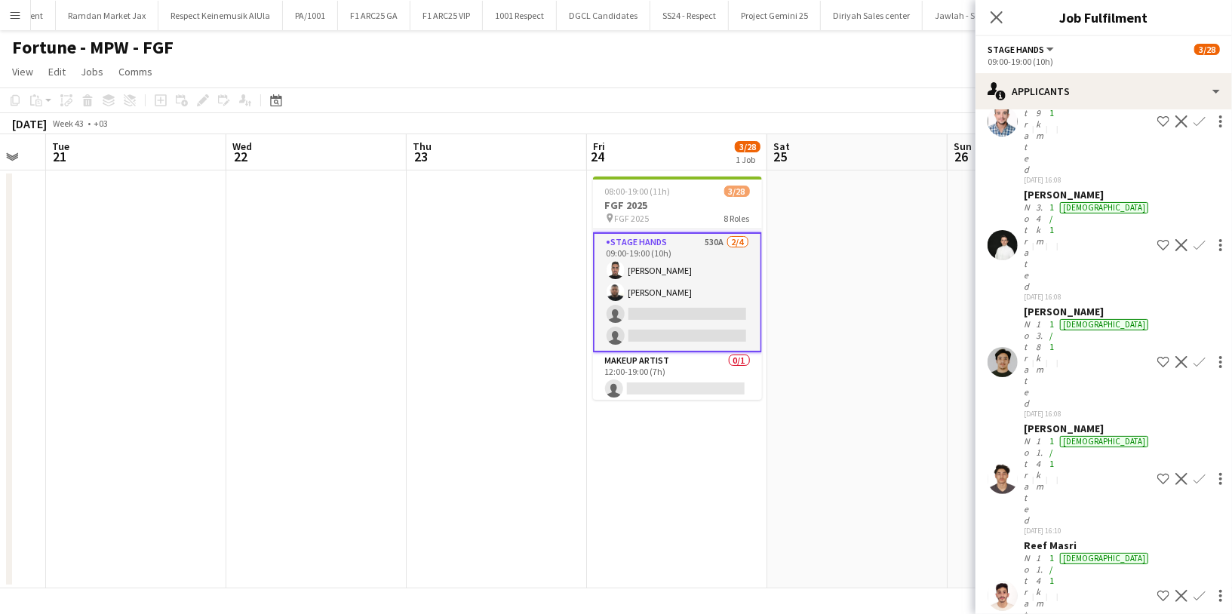
scroll to position [23713, 0]
click at [685, 250] on app-card-role "Stage Hands 530A 2/4 09:00-19:00 (10h) Abdulrahman Hassan Ahmed Ramzi single-ne…" at bounding box center [677, 292] width 169 height 120
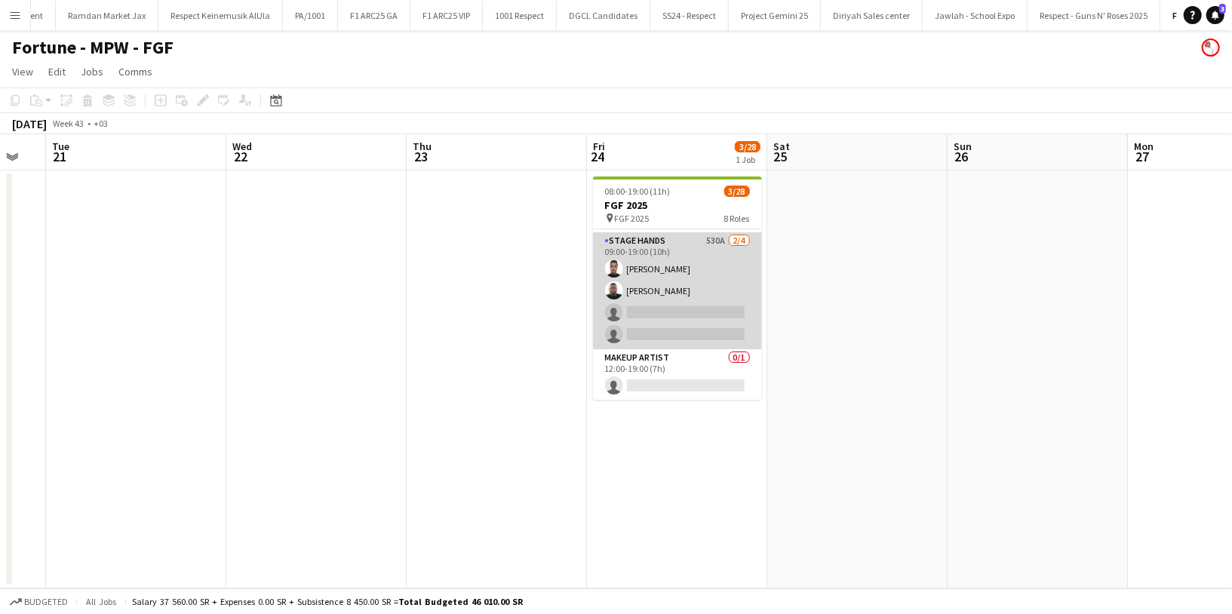
click at [694, 253] on app-card-role "Stage Hands 530A 2/4 09:00-19:00 (10h) Abdulrahman Hassan Ahmed Ramzi single-ne…" at bounding box center [677, 290] width 169 height 117
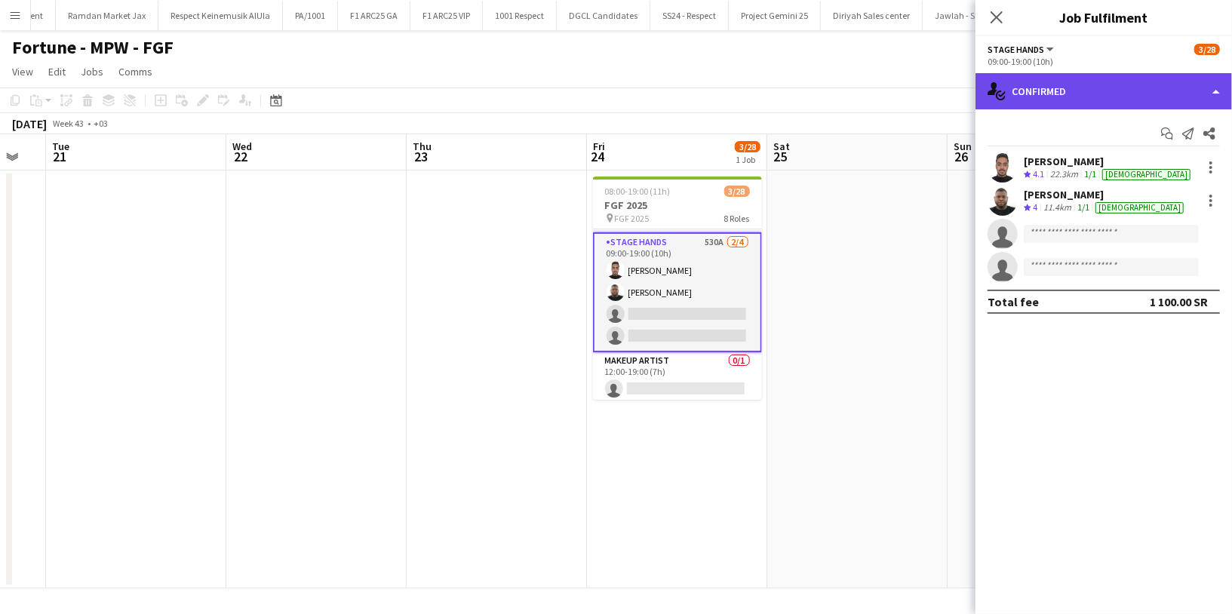
click at [1126, 98] on div "single-neutral-actions-check-2 Confirmed" at bounding box center [1104, 91] width 257 height 36
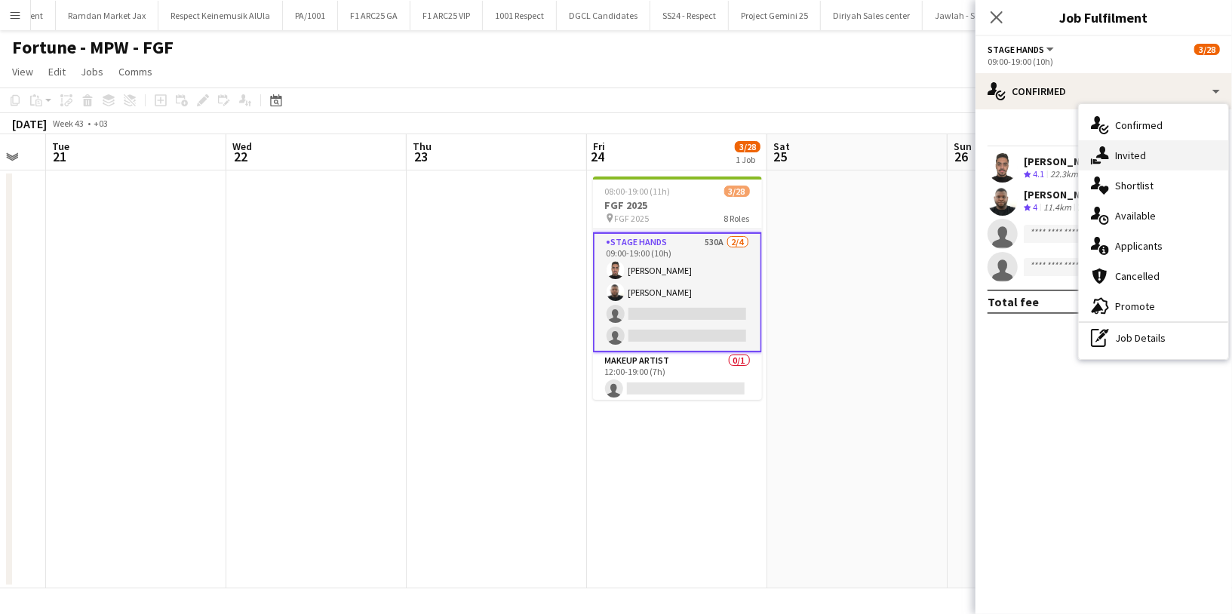
click at [1157, 158] on div "single-neutral-actions-share-1 Invited" at bounding box center [1153, 155] width 149 height 30
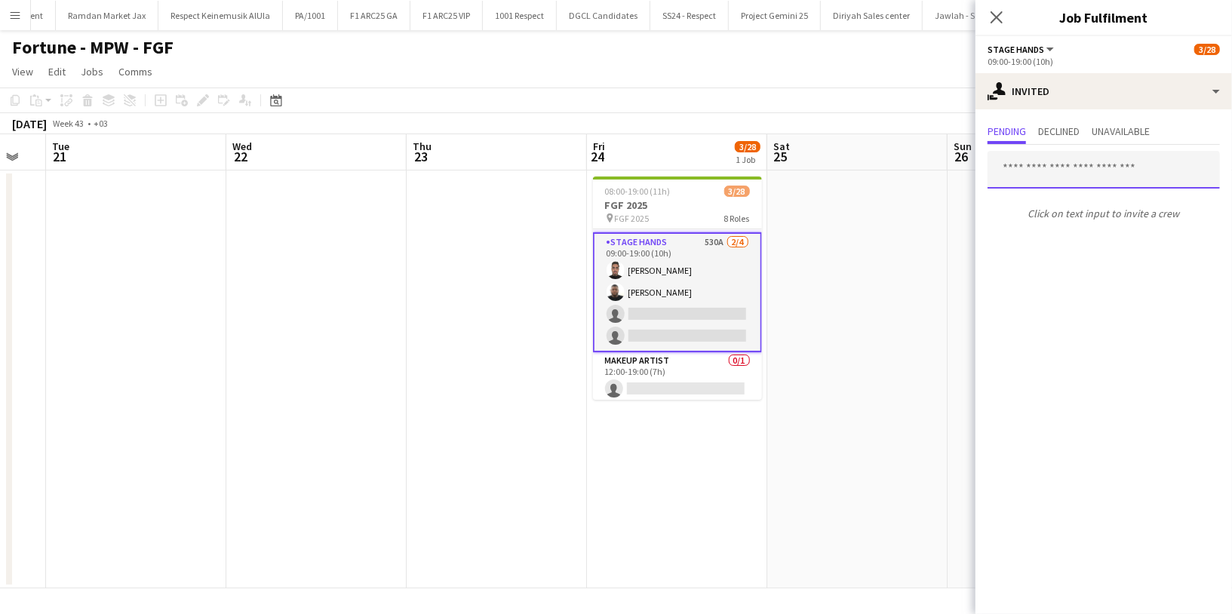
click at [1102, 165] on input "text" at bounding box center [1104, 170] width 232 height 38
paste input "**********"
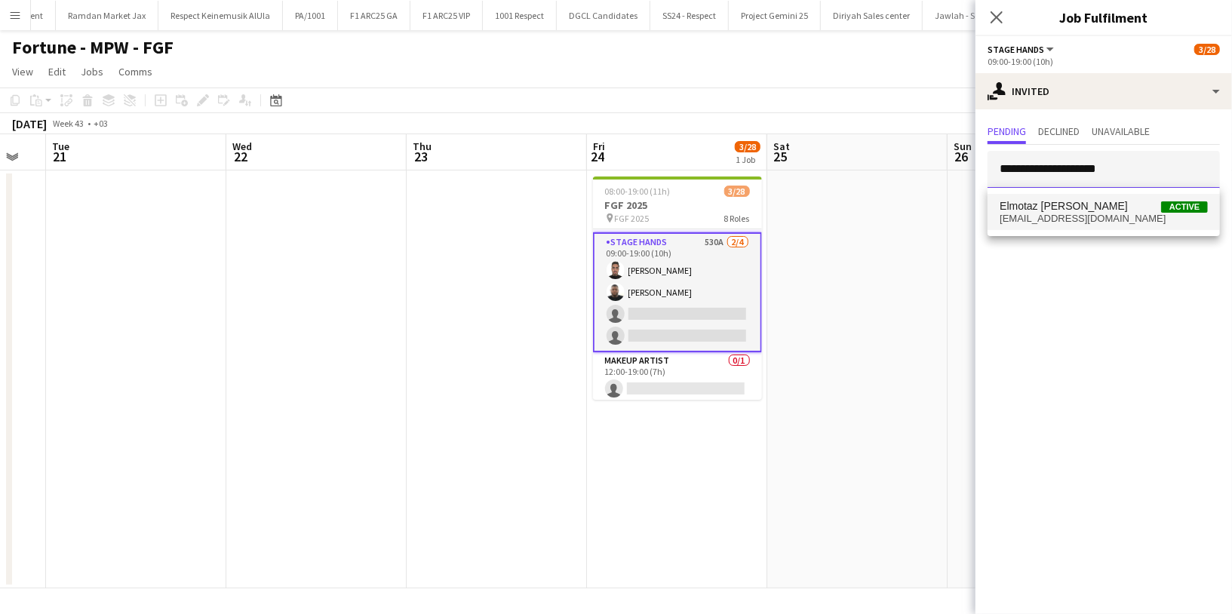
type input "**********"
click at [1083, 209] on span "Elmotaz billah Abbas" at bounding box center [1064, 206] width 128 height 13
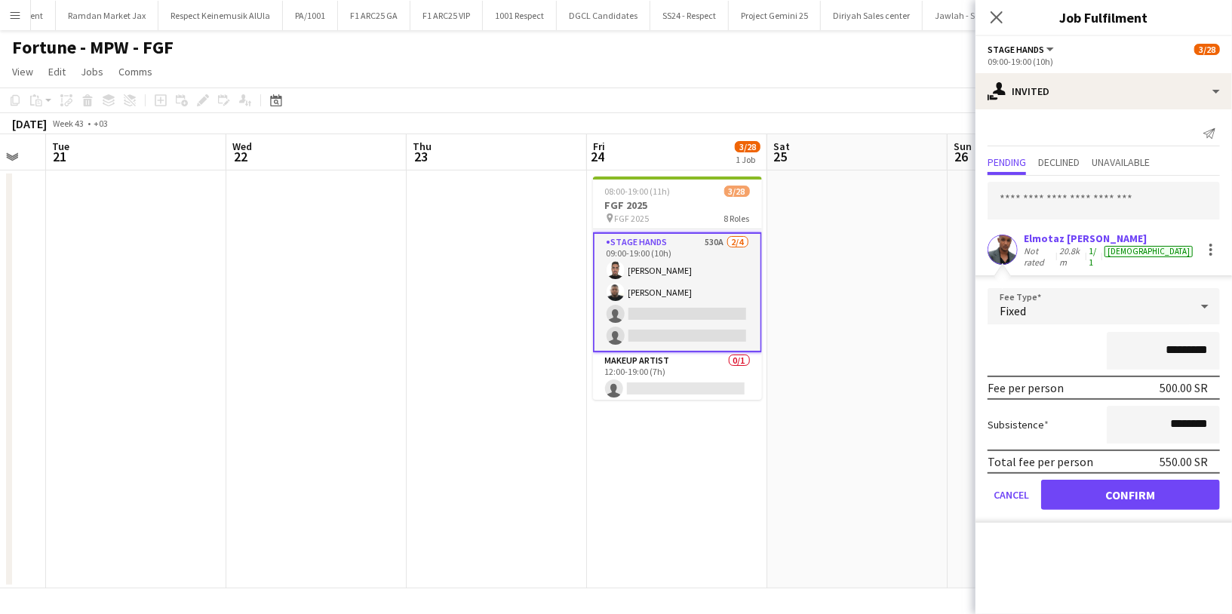
click at [1032, 337] on div "*********" at bounding box center [1104, 351] width 232 height 38
click at [1120, 495] on button "Confirm" at bounding box center [1130, 495] width 179 height 30
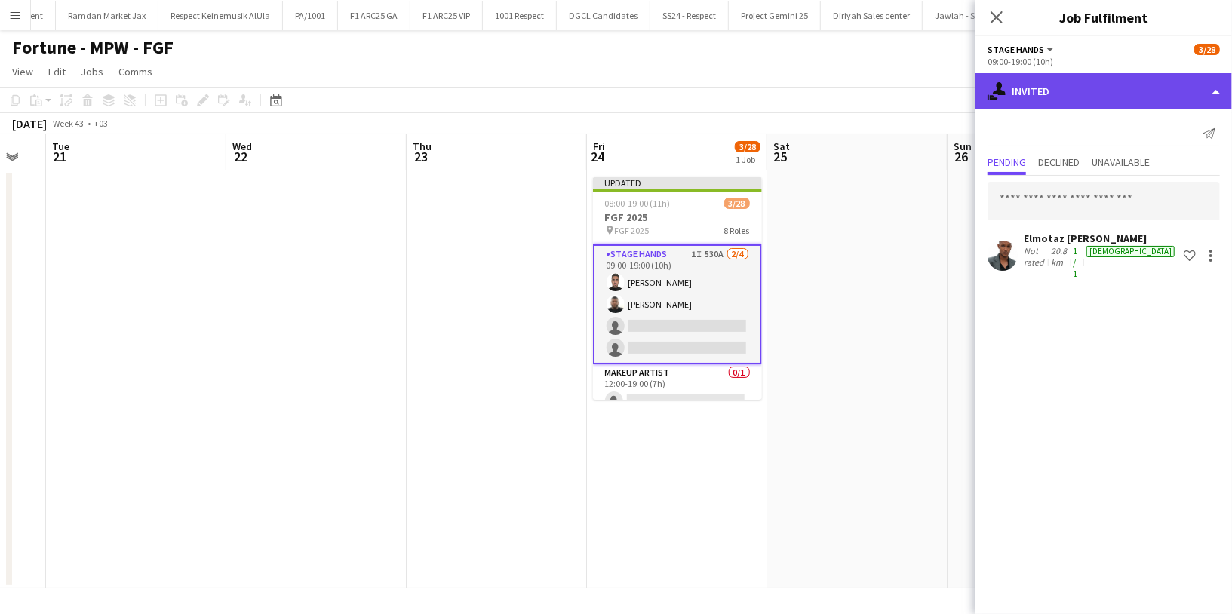
click at [1071, 91] on div "single-neutral-actions-share-1 Invited" at bounding box center [1104, 91] width 257 height 36
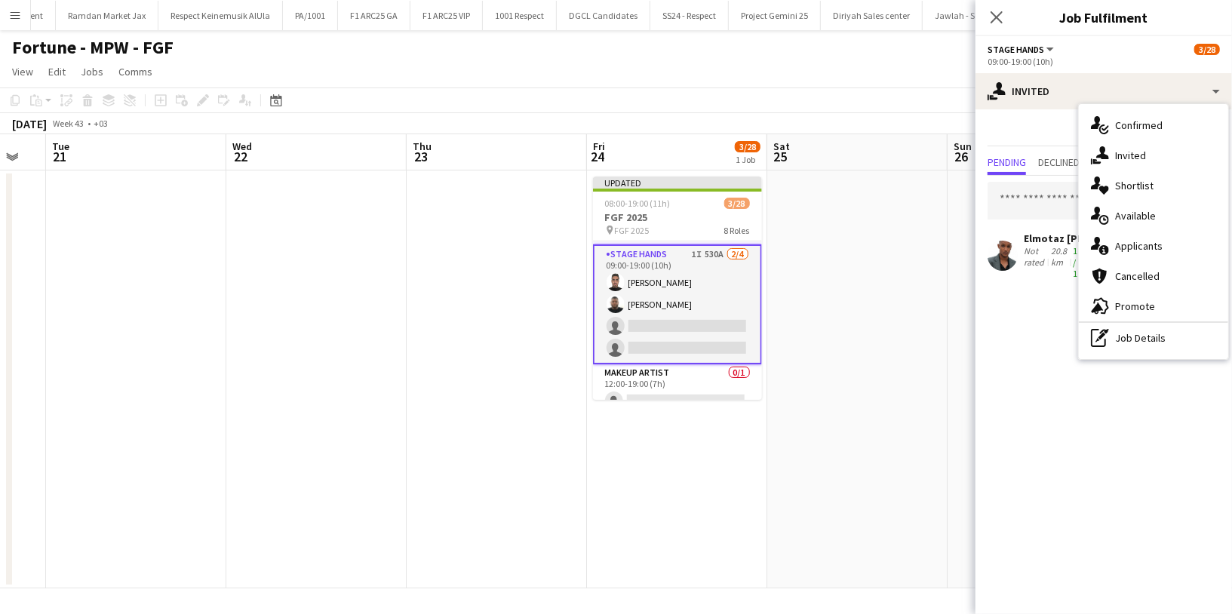
click at [1026, 309] on mat-expansion-panel "user-plus Invited Send notification Pending Declined Unavailable Elmotaz billah…" at bounding box center [1104, 361] width 257 height 505
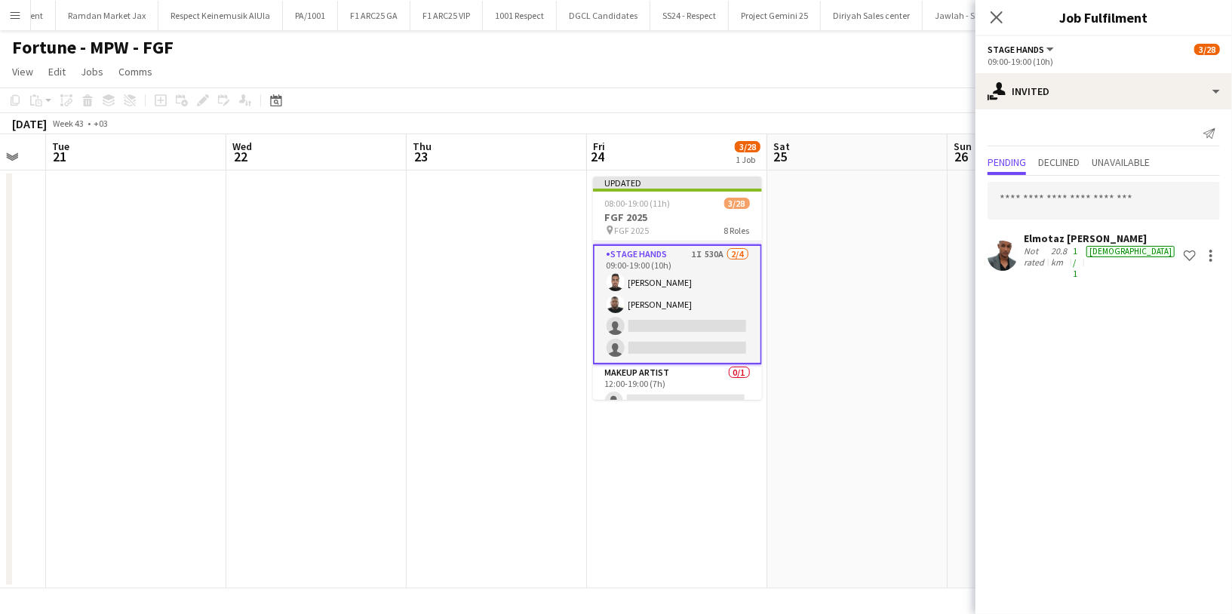
click at [1186, 250] on app-icon "Shortlist crew" at bounding box center [1190, 256] width 12 height 12
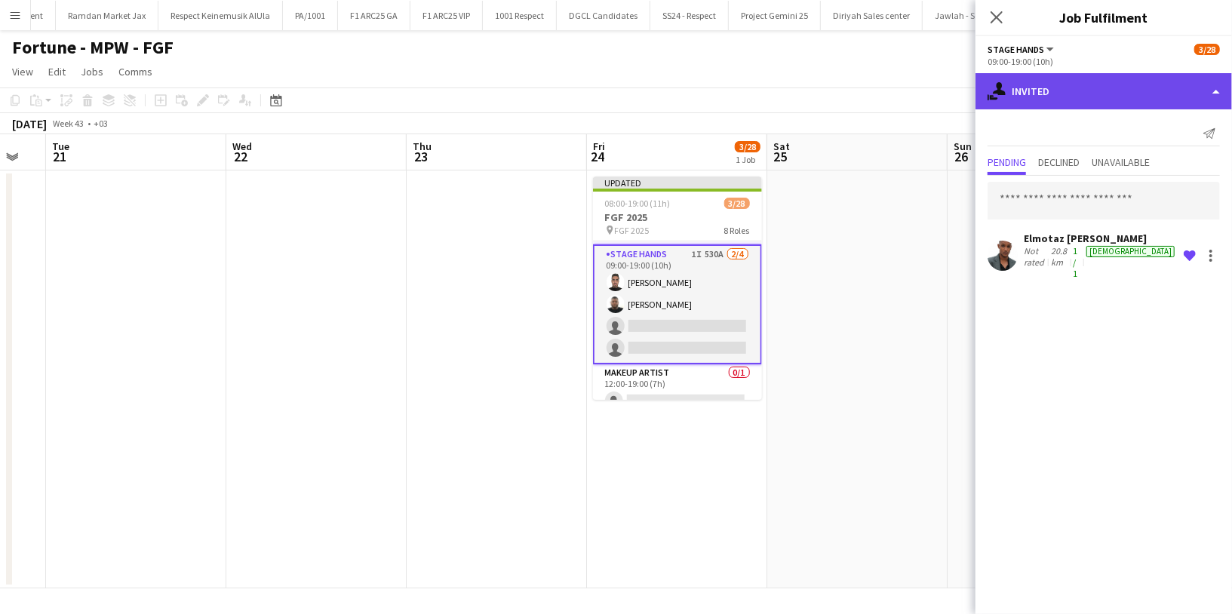
click at [1071, 94] on div "single-neutral-actions-share-1 Invited" at bounding box center [1104, 91] width 257 height 36
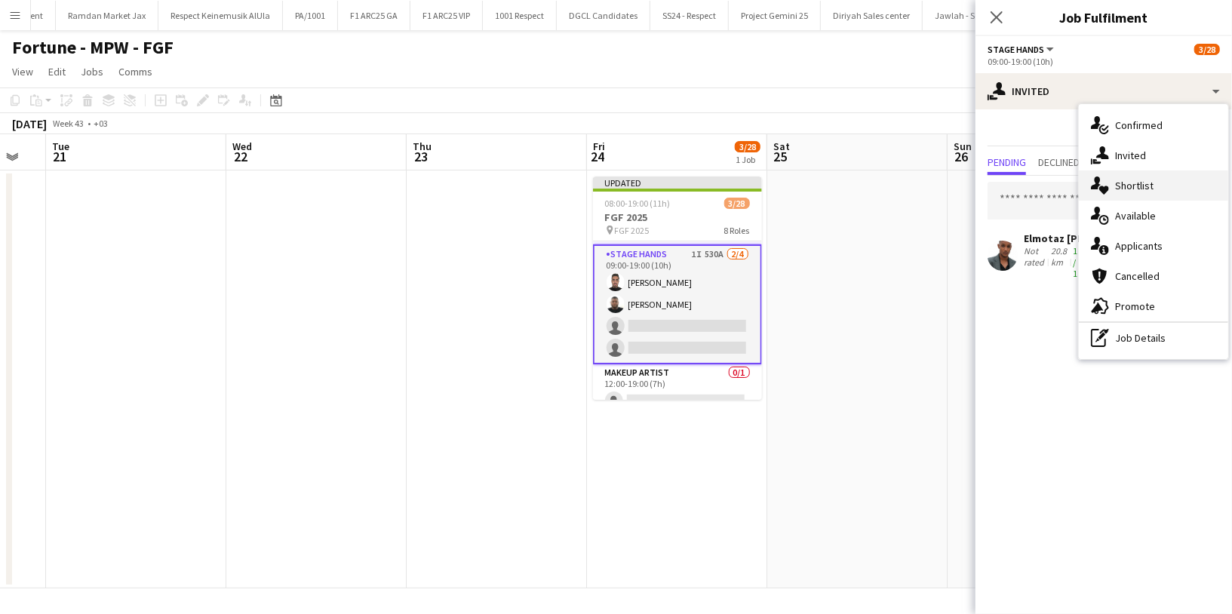
click at [1138, 180] on span "Shortlist" at bounding box center [1134, 186] width 38 height 14
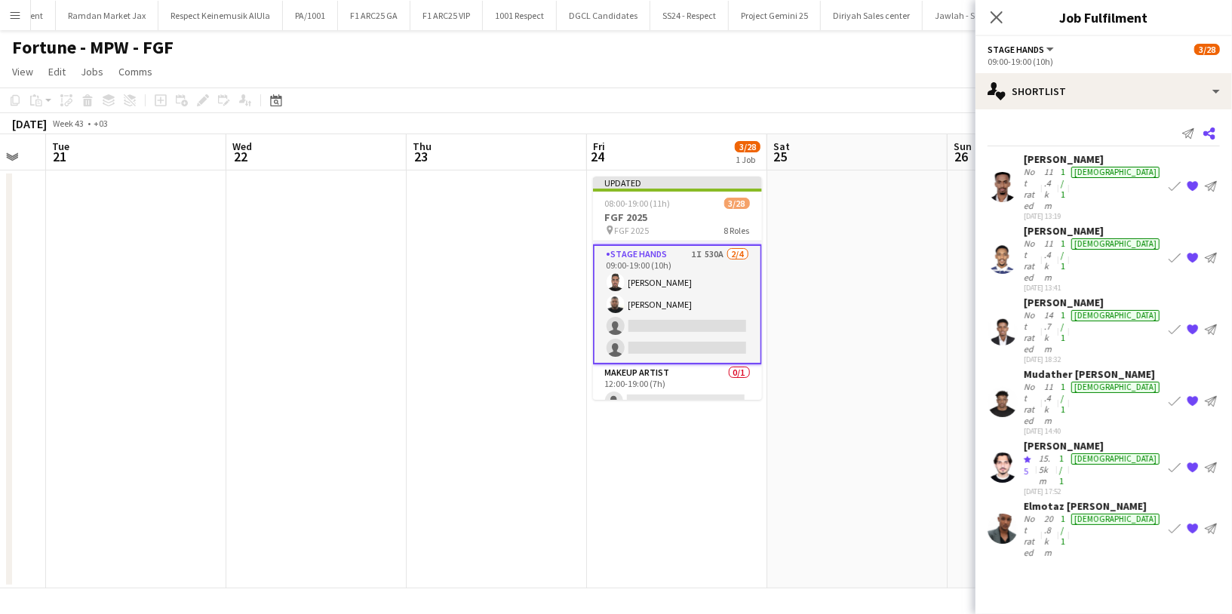
click at [1215, 137] on icon at bounding box center [1209, 134] width 12 height 12
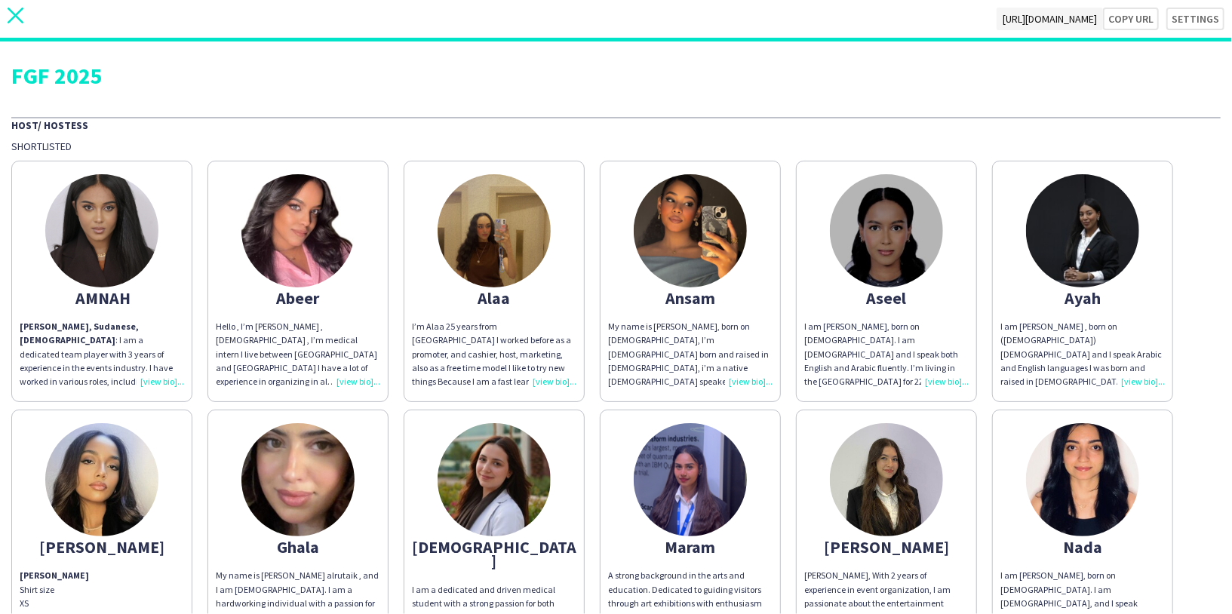
click at [8, 17] on icon "close" at bounding box center [16, 16] width 16 height 16
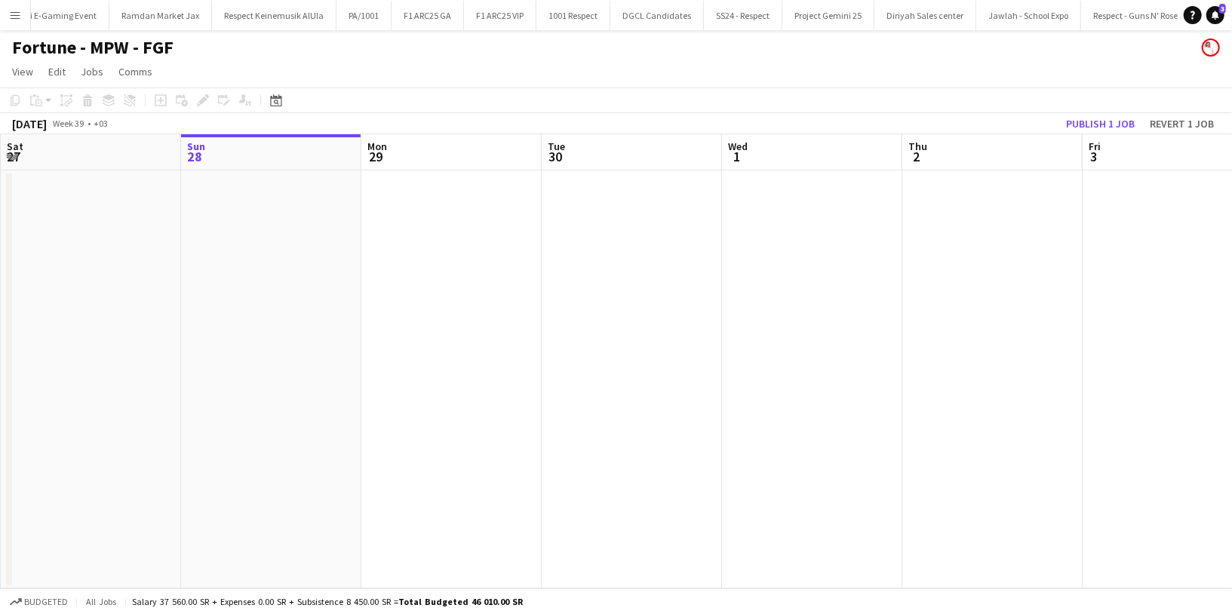
scroll to position [0, 1292]
click at [1100, 120] on button "Publish 1 job" at bounding box center [1100, 124] width 81 height 20
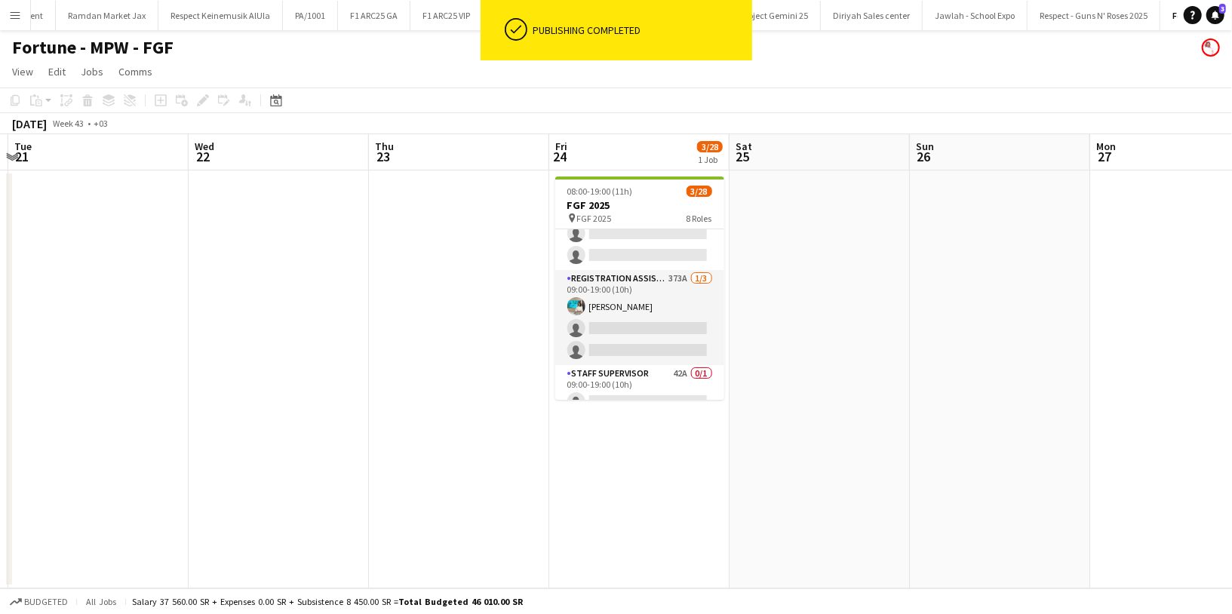
scroll to position [677, 0]
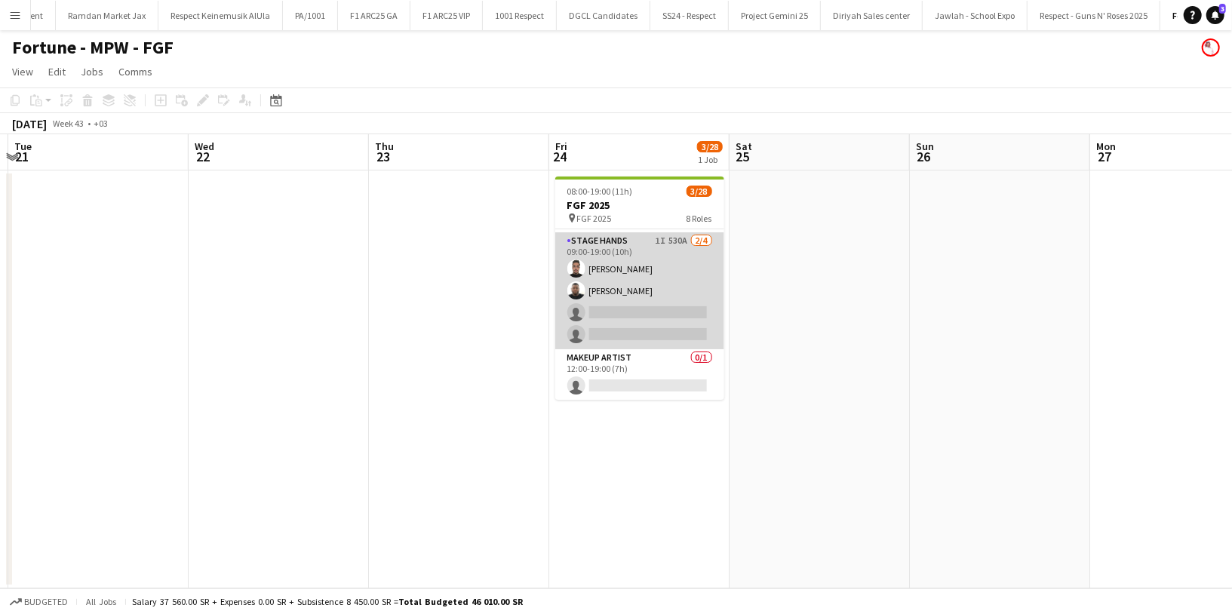
click at [635, 291] on app-card-role "Stage Hands 1I 530A 2/4 09:00-19:00 (10h) Abdulrahman Hassan Ahmed Ramzi single…" at bounding box center [639, 290] width 169 height 117
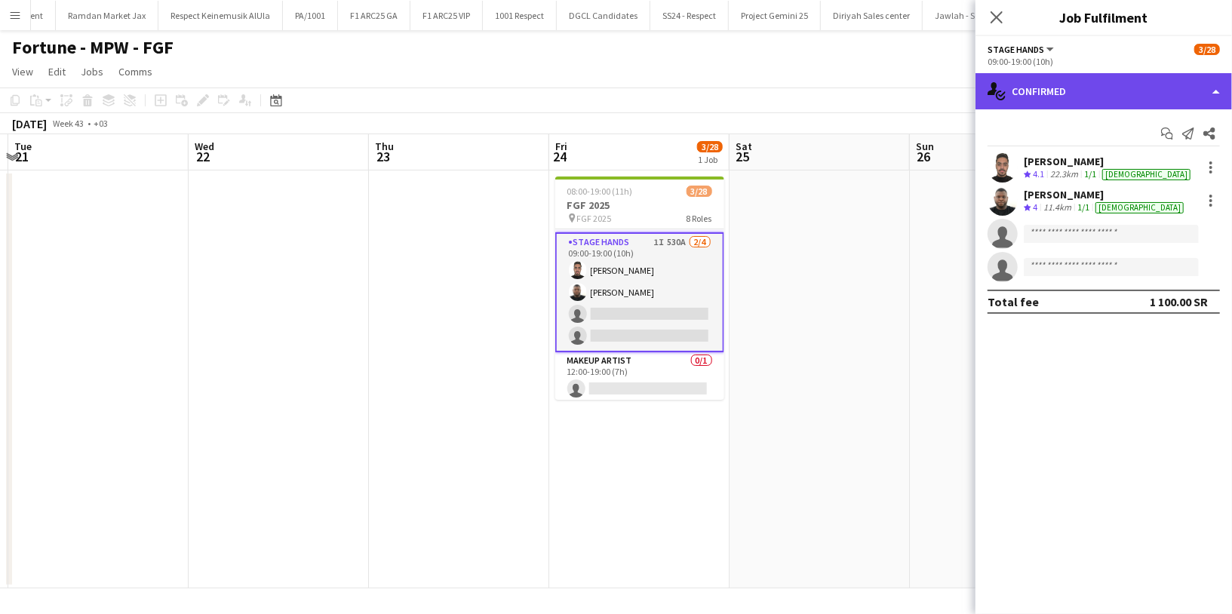
click at [1142, 88] on div "single-neutral-actions-check-2 Confirmed" at bounding box center [1104, 91] width 257 height 36
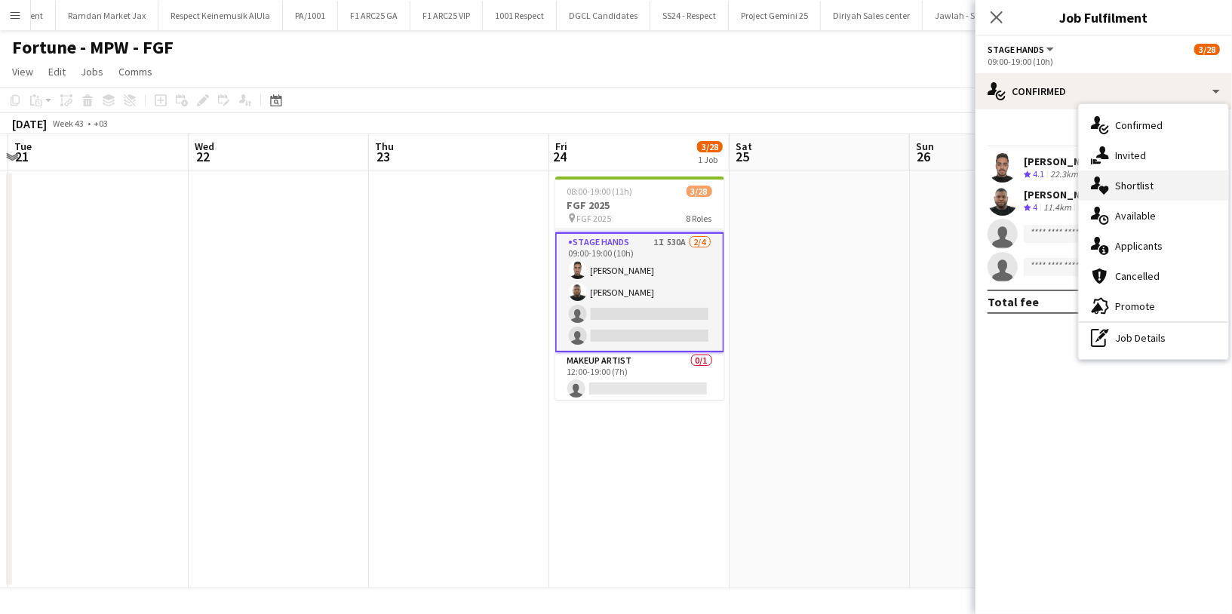
click at [1154, 191] on div "single-neutral-actions-heart Shortlist" at bounding box center [1153, 186] width 149 height 30
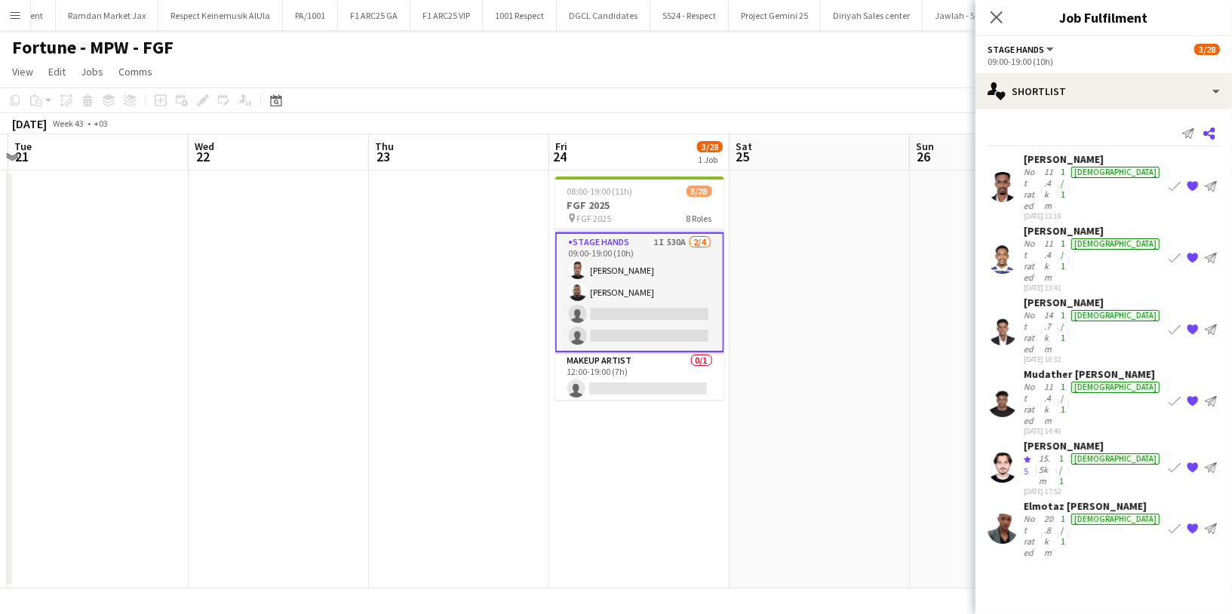
click at [1208, 137] on icon "Share" at bounding box center [1209, 134] width 12 height 12
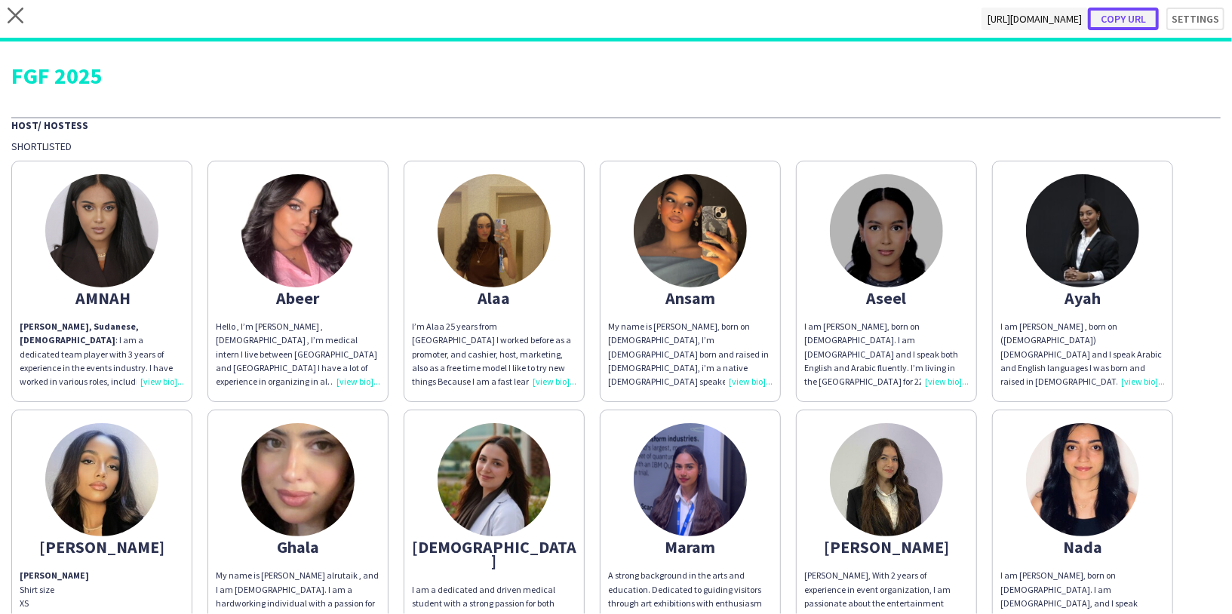
click at [1111, 19] on button "Copy url" at bounding box center [1123, 19] width 71 height 23
click at [1170, 34] on div "close https://admin.liveforce.co/v2/s/ead5340b-a102-4331-8a6d-48659ce5713b Copy…" at bounding box center [616, 20] width 1232 height 41
click at [1182, 26] on button "Settings" at bounding box center [1187, 19] width 73 height 23
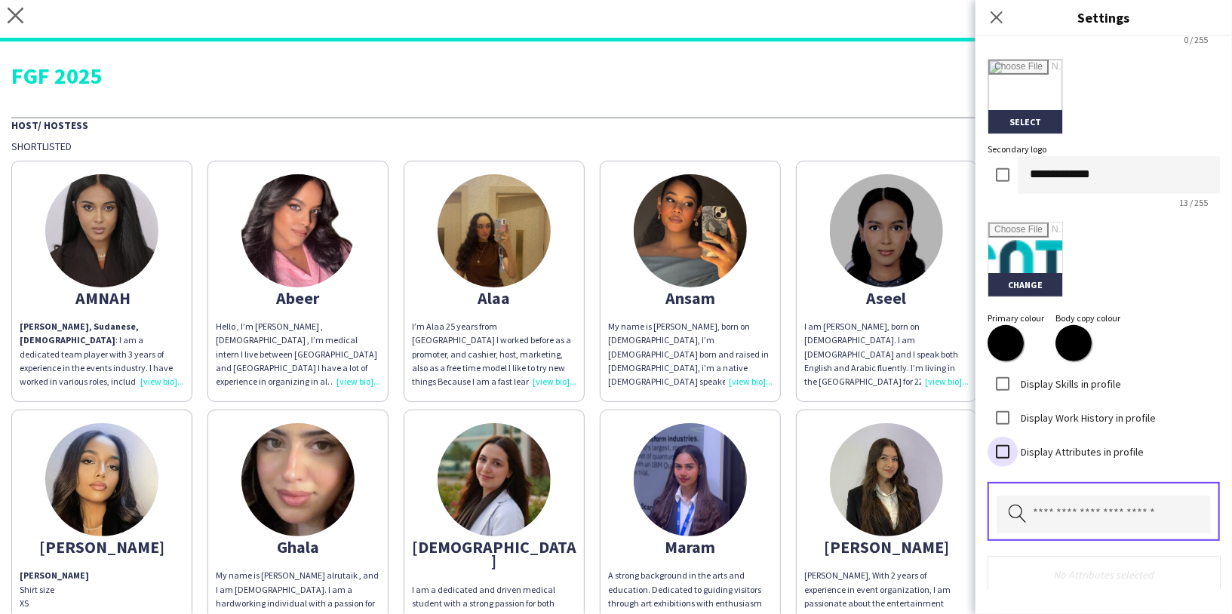
scroll to position [401, 0]
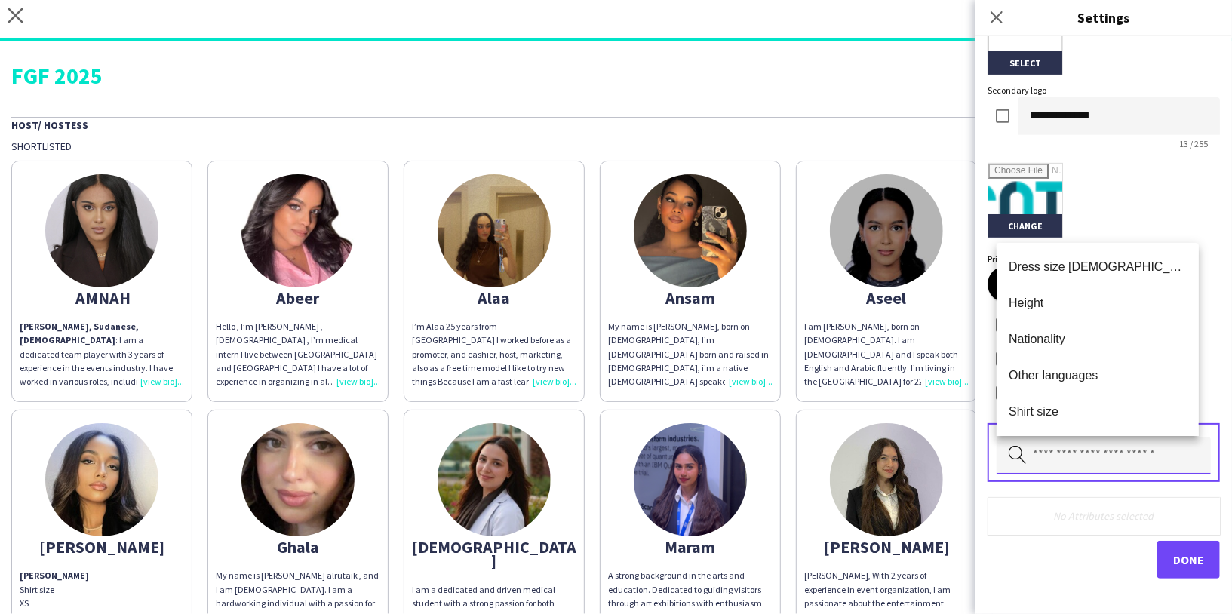
click at [1074, 460] on input "text" at bounding box center [1104, 456] width 214 height 38
click at [1061, 385] on mat-option "Other languages" at bounding box center [1098, 376] width 202 height 36
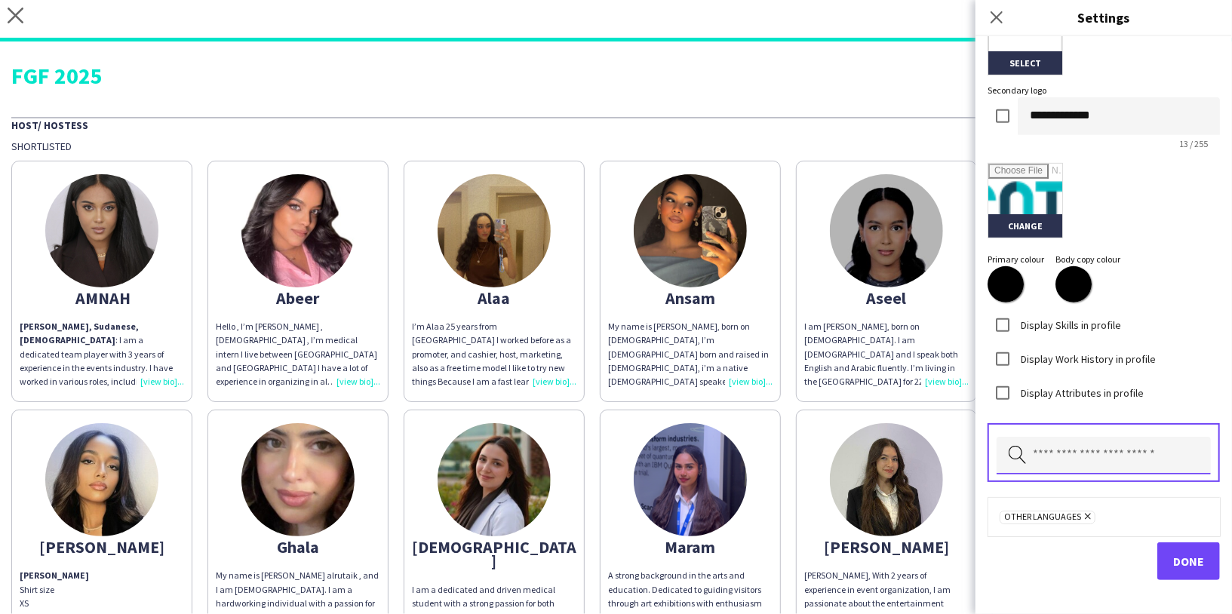
click at [1062, 450] on input "text" at bounding box center [1104, 456] width 214 height 38
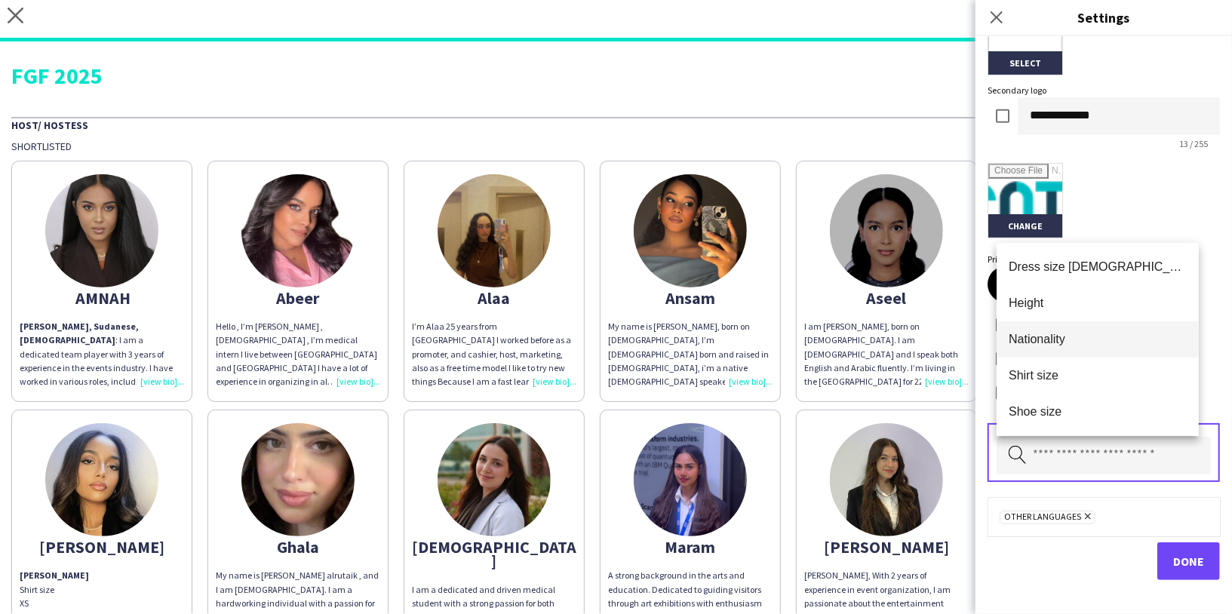
click at [1049, 338] on span "Nationality" at bounding box center [1098, 339] width 178 height 14
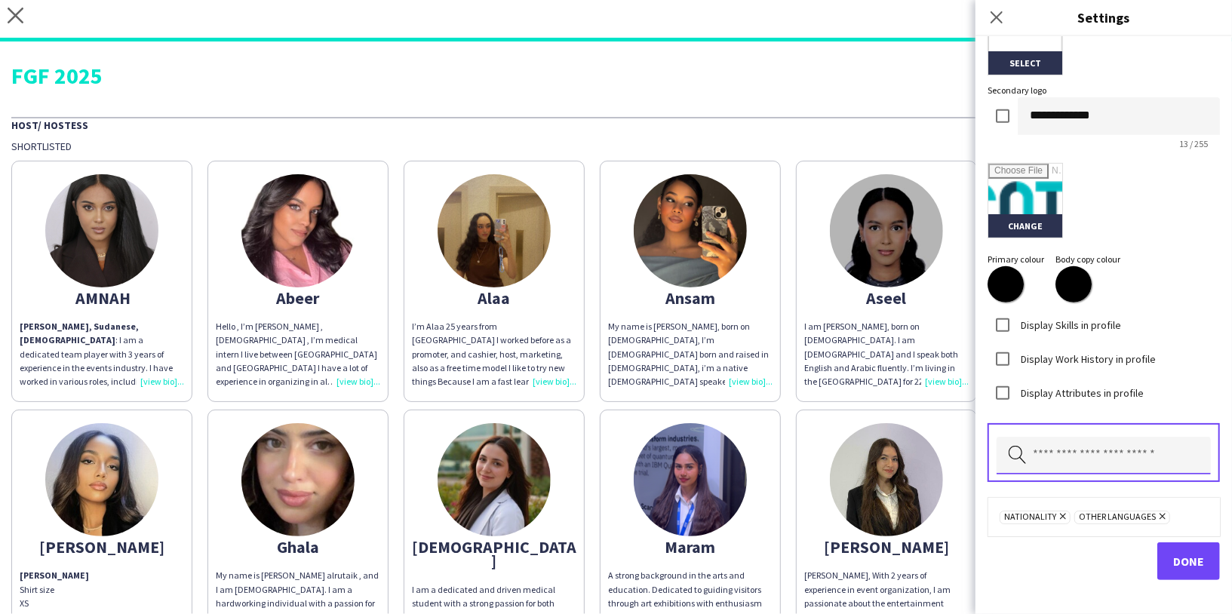
click at [1065, 446] on input "text" at bounding box center [1104, 456] width 214 height 38
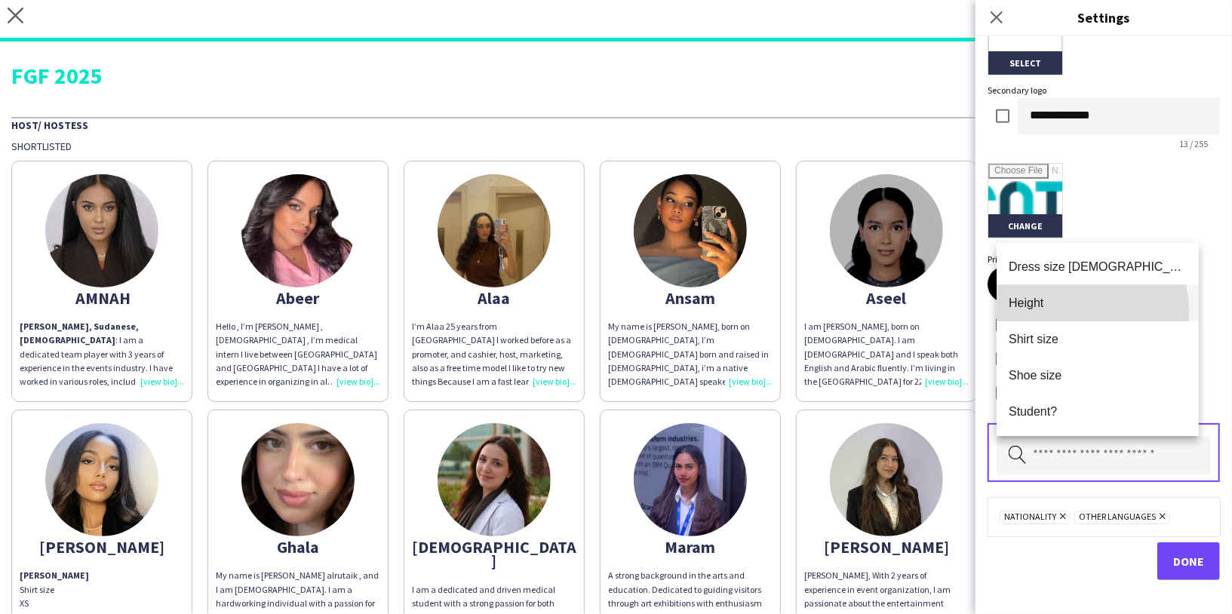
click at [1053, 312] on mat-option "Height" at bounding box center [1098, 303] width 202 height 36
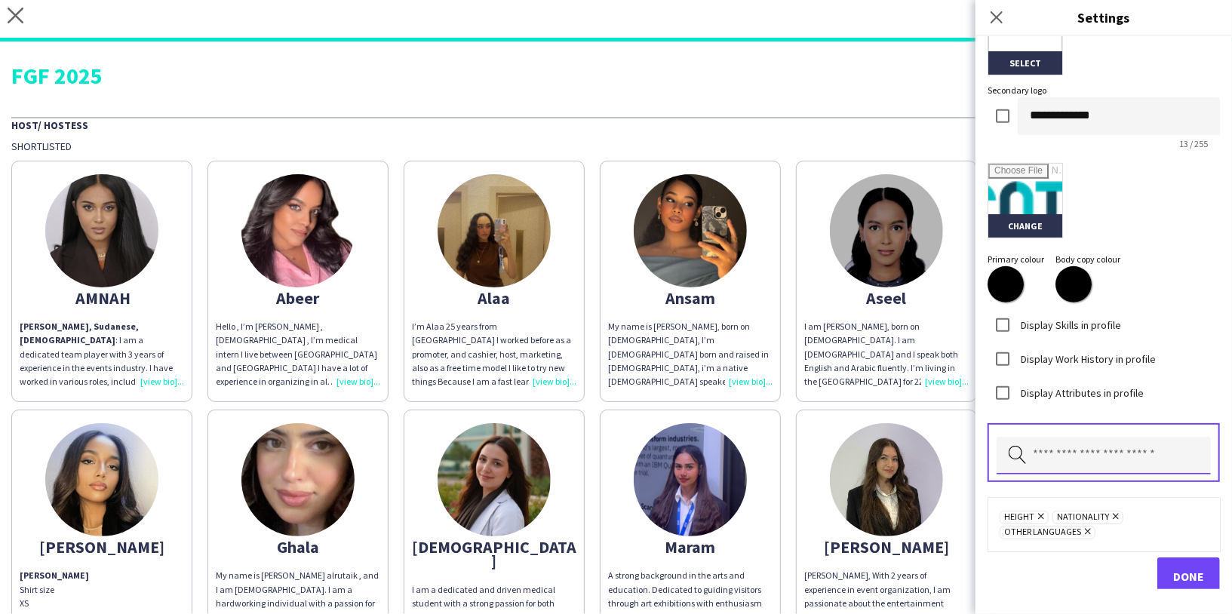
click at [1063, 463] on input "text" at bounding box center [1104, 456] width 214 height 38
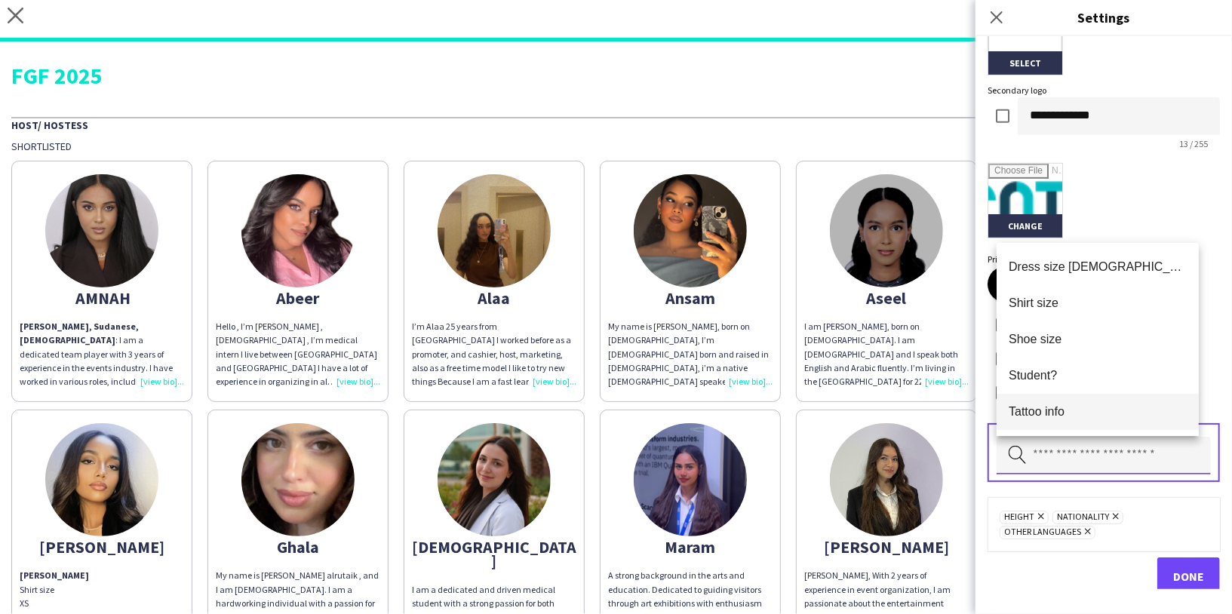
scroll to position [72, 0]
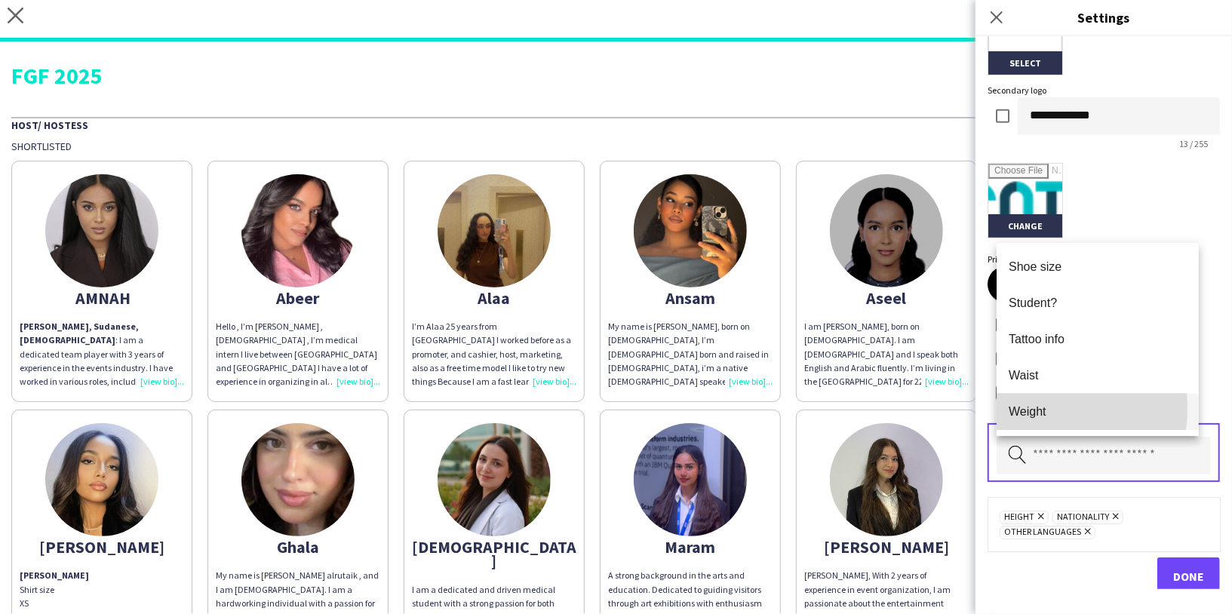
click at [1040, 409] on span "Weight" at bounding box center [1098, 411] width 178 height 14
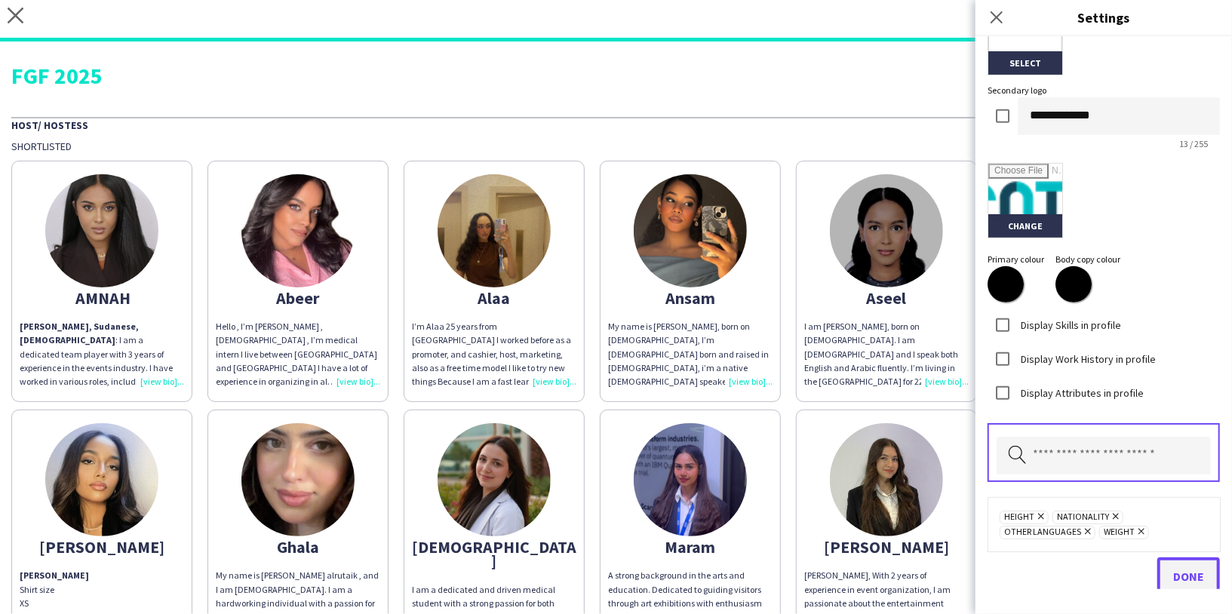
click at [1173, 570] on span "Done" at bounding box center [1188, 576] width 31 height 15
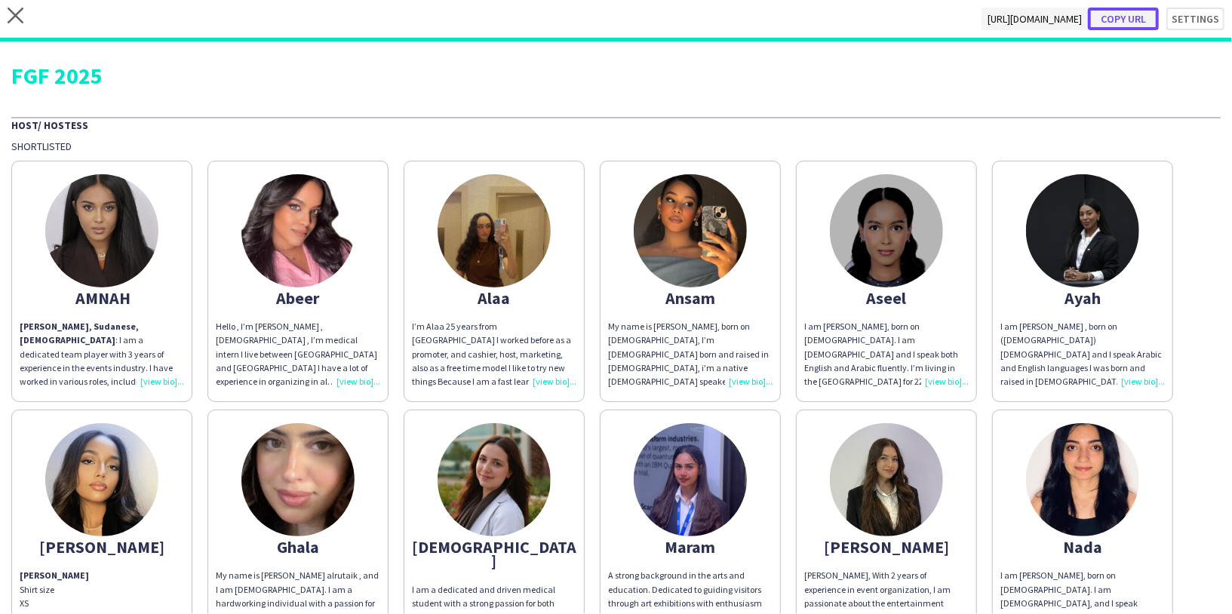
click at [1116, 20] on button "Copy url" at bounding box center [1123, 19] width 71 height 23
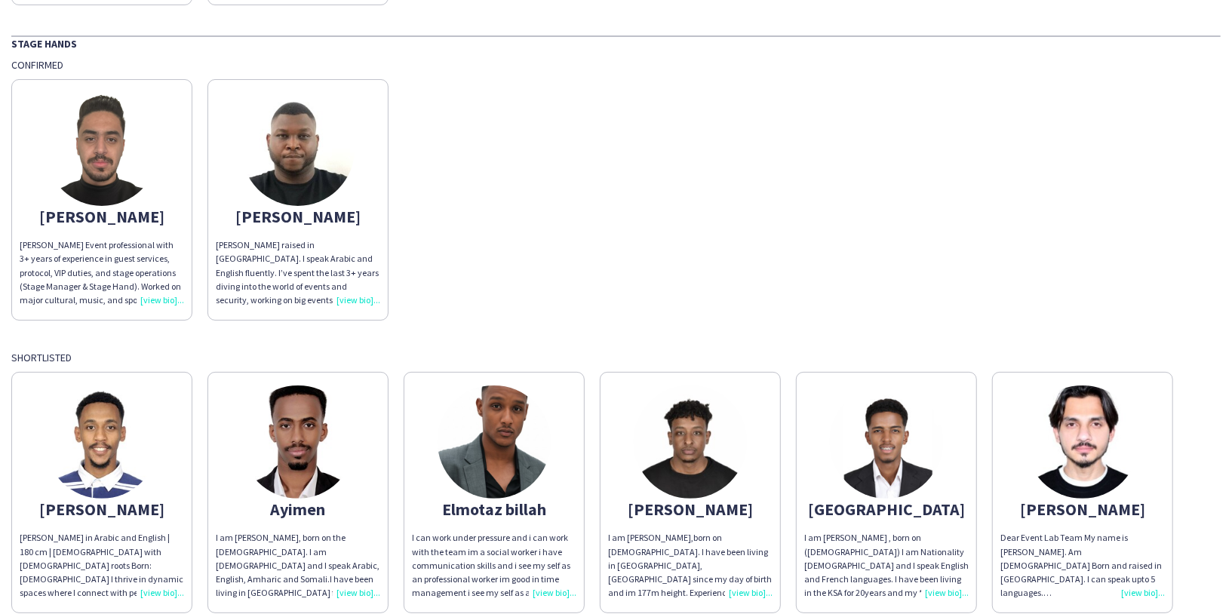
scroll to position [2400, 0]
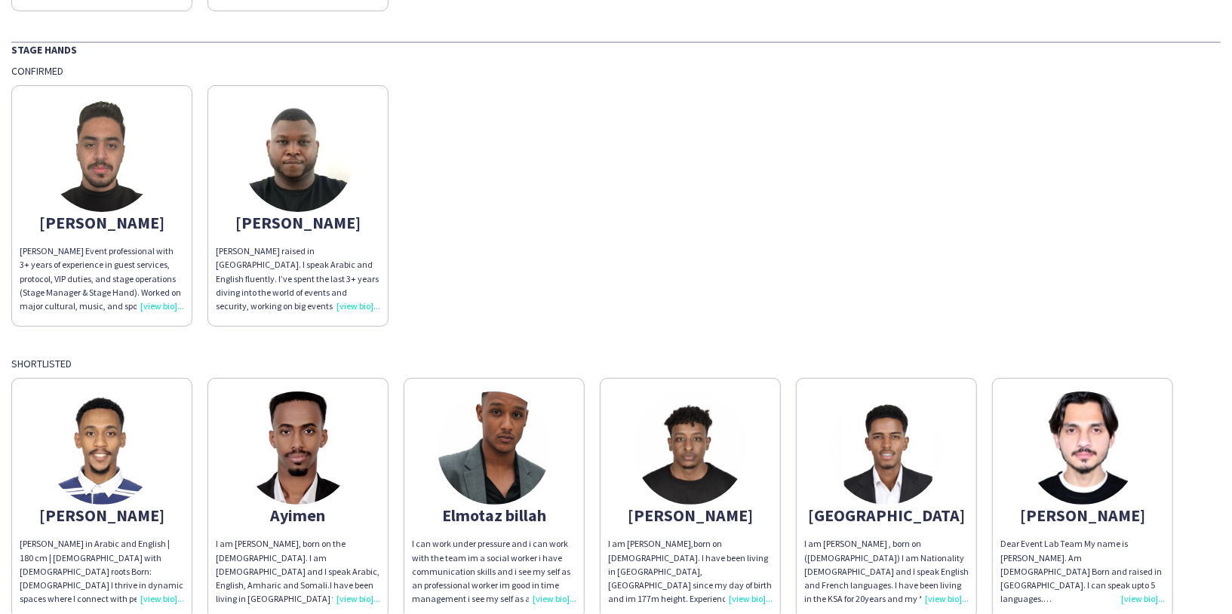
scroll to position [2400, 0]
